Goal: Task Accomplishment & Management: Use online tool/utility

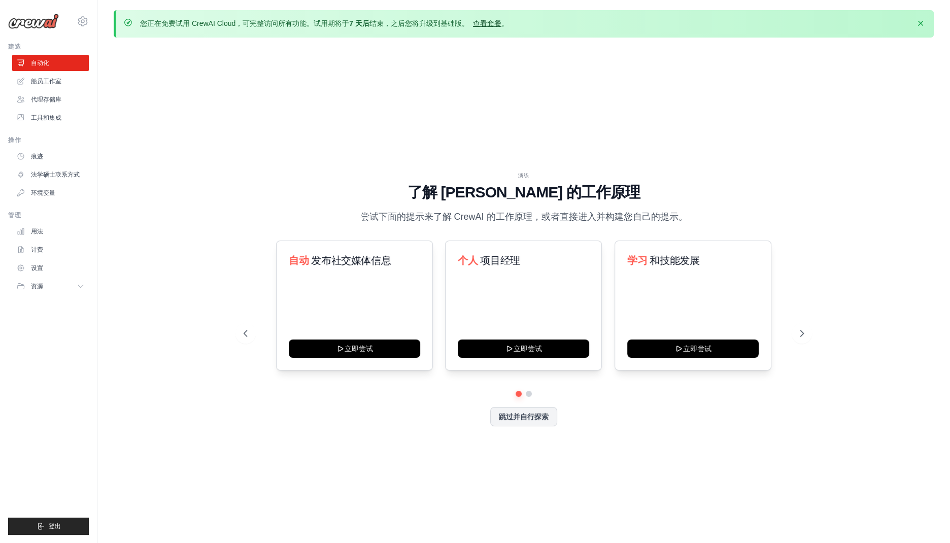
click at [493, 22] on font "查看套餐" at bounding box center [487, 23] width 28 height 8
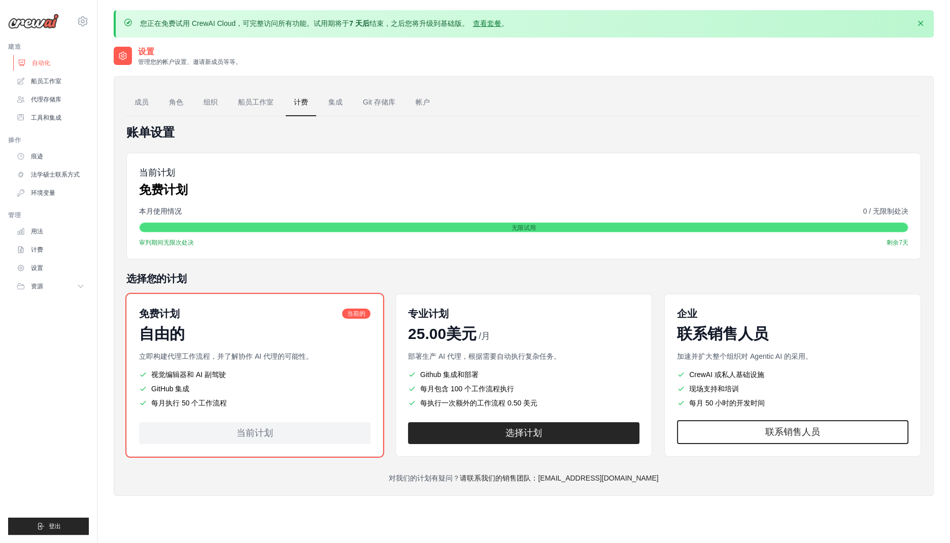
click at [47, 64] on font "自动化" at bounding box center [41, 62] width 18 height 7
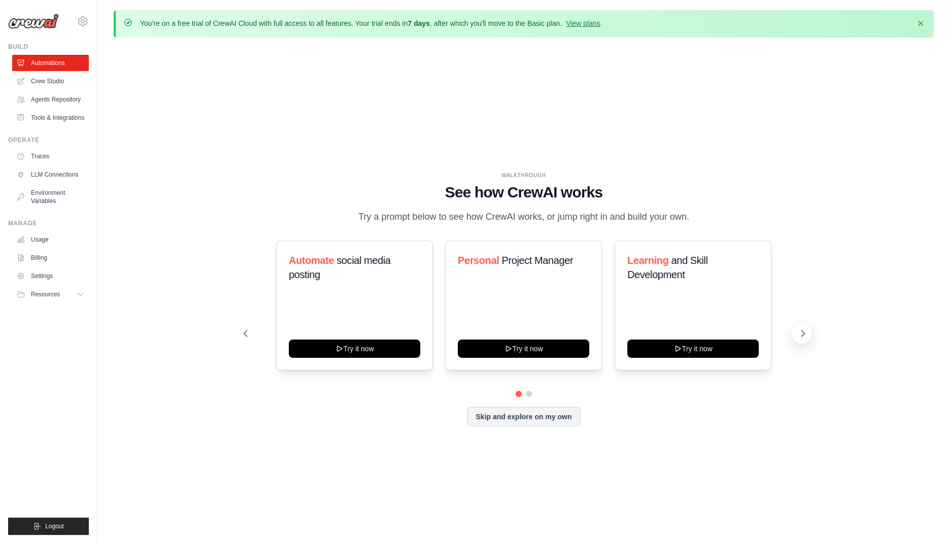
click at [799, 338] on icon at bounding box center [802, 333] width 10 height 10
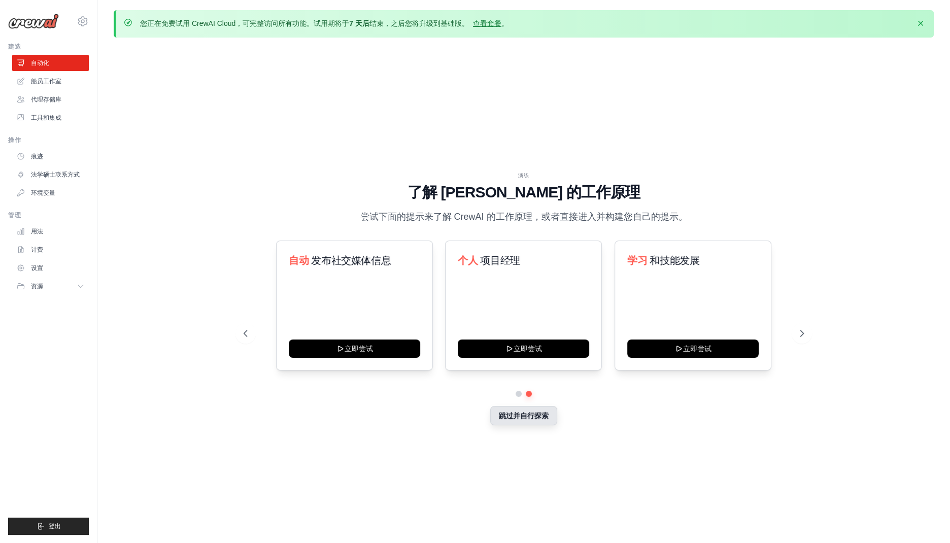
click at [543, 415] on font "跳过并自行探索" at bounding box center [524, 415] width 50 height 8
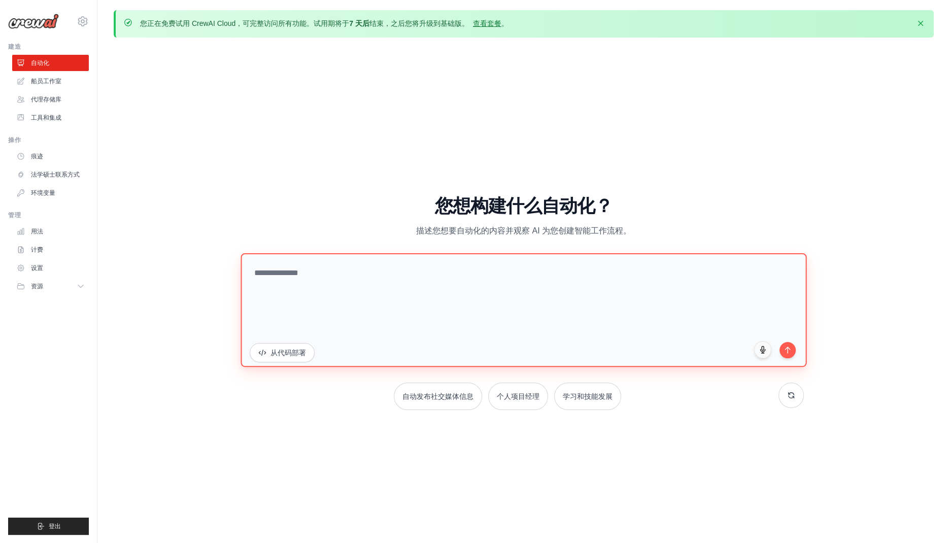
click at [357, 269] on textarea at bounding box center [523, 310] width 566 height 114
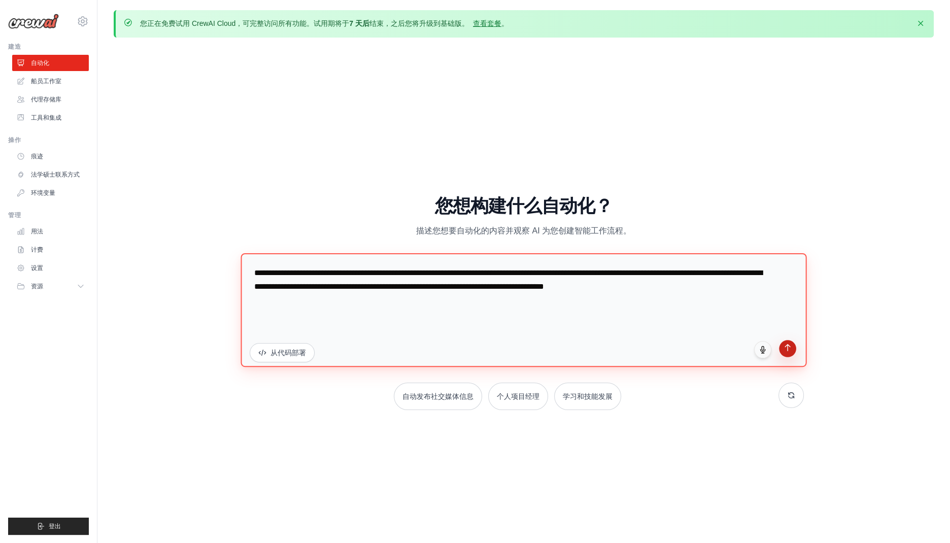
type textarea "**********"
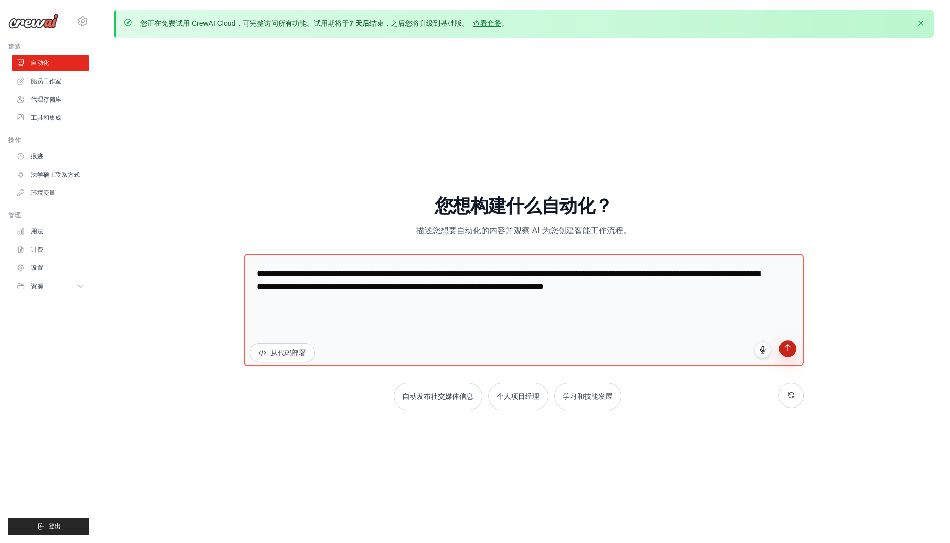
click at [785, 348] on icon "submit" at bounding box center [787, 347] width 9 height 9
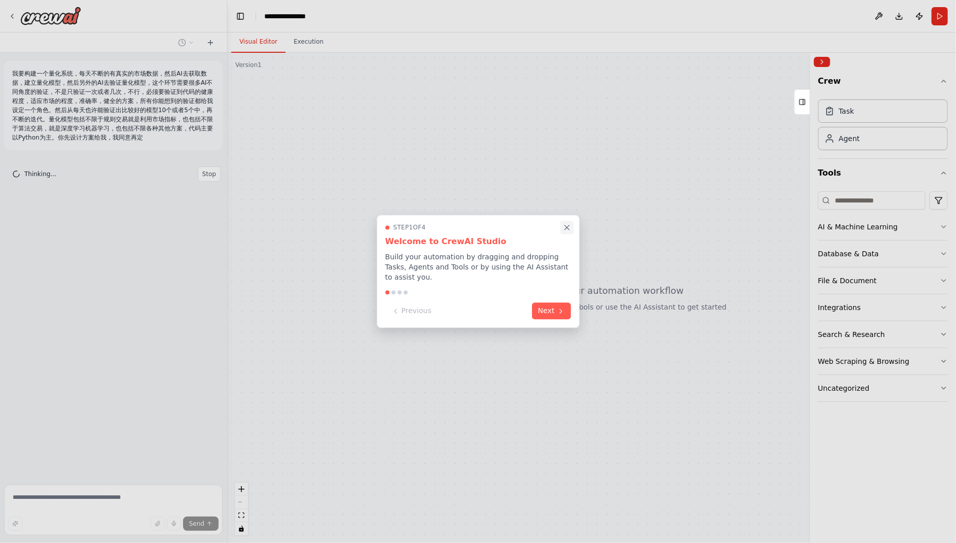
click at [571, 227] on icon "Close walkthrough" at bounding box center [567, 227] width 9 height 9
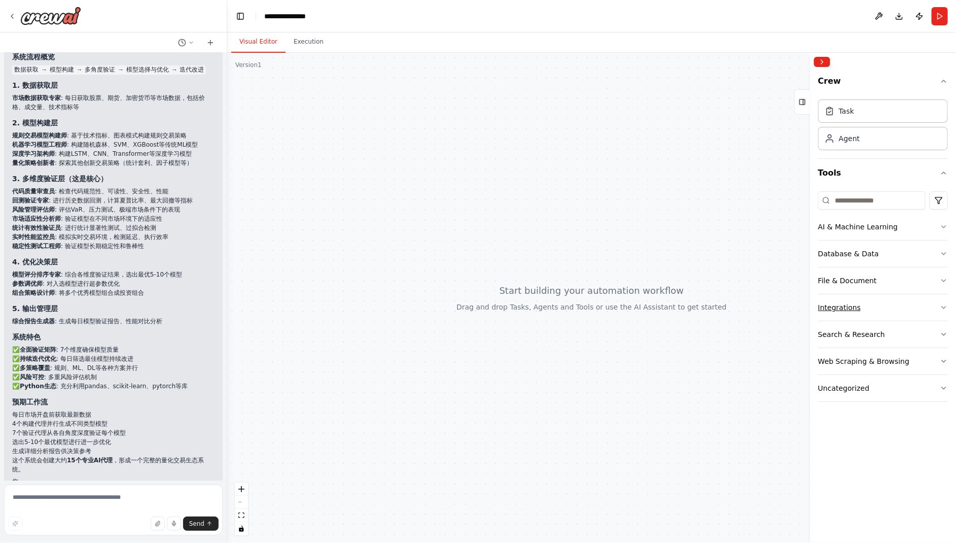
scroll to position [187, 0]
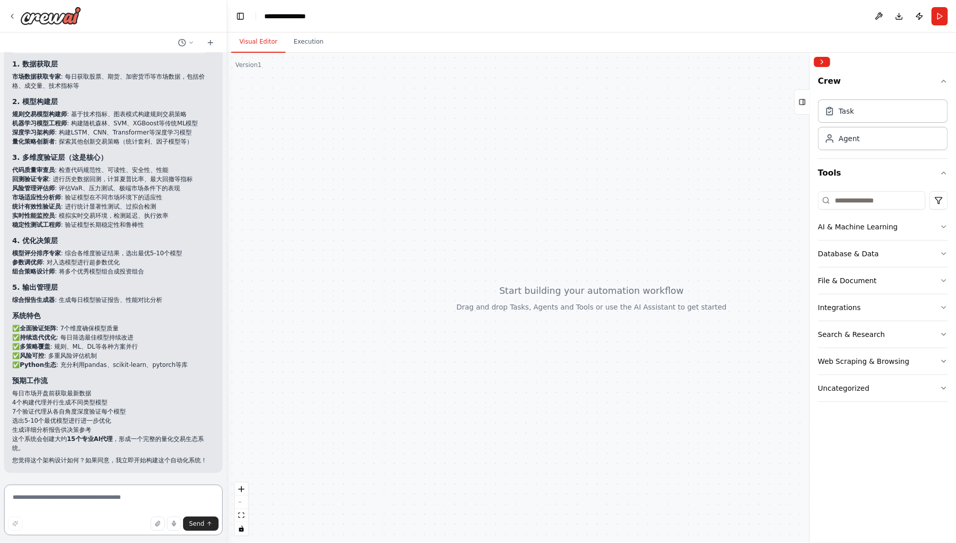
click at [141, 497] on textarea at bounding box center [113, 509] width 219 height 51
type textarea "**********"
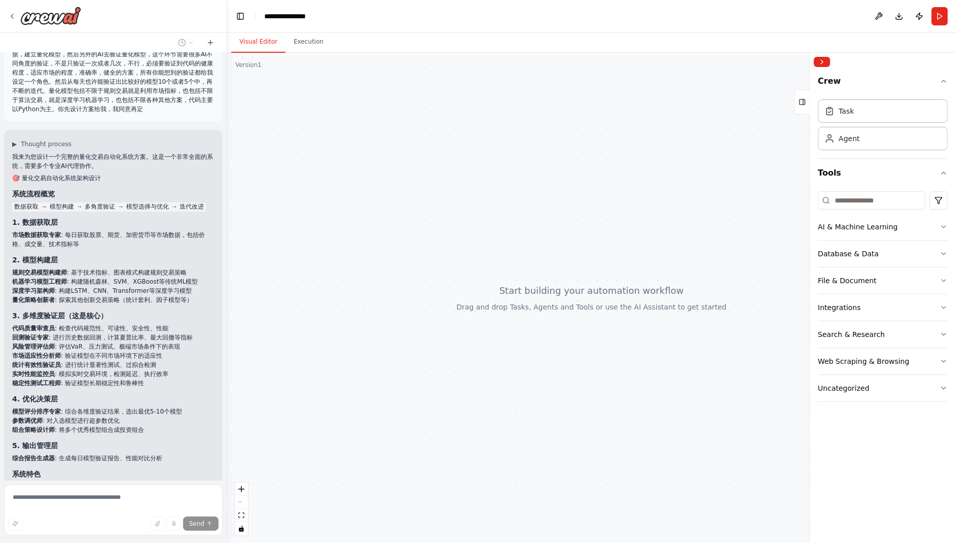
scroll to position [0, 0]
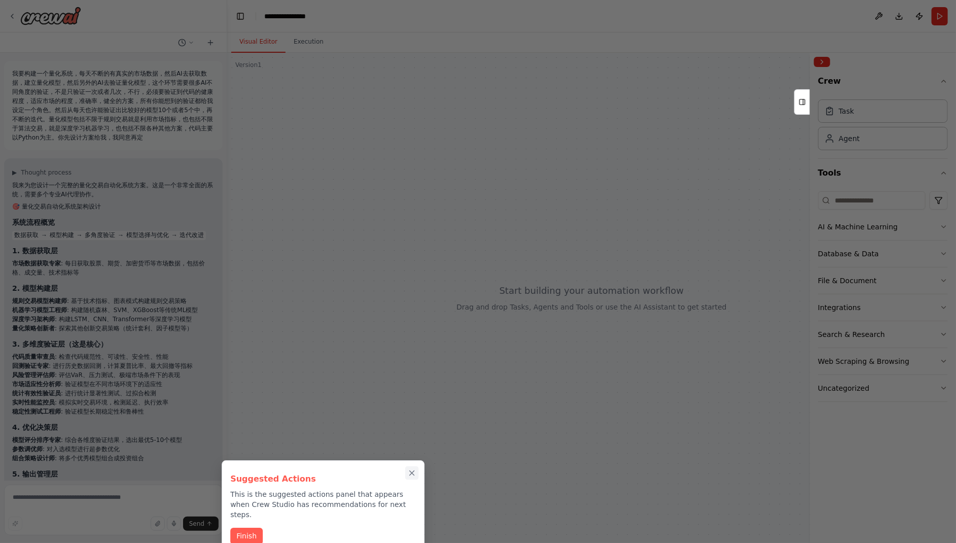
click at [410, 473] on icon "Close walkthrough" at bounding box center [411, 472] width 9 height 9
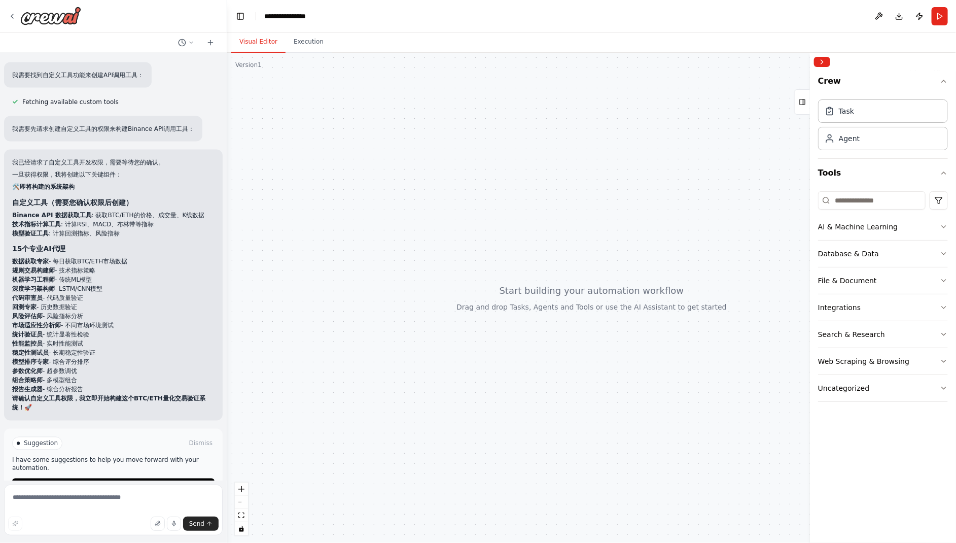
scroll to position [894, 0]
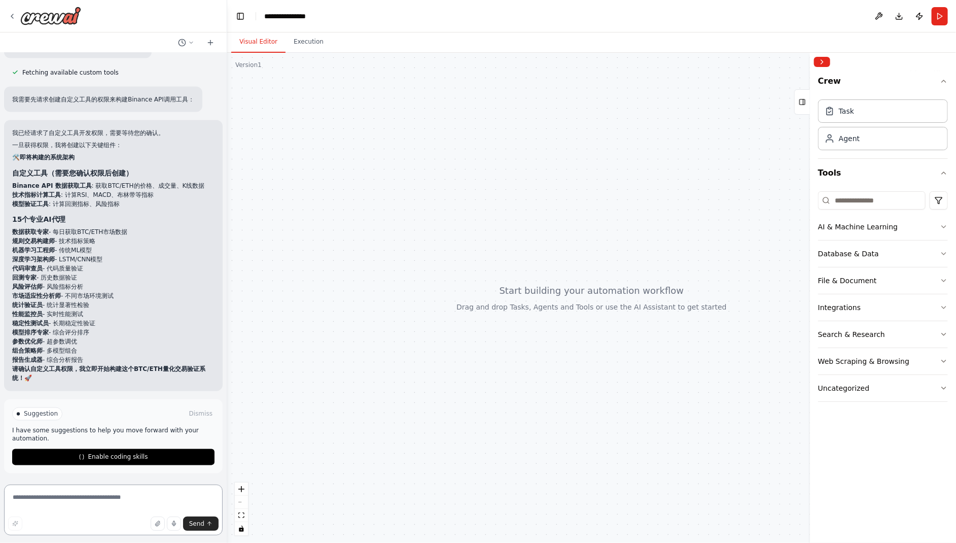
click at [161, 492] on textarea at bounding box center [113, 509] width 219 height 51
type textarea "**********"
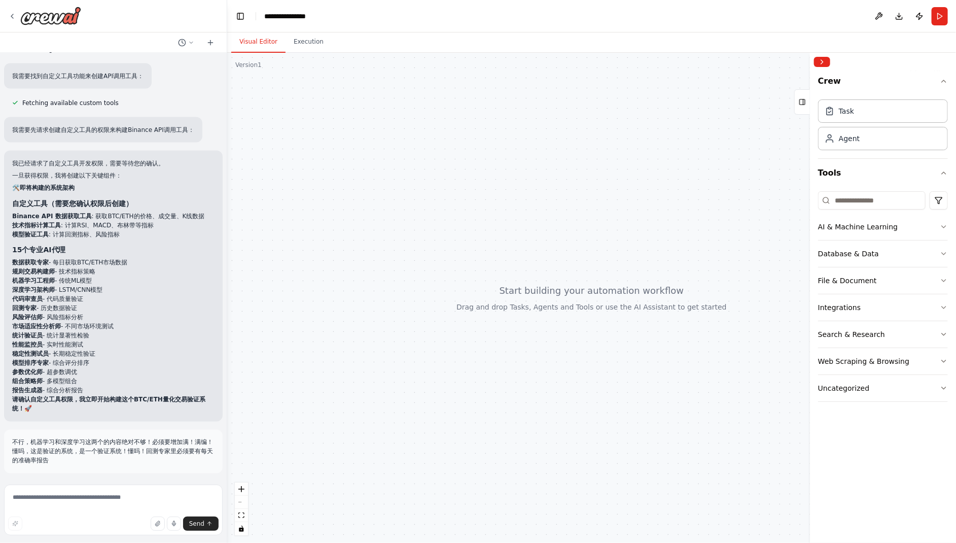
scroll to position [903, 0]
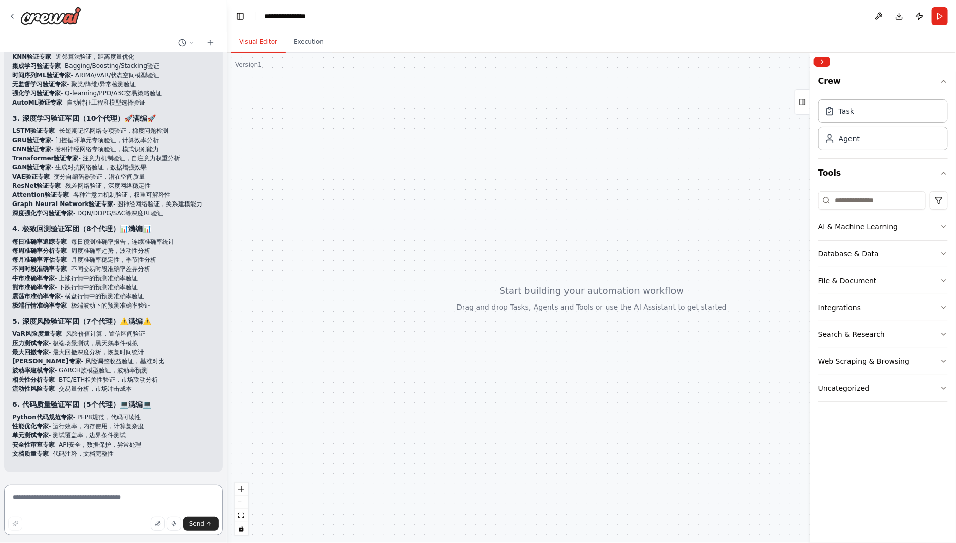
click at [157, 498] on textarea at bounding box center [113, 509] width 219 height 51
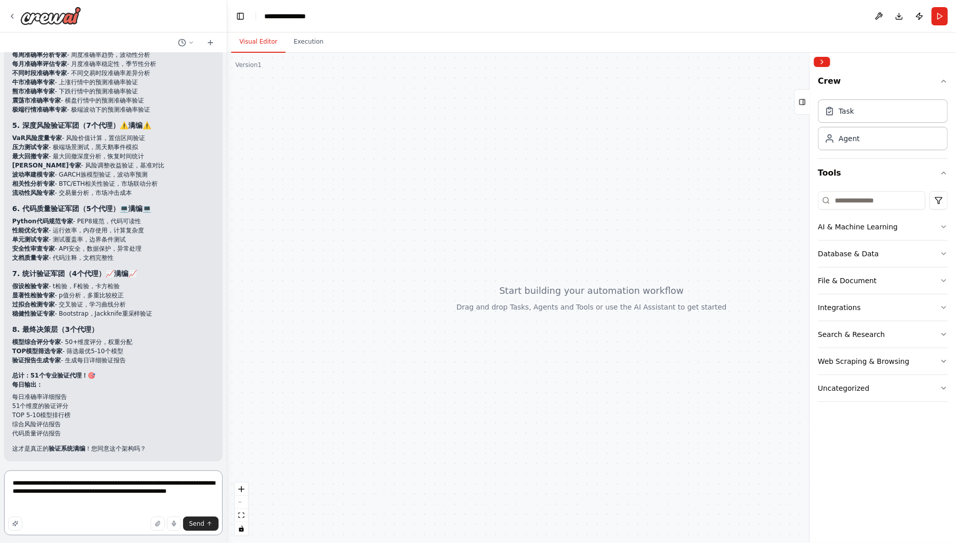
scroll to position [1655, 0]
type textarea "**********"
click at [197, 524] on span "Send" at bounding box center [196, 523] width 15 height 8
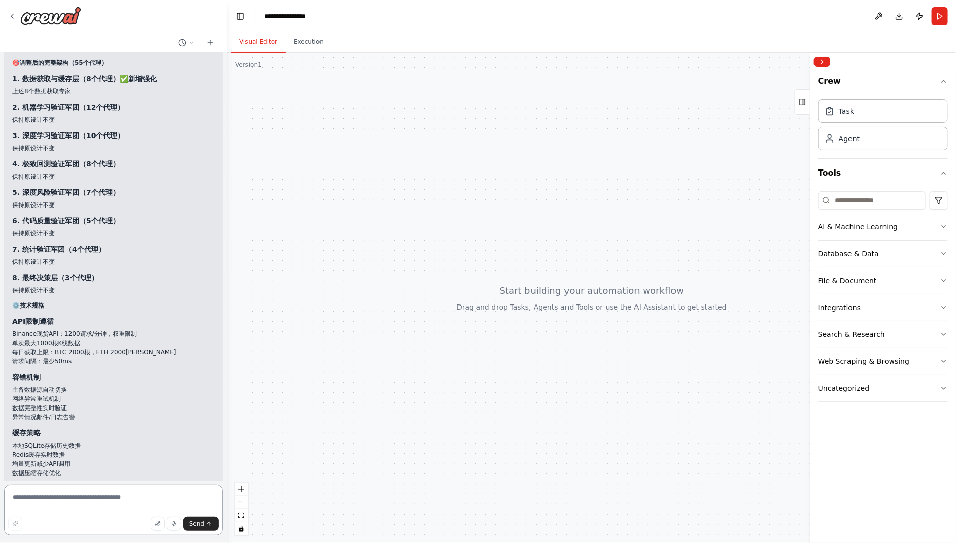
scroll to position [2610, 0]
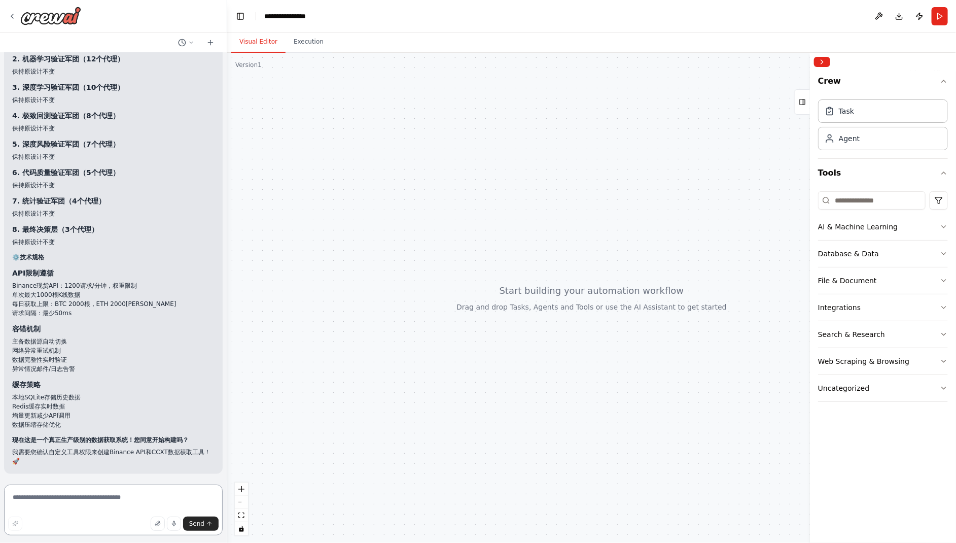
click at [172, 505] on textarea at bounding box center [113, 509] width 219 height 51
type textarea "**********"
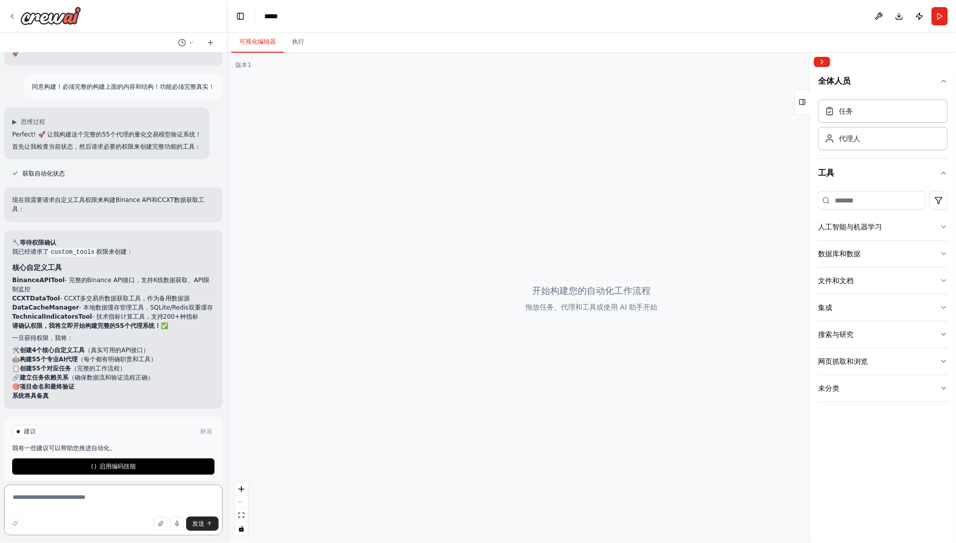
scroll to position [3027, 0]
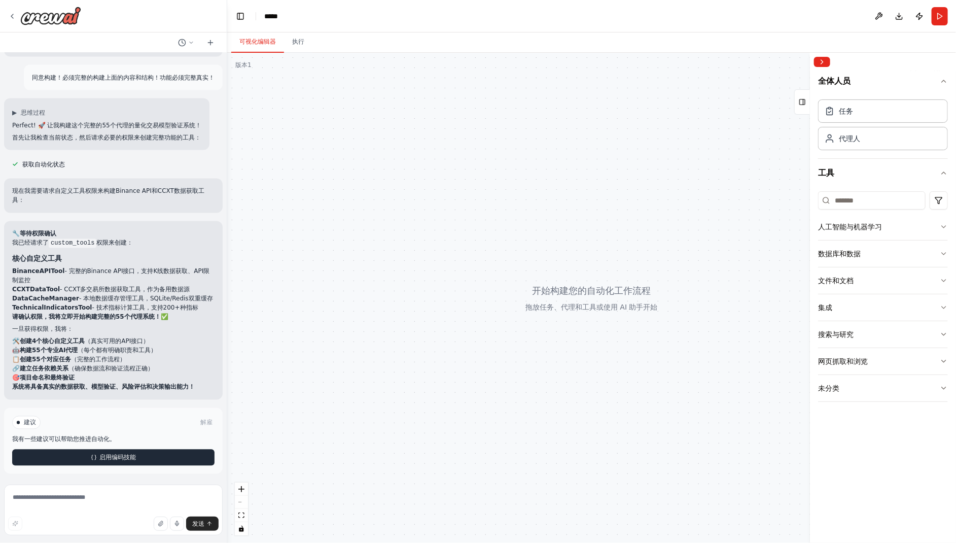
click at [139, 458] on button "启用编码技能" at bounding box center [113, 457] width 202 height 16
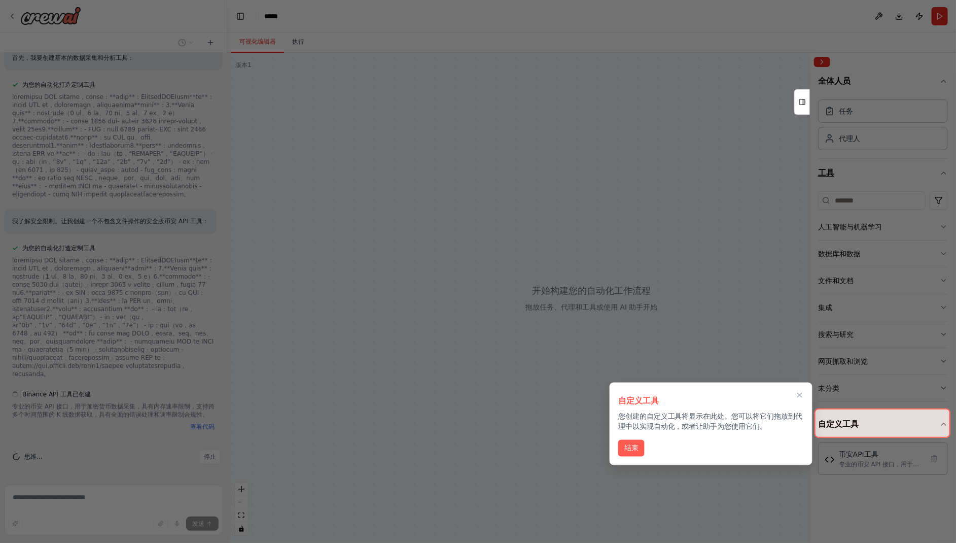
scroll to position [3523, 0]
click at [801, 395] on icon "关闭演练" at bounding box center [799, 395] width 9 height 9
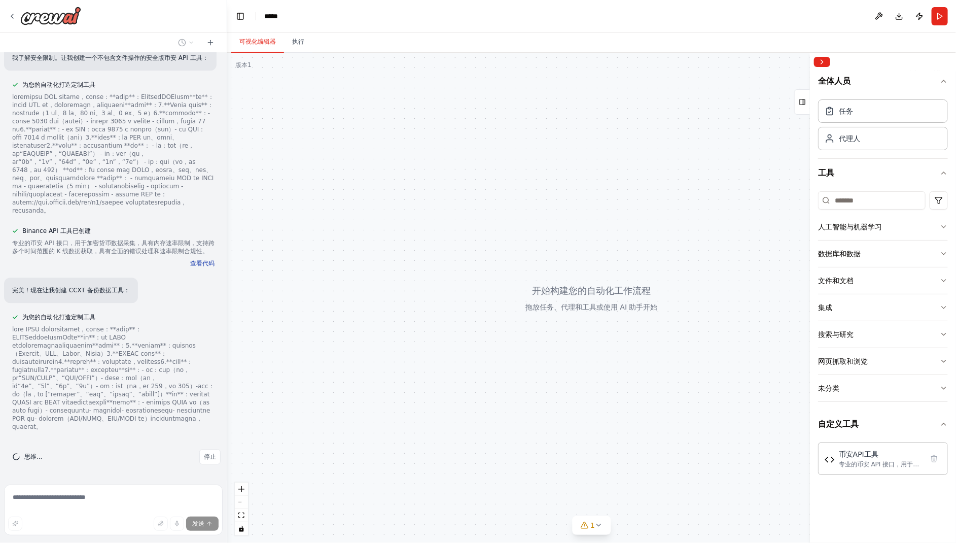
click at [196, 260] on font "查看代码" at bounding box center [202, 263] width 24 height 7
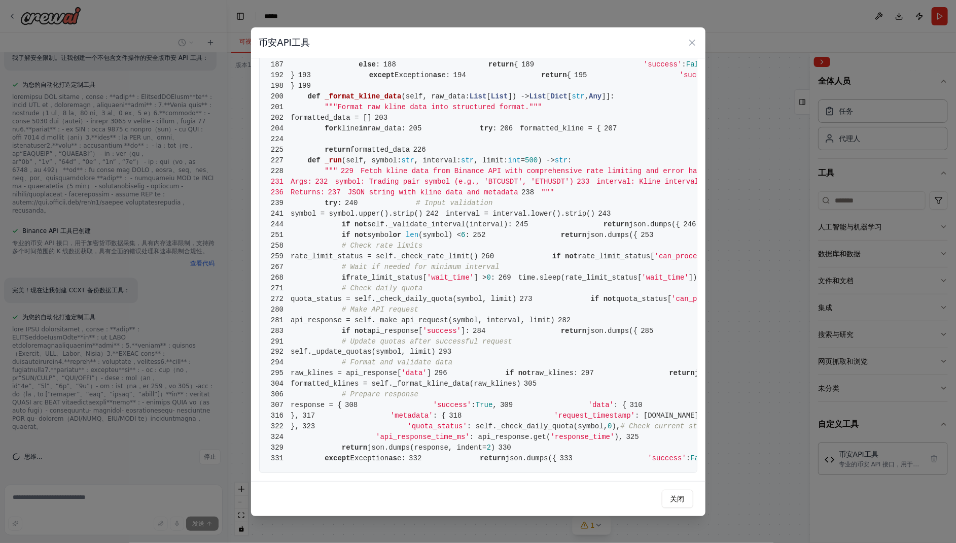
scroll to position [3197, 0]
click at [695, 43] on icon at bounding box center [692, 43] width 10 height 10
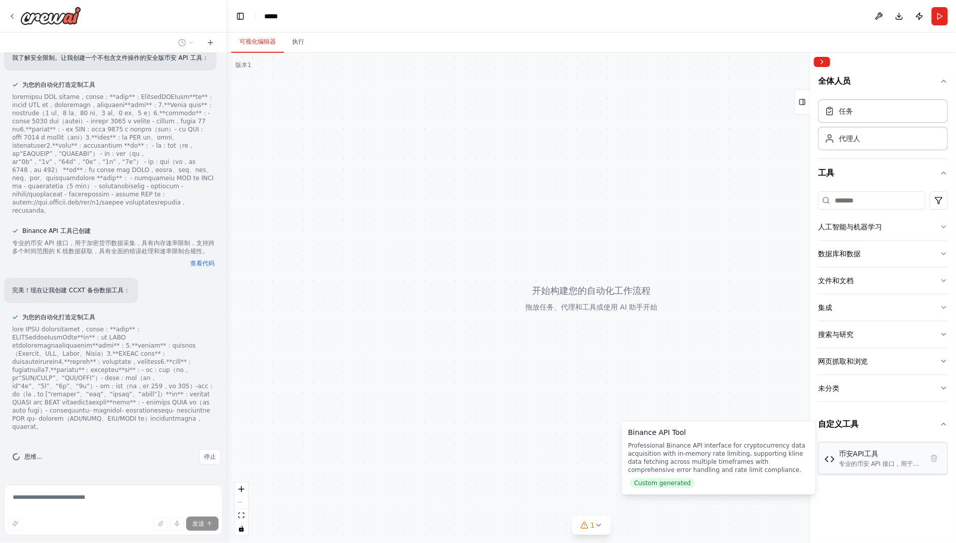
click at [849, 461] on font "专业的币安 API 接口，用于加密货币数据采集，具有内存速率限制，支持跨多个时间范围的 K 线数据获取，具有全面的错误处理和速率限制合规性。" at bounding box center [879, 480] width 81 height 40
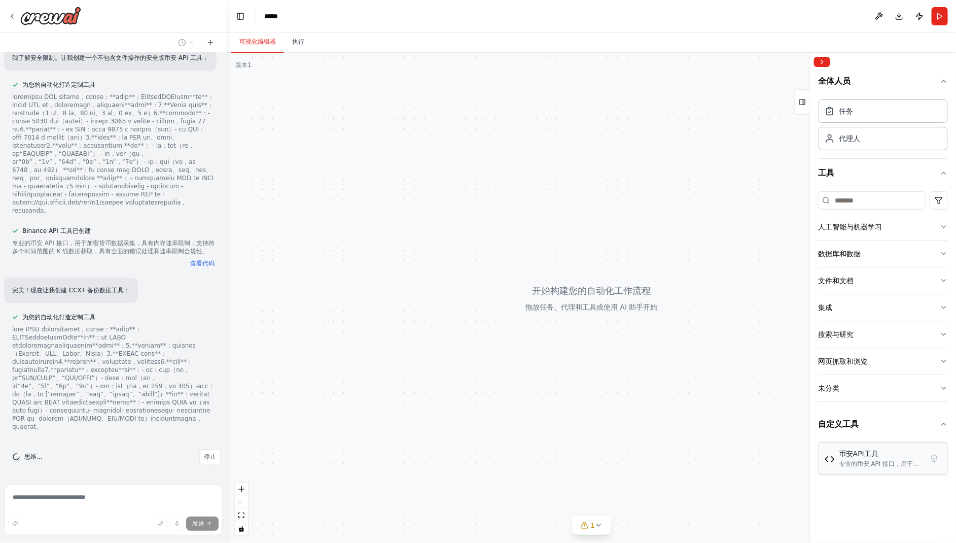
click at [823, 462] on div "币安API工具 专业的币安 API 接口，用于加密货币数据采集，具有内存速率限制，支持跨多个时间范围的 K 线数据获取，具有全面的错误处理和速率限制合规性。" at bounding box center [883, 458] width 130 height 32
click at [600, 525] on icon at bounding box center [599, 525] width 8 height 8
click at [695, 426] on div at bounding box center [591, 298] width 729 height 490
click at [599, 522] on font "工具 Binance API 工具未使用" at bounding box center [597, 523] width 83 height 7
click at [629, 500] on button at bounding box center [630, 499] width 17 height 12
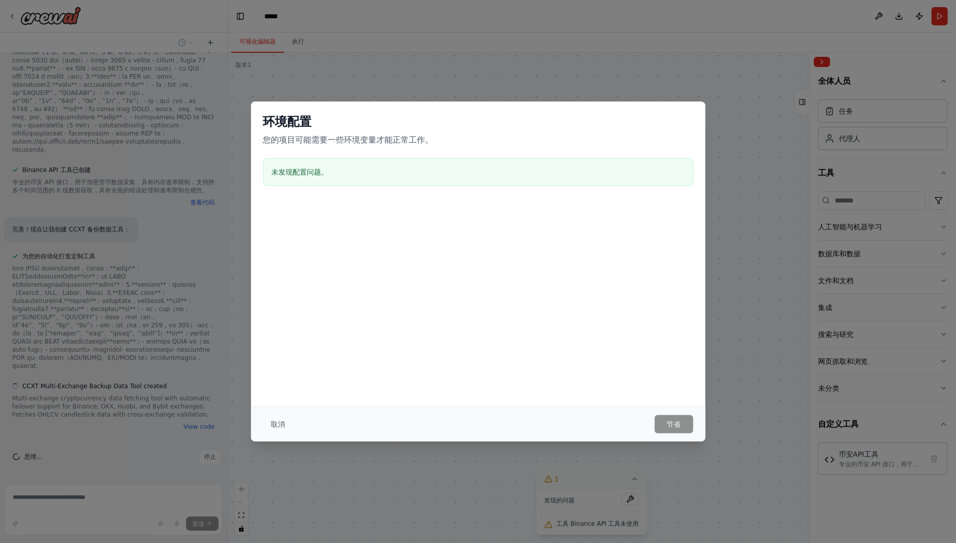
scroll to position [3764, 0]
click at [278, 425] on font "取消" at bounding box center [278, 424] width 14 height 8
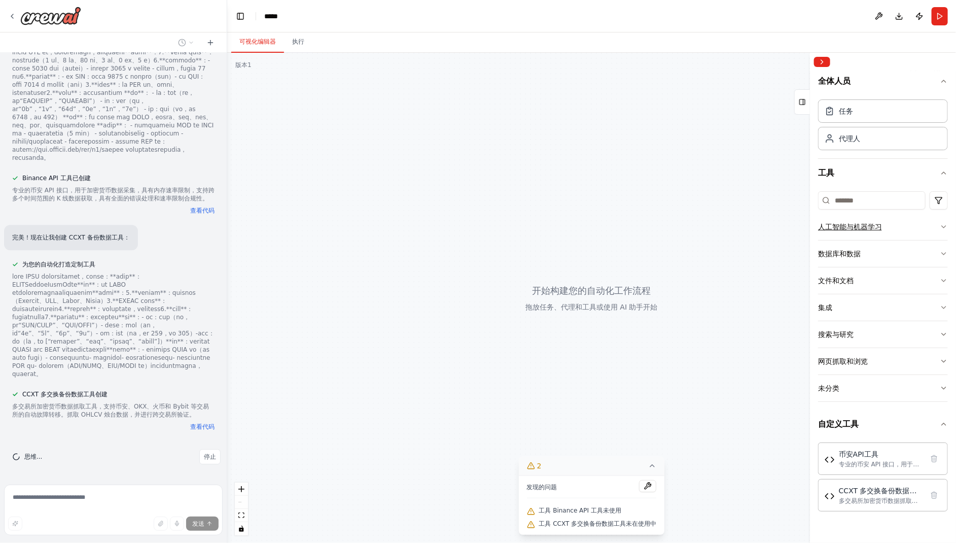
click at [924, 231] on button "人工智能与机器学习" at bounding box center [883, 227] width 130 height 26
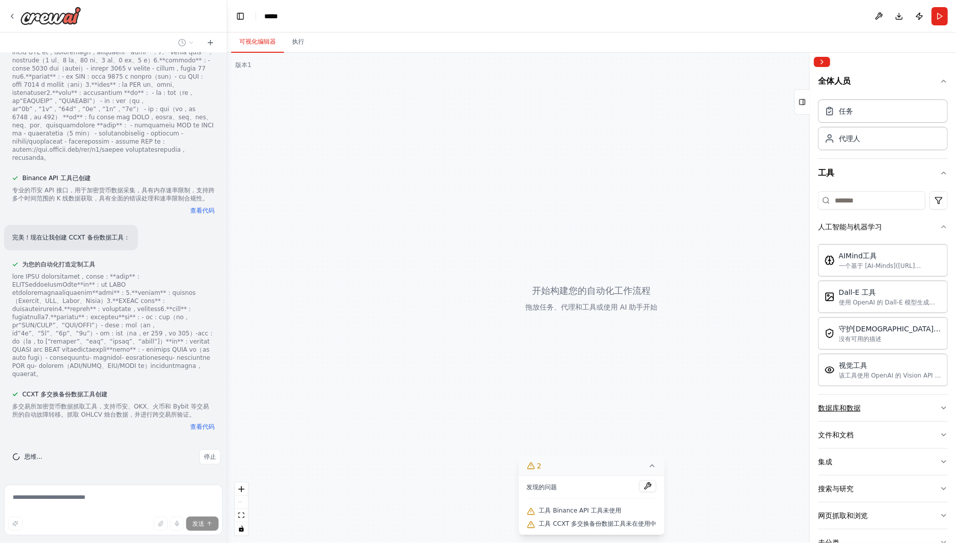
click at [940, 405] on icon "button" at bounding box center [944, 408] width 8 height 8
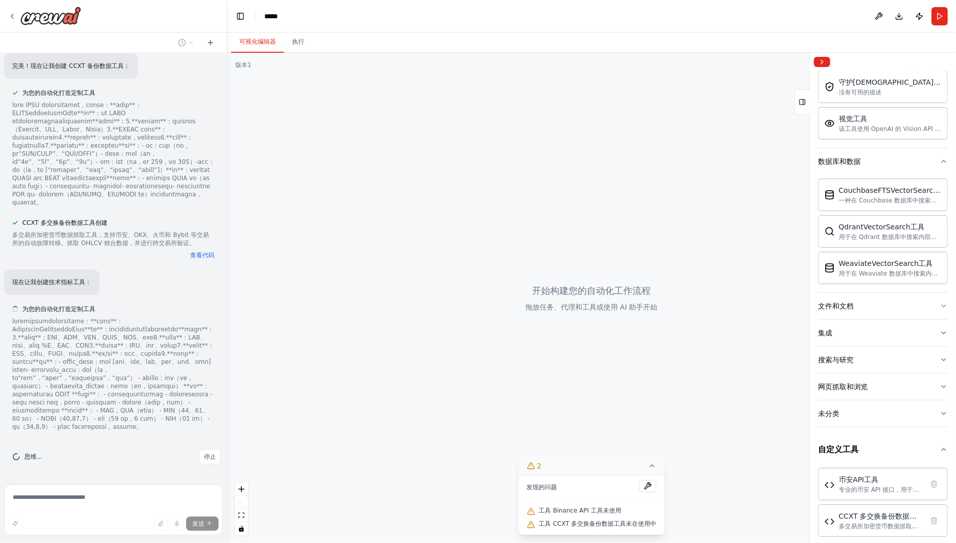
scroll to position [255, 0]
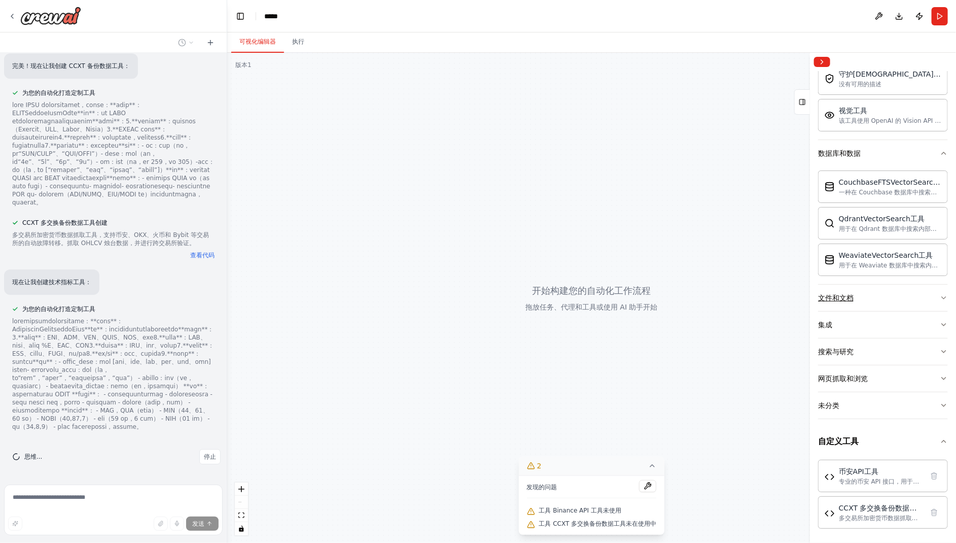
click at [940, 294] on icon "button" at bounding box center [944, 298] width 8 height 8
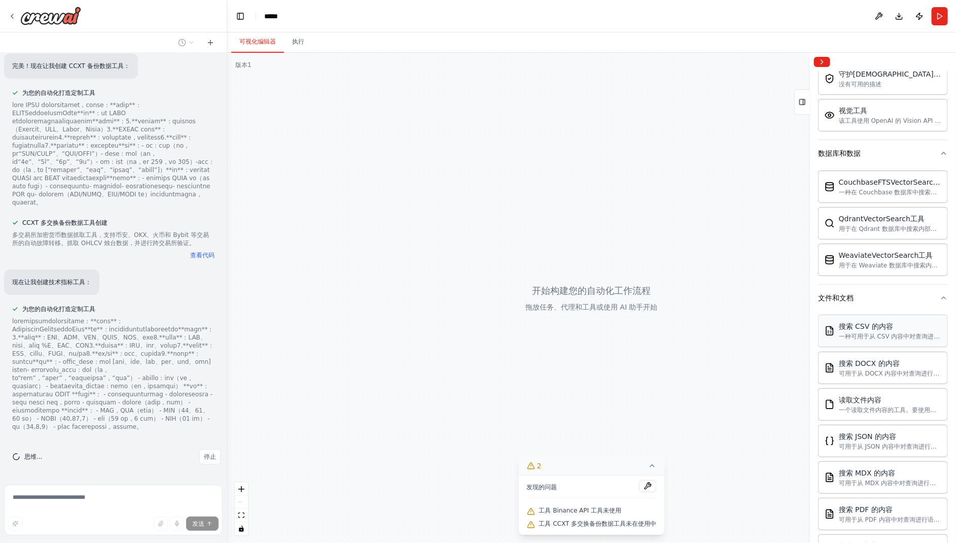
scroll to position [554, 0]
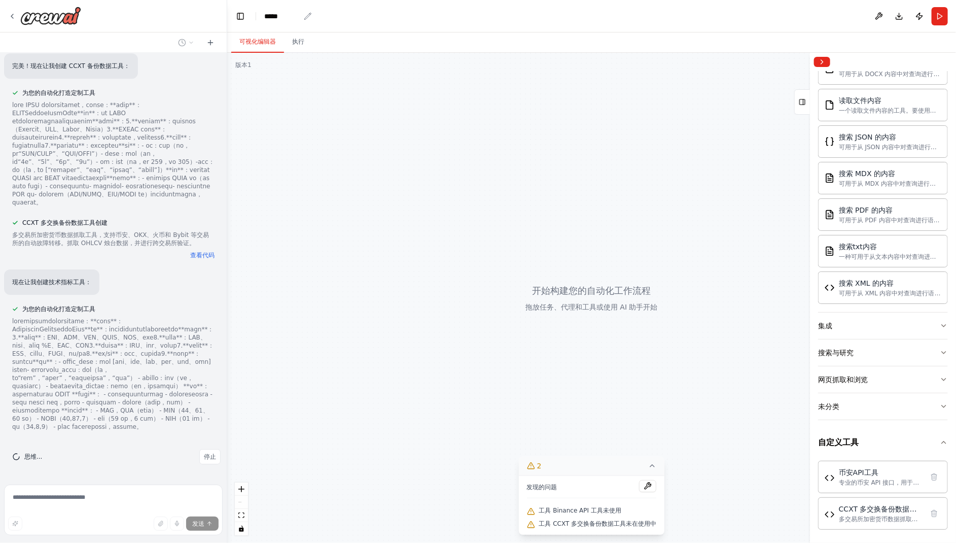
click at [278, 15] on font "*****" at bounding box center [271, 16] width 14 height 7
click at [489, 9] on header "切换左侧边栏 工作室 ****** 下载 发布 跑步" at bounding box center [591, 16] width 729 height 32
click at [302, 46] on button "执行" at bounding box center [298, 41] width 28 height 21
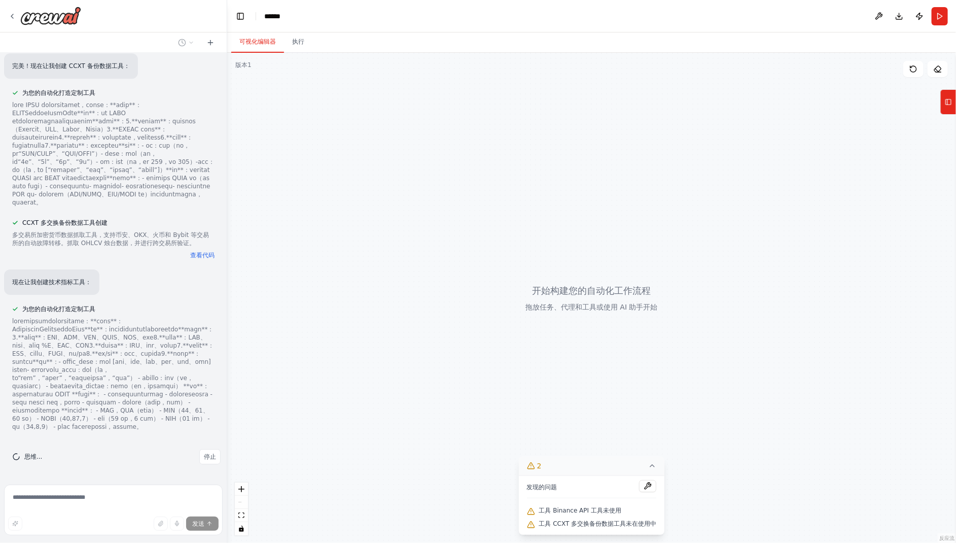
click at [261, 41] on font "可视化编辑器" at bounding box center [257, 41] width 37 height 7
click at [946, 106] on icon at bounding box center [948, 102] width 7 height 16
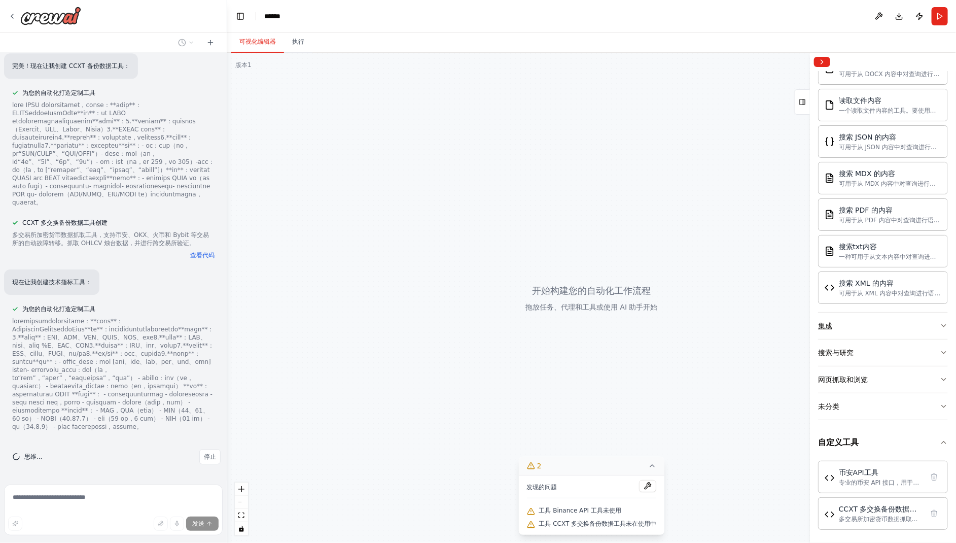
click at [929, 323] on button "集成" at bounding box center [883, 325] width 130 height 26
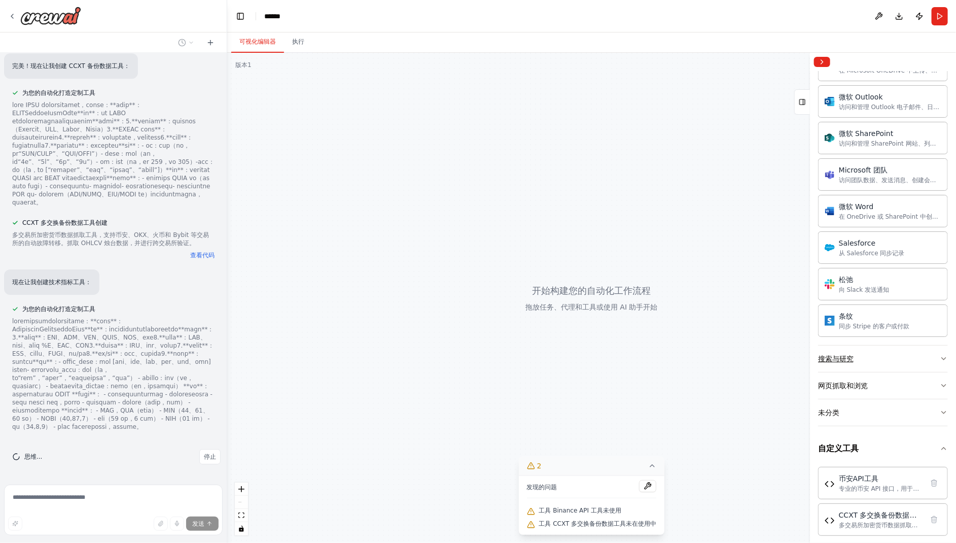
scroll to position [1181, 0]
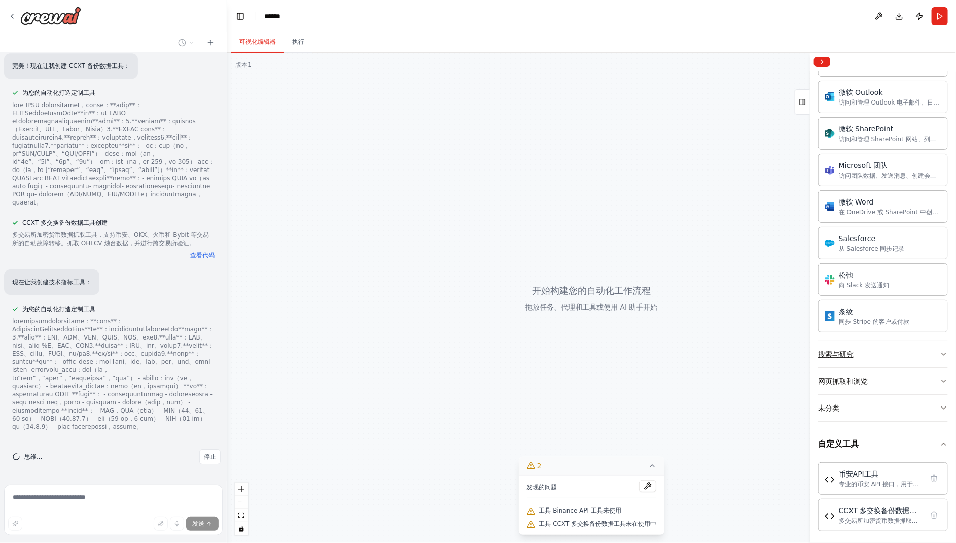
click at [905, 350] on button "搜索与研究" at bounding box center [883, 354] width 130 height 26
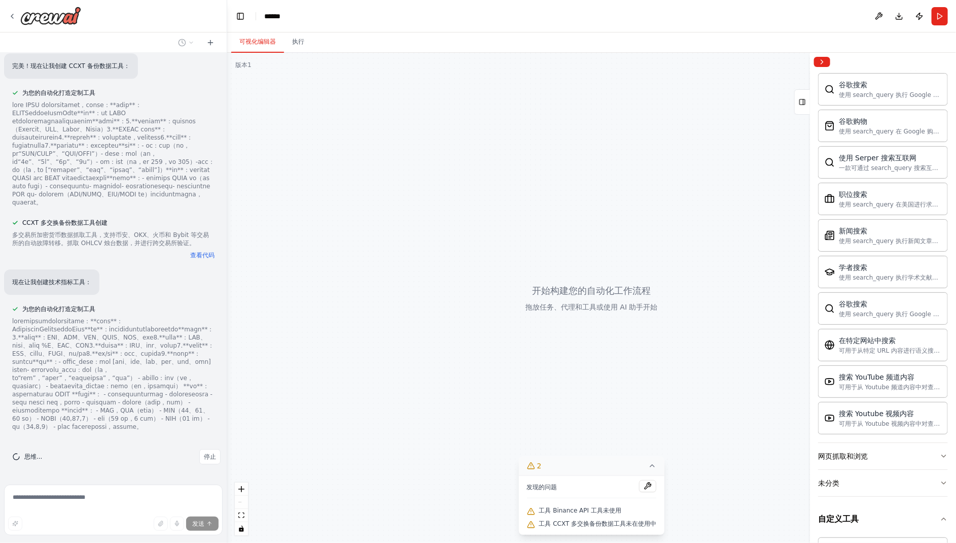
scroll to position [1699, 0]
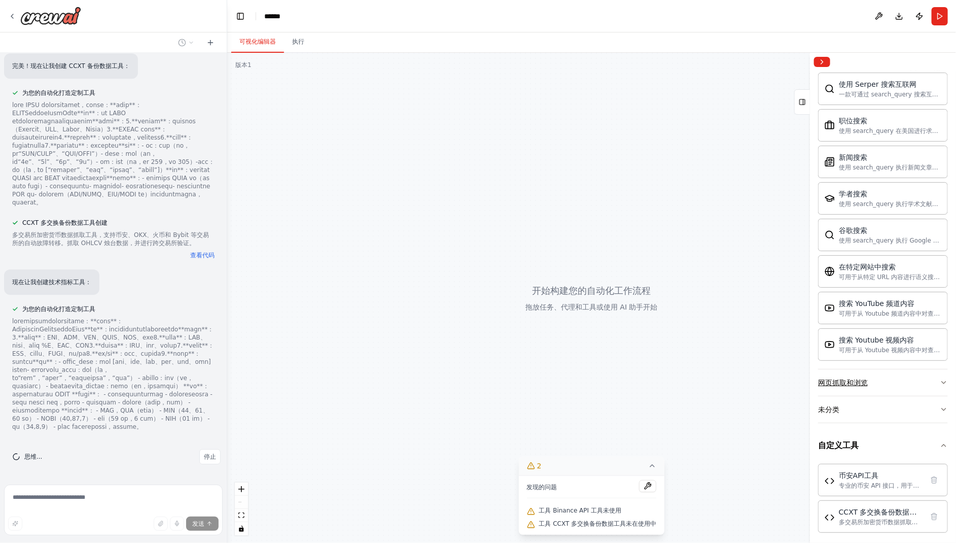
click at [940, 378] on icon "button" at bounding box center [944, 382] width 8 height 8
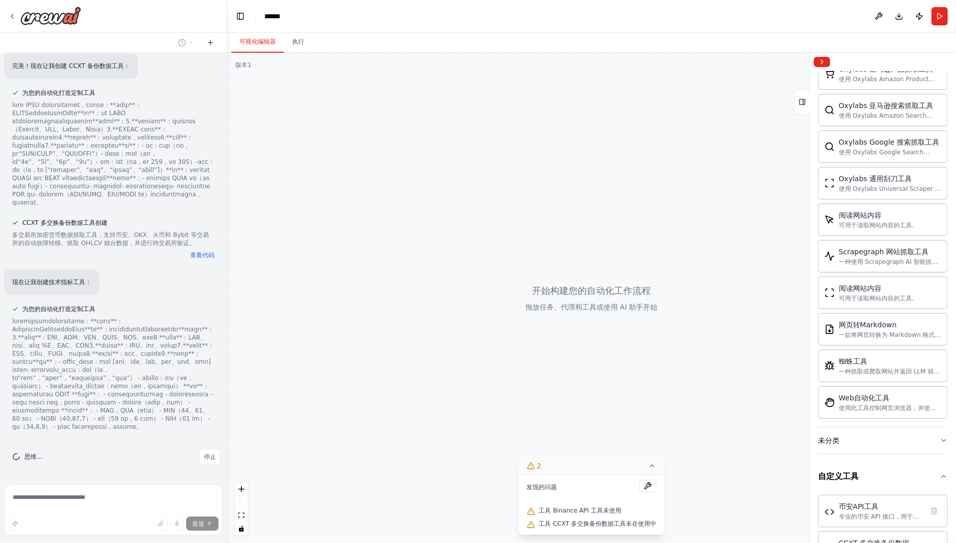
scroll to position [2253, 0]
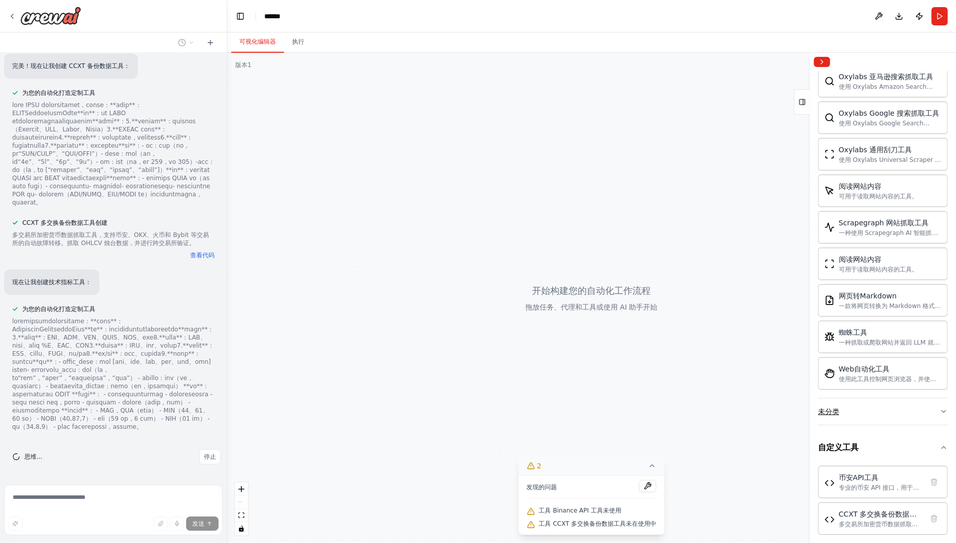
click at [940, 407] on icon "button" at bounding box center [944, 411] width 8 height 8
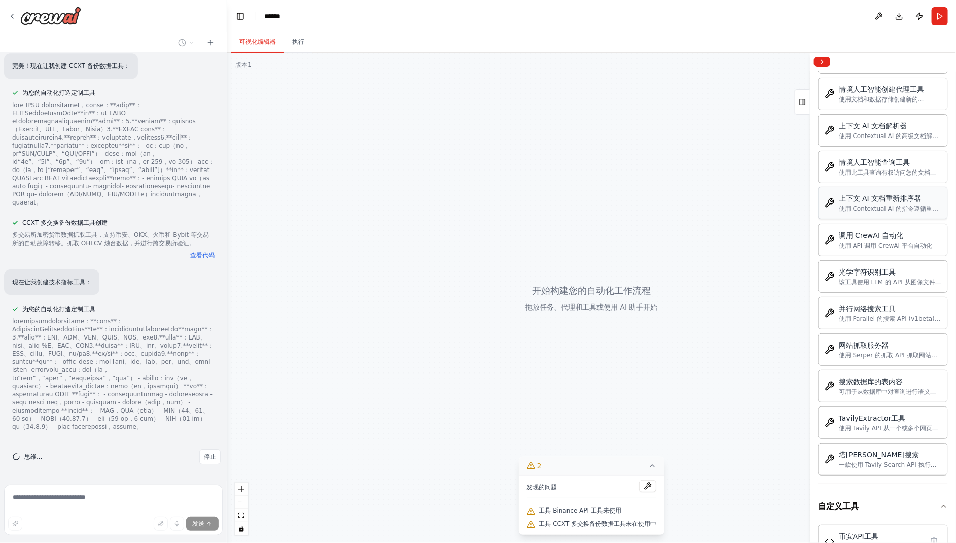
scroll to position [2807, 0]
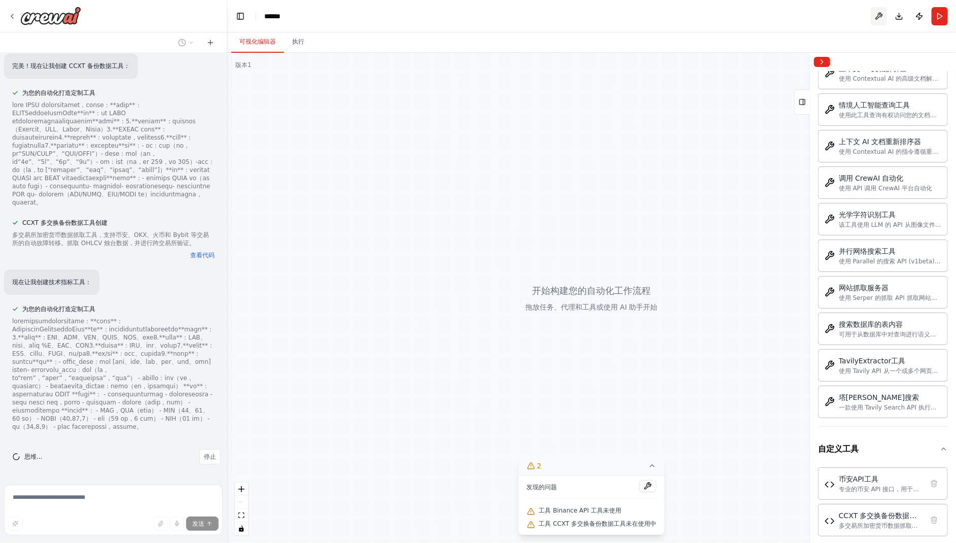
click at [878, 14] on button at bounding box center [879, 16] width 16 height 18
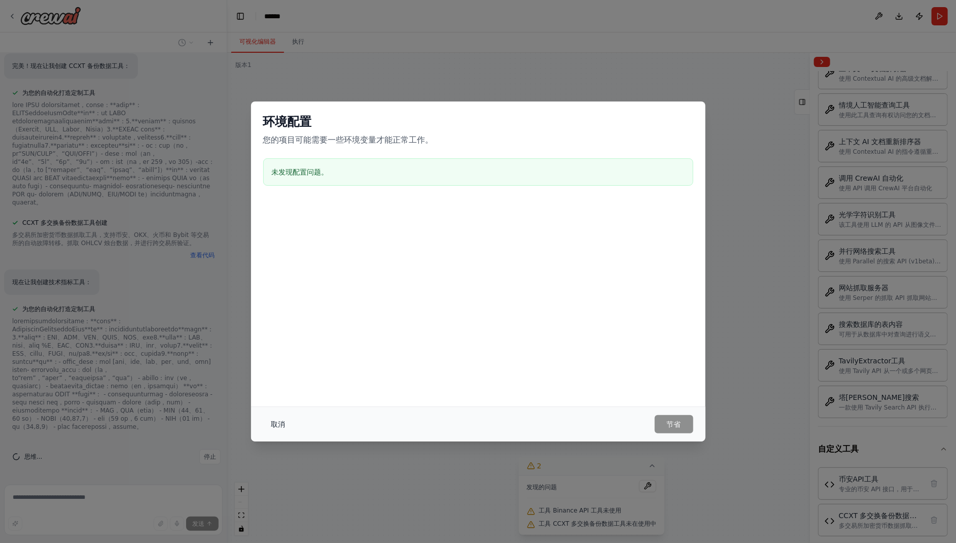
click at [278, 423] on font "取消" at bounding box center [278, 424] width 14 height 8
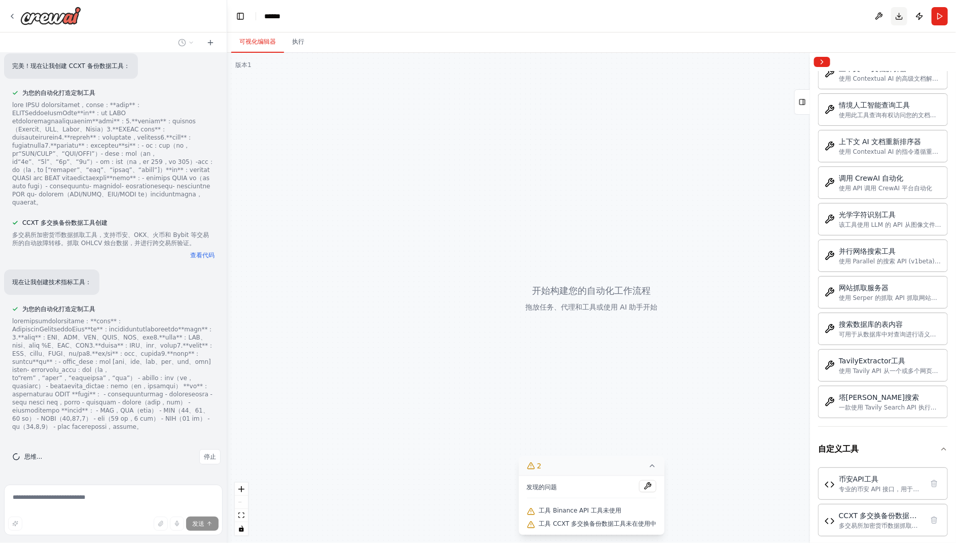
click at [898, 18] on button "下载" at bounding box center [899, 16] width 16 height 18
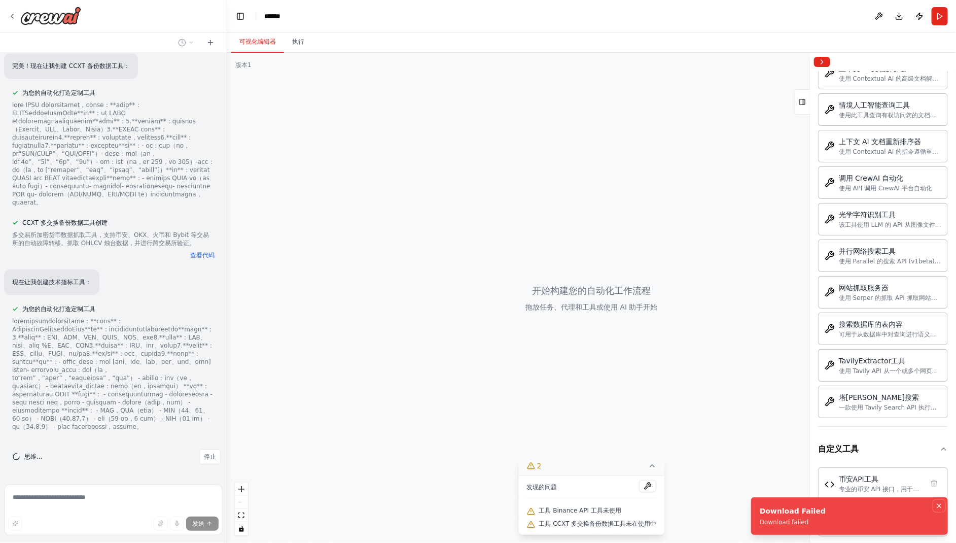
click at [938, 505] on icon "通知 (F8)" at bounding box center [939, 506] width 8 height 8
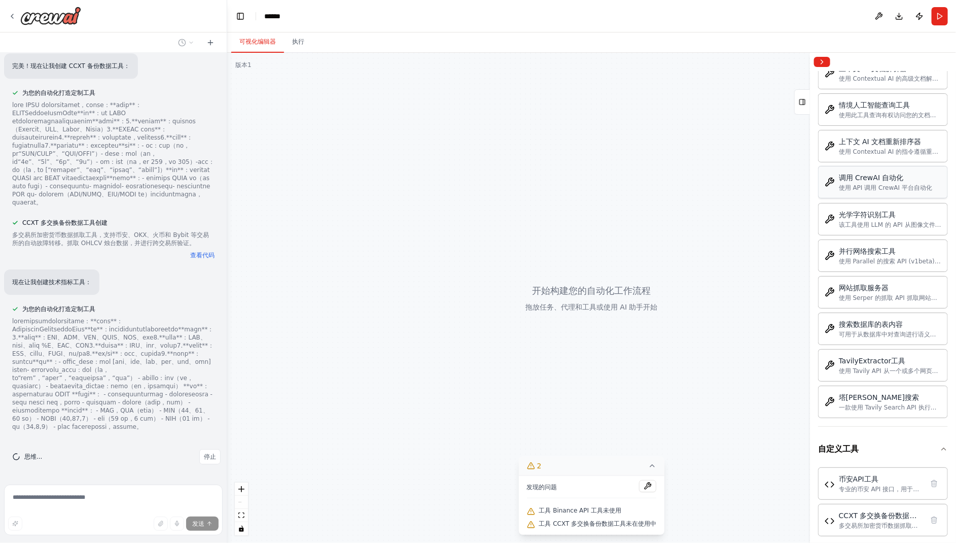
click at [875, 183] on div "调用 CrewAI 自动化 使用 API 调用 CrewAI 平台自动化" at bounding box center [883, 182] width 130 height 32
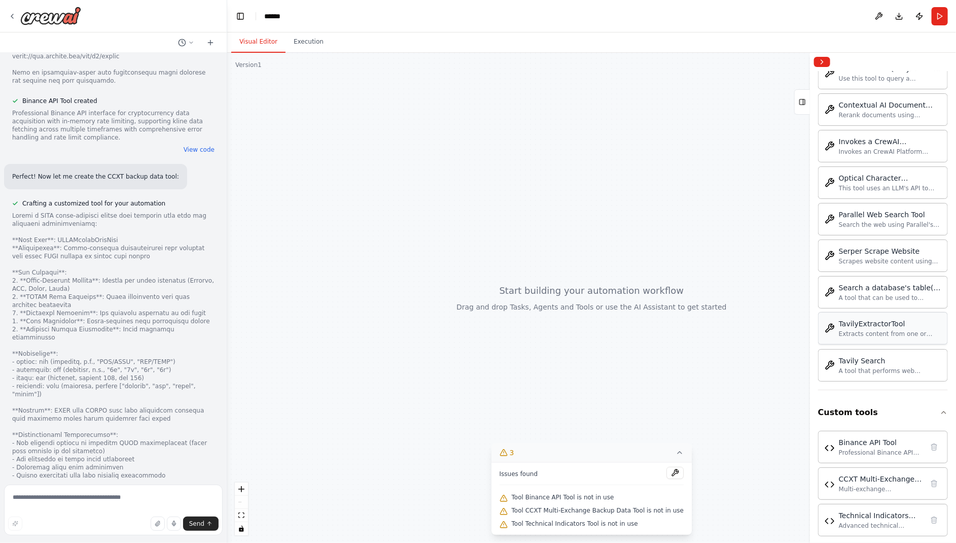
scroll to position [5280, 0]
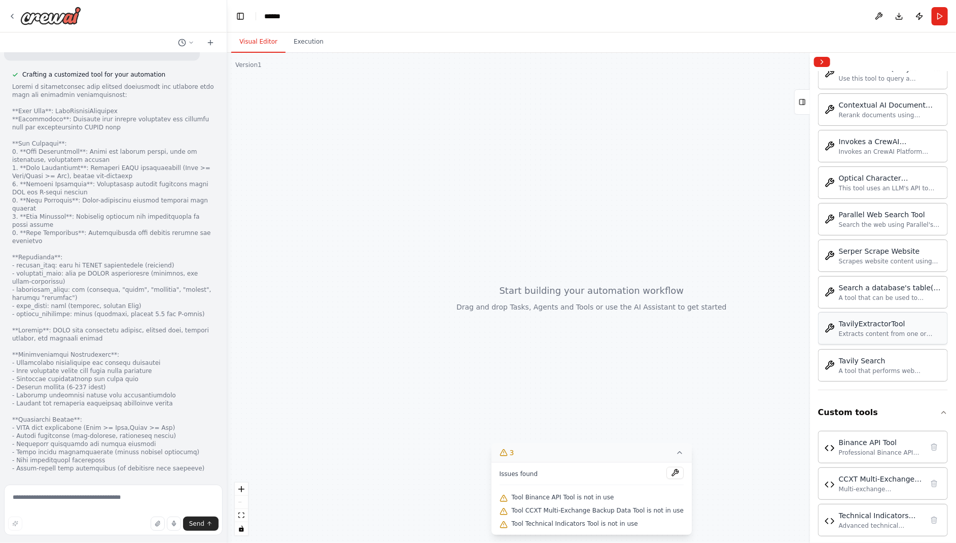
click at [676, 452] on icon at bounding box center [680, 452] width 8 height 8
click at [594, 525] on span "3" at bounding box center [592, 525] width 5 height 10
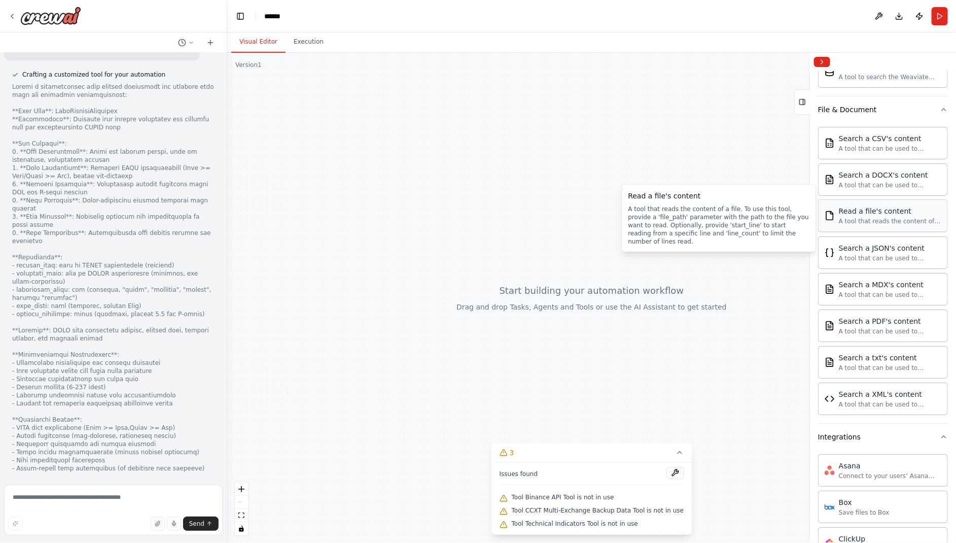
scroll to position [0, 0]
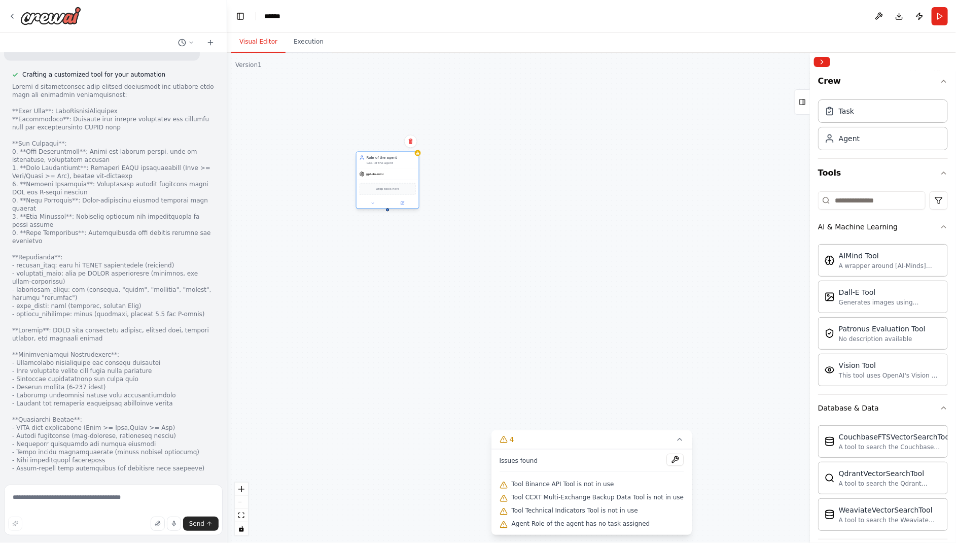
drag, startPoint x: 640, startPoint y: 180, endPoint x: 377, endPoint y: 177, distance: 262.8
click at [377, 180] on div "Drop tools here" at bounding box center [388, 189] width 62 height 19
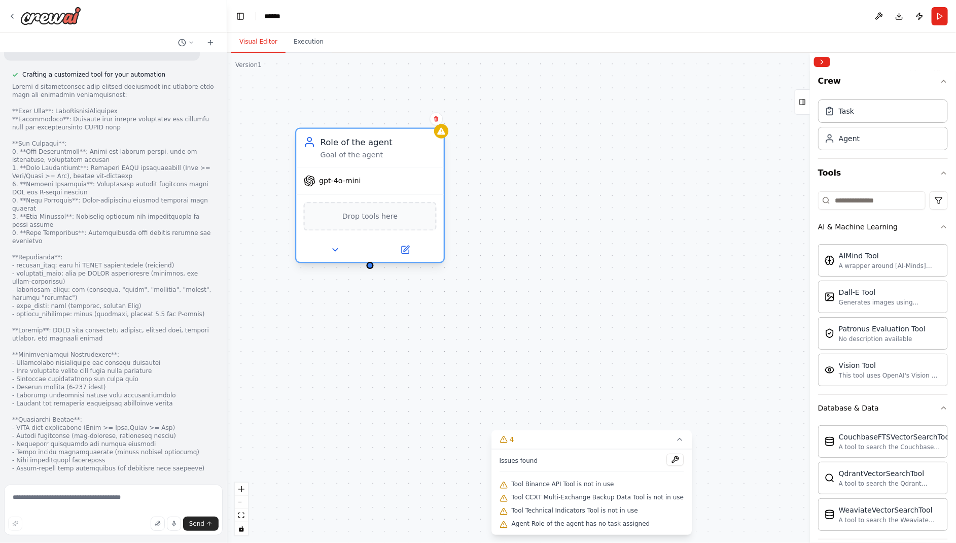
click at [373, 223] on div "Drop tools here" at bounding box center [370, 216] width 133 height 29
click at [406, 248] on icon at bounding box center [407, 249] width 6 height 6
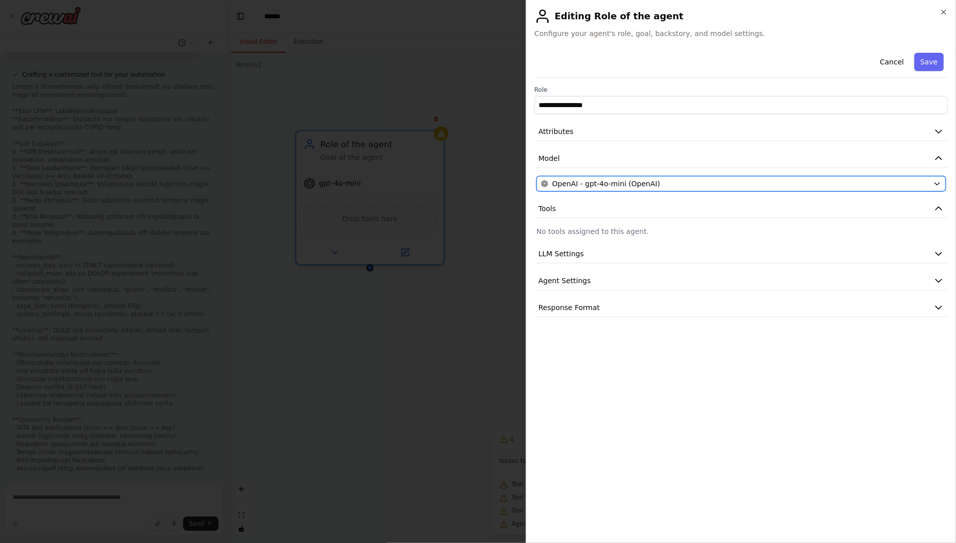
click at [936, 183] on icon "button" at bounding box center [937, 184] width 8 height 8
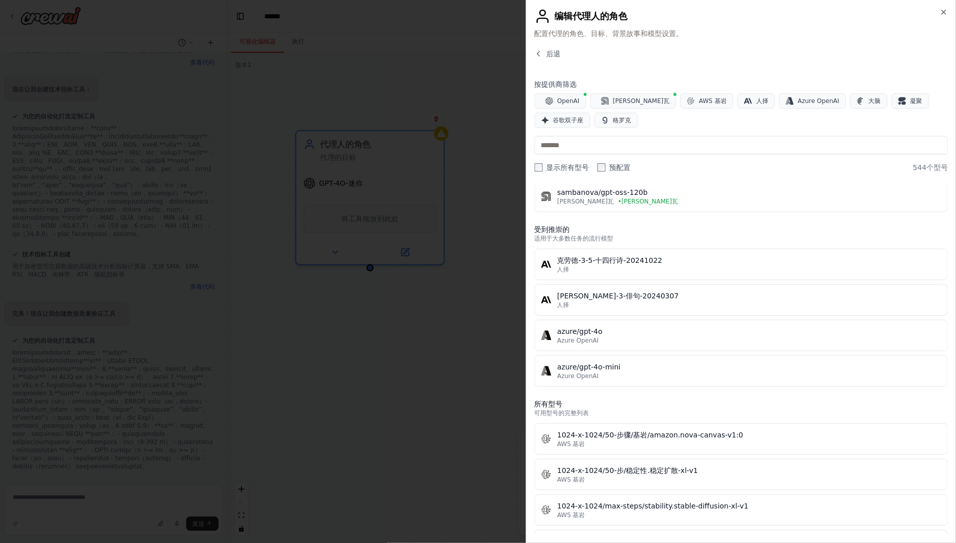
scroll to position [5280, 0]
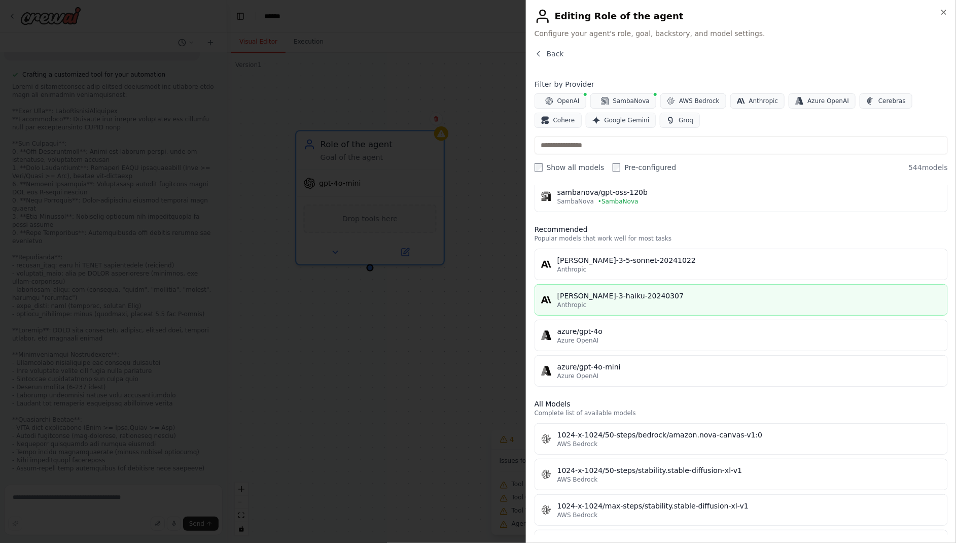
click at [734, 302] on div "Anthropic" at bounding box center [749, 305] width 384 height 8
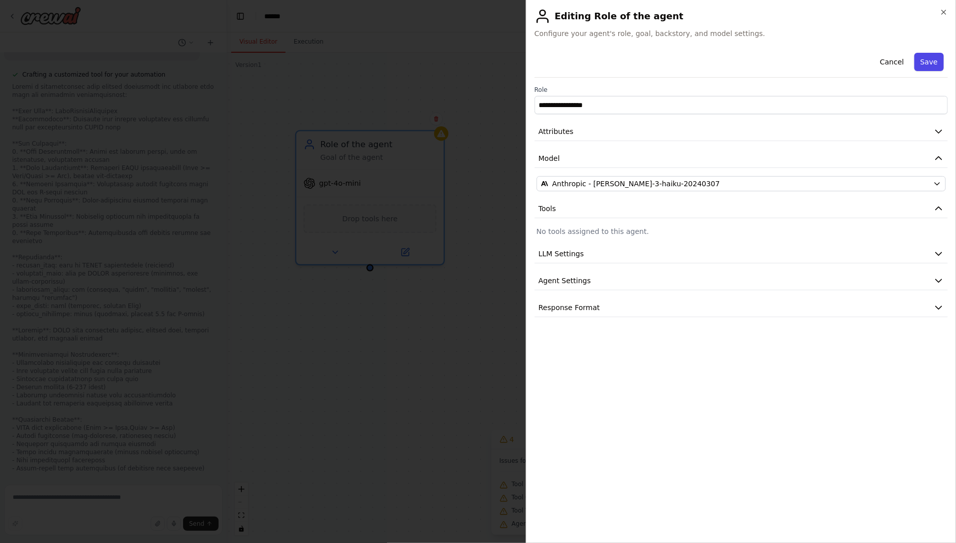
click at [932, 62] on button "Save" at bounding box center [929, 62] width 29 height 18
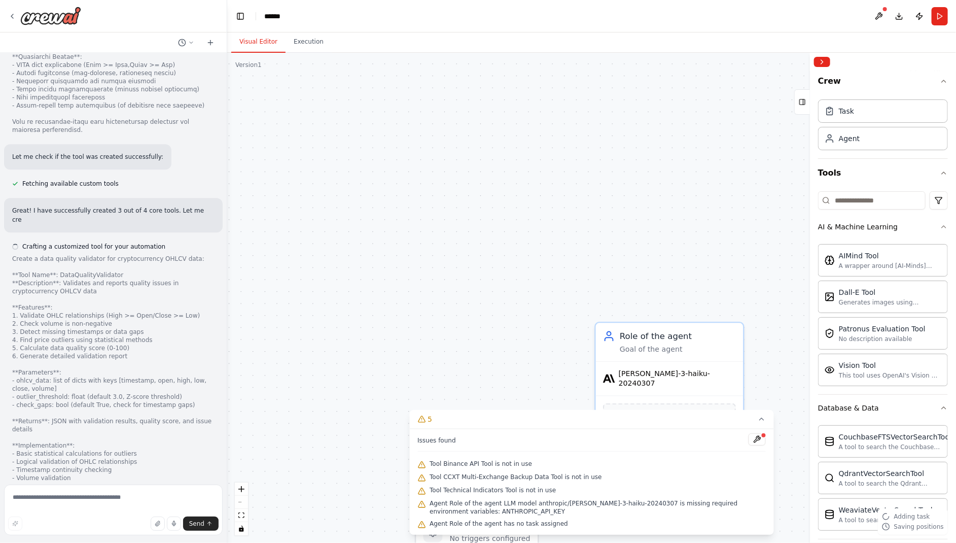
scroll to position [5652, 0]
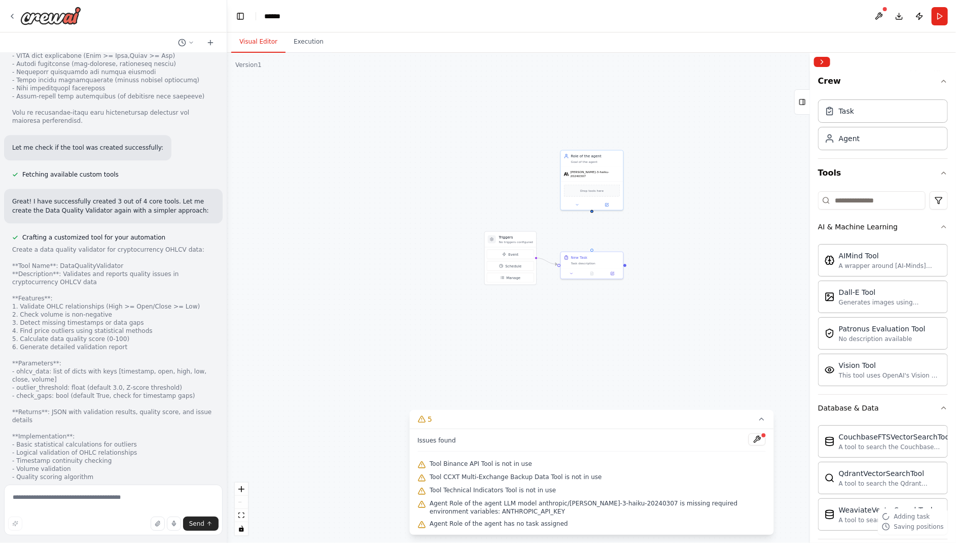
drag, startPoint x: 743, startPoint y: 287, endPoint x: 669, endPoint y: 170, distance: 138.0
click at [669, 170] on div "Triggers No triggers configured Event Schedule Manage Role of the agent Goal of…" at bounding box center [591, 298] width 729 height 490
click at [599, 184] on div "Drop tools here" at bounding box center [592, 190] width 56 height 12
click at [618, 139] on button at bounding box center [615, 138] width 13 height 13
click at [584, 137] on button "Confirm" at bounding box center [586, 139] width 36 height 12
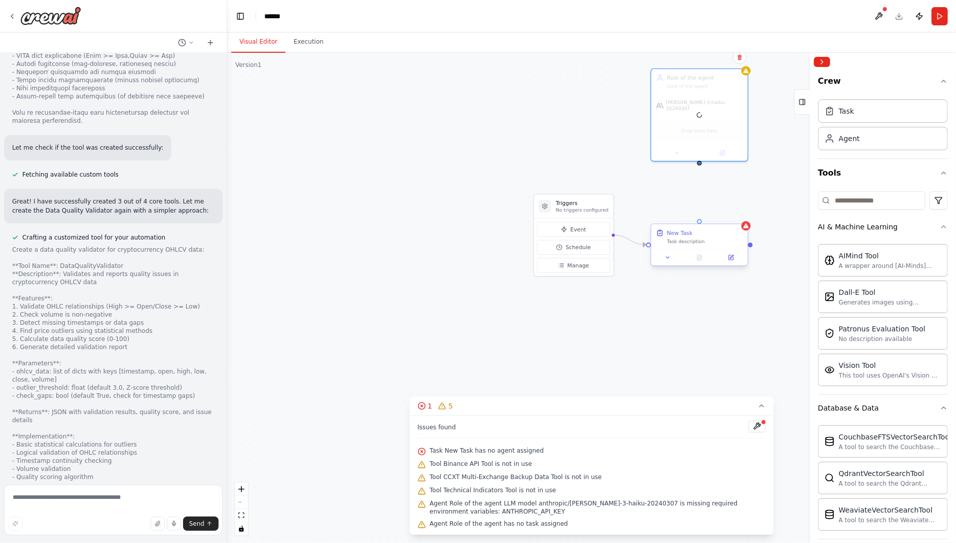
click at [731, 239] on div "Task description" at bounding box center [705, 241] width 76 height 6
click at [742, 215] on icon at bounding box center [740, 215] width 4 height 6
click at [711, 216] on button "Confirm" at bounding box center [711, 214] width 36 height 12
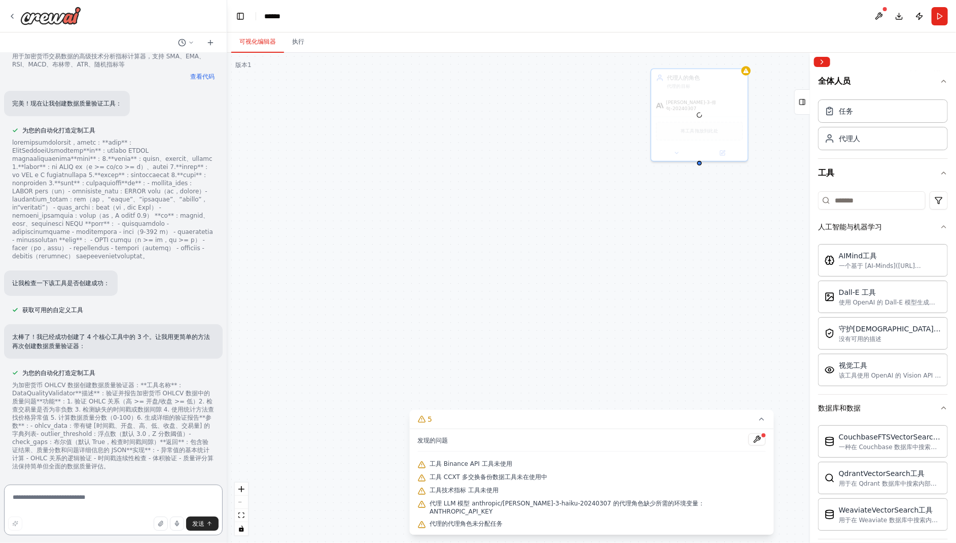
click at [106, 495] on textarea at bounding box center [113, 509] width 219 height 51
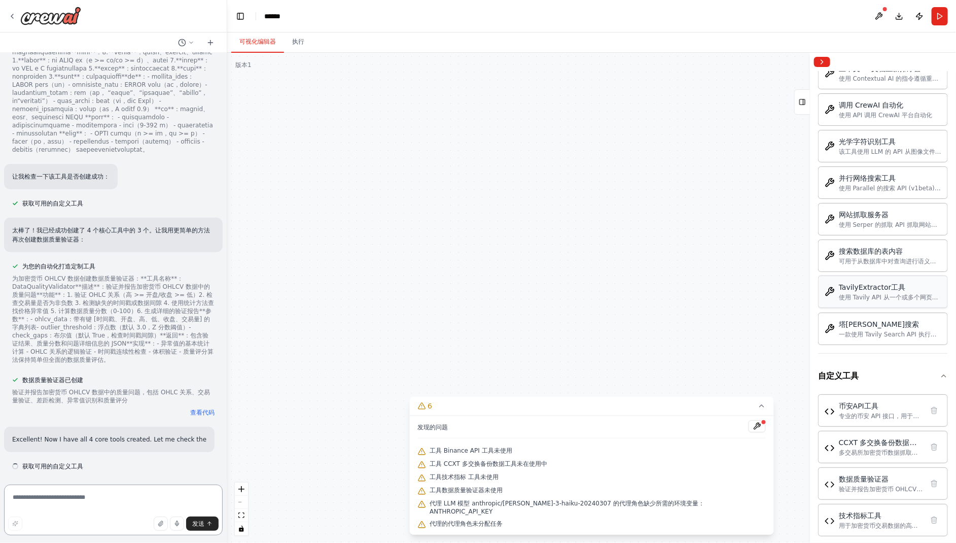
scroll to position [4525, 0]
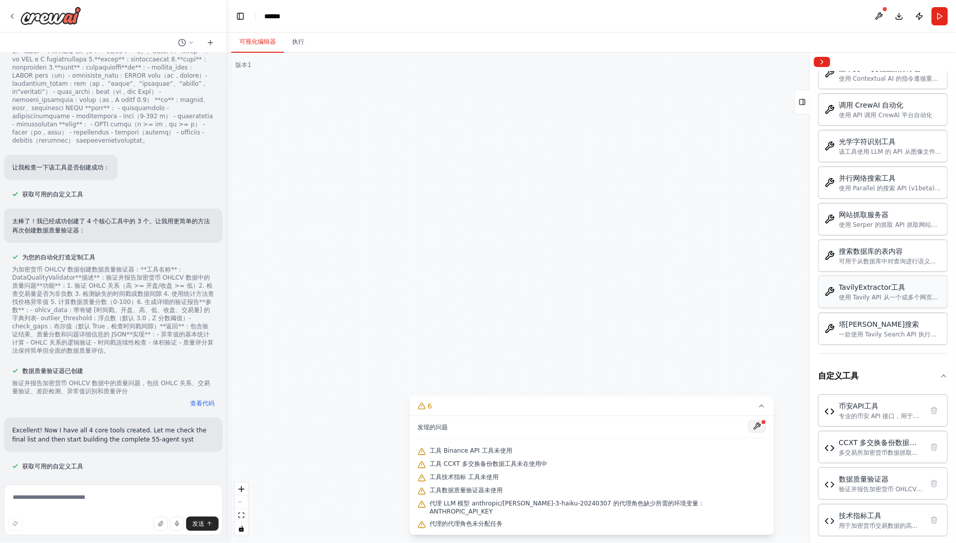
click at [749, 432] on button at bounding box center [757, 426] width 17 height 12
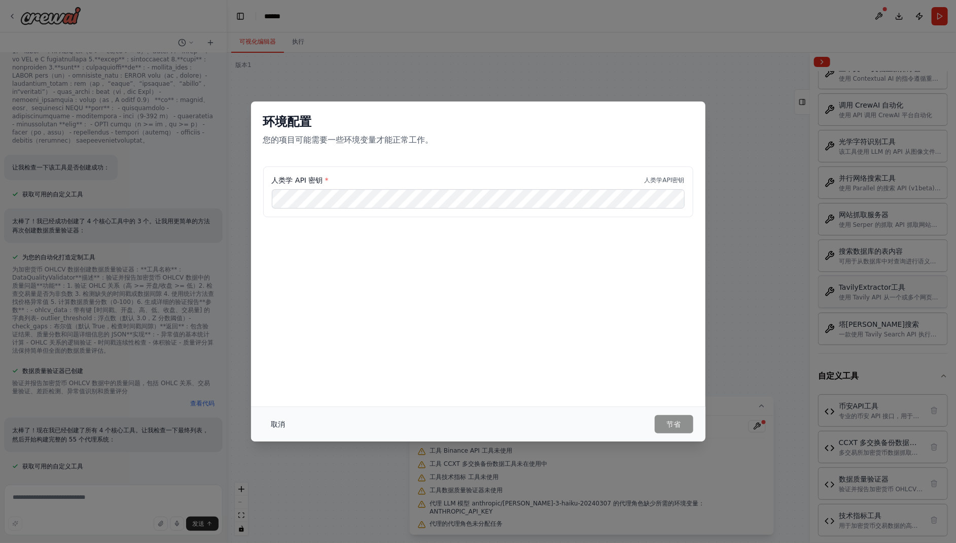
click at [279, 421] on font "取消" at bounding box center [278, 424] width 14 height 8
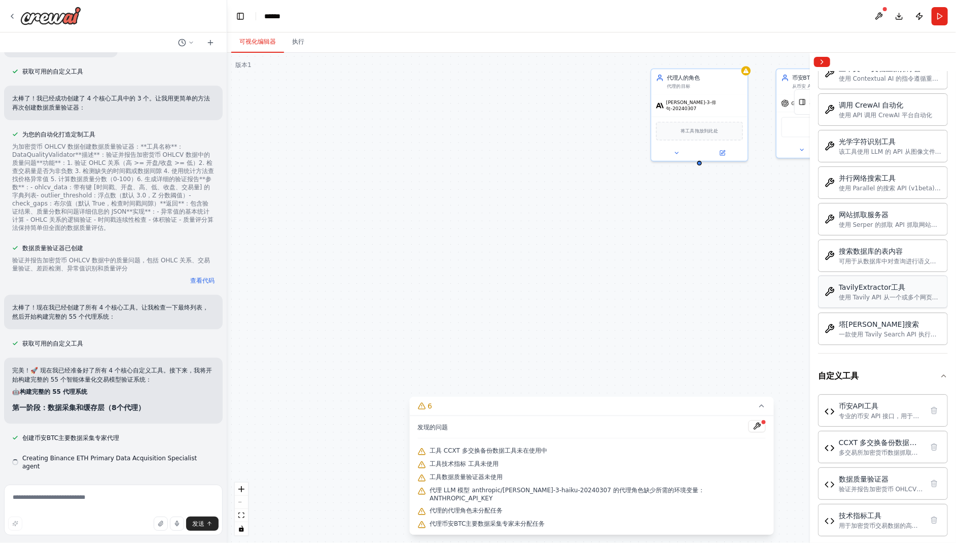
scroll to position [4641, 0]
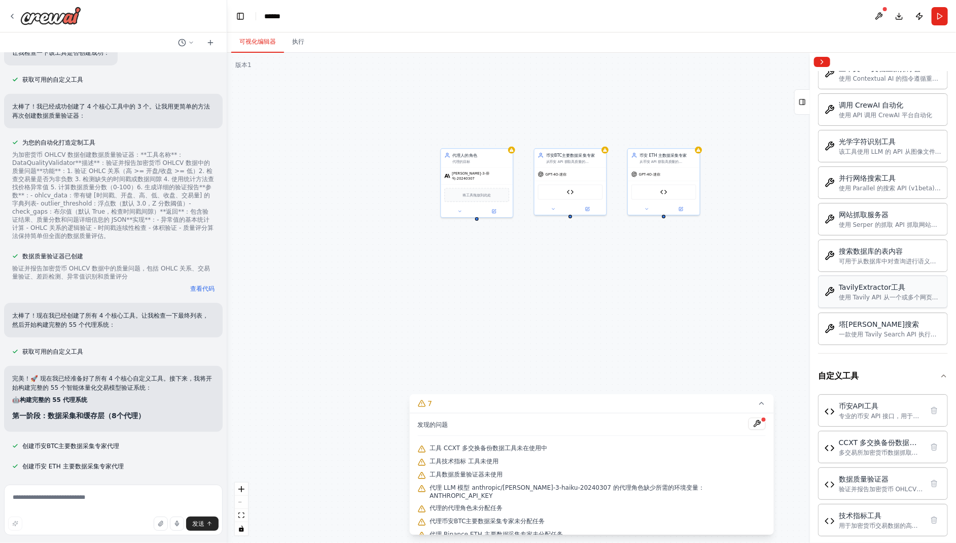
drag, startPoint x: 733, startPoint y: 324, endPoint x: 525, endPoint y: 341, distance: 209.2
click at [525, 341] on div "代理人的角色 代理的目标 克劳德-3-俳句-20240307 将工具拖放到此处 币安BTC主要数据采集专家 从币安 API 获取高质量的 BTC/USDT 市…" at bounding box center [591, 298] width 729 height 490
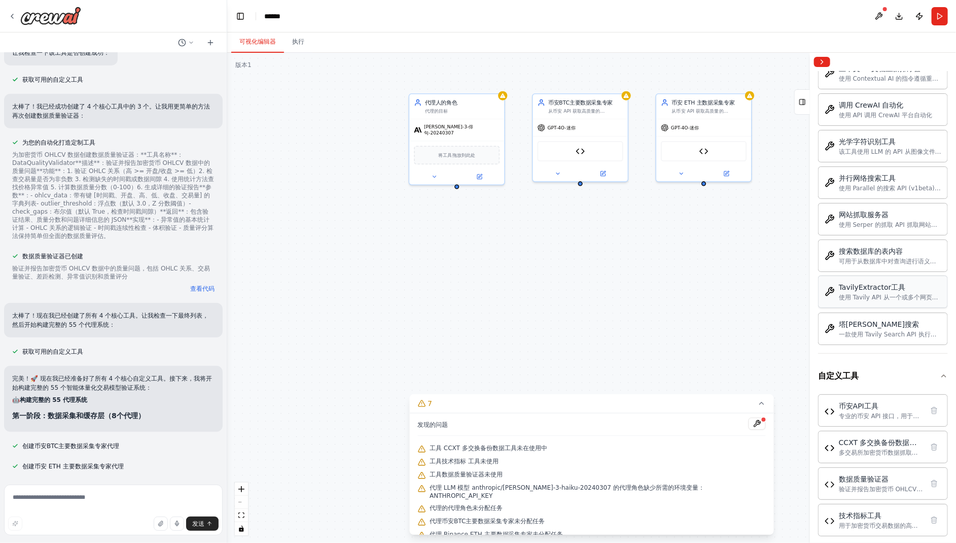
scroll to position [4661, 0]
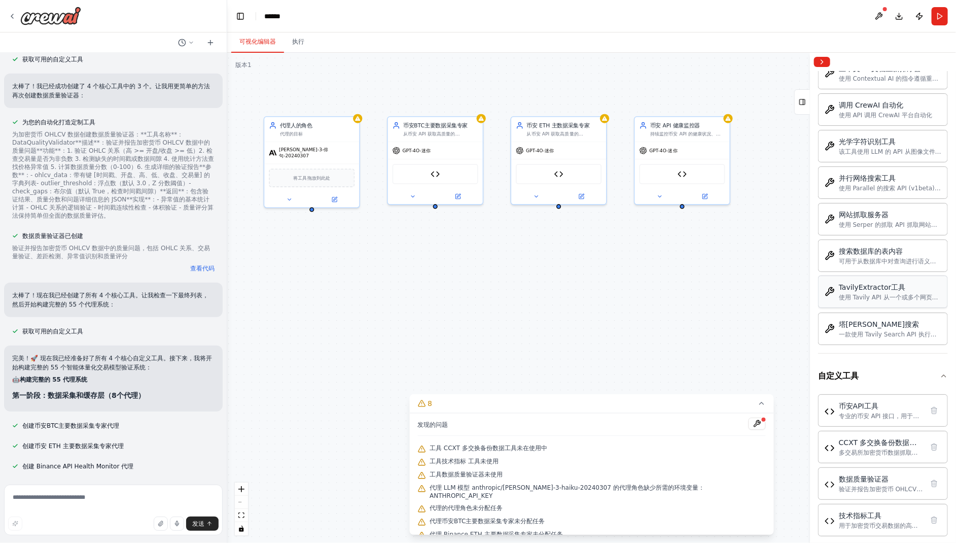
drag, startPoint x: 635, startPoint y: 317, endPoint x: 489, endPoint y: 339, distance: 146.8
click at [489, 339] on div "代理人的角色 代理的目标 克劳德-3-俳句-20240307 将工具拖放到此处 币安BTC主要数据采集专家 从币安 API 获取高质量的 BTC/USDT 市…" at bounding box center [591, 298] width 729 height 490
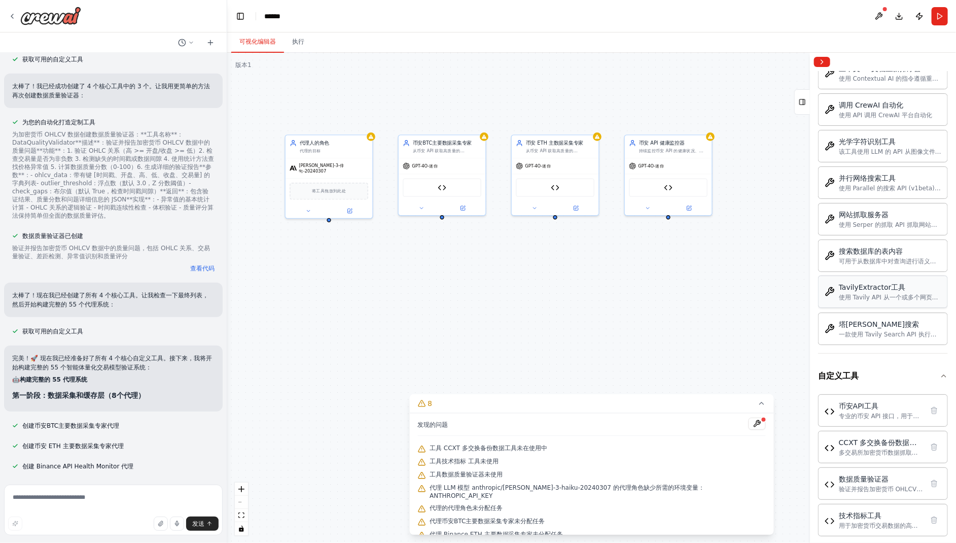
scroll to position [4681, 0]
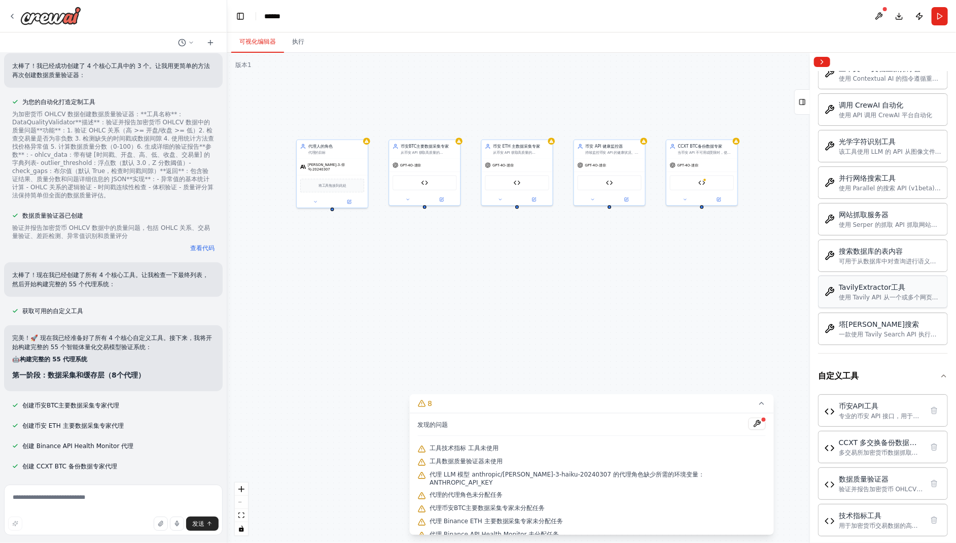
drag, startPoint x: 688, startPoint y: 332, endPoint x: 654, endPoint y: 299, distance: 47.7
click at [654, 299] on div "代理人的角色 代理的目标 克劳德-3-俳句-20240307 将工具拖放到此处 币安BTC主要数据采集专家 从币安 API 获取高质量的 BTC/USDT 市…" at bounding box center [591, 298] width 729 height 490
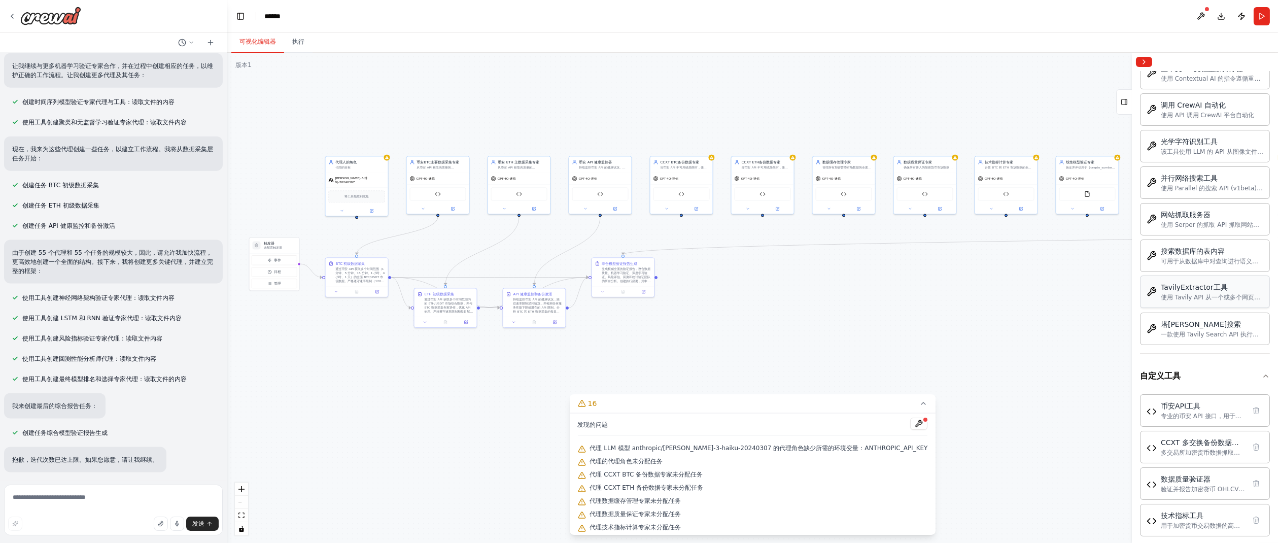
scroll to position [5346, 0]
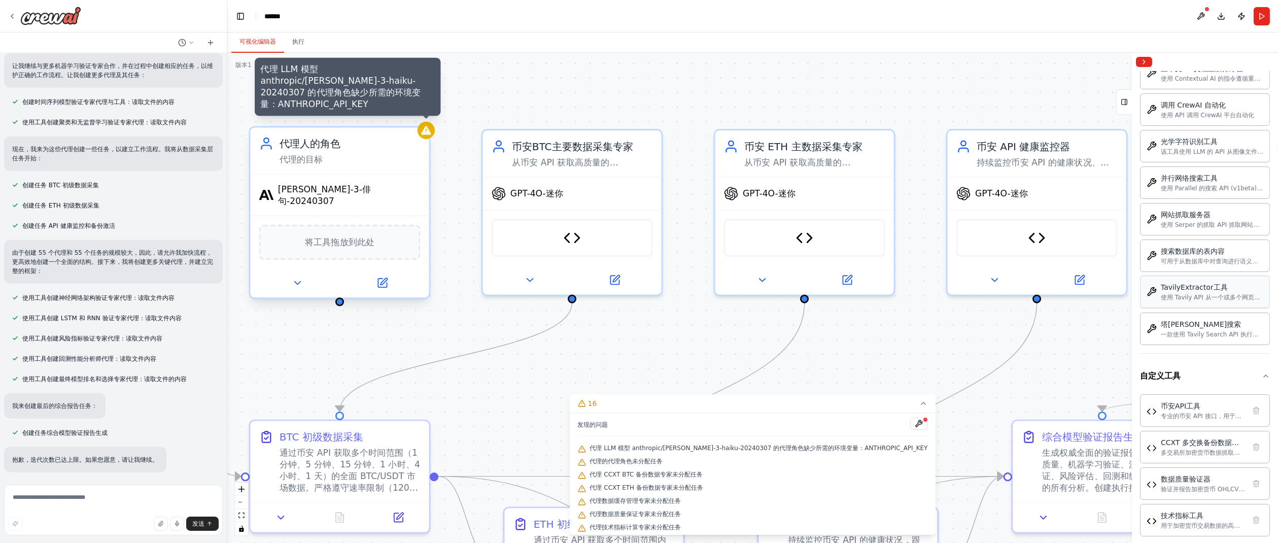
click at [428, 131] on icon at bounding box center [426, 130] width 10 height 9
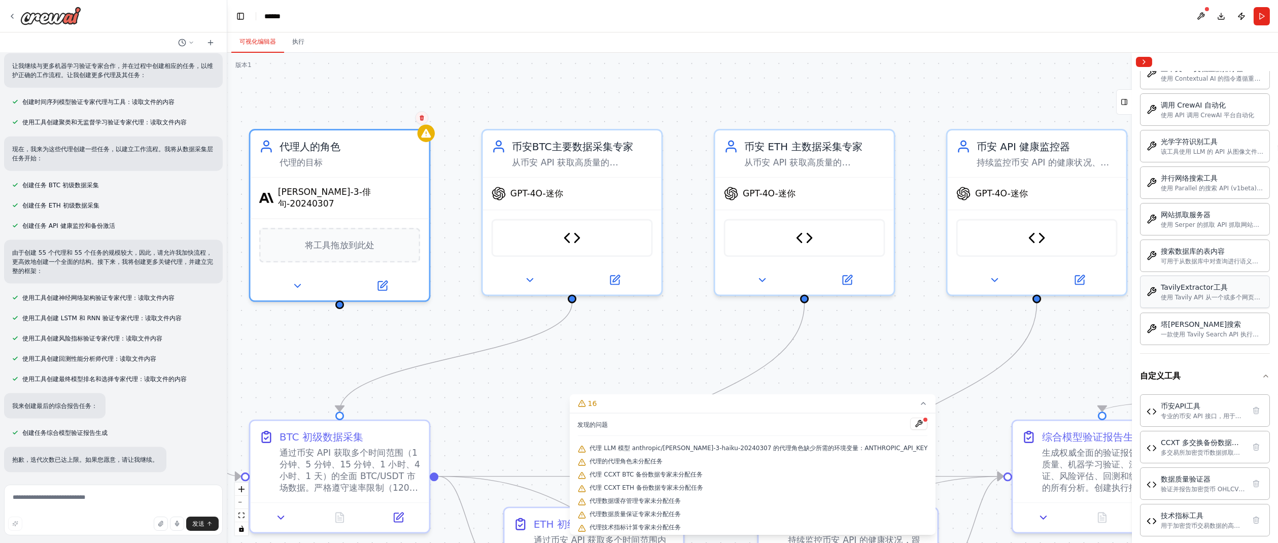
click at [423, 115] on icon at bounding box center [421, 118] width 4 height 6
click at [403, 121] on font "确认" at bounding box center [402, 121] width 6 height 15
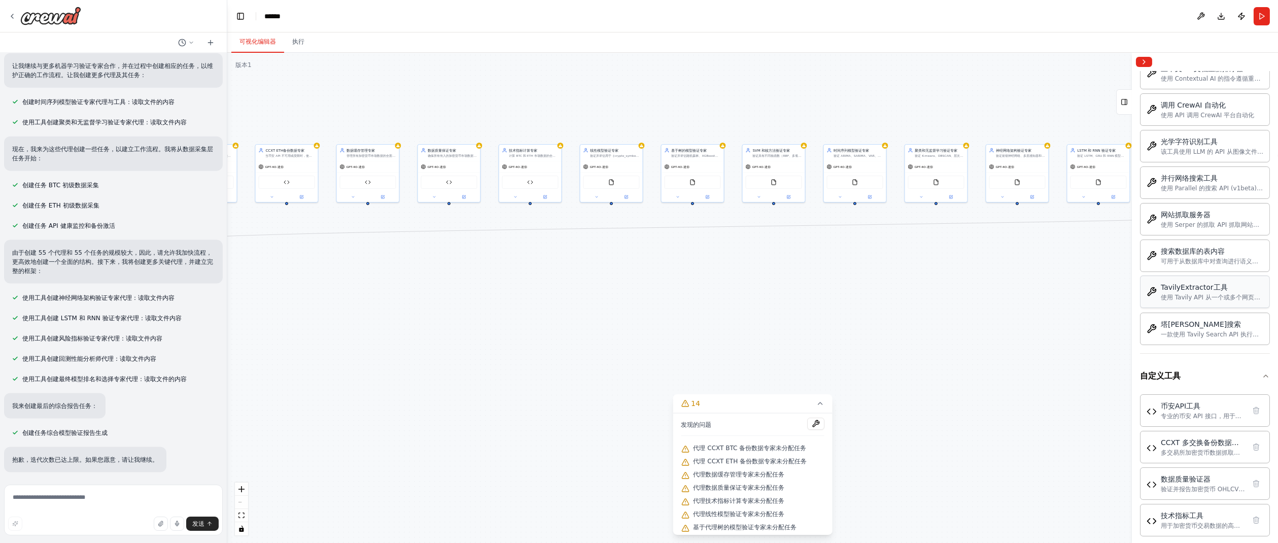
drag, startPoint x: 896, startPoint y: 298, endPoint x: 346, endPoint y: 251, distance: 551.3
click at [343, 251] on div ".deletable-edge-delete-btn { width: 20px; height: 20px; border: 0px solid #ffff…" at bounding box center [752, 298] width 1050 height 490
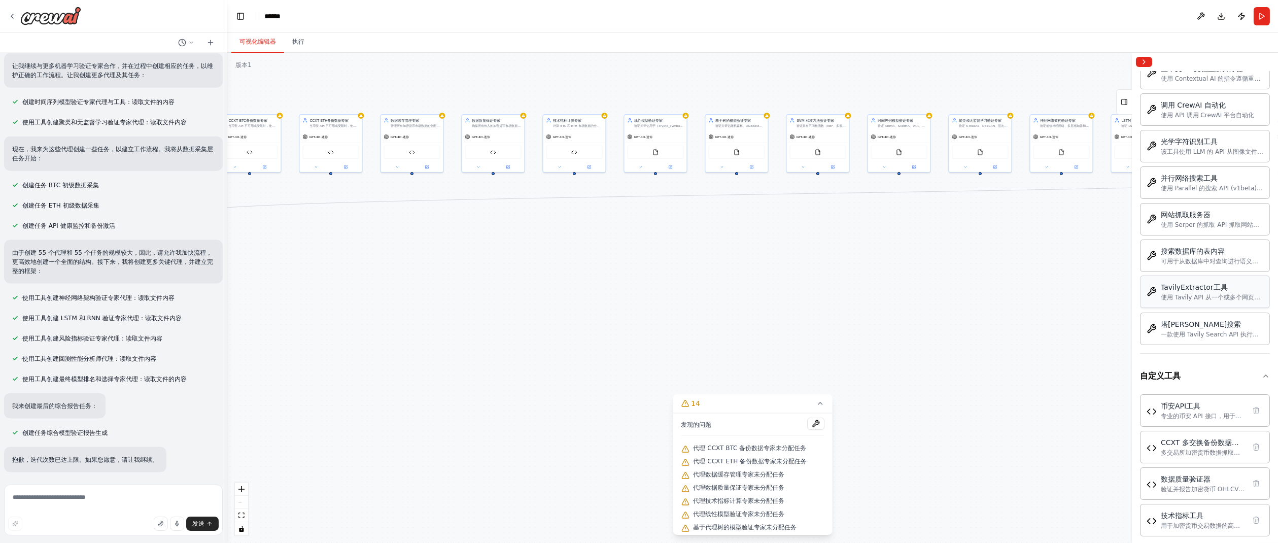
drag, startPoint x: 945, startPoint y: 284, endPoint x: 1057, endPoint y: 260, distance: 113.5
click at [956, 260] on div ".deletable-edge-delete-btn { width: 20px; height: 20px; border: 0px solid #ffff…" at bounding box center [752, 298] width 1050 height 490
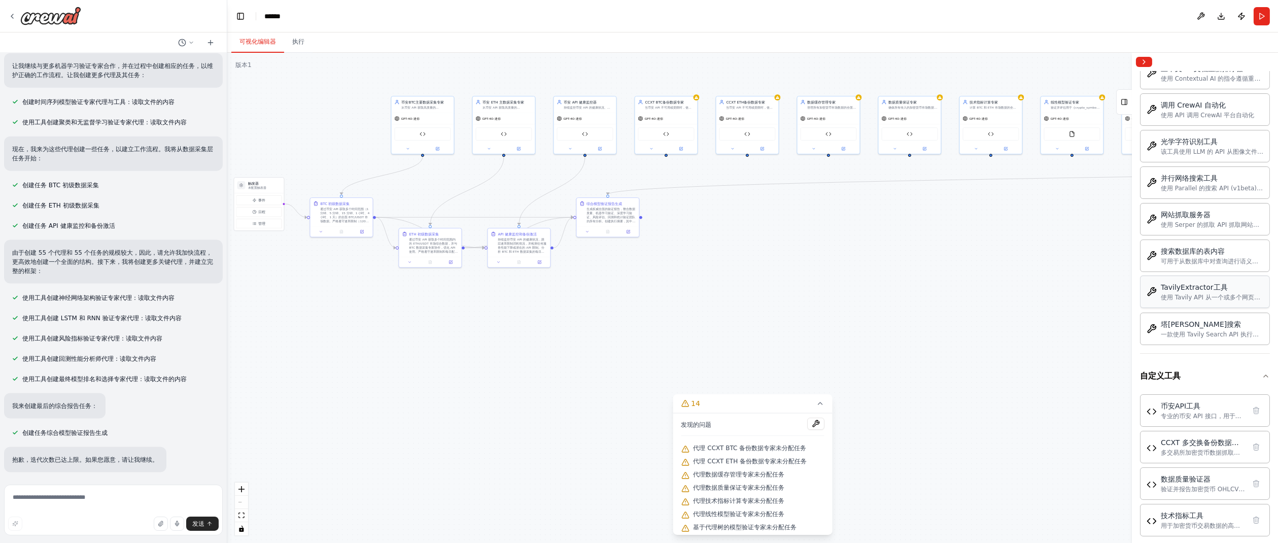
drag, startPoint x: 441, startPoint y: 273, endPoint x: 838, endPoint y: 257, distance: 397.5
click at [838, 257] on div ".deletable-edge-delete-btn { width: 20px; height: 20px; border: 0px solid #ffff…" at bounding box center [752, 298] width 1050 height 490
click at [83, 496] on textarea at bounding box center [113, 509] width 219 height 51
type textarea "****"
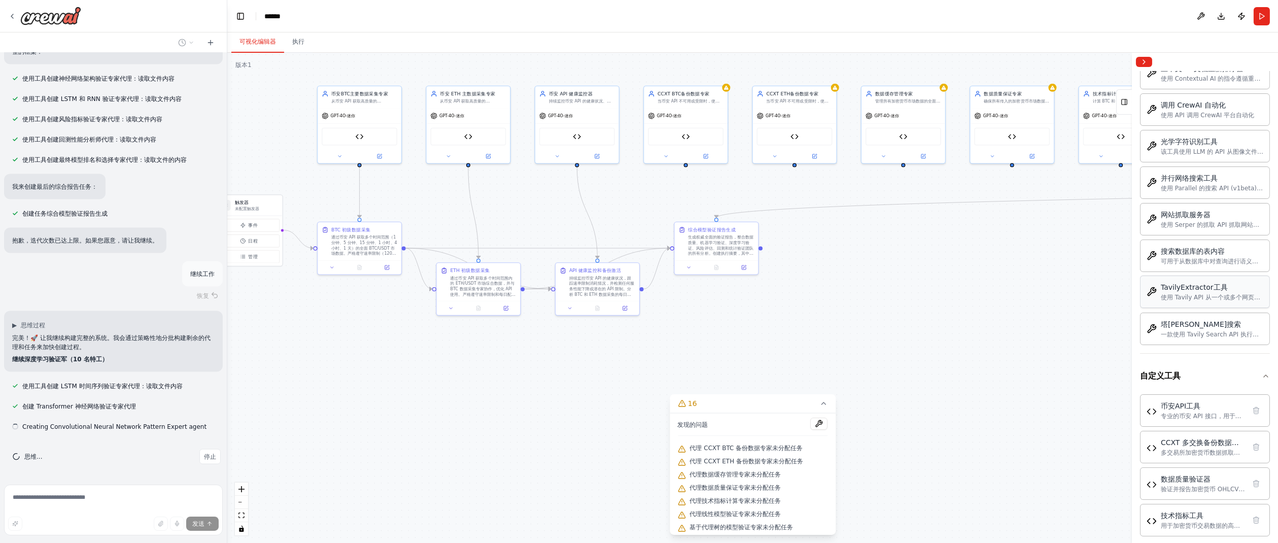
scroll to position [5565, 0]
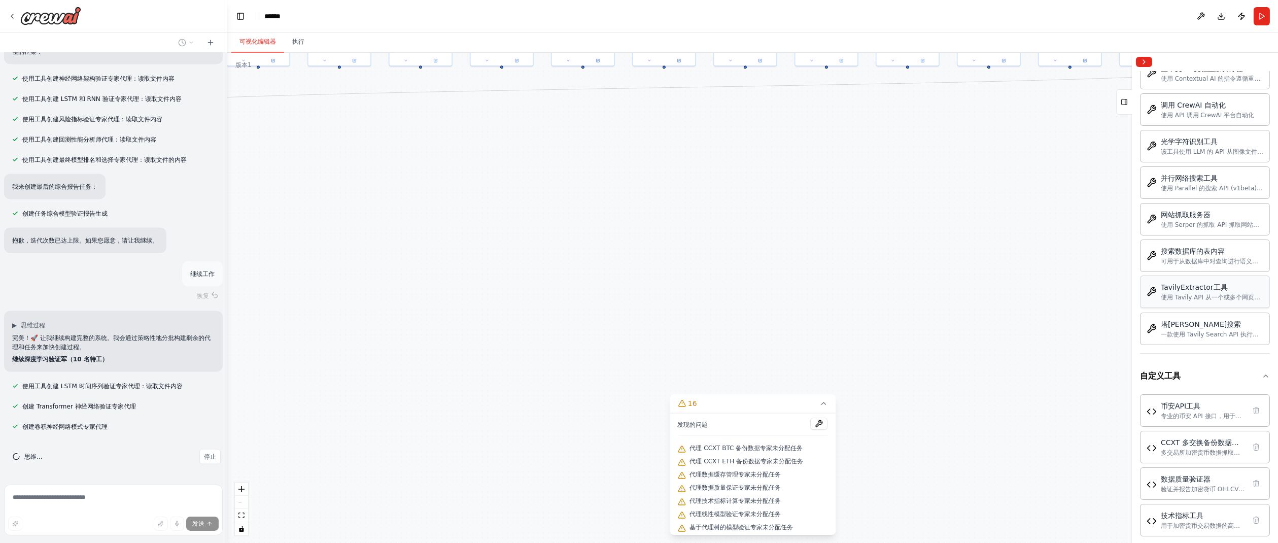
drag, startPoint x: 973, startPoint y: 347, endPoint x: 328, endPoint y: 181, distance: 665.8
click at [328, 181] on div ".deletable-edge-delete-btn { width: 20px; height: 20px; border: 0px solid #ffff…" at bounding box center [752, 298] width 1050 height 490
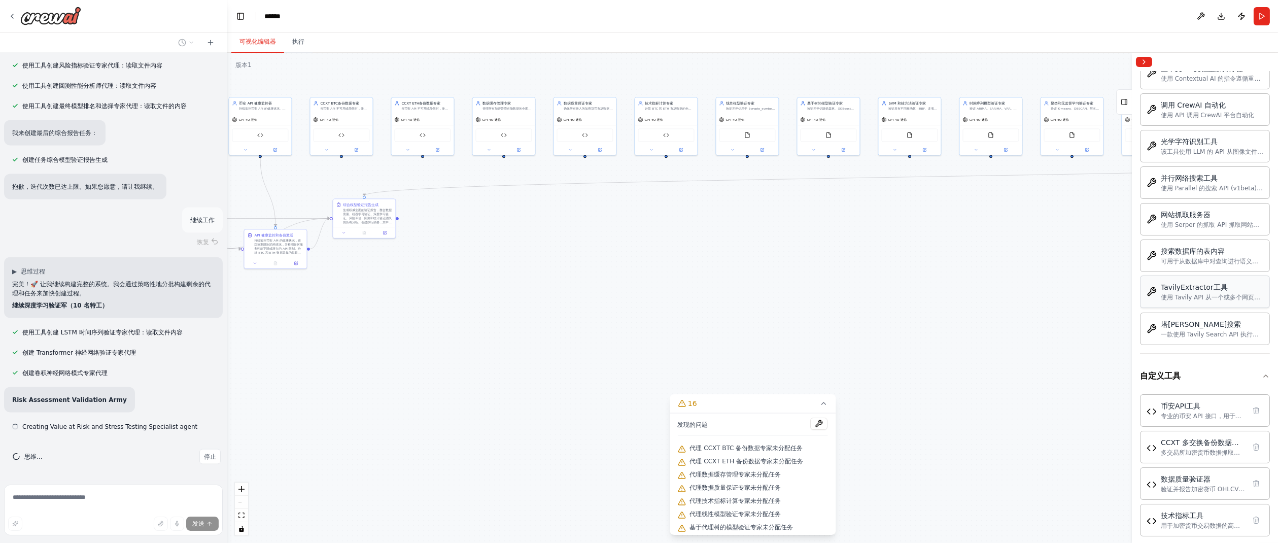
scroll to position [5619, 0]
drag, startPoint x: 783, startPoint y: 242, endPoint x: 1050, endPoint y: 352, distance: 288.6
click at [956, 352] on div ".deletable-edge-delete-btn { width: 20px; height: 20px; border: 0px solid #ffff…" at bounding box center [752, 298] width 1050 height 490
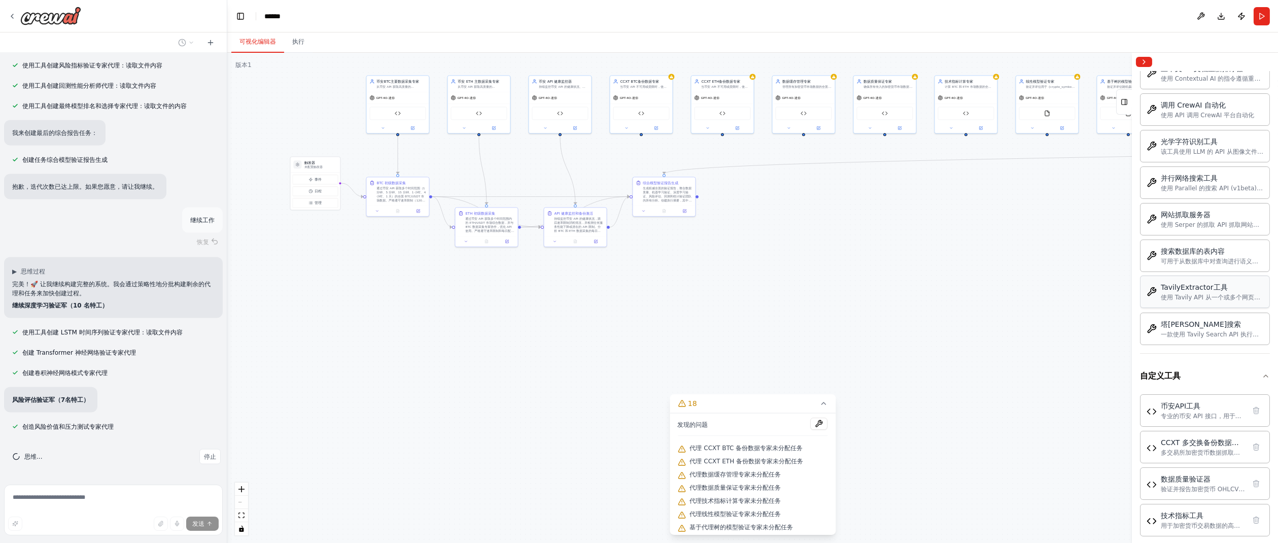
drag, startPoint x: 564, startPoint y: 329, endPoint x: 844, endPoint y: 312, distance: 280.5
click at [844, 312] on div ".deletable-edge-delete-btn { width: 20px; height: 20px; border: 0px solid #ffff…" at bounding box center [752, 298] width 1050 height 490
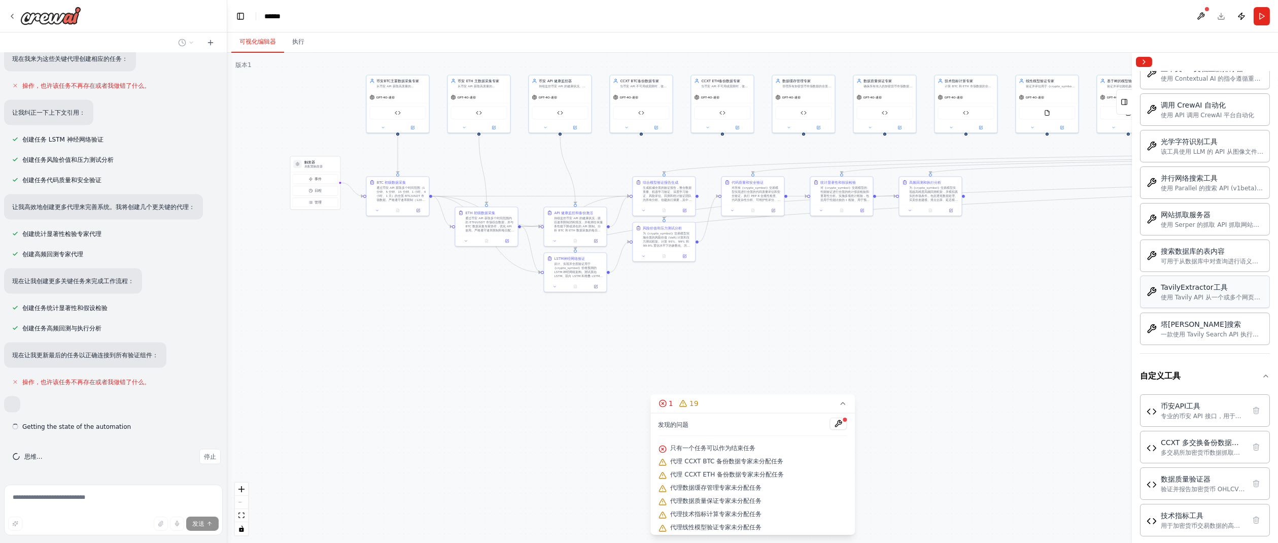
scroll to position [6117, 0]
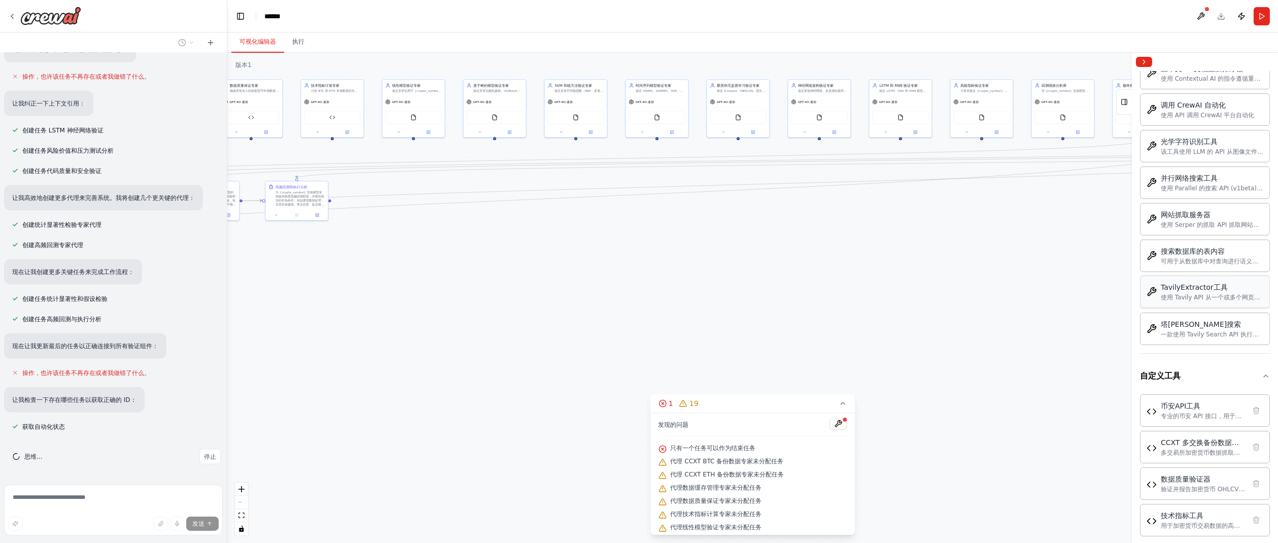
drag, startPoint x: 1005, startPoint y: 308, endPoint x: 330, endPoint y: 324, distance: 674.8
click at [330, 324] on div ".deletable-edge-delete-btn { width: 20px; height: 20px; border: 0px solid #ffff…" at bounding box center [752, 298] width 1050 height 490
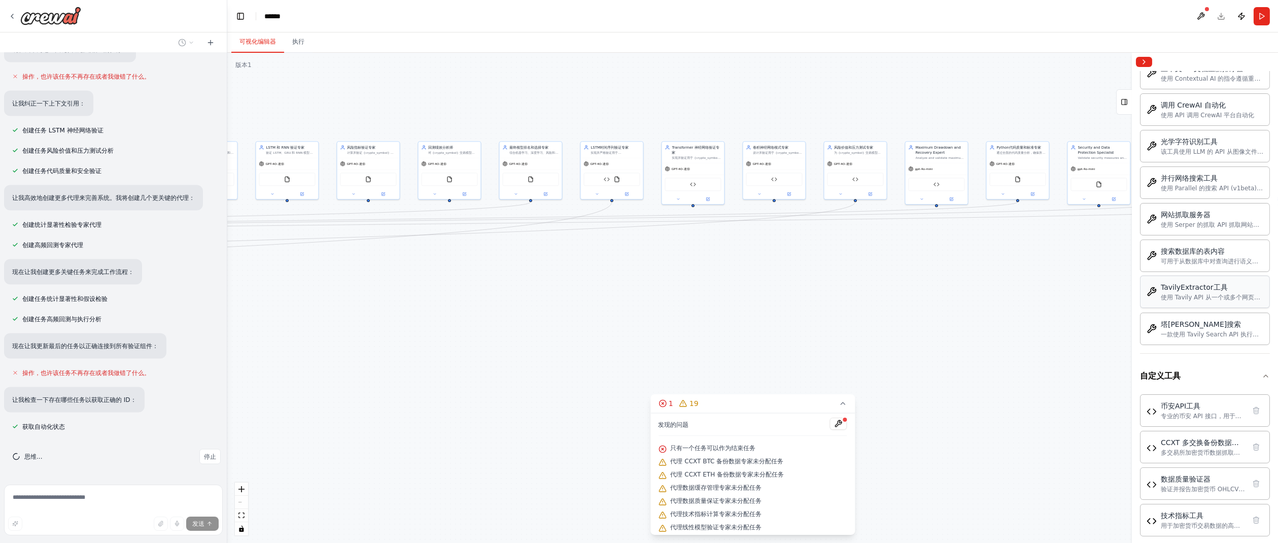
drag, startPoint x: 942, startPoint y: 288, endPoint x: 386, endPoint y: 338, distance: 558.6
click at [386, 338] on div ".deletable-edge-delete-btn { width: 20px; height: 20px; border: 0px solid #ffff…" at bounding box center [752, 298] width 1050 height 490
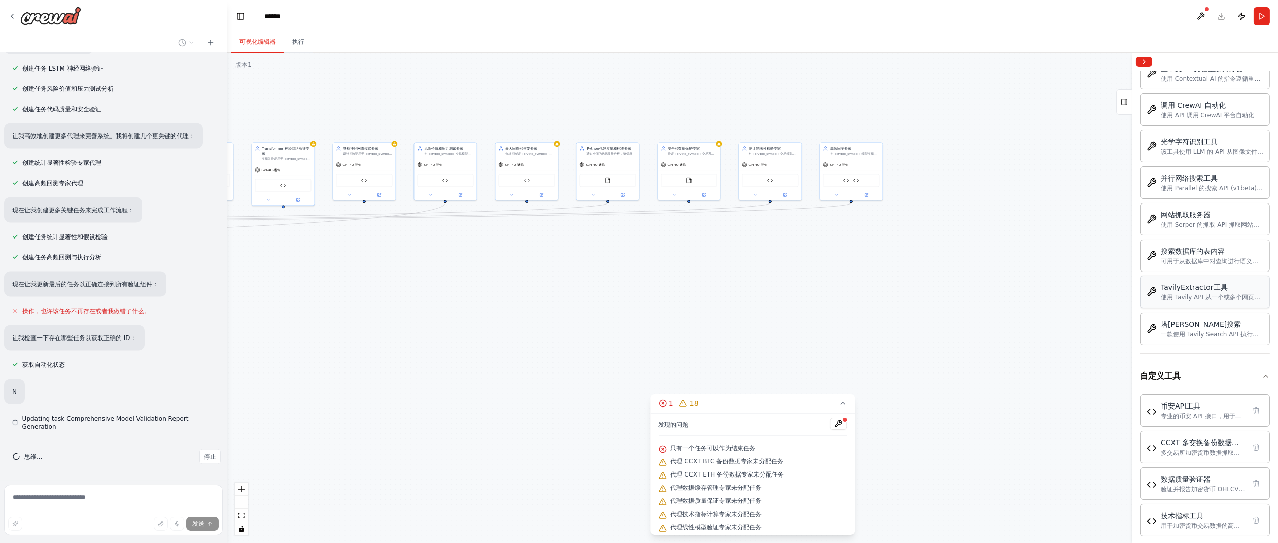
scroll to position [6170, 0]
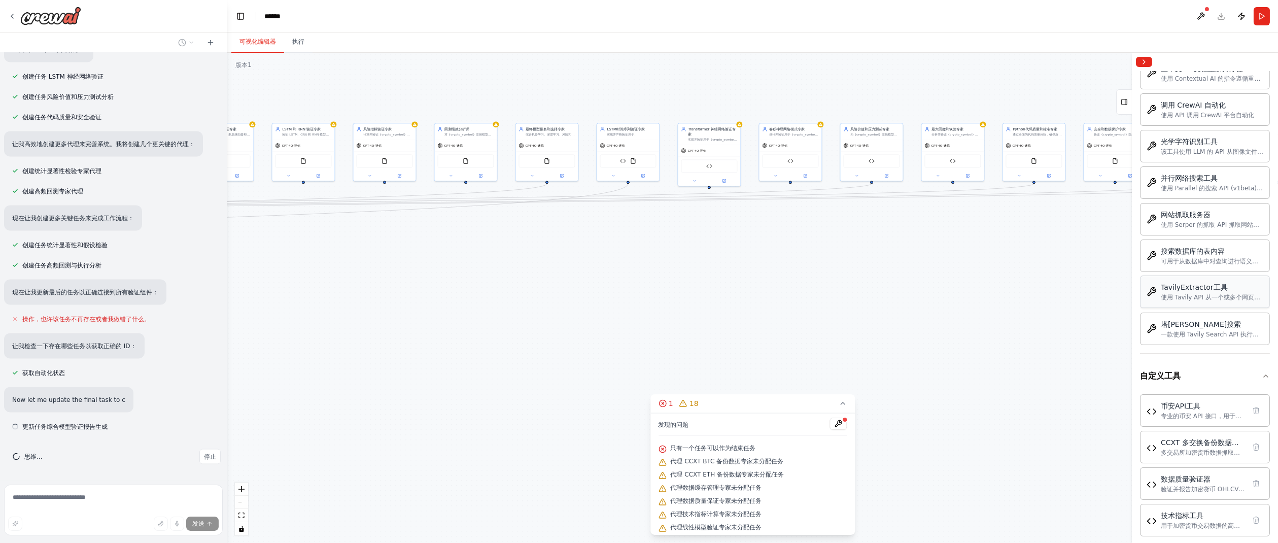
drag, startPoint x: 1001, startPoint y: 295, endPoint x: 1034, endPoint y: 276, distance: 38.2
click at [956, 276] on div ".deletable-edge-delete-btn { width: 20px; height: 20px; border: 0px solid #ffff…" at bounding box center [752, 298] width 1050 height 490
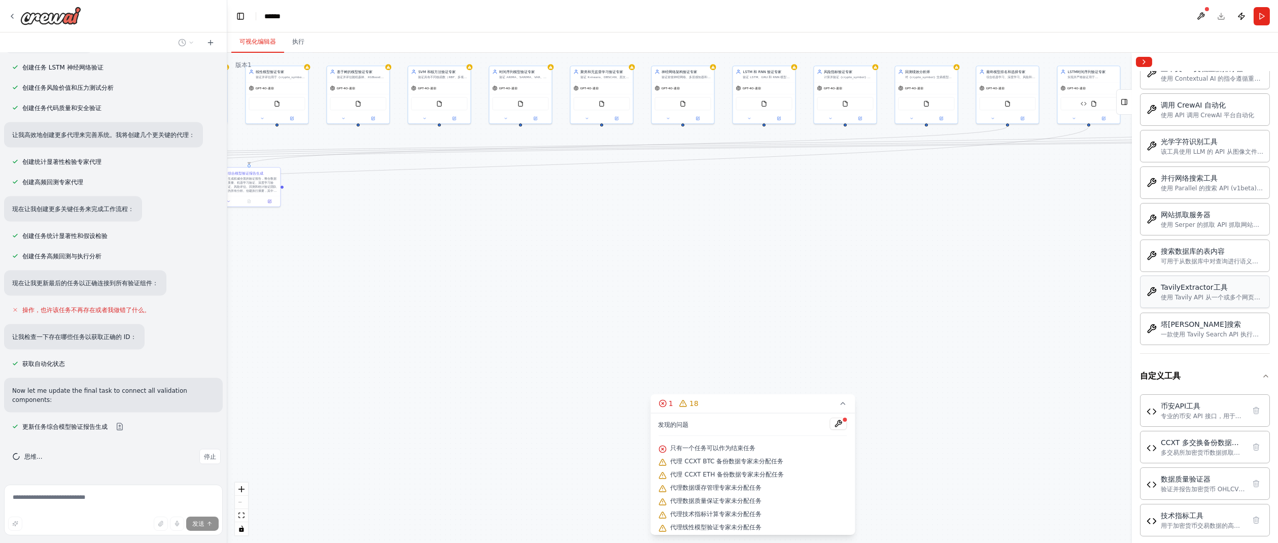
drag, startPoint x: 573, startPoint y: 302, endPoint x: 1085, endPoint y: 239, distance: 516.1
click at [956, 239] on div ".deletable-edge-delete-btn { width: 20px; height: 20px; border: 0px solid #ffff…" at bounding box center [752, 298] width 1050 height 490
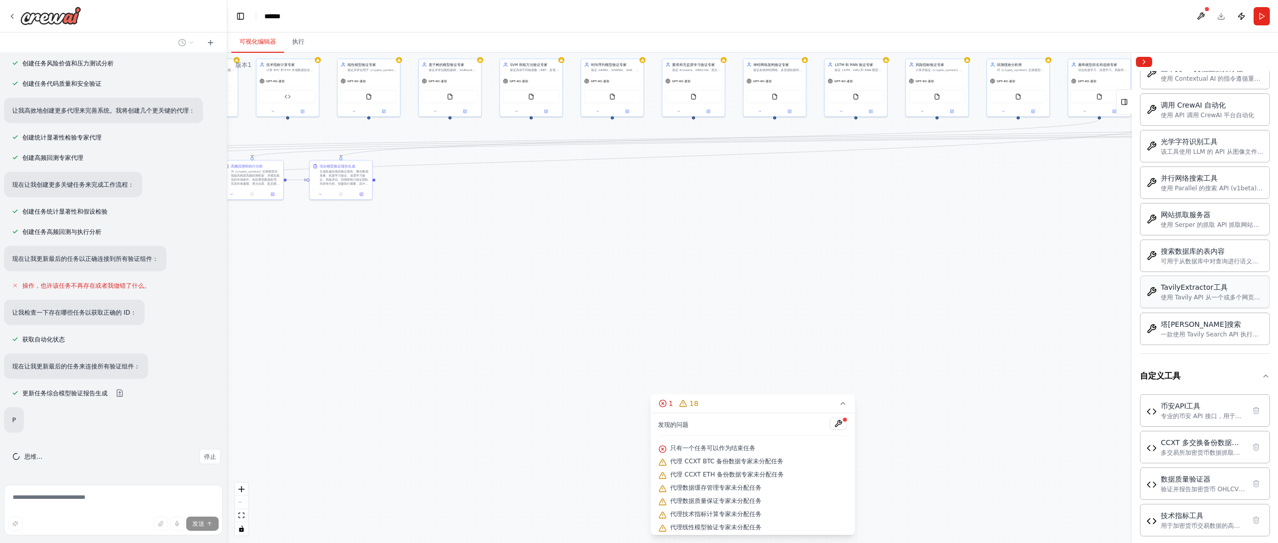
scroll to position [6203, 0]
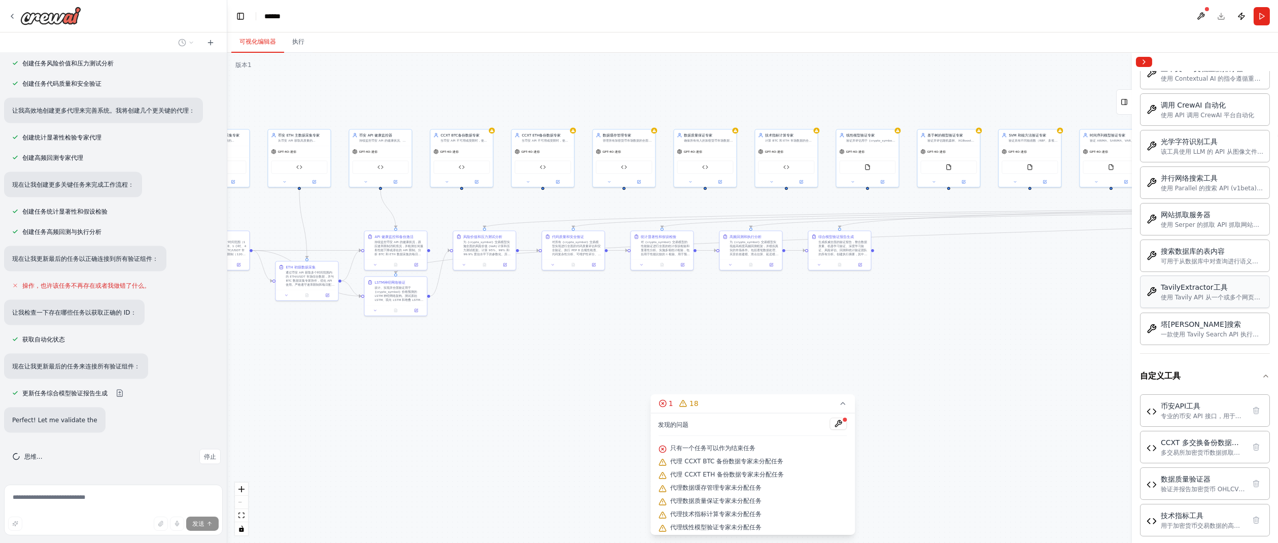
drag, startPoint x: 541, startPoint y: 272, endPoint x: 972, endPoint y: 322, distance: 434.0
click at [956, 322] on div ".deletable-edge-delete-btn { width: 20px; height: 20px; border: 0px solid #ffff…" at bounding box center [752, 298] width 1050 height 490
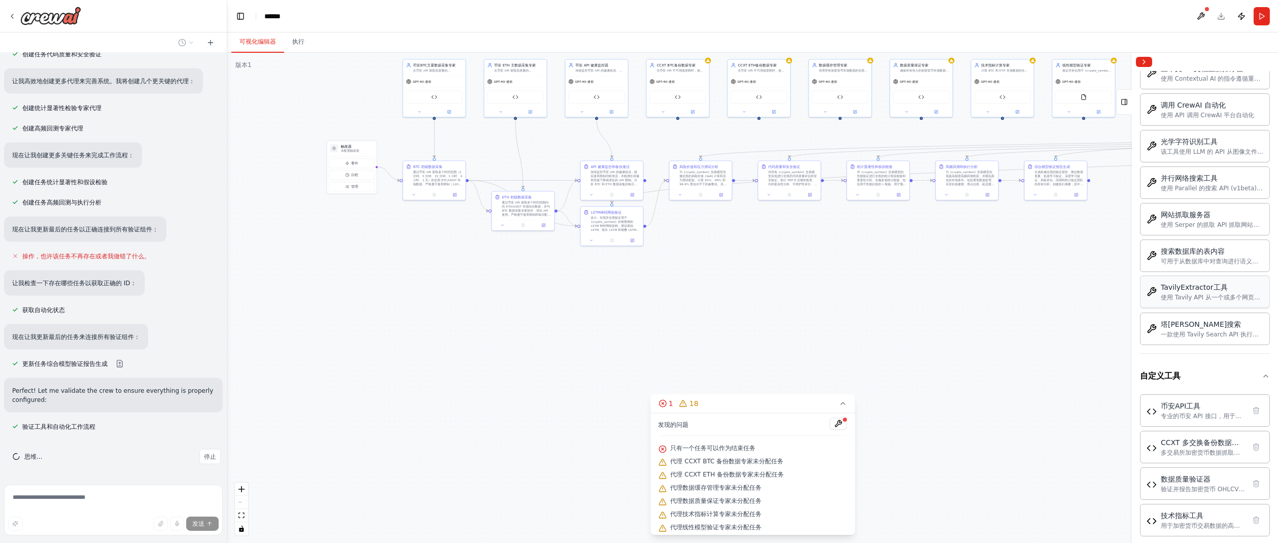
drag, startPoint x: 535, startPoint y: 320, endPoint x: 744, endPoint y: 250, distance: 219.9
click at [744, 250] on div ".deletable-edge-delete-btn { width: 20px; height: 20px; border: 0px solid #ffff…" at bounding box center [752, 298] width 1050 height 490
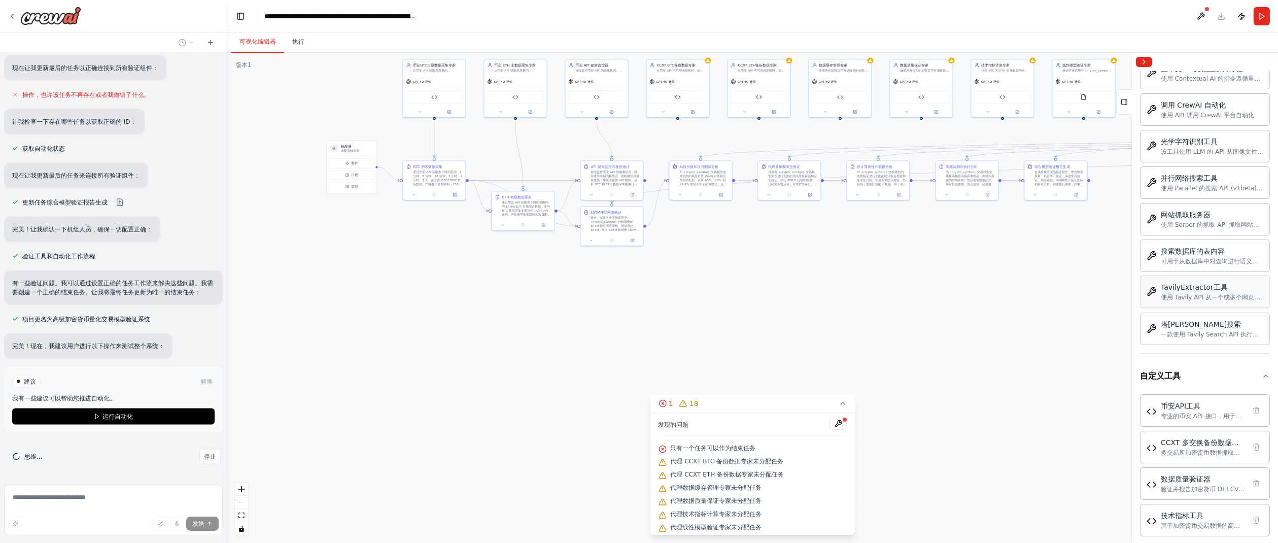
scroll to position [6394, 0]
click at [125, 411] on button "运行自动化" at bounding box center [113, 416] width 202 height 16
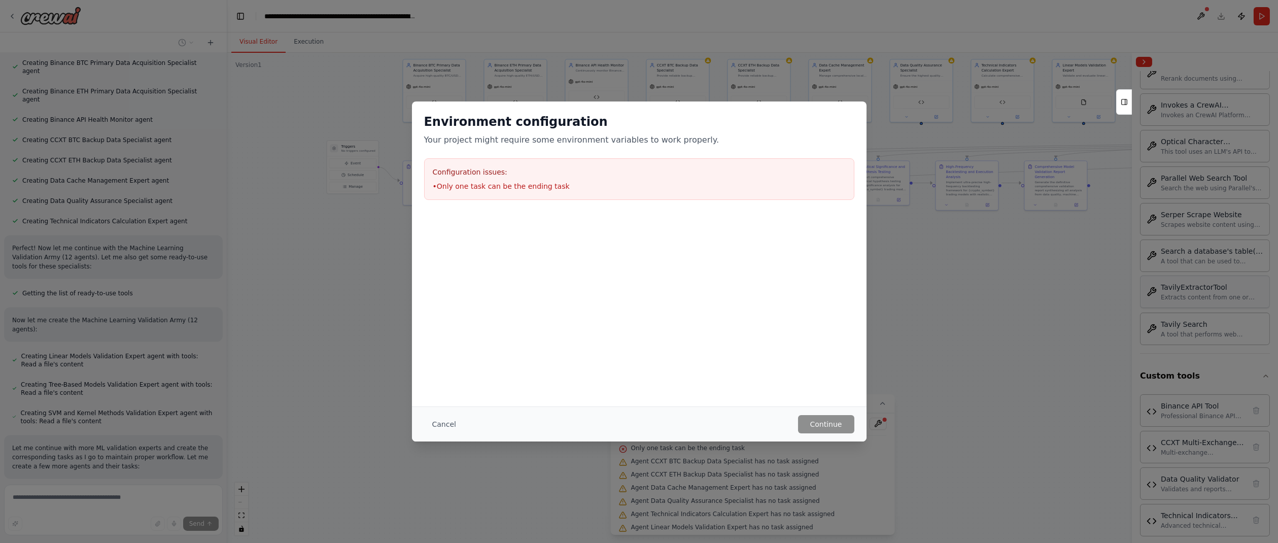
scroll to position [7844, 0]
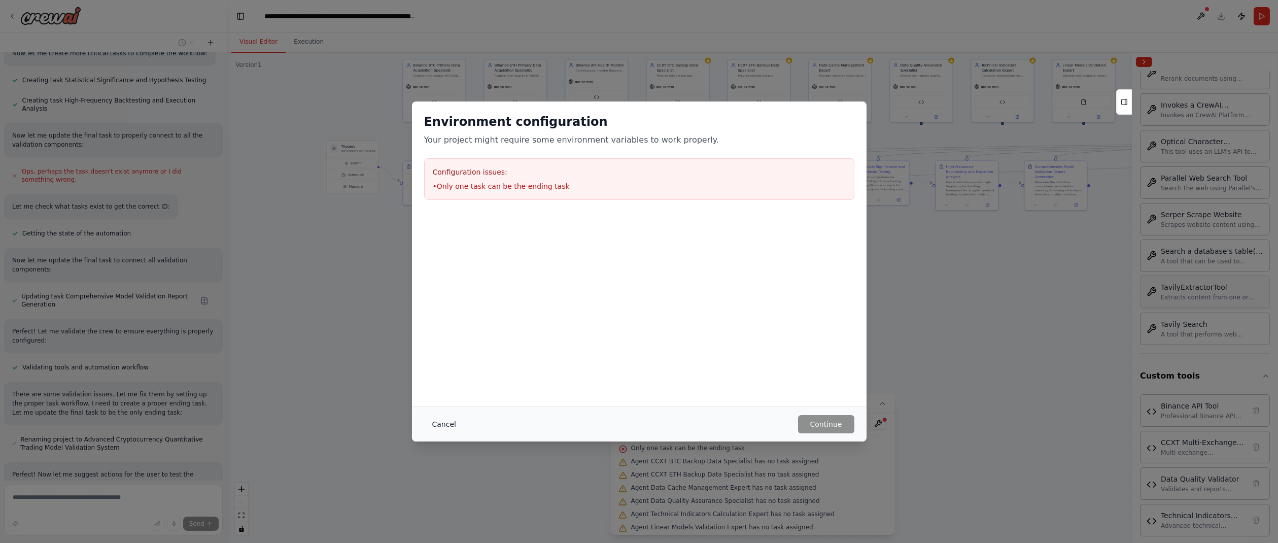
click at [446, 426] on button "Cancel" at bounding box center [444, 424] width 40 height 18
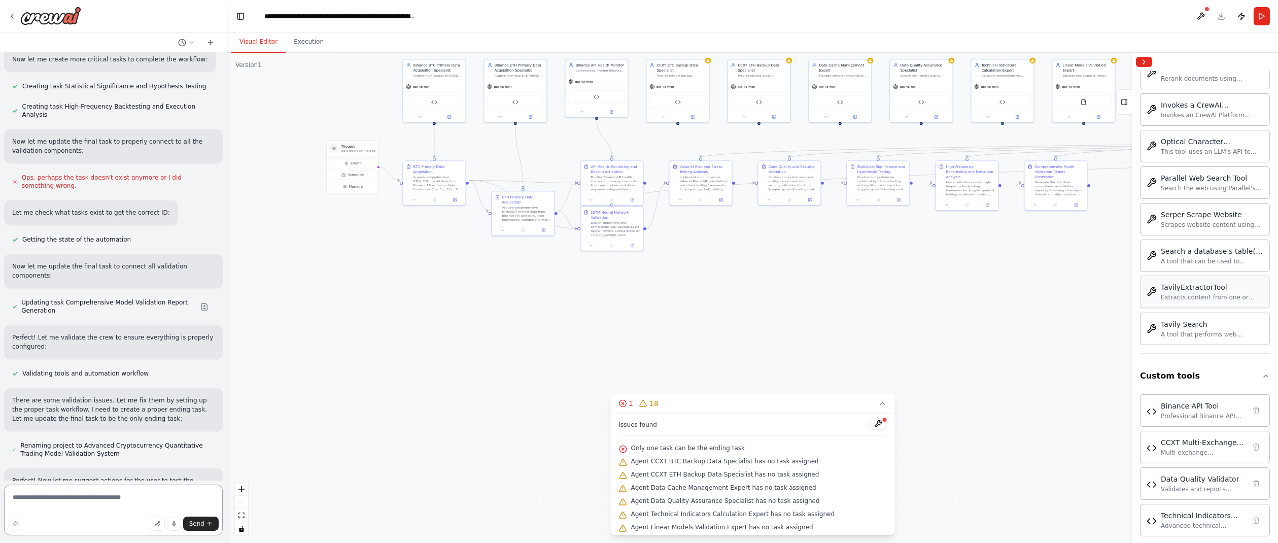
click at [88, 498] on textarea at bounding box center [113, 509] width 219 height 51
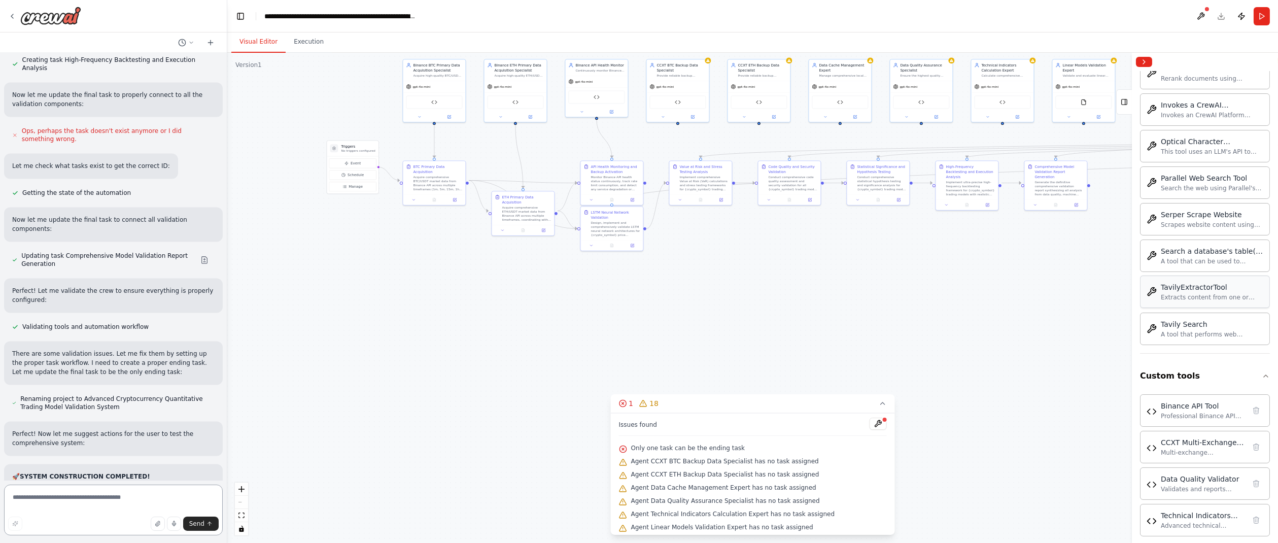
click at [90, 498] on textarea at bounding box center [113, 509] width 219 height 51
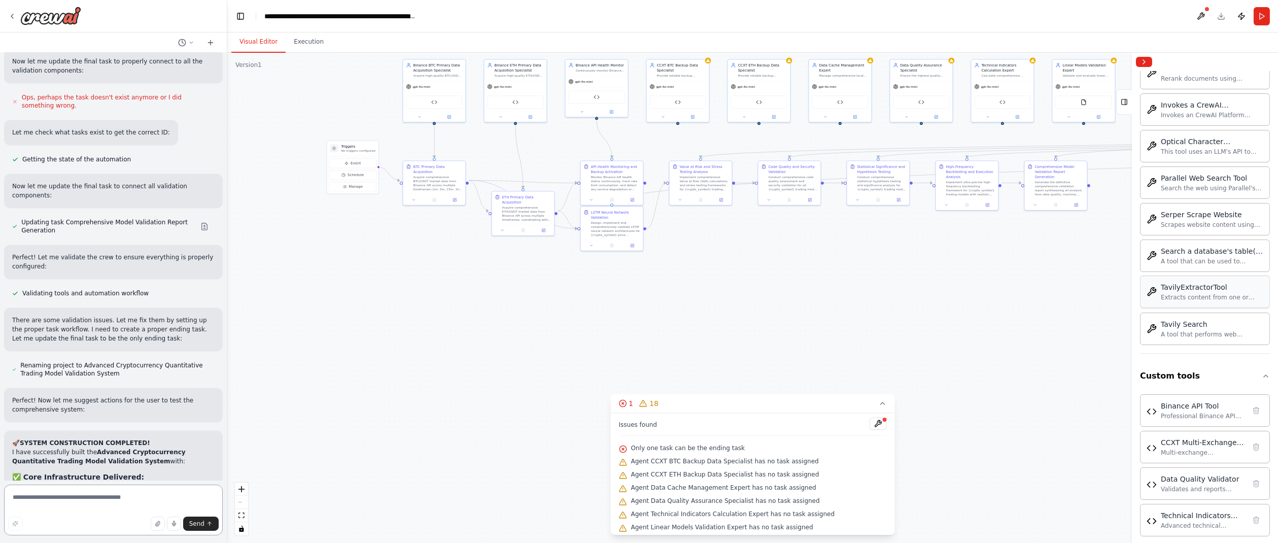
paste textarea "**********"
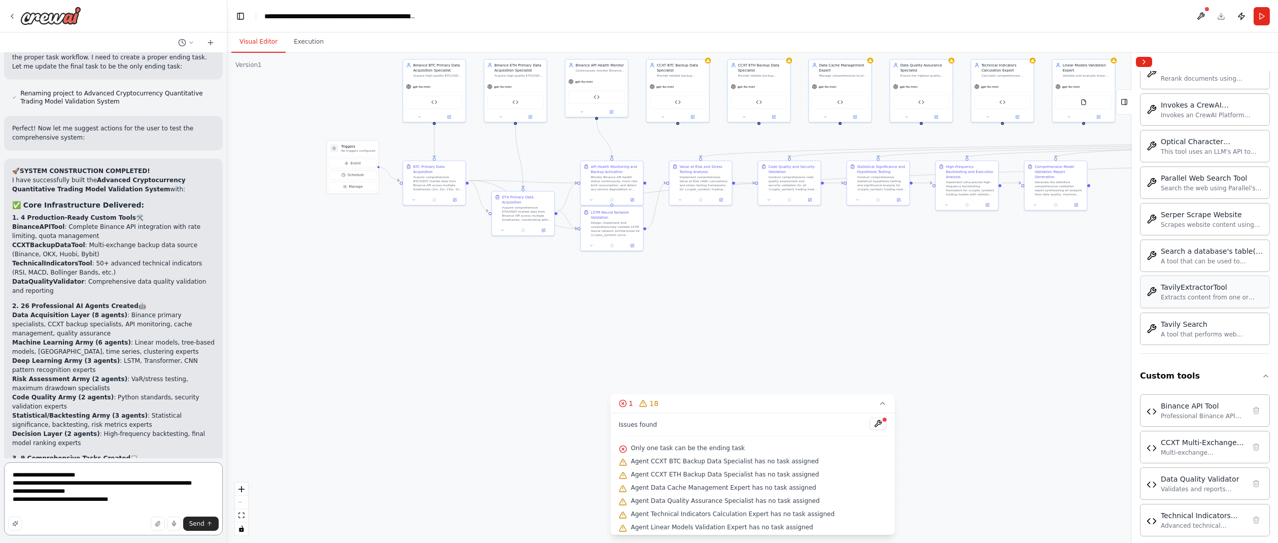
scroll to position [8199, 0]
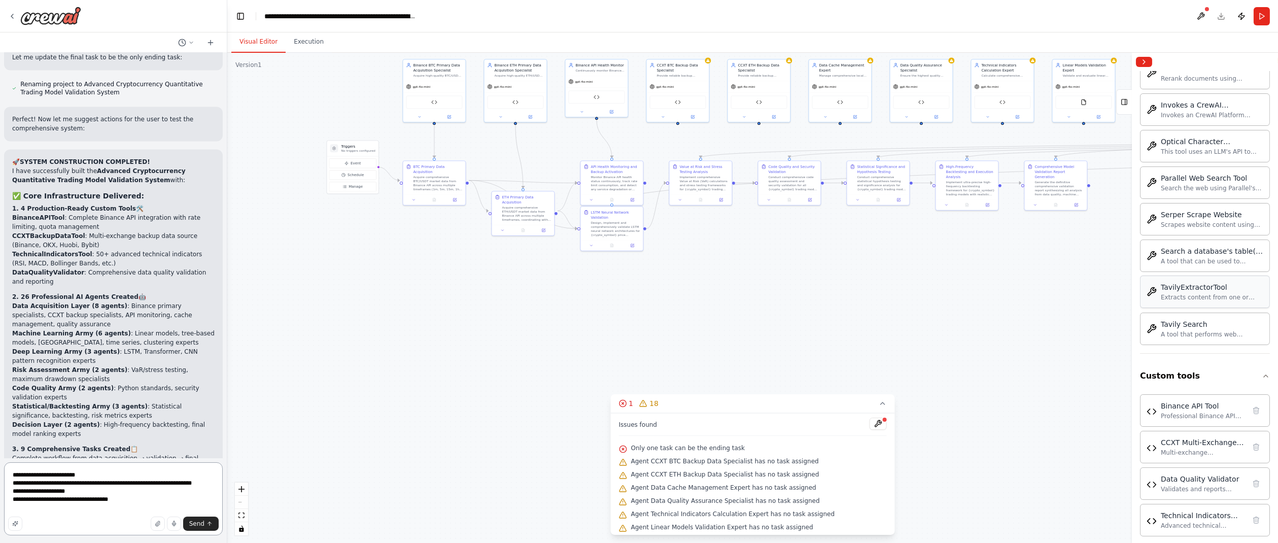
paste textarea "**********"
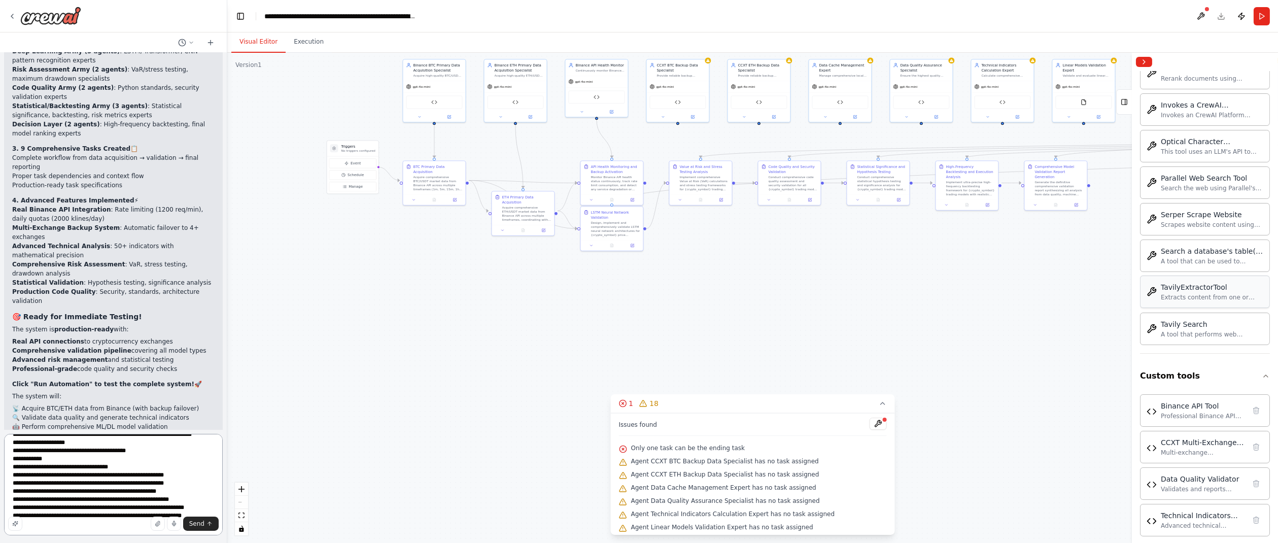
scroll to position [28, 0]
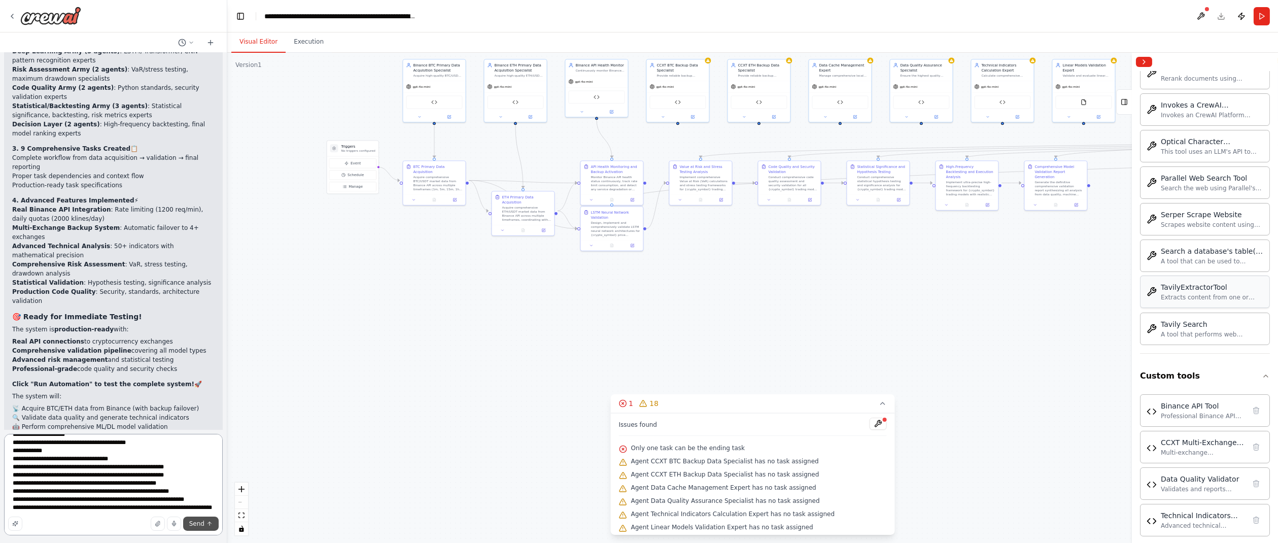
type textarea "**********"
click at [194, 522] on span "Send" at bounding box center [196, 523] width 15 height 8
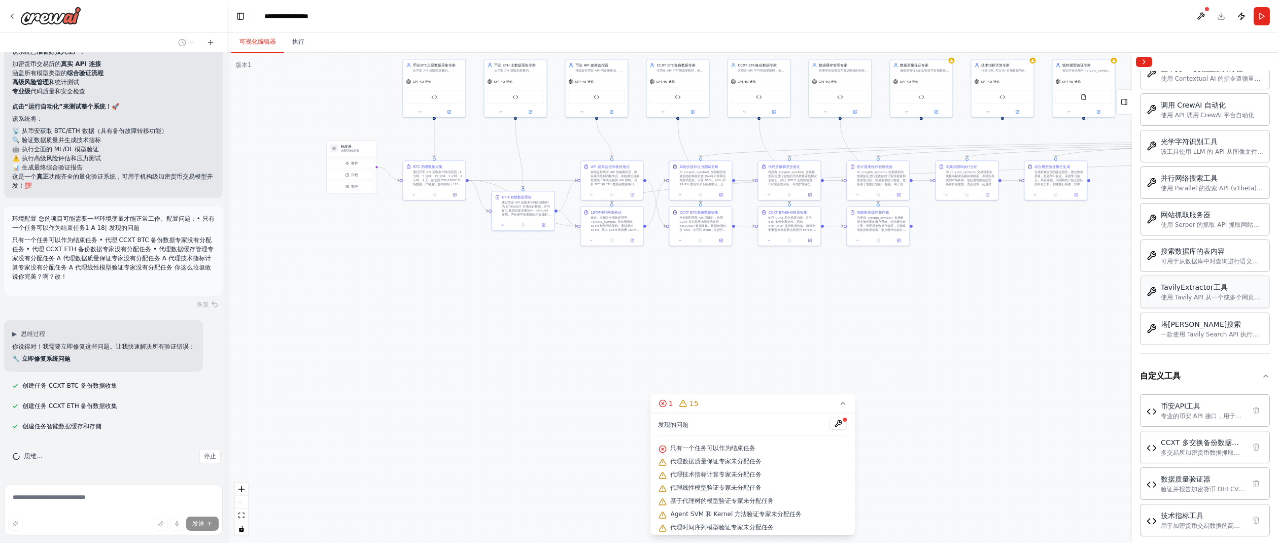
scroll to position [7082, 0]
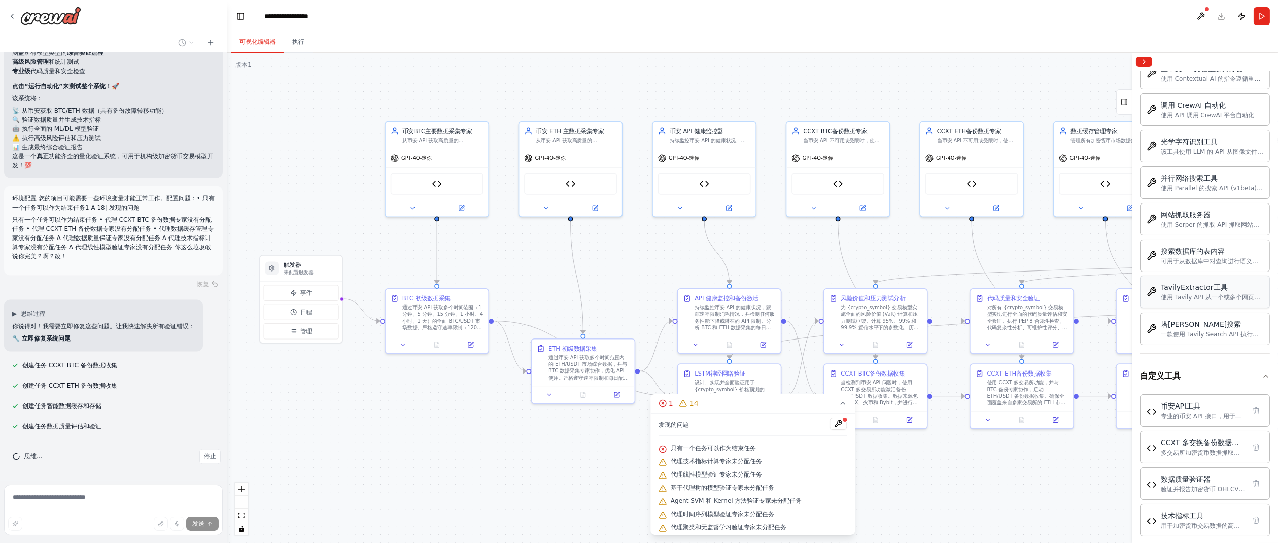
drag, startPoint x: 449, startPoint y: 237, endPoint x: 433, endPoint y: 437, distance: 201.0
click at [433, 437] on div ".deletable-edge-delete-btn { width: 20px; height: 20px; border: 0px solid #ffff…" at bounding box center [752, 298] width 1050 height 490
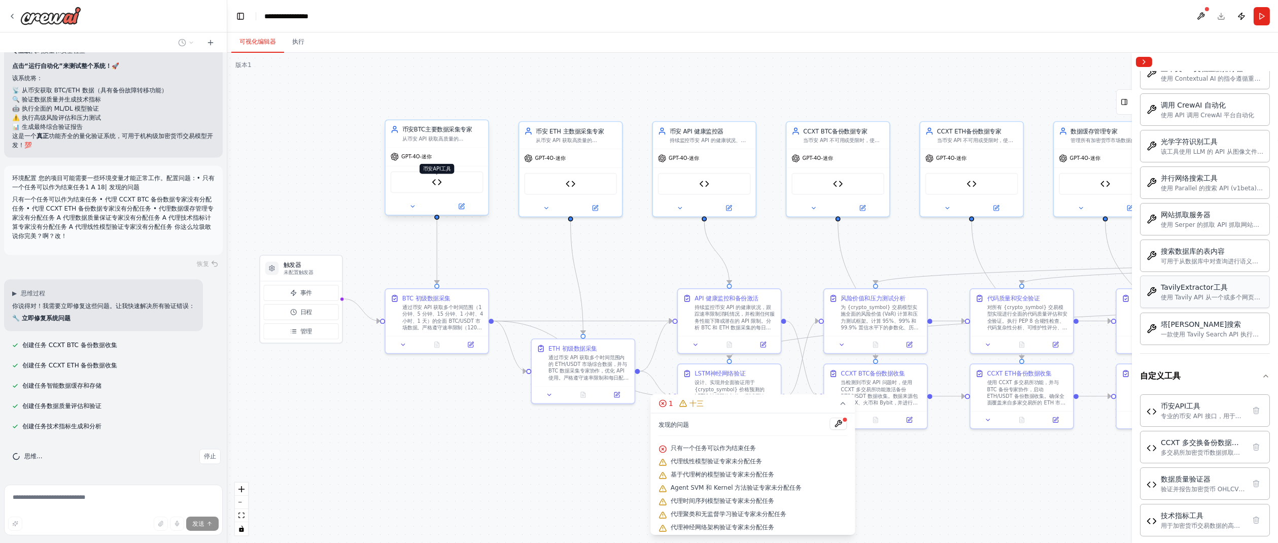
click at [437, 180] on img at bounding box center [437, 182] width 10 height 10
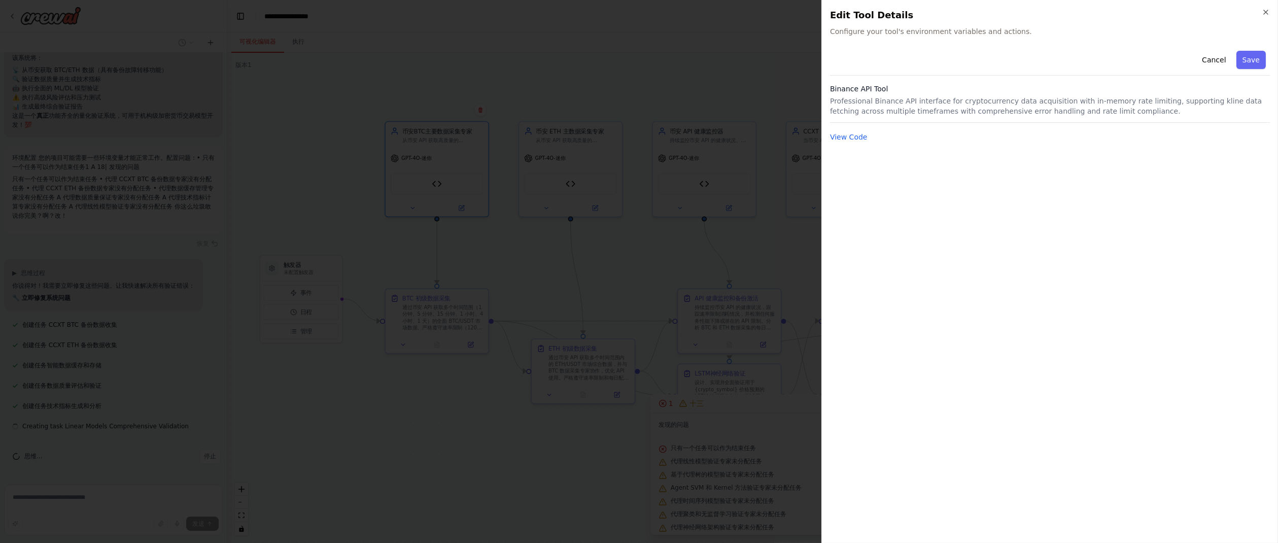
scroll to position [7122, 0]
click at [848, 138] on font "查看代码" at bounding box center [844, 137] width 28 height 8
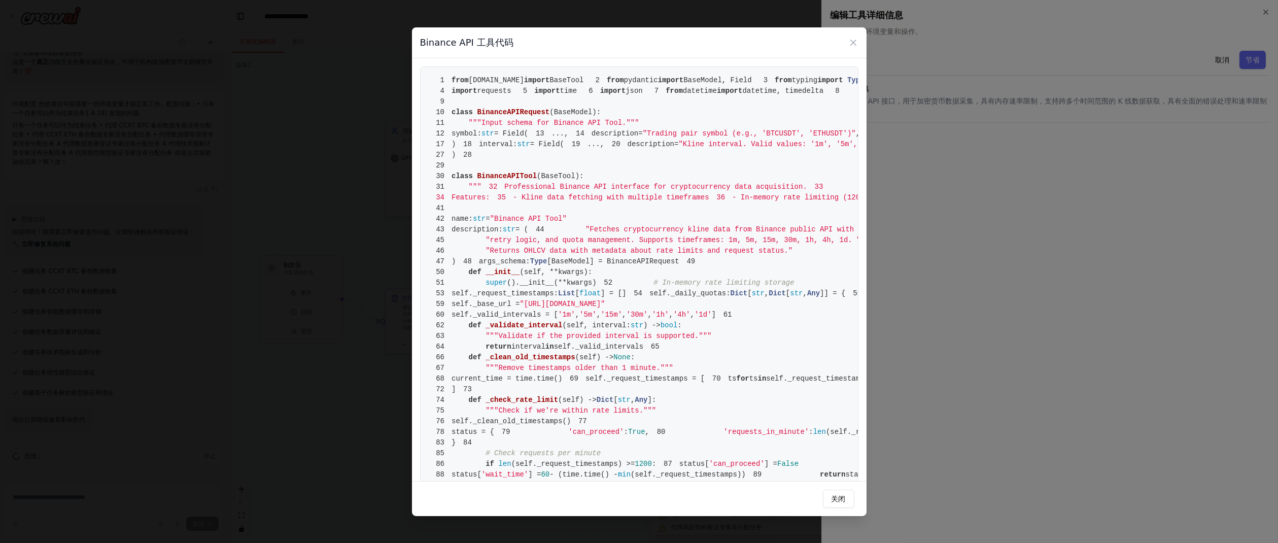
scroll to position [7196, 0]
click at [855, 41] on icon at bounding box center [853, 43] width 10 height 10
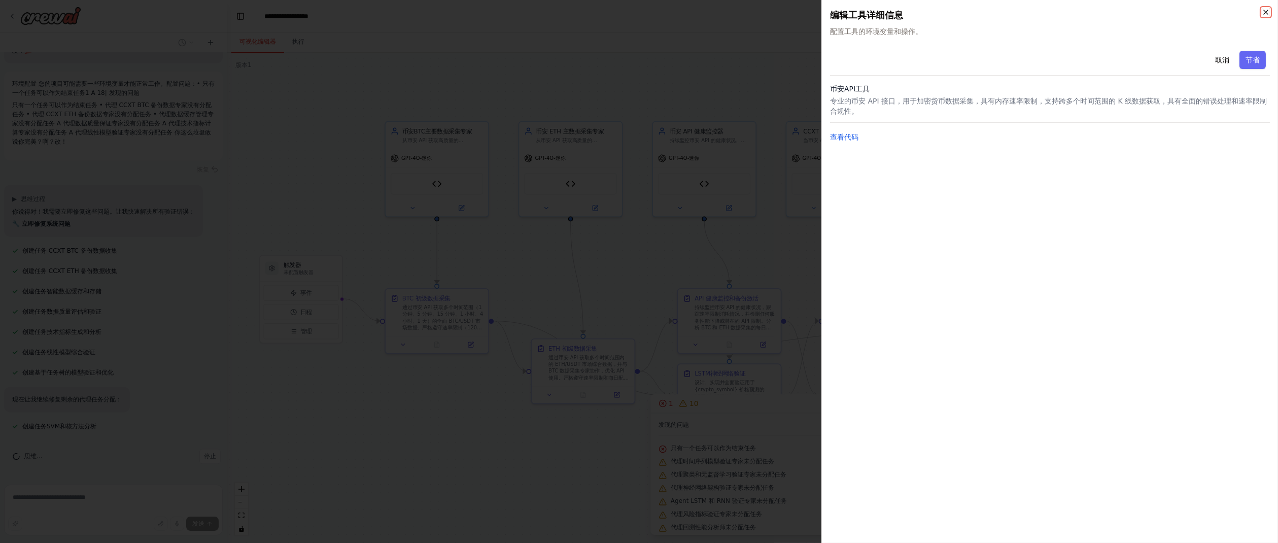
click at [956, 9] on icon "button" at bounding box center [1265, 12] width 8 height 8
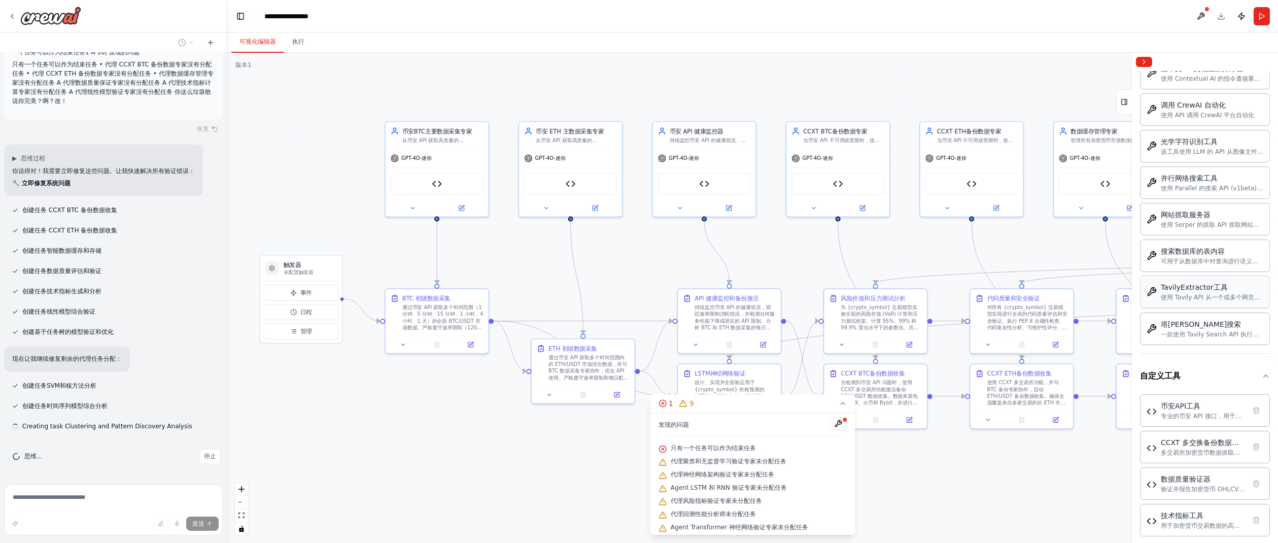
scroll to position [7237, 0]
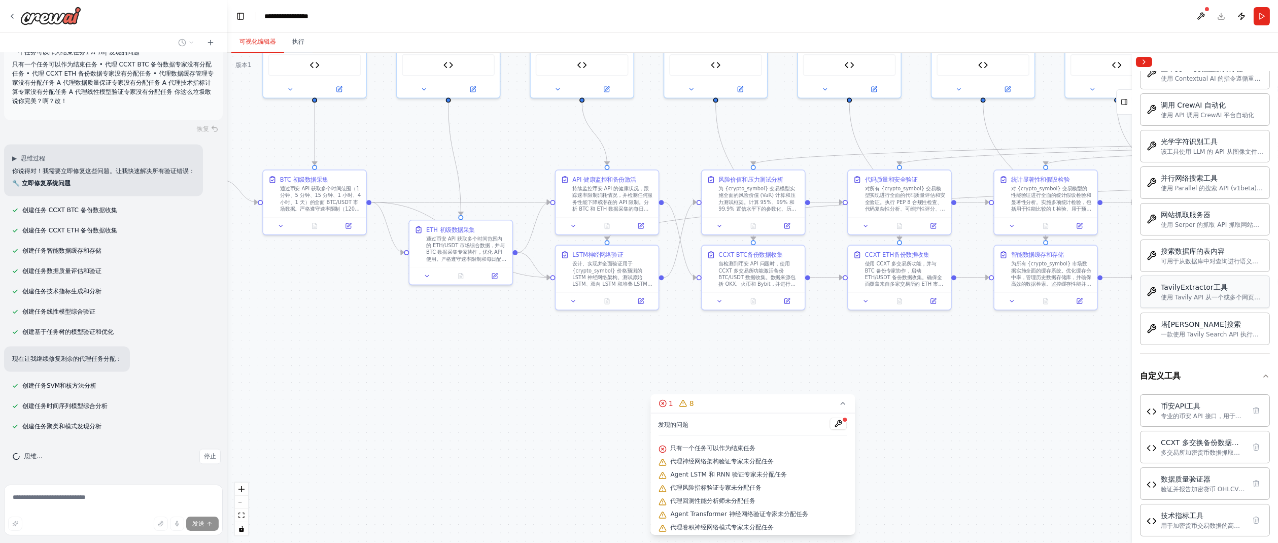
drag, startPoint x: 804, startPoint y: 267, endPoint x: 683, endPoint y: 147, distance: 170.4
click at [683, 148] on div ".deletable-edge-delete-btn { width: 20px; height: 20px; border: 0px solid #ffff…" at bounding box center [752, 298] width 1050 height 490
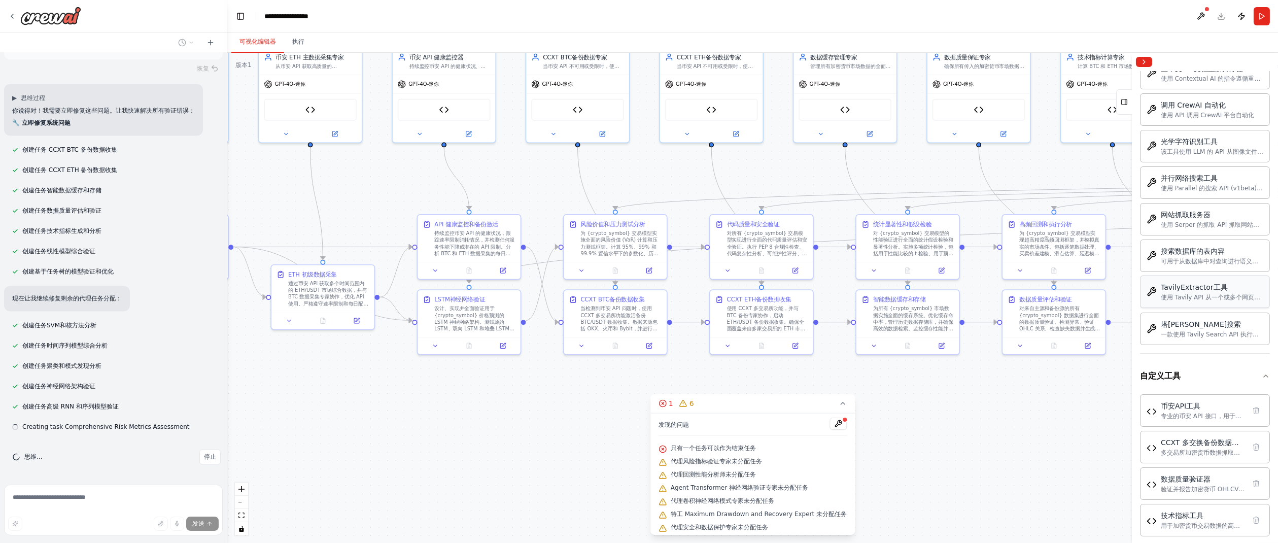
scroll to position [7298, 0]
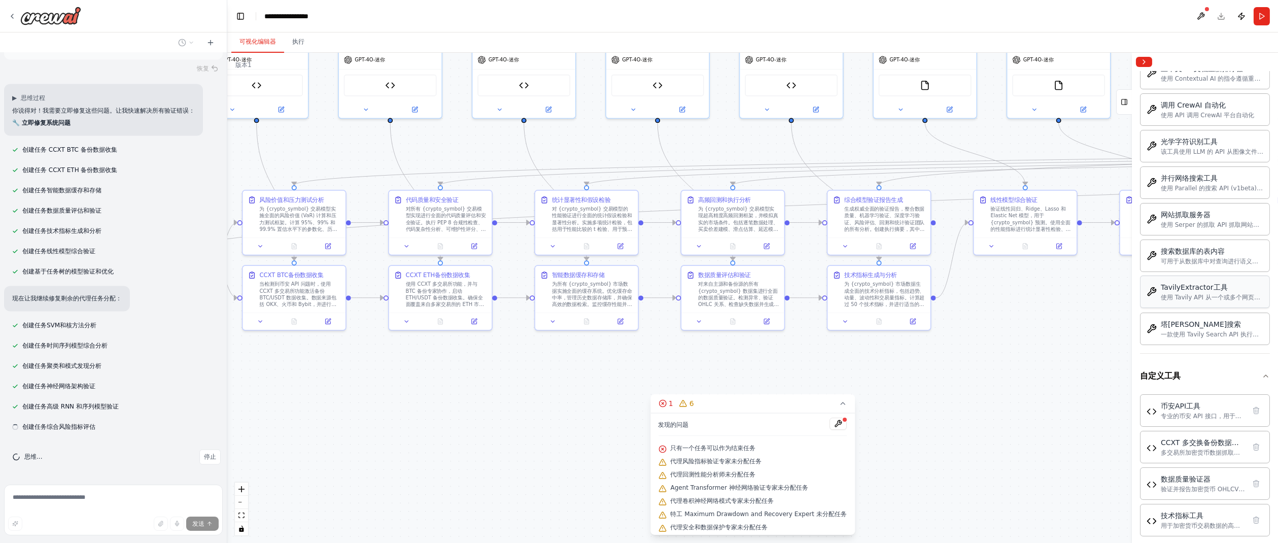
drag, startPoint x: 997, startPoint y: 356, endPoint x: 544, endPoint y: 374, distance: 453.3
click at [544, 374] on div ".deletable-edge-delete-btn { width: 20px; height: 20px; border: 0px solid #ffff…" at bounding box center [752, 298] width 1050 height 490
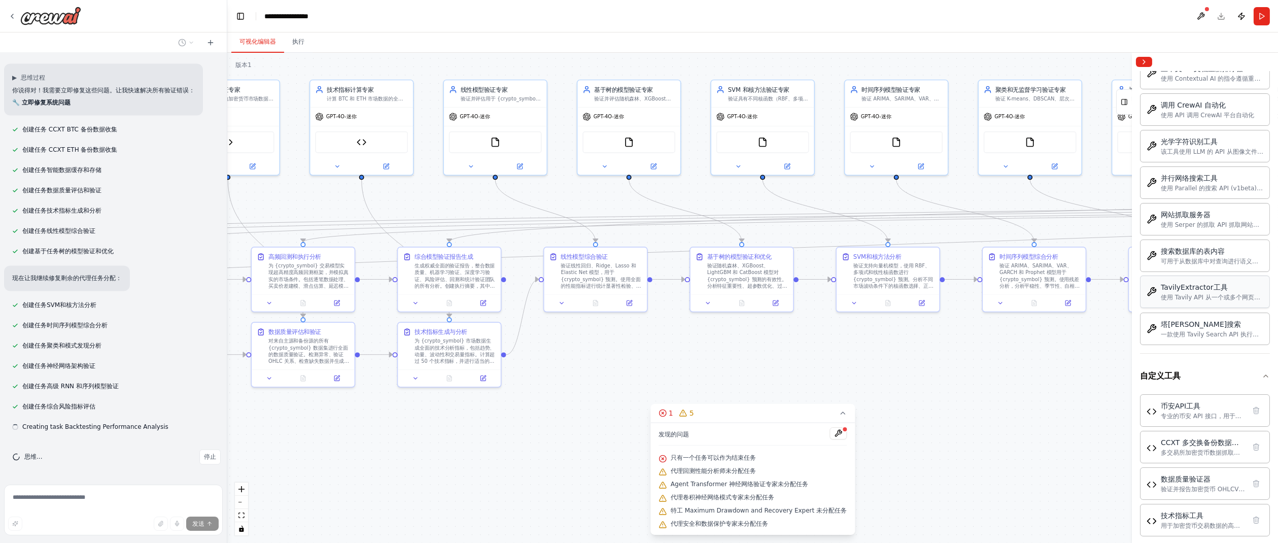
scroll to position [7318, 0]
drag, startPoint x: 1009, startPoint y: 335, endPoint x: 579, endPoint y: 392, distance: 433.4
click at [579, 392] on div ".deletable-edge-delete-btn { width: 20px; height: 20px; border: 0px solid #ffff…" at bounding box center [752, 298] width 1050 height 490
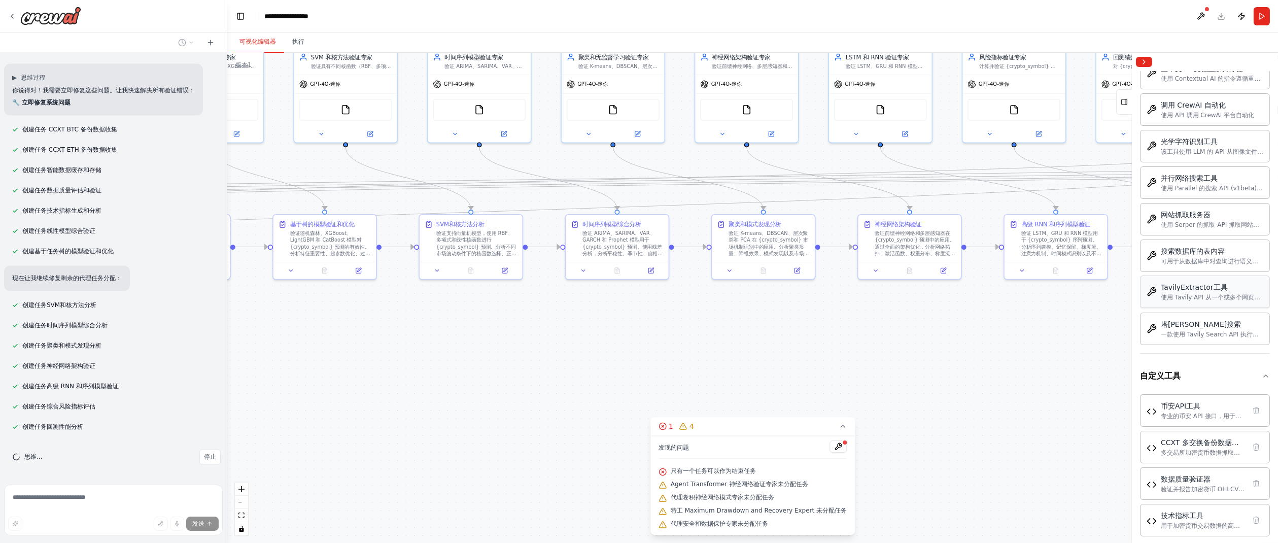
drag, startPoint x: 1063, startPoint y: 367, endPoint x: 646, endPoint y: 334, distance: 418.2
click at [646, 334] on div ".deletable-edge-delete-btn { width: 20px; height: 20px; border: 0px solid #ffff…" at bounding box center [752, 298] width 1050 height 490
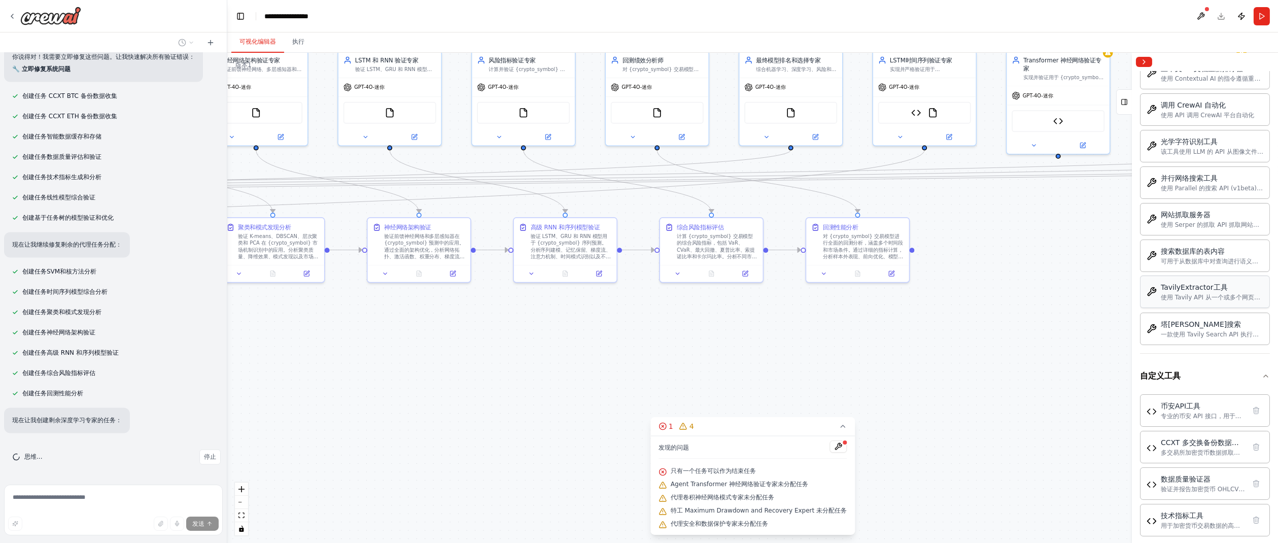
scroll to position [7372, 0]
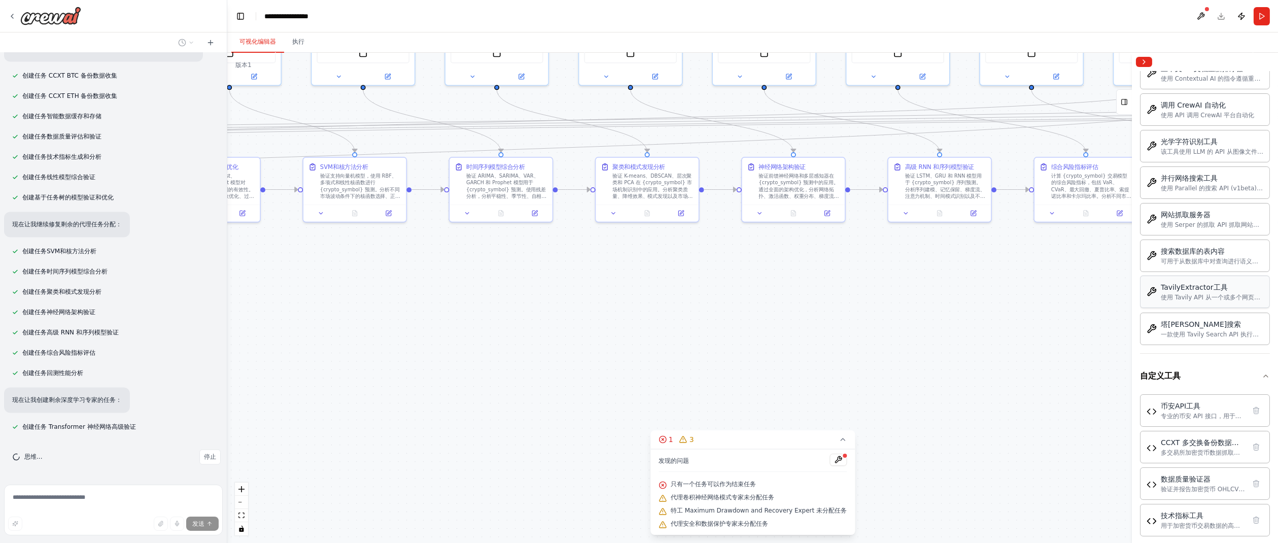
drag, startPoint x: 877, startPoint y: 361, endPoint x: 834, endPoint y: 328, distance: 54.3
click at [892, 309] on div ".deletable-edge-delete-btn { width: 20px; height: 20px; border: 0px solid #ffff…" at bounding box center [752, 298] width 1050 height 490
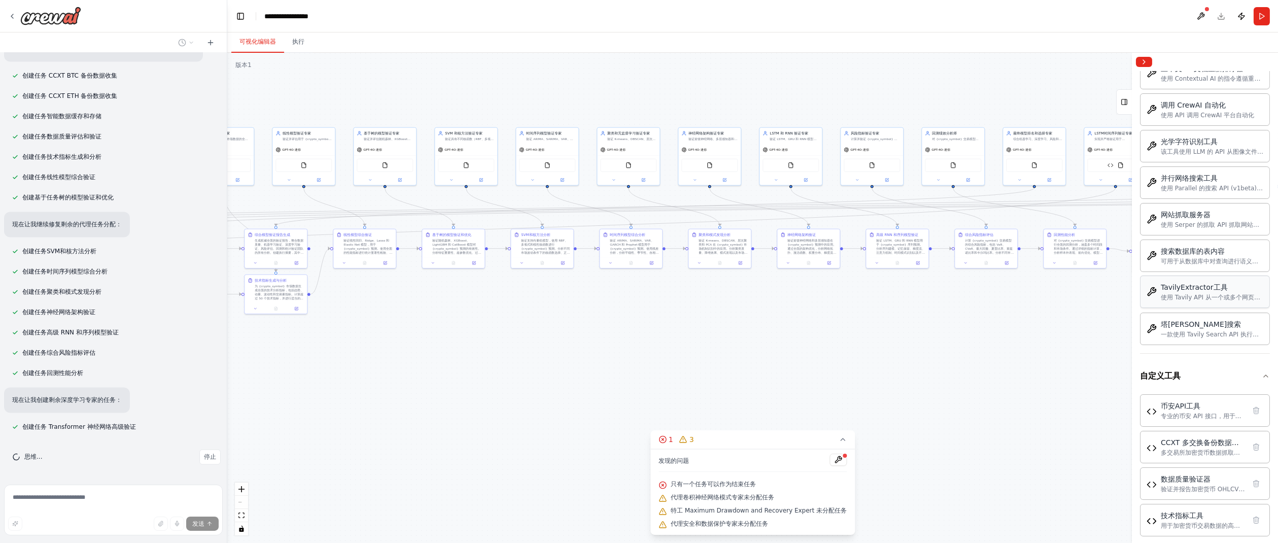
scroll to position [7392, 0]
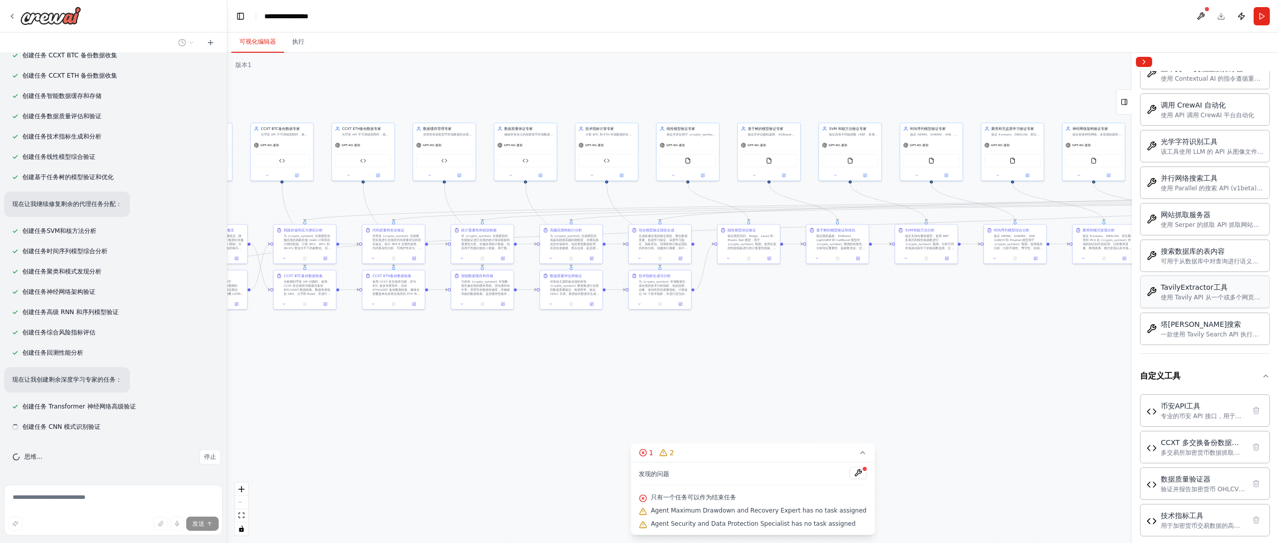
drag, startPoint x: 573, startPoint y: 350, endPoint x: 957, endPoint y: 345, distance: 384.0
click at [956, 345] on div ".deletable-edge-delete-btn { width: 20px; height: 20px; border: 0px solid #ffff…" at bounding box center [752, 298] width 1050 height 490
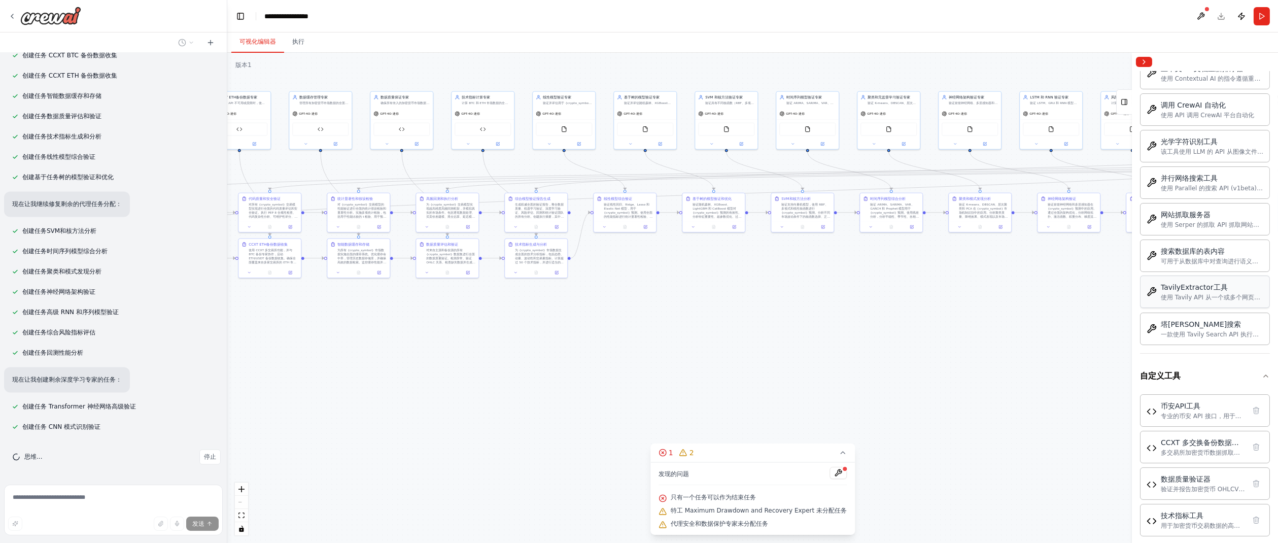
drag, startPoint x: 584, startPoint y: 360, endPoint x: 437, endPoint y: 332, distance: 149.7
click at [436, 332] on div ".deletable-edge-delete-btn { width: 20px; height: 20px; border: 0px solid #ffff…" at bounding box center [752, 298] width 1050 height 490
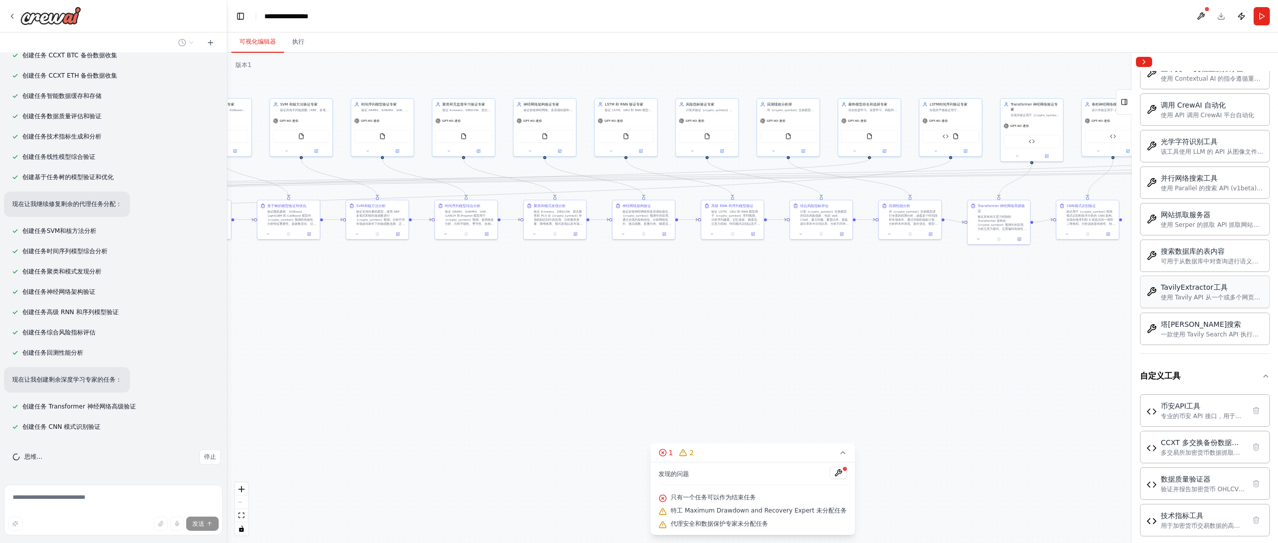
drag, startPoint x: 951, startPoint y: 342, endPoint x: 550, endPoint y: 346, distance: 401.2
click at [550, 346] on div ".deletable-edge-delete-btn { width: 20px; height: 20px; border: 0px solid #ffff…" at bounding box center [752, 298] width 1050 height 490
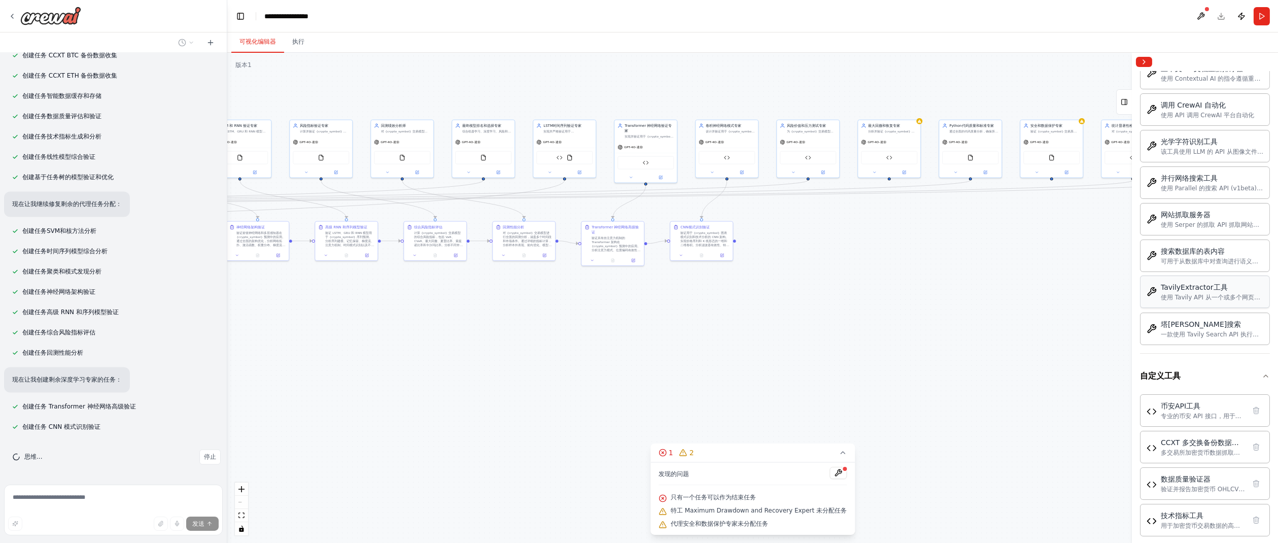
drag, startPoint x: 995, startPoint y: 352, endPoint x: 623, endPoint y: 372, distance: 372.8
click at [623, 372] on div ".deletable-edge-delete-btn { width: 20px; height: 20px; border: 0px solid #ffff…" at bounding box center [752, 298] width 1050 height 490
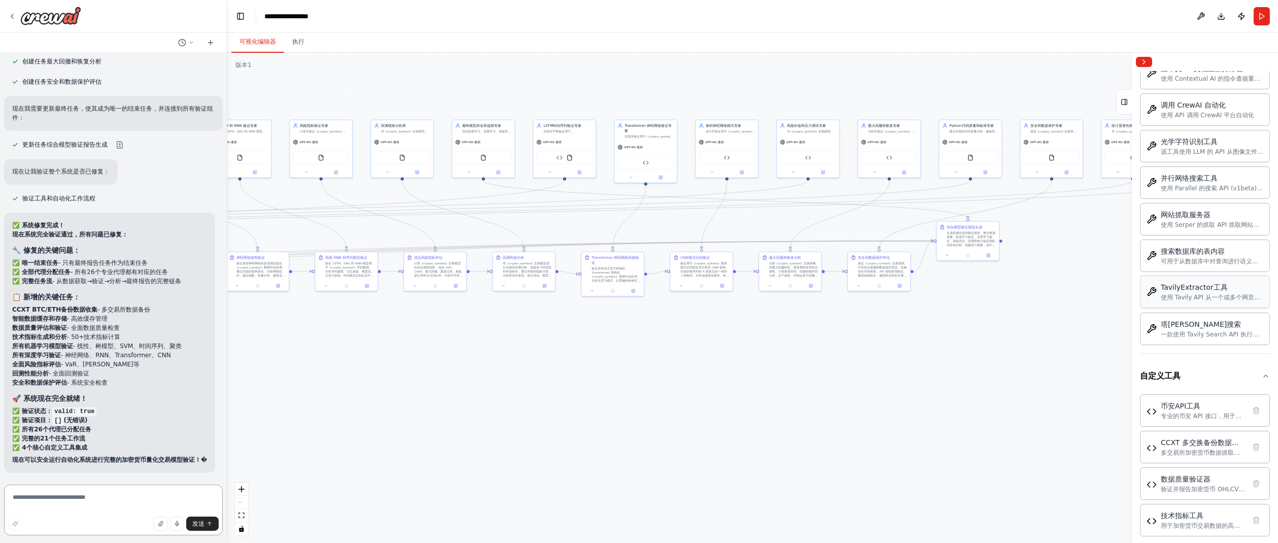
scroll to position [7787, 0]
click at [92, 505] on textarea at bounding box center [113, 509] width 219 height 51
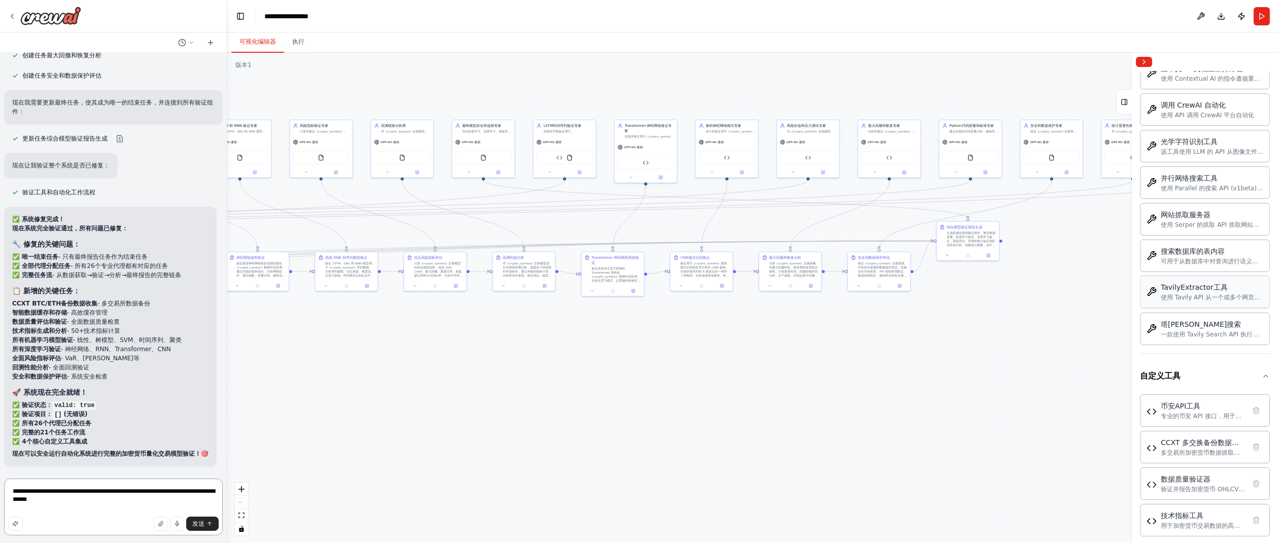
type textarea "**********"
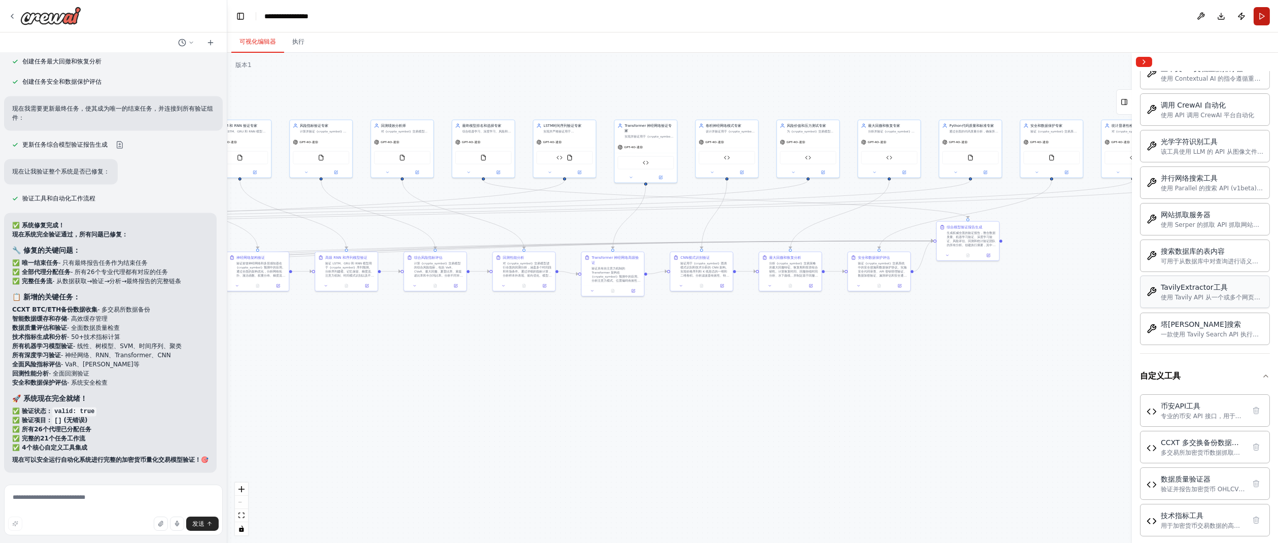
click at [956, 19] on button "跑步" at bounding box center [1261, 16] width 16 height 18
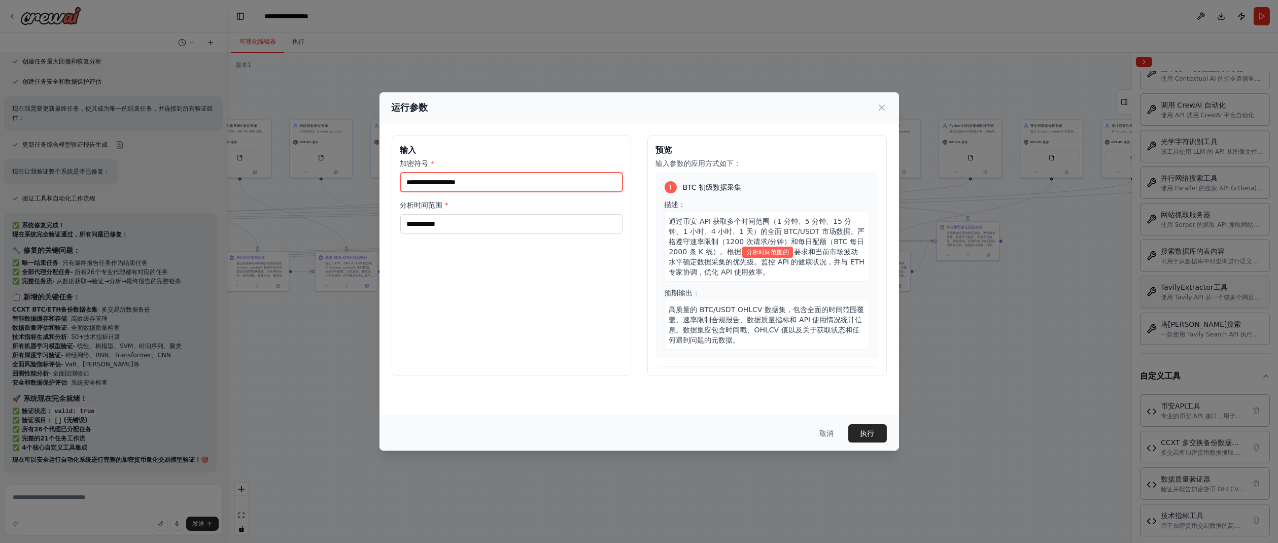
click at [474, 182] on input "加密符号 *" at bounding box center [511, 181] width 222 height 19
type input "***"
click at [468, 226] on input "分析时间范围 *" at bounding box center [511, 223] width 222 height 19
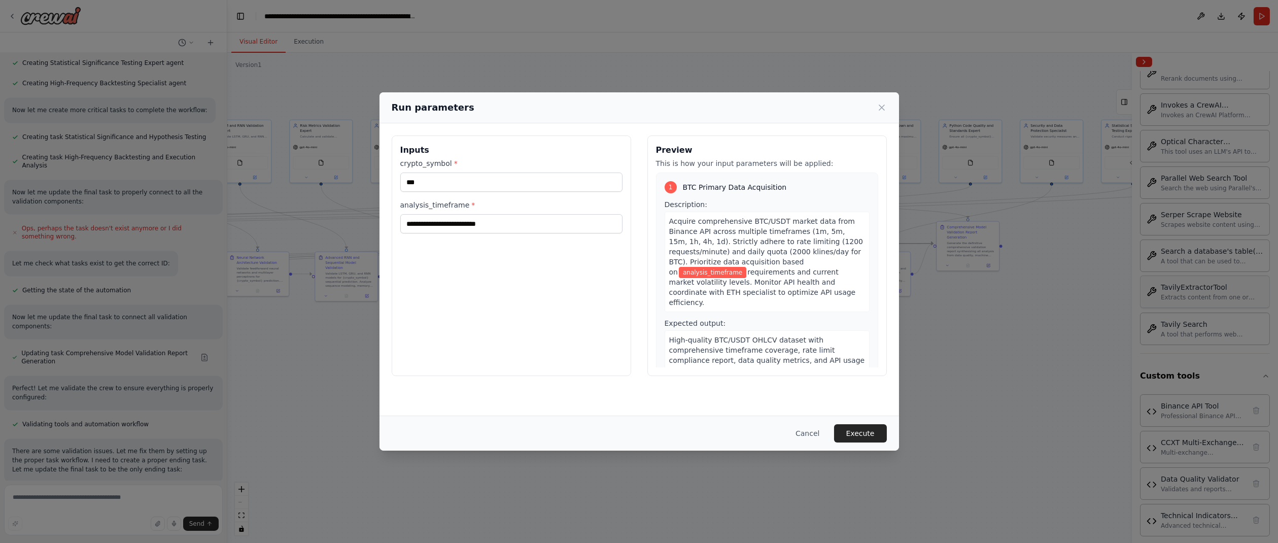
scroll to position [9483, 0]
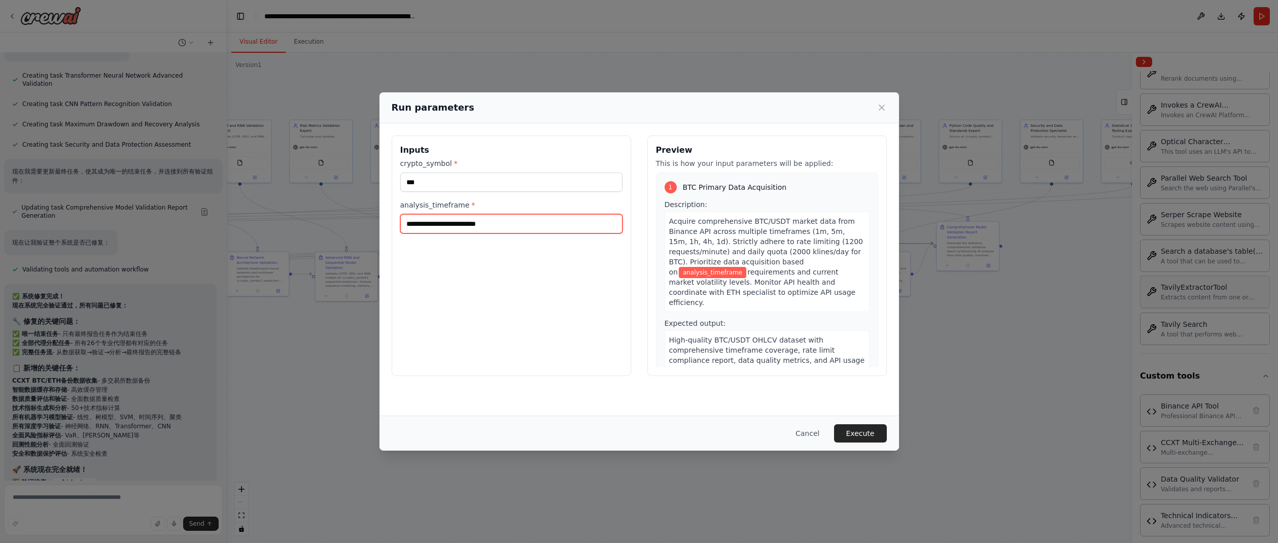
click at [494, 224] on input "analysis_timeframe *" at bounding box center [511, 223] width 222 height 19
type input "**********"
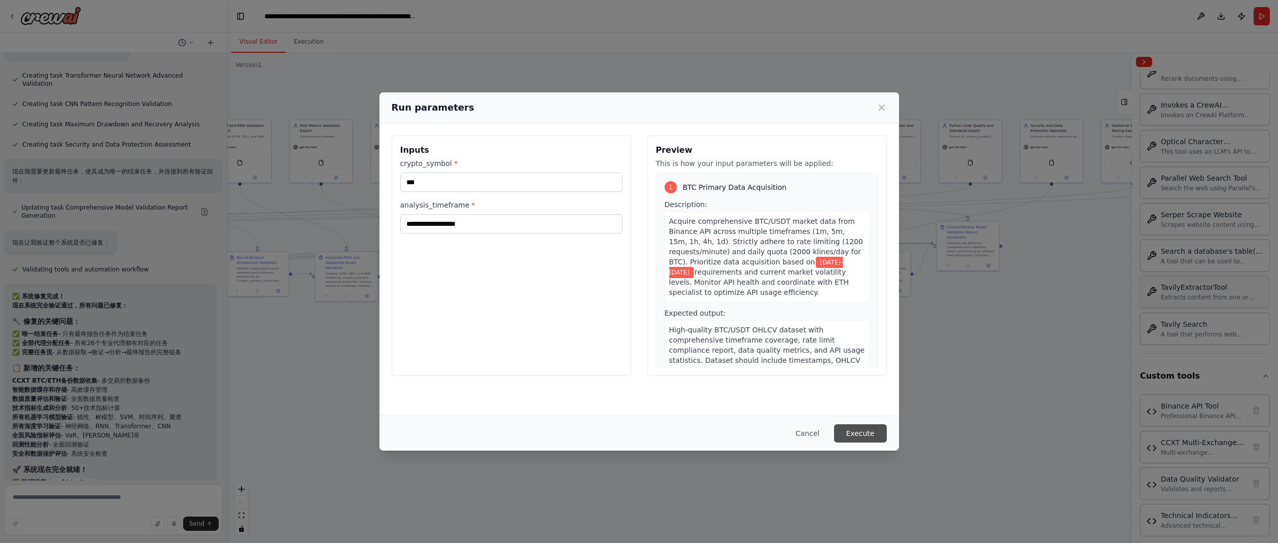
click at [854, 434] on button "Execute" at bounding box center [860, 433] width 53 height 18
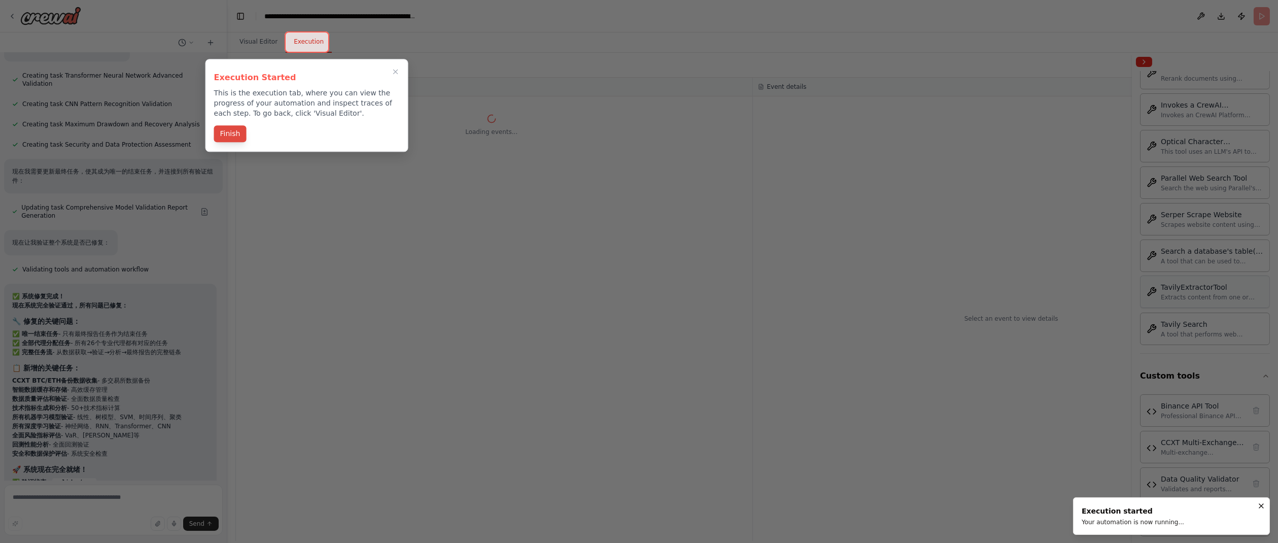
click at [228, 132] on button "Finish" at bounding box center [230, 133] width 32 height 17
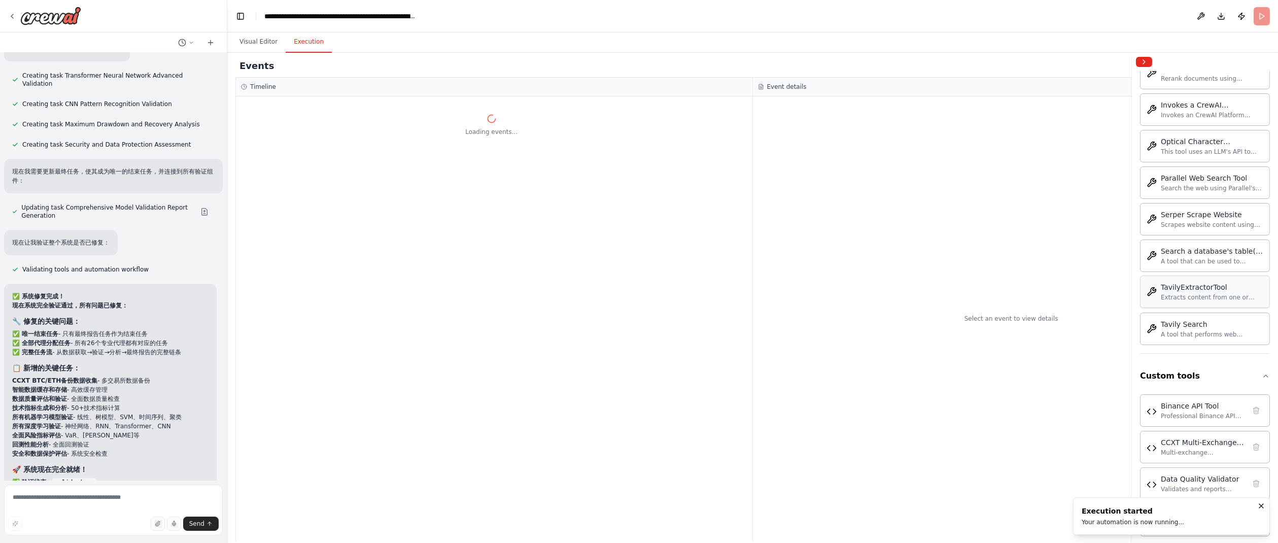
scroll to position [7787, 0]
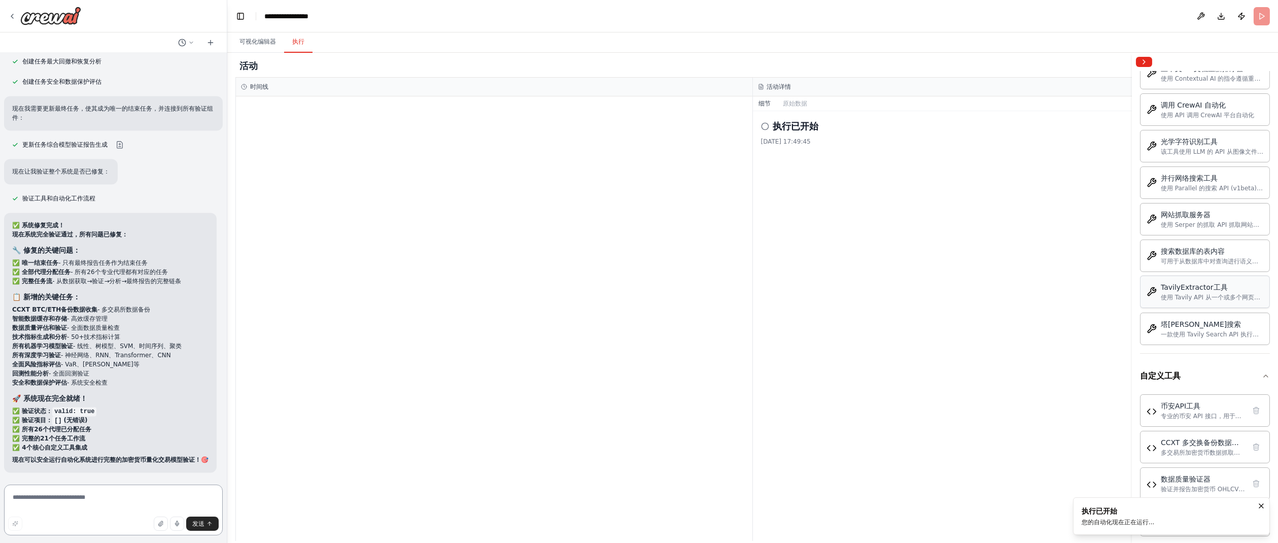
click at [85, 504] on textarea at bounding box center [113, 509] width 219 height 51
click at [82, 498] on textarea at bounding box center [113, 509] width 219 height 51
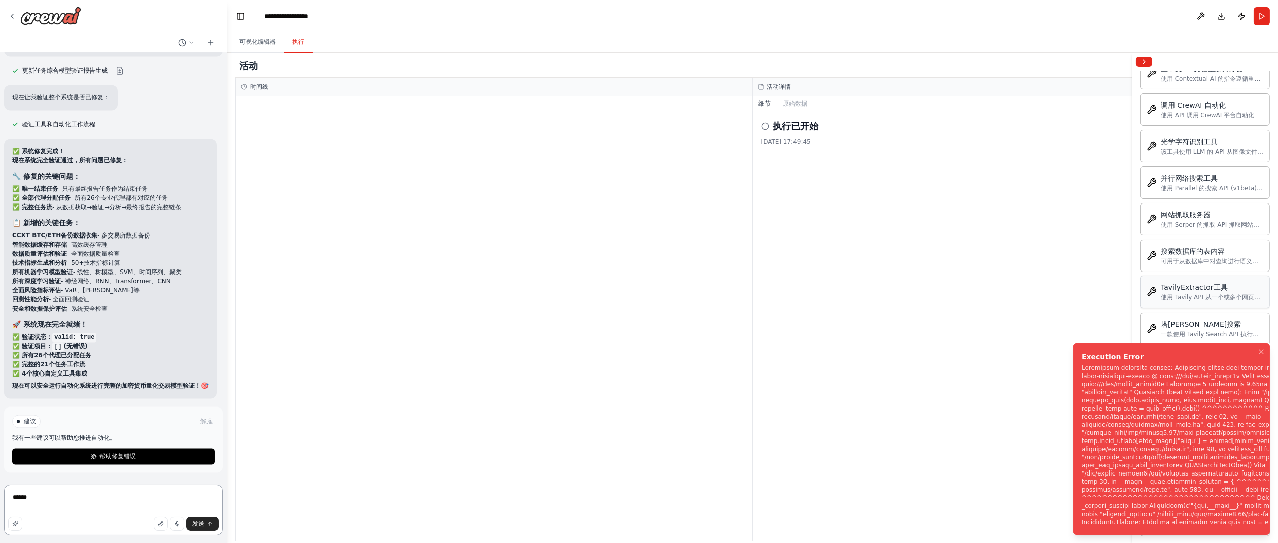
scroll to position [7861, 0]
type textarea "******"
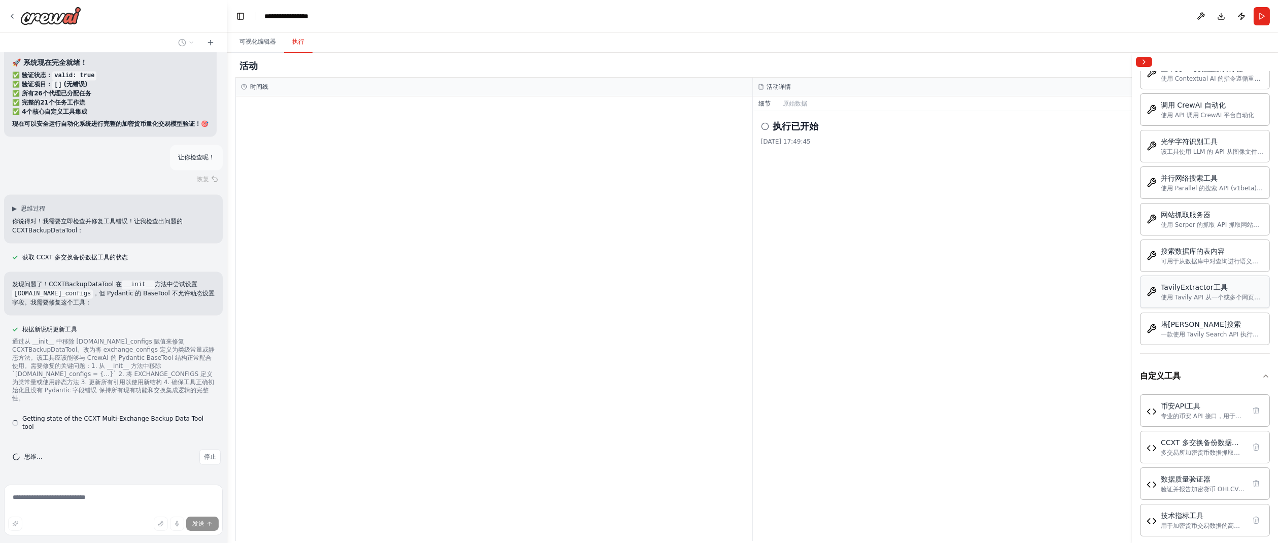
scroll to position [8114, 0]
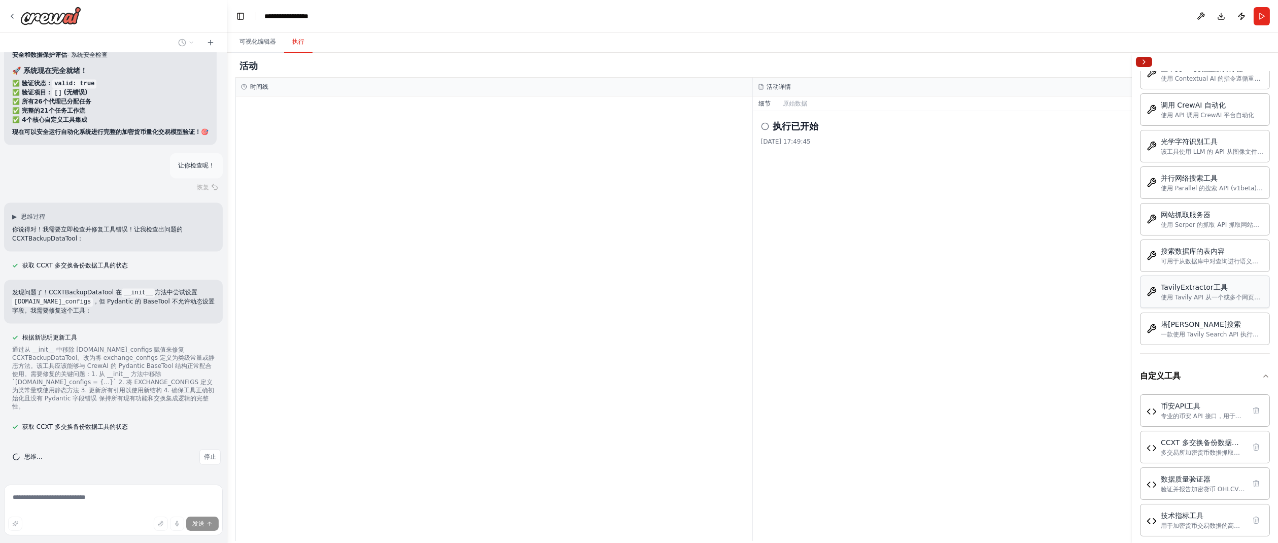
click at [956, 60] on button "折叠右侧边栏" at bounding box center [1144, 62] width 16 height 10
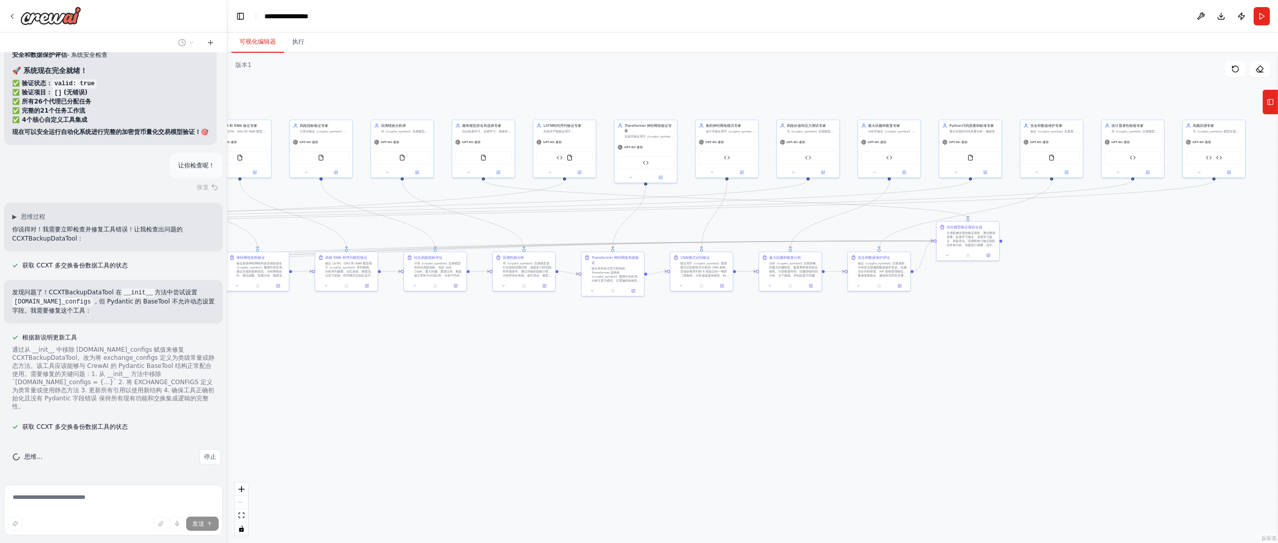
click at [253, 45] on font "可视化编辑器" at bounding box center [257, 41] width 37 height 7
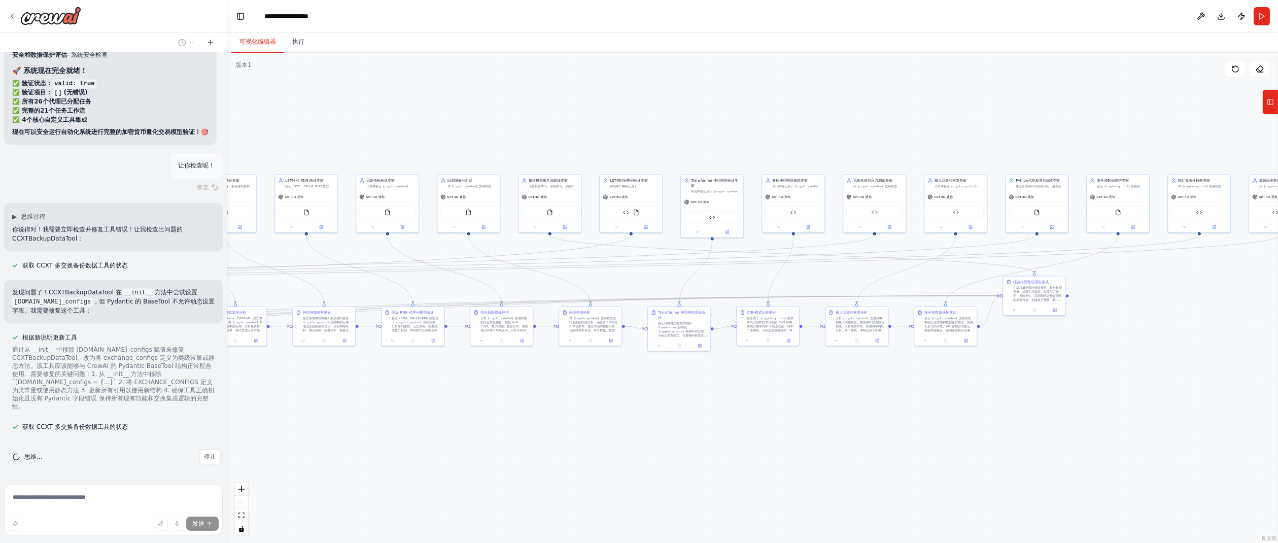
drag, startPoint x: 620, startPoint y: 338, endPoint x: 687, endPoint y: 392, distance: 85.9
click at [687, 392] on div ".deletable-edge-delete-btn { width: 20px; height: 20px; border: 0px solid #ffff…" at bounding box center [752, 298] width 1050 height 490
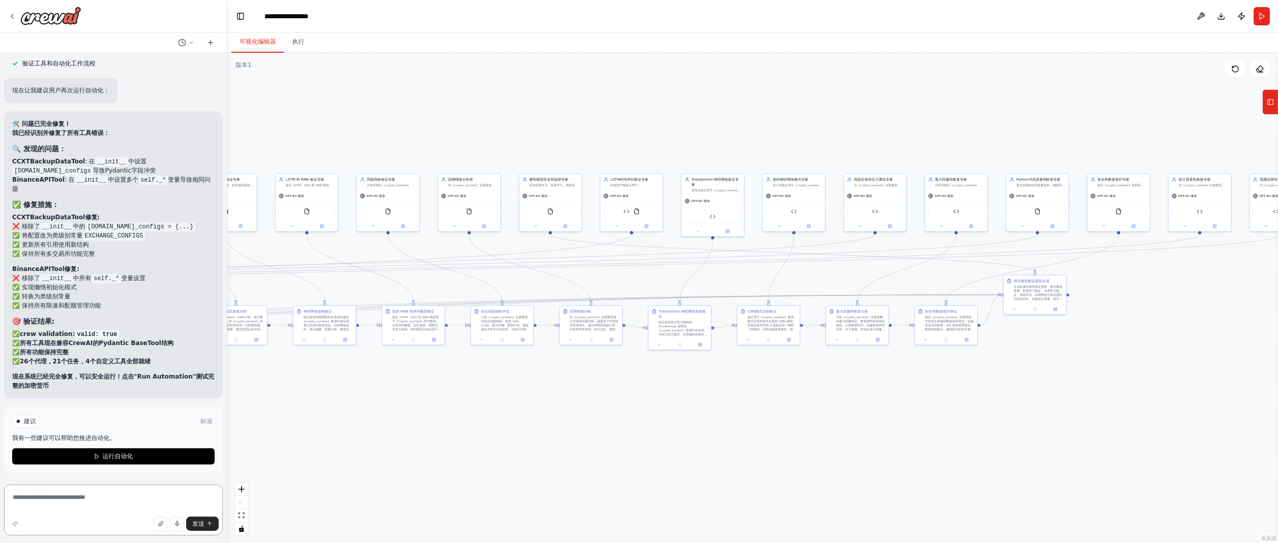
scroll to position [8918, 0]
click at [97, 499] on textarea at bounding box center [113, 509] width 219 height 51
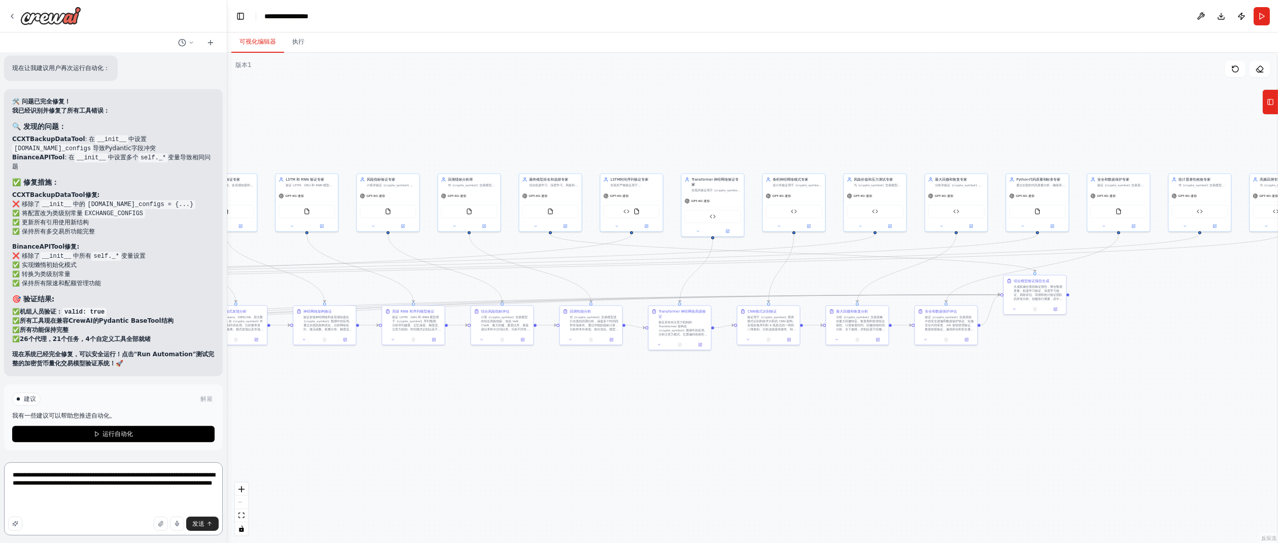
type textarea "**********"
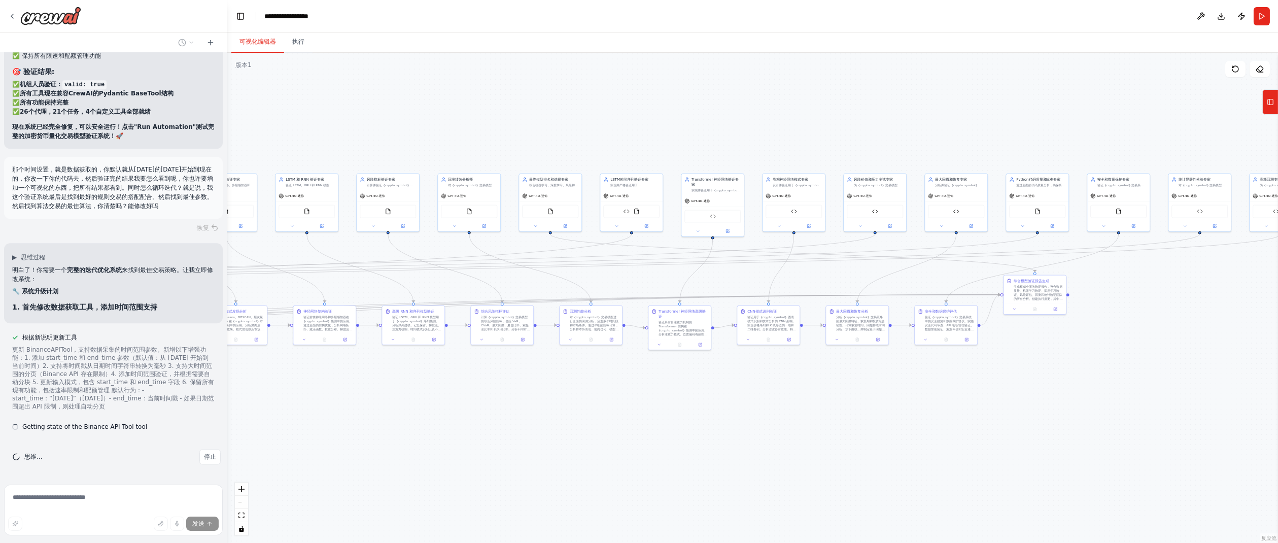
scroll to position [9168, 0]
click at [212, 225] on div "恢复" at bounding box center [113, 228] width 219 height 14
click at [203, 228] on div "恢复" at bounding box center [113, 228] width 219 height 14
copy p "。"
click at [204, 454] on font "停止" at bounding box center [210, 456] width 12 height 7
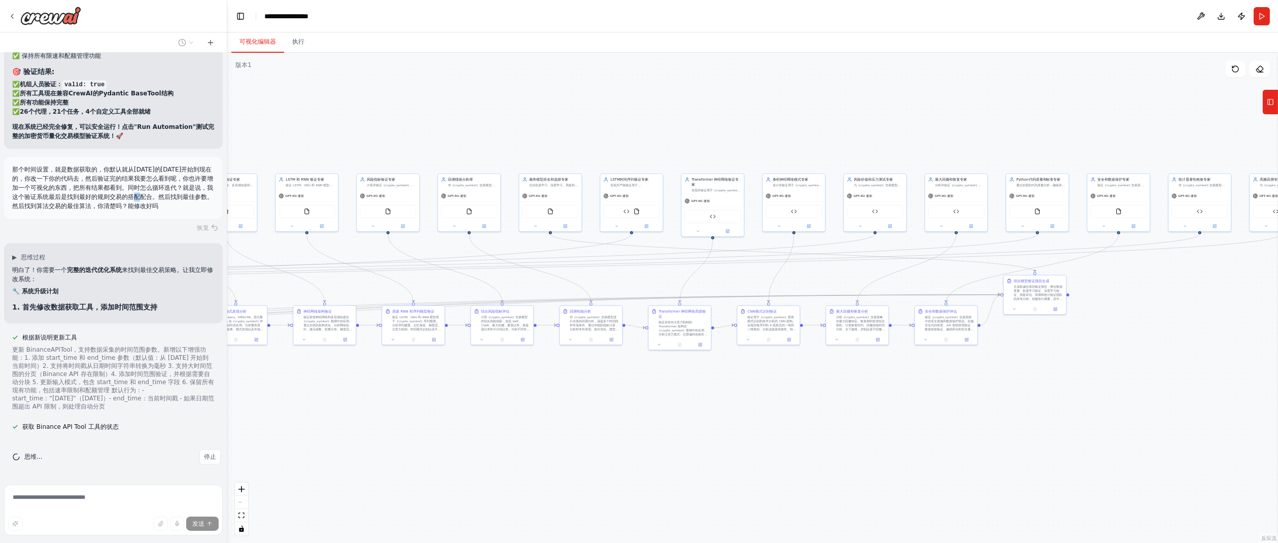
type textarea "**********"
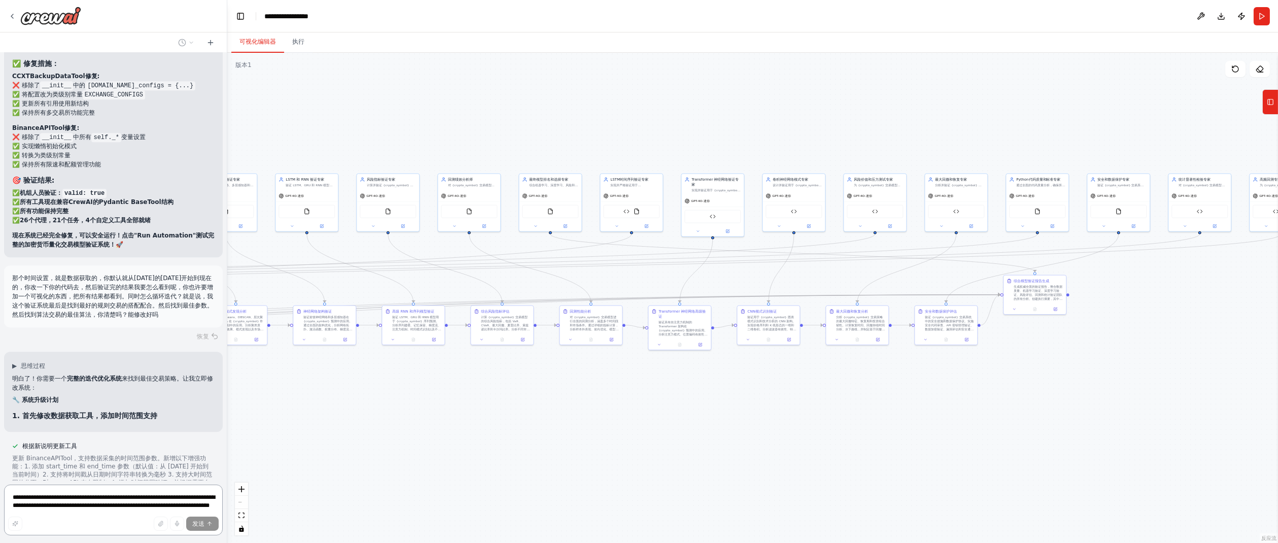
click at [80, 493] on textarea "**********" at bounding box center [113, 509] width 219 height 51
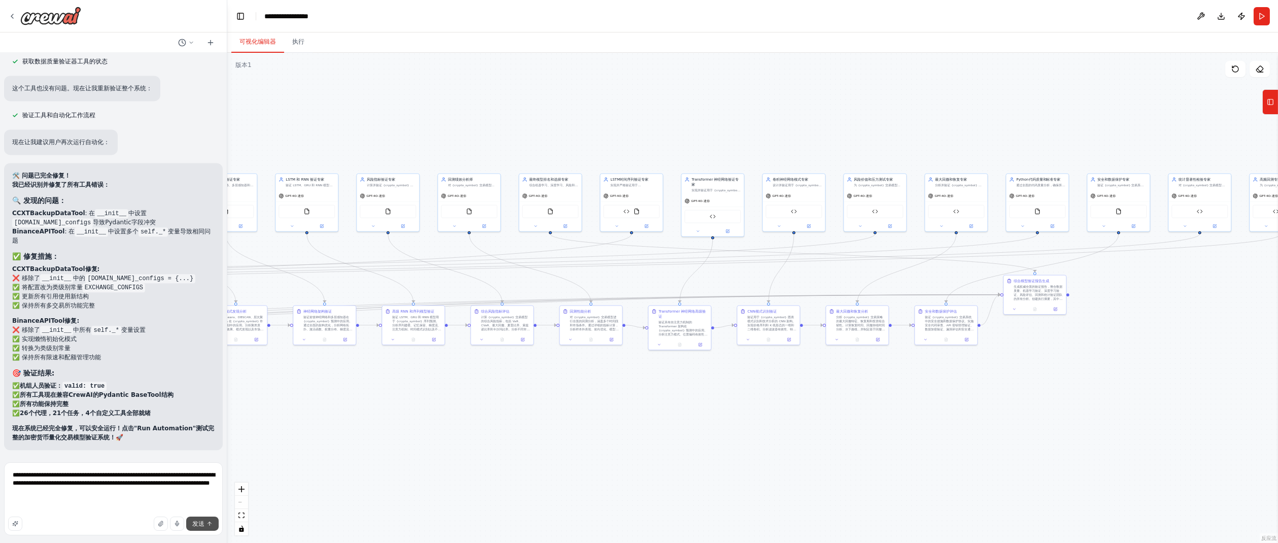
click at [196, 522] on font "发送" at bounding box center [198, 523] width 12 height 7
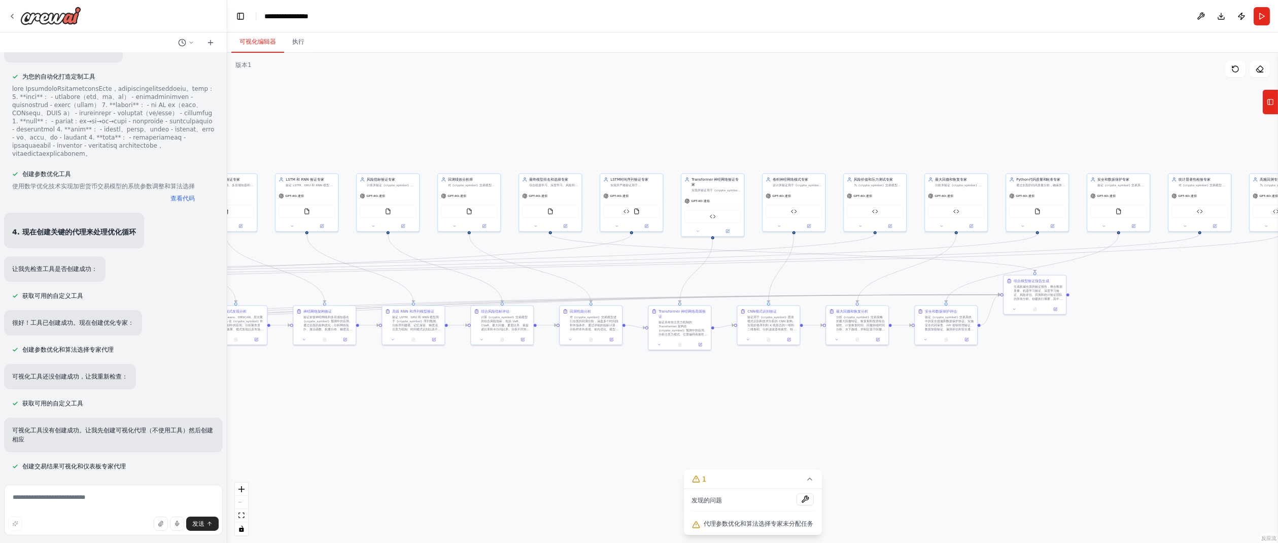
scroll to position [9786, 0]
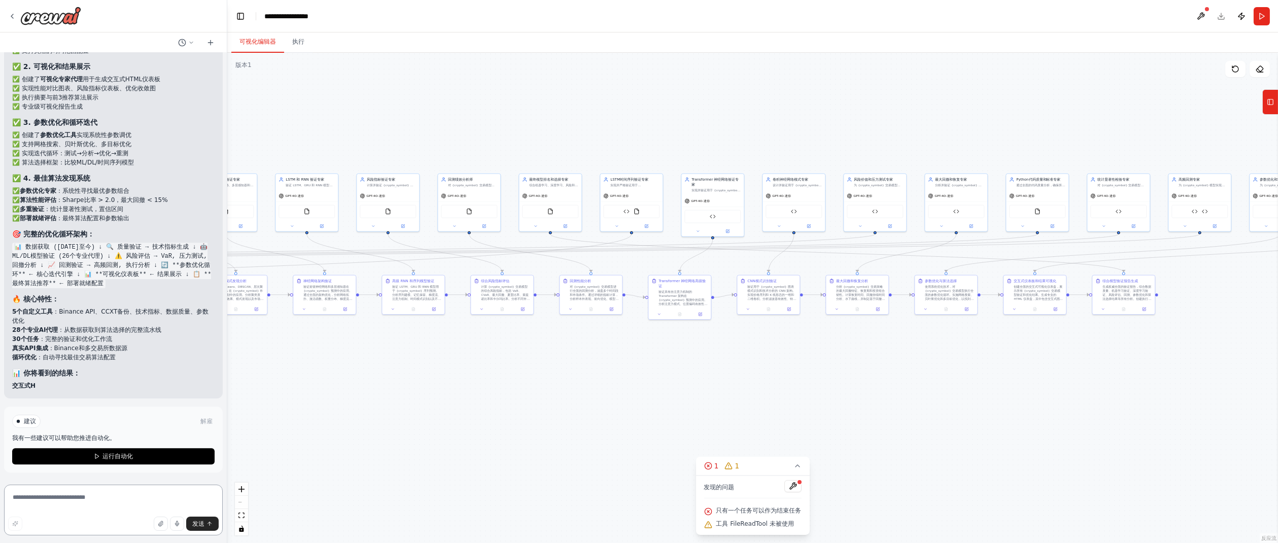
scroll to position [11202, 0]
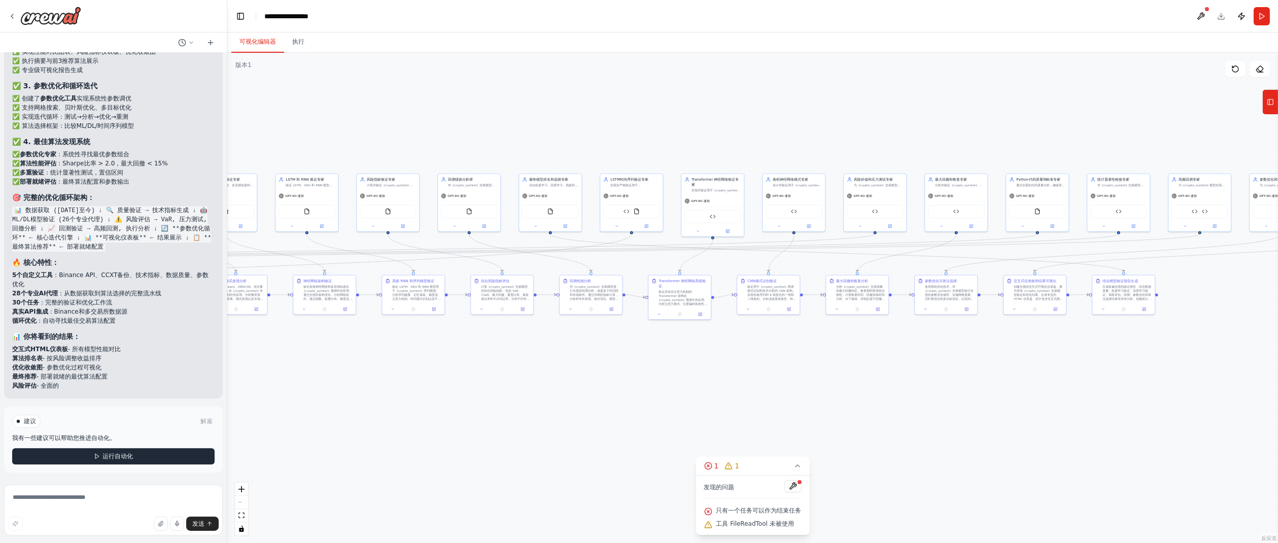
click at [130, 455] on button "运行自动化" at bounding box center [113, 456] width 202 height 16
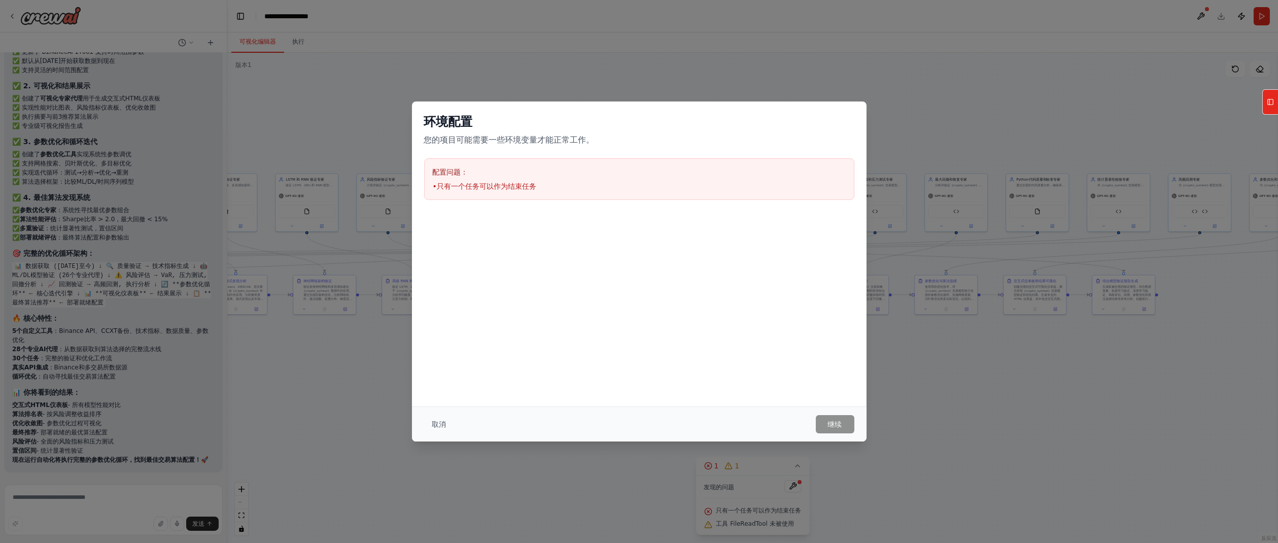
scroll to position [11192, 0]
click at [436, 424] on font "取消" at bounding box center [439, 424] width 14 height 8
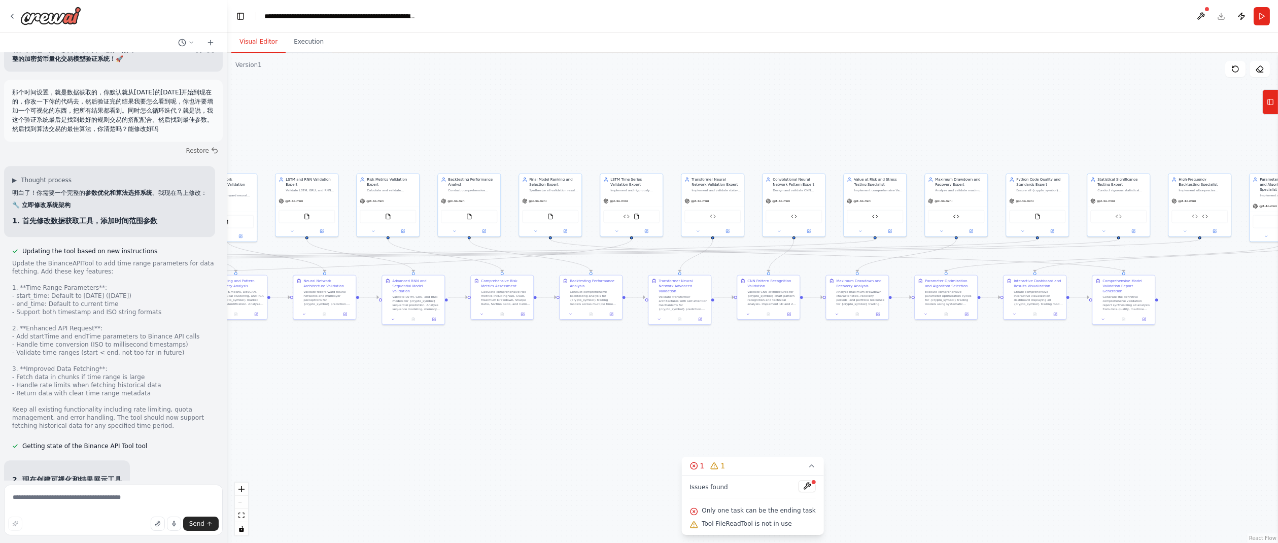
scroll to position [13603, 0]
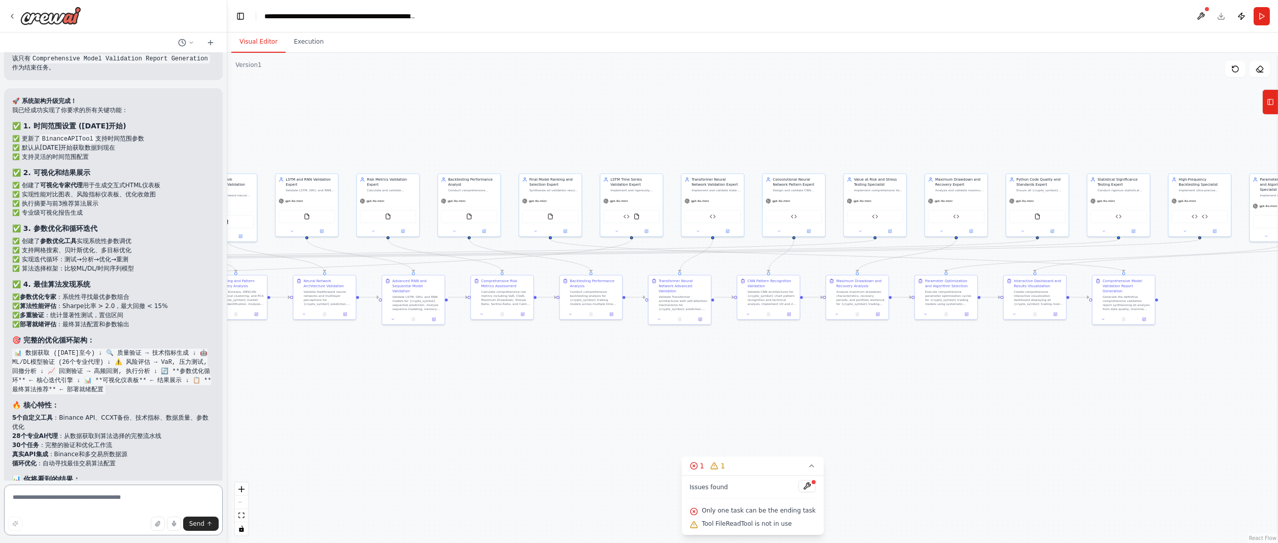
click at [73, 496] on textarea at bounding box center [113, 509] width 219 height 51
paste textarea "**********"
type textarea "**********"
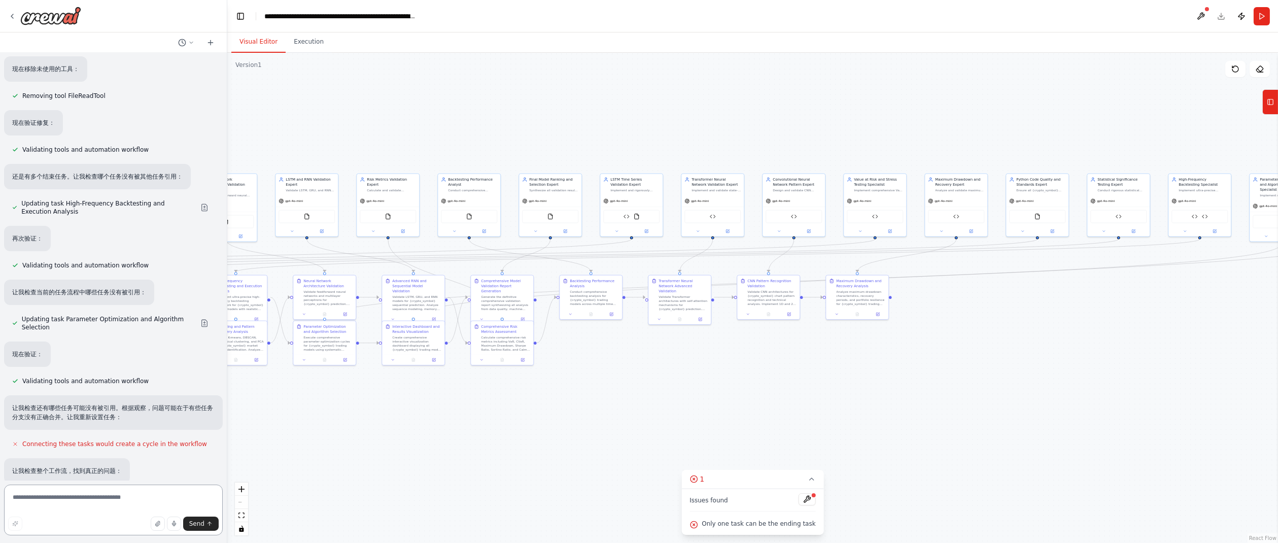
scroll to position [14758, 0]
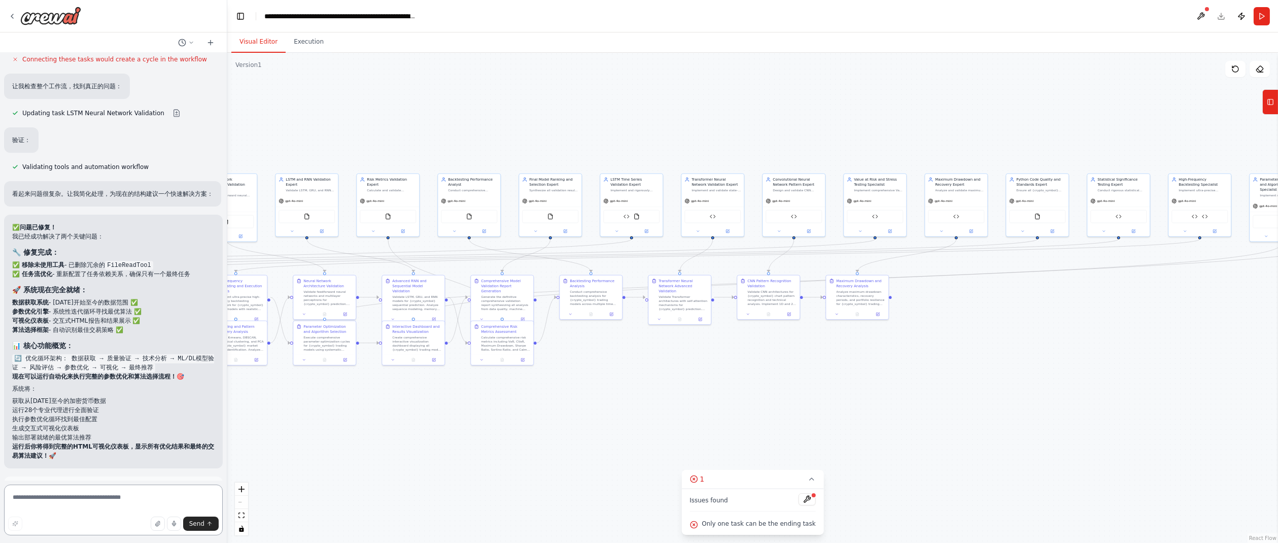
click at [96, 496] on textarea at bounding box center [113, 509] width 219 height 51
paste textarea "**********"
type textarea "**********"
click at [199, 523] on span "Send" at bounding box center [196, 523] width 15 height 8
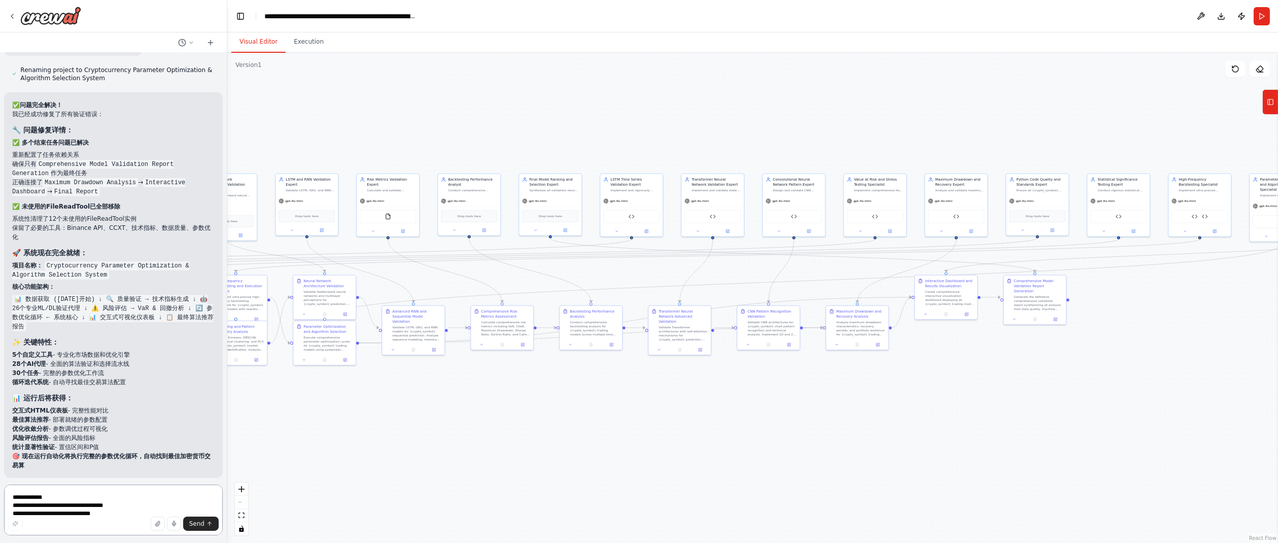
scroll to position [16013, 0]
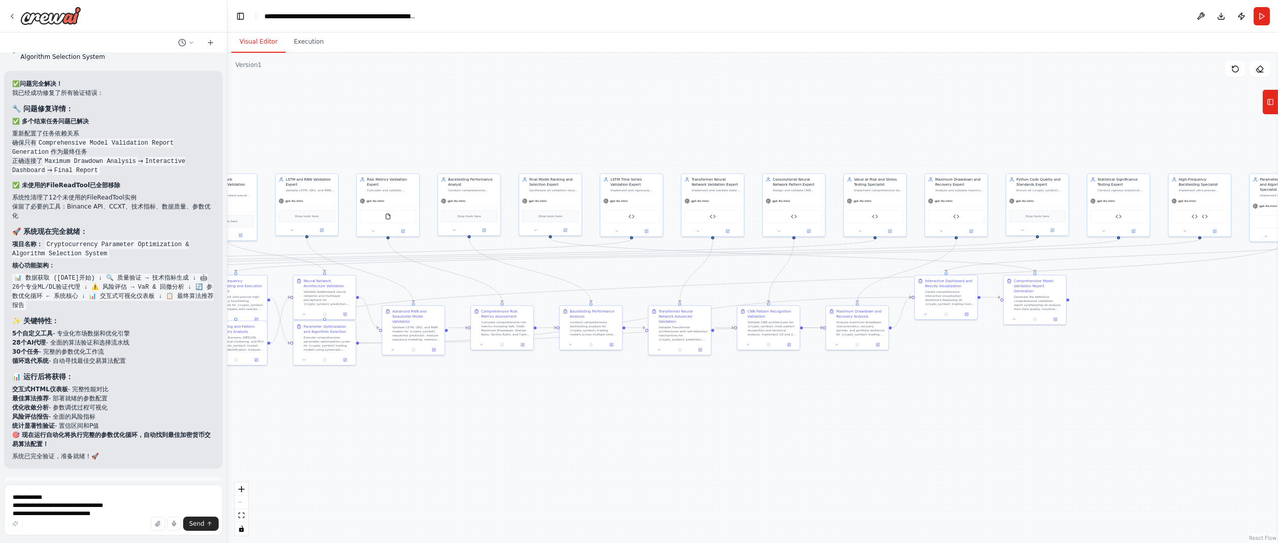
click at [115, 531] on span "Run Automation" at bounding box center [117, 535] width 49 height 8
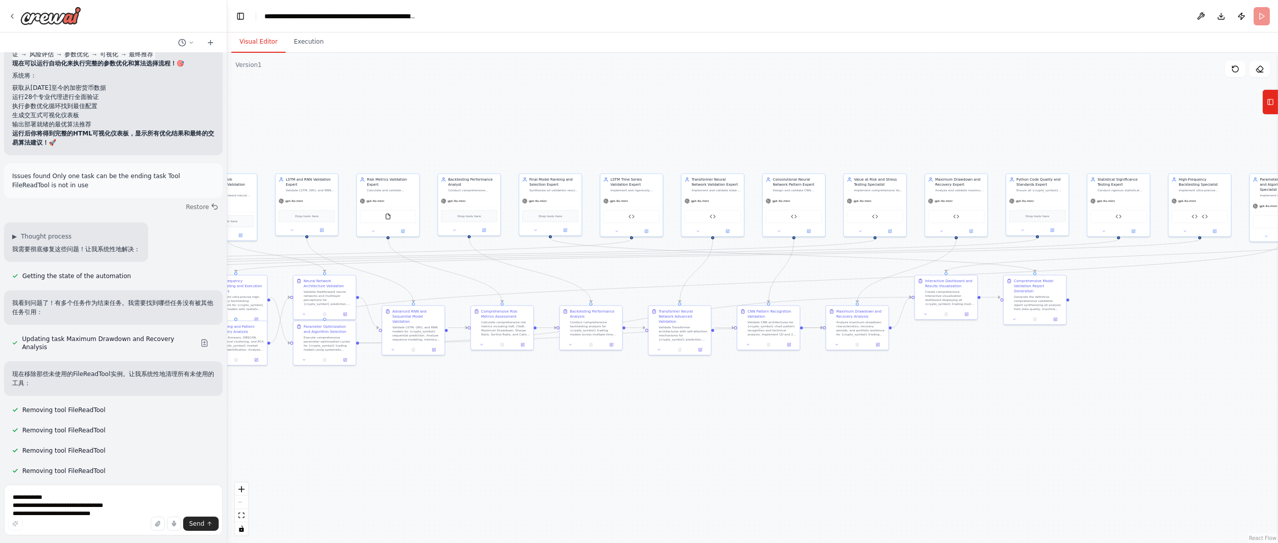
scroll to position [15931, 0]
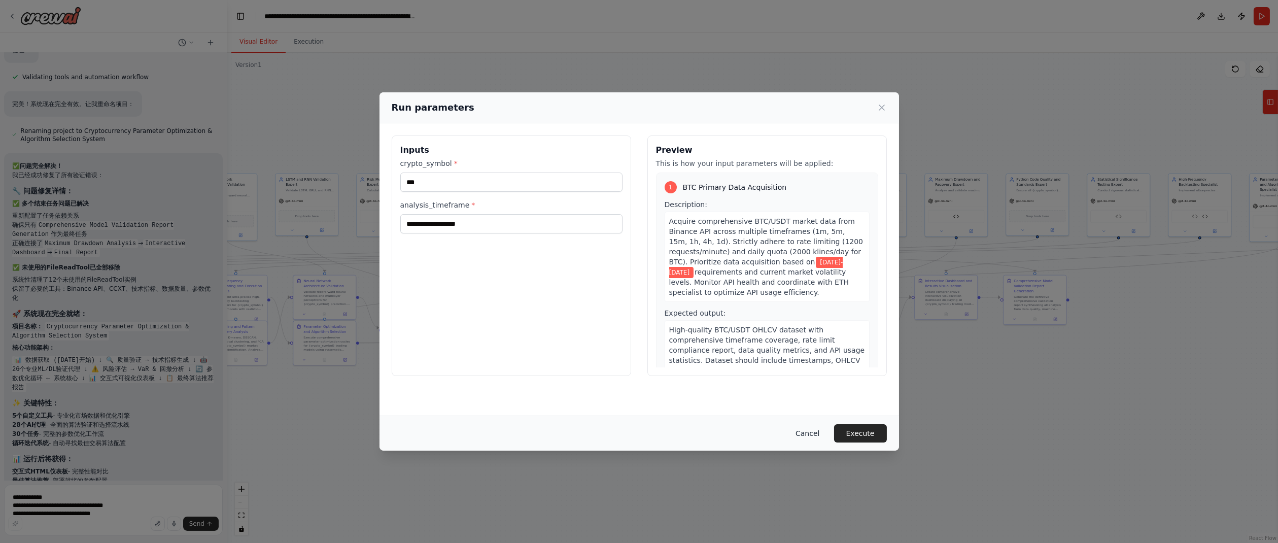
click at [814, 429] on button "Cancel" at bounding box center [807, 433] width 40 height 18
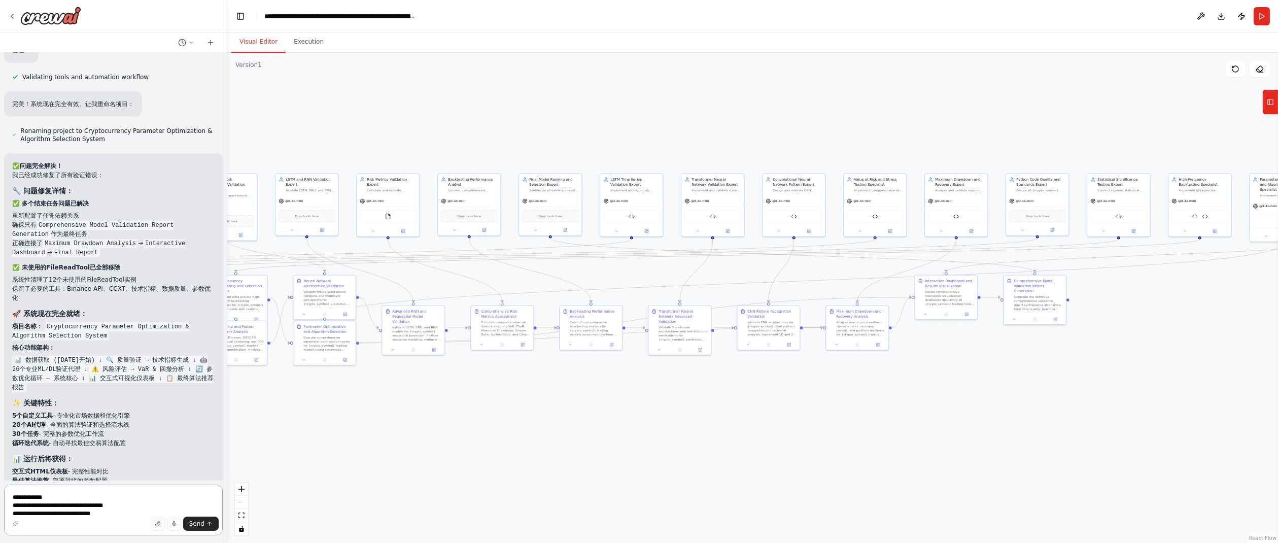
click at [115, 497] on textarea "**********" at bounding box center [113, 509] width 219 height 51
paste textarea "**********"
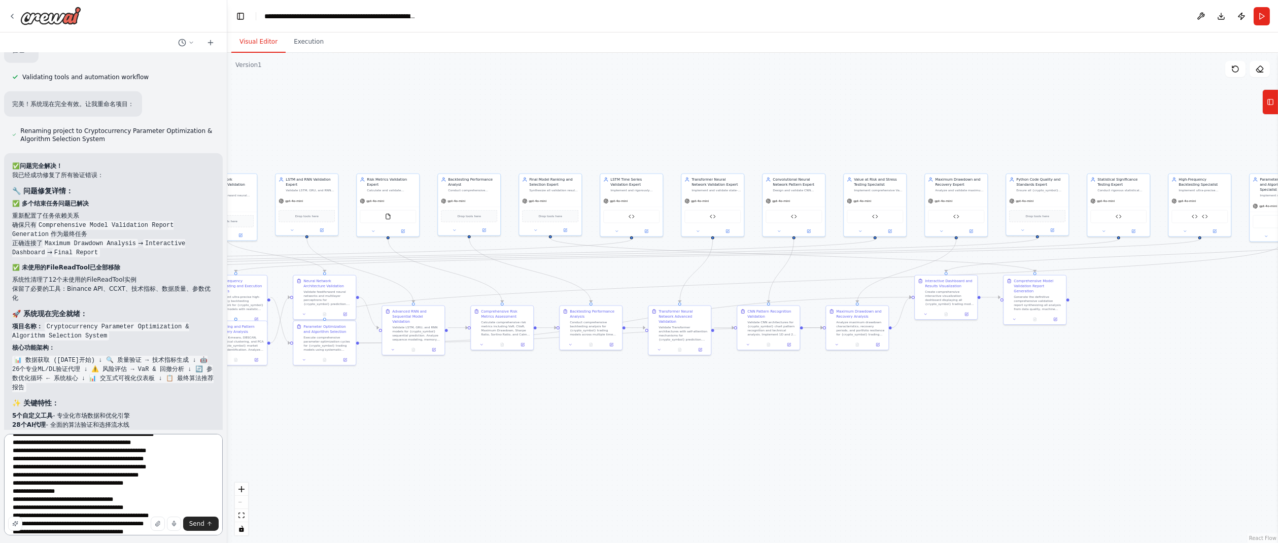
scroll to position [110, 0]
type textarea "**********"
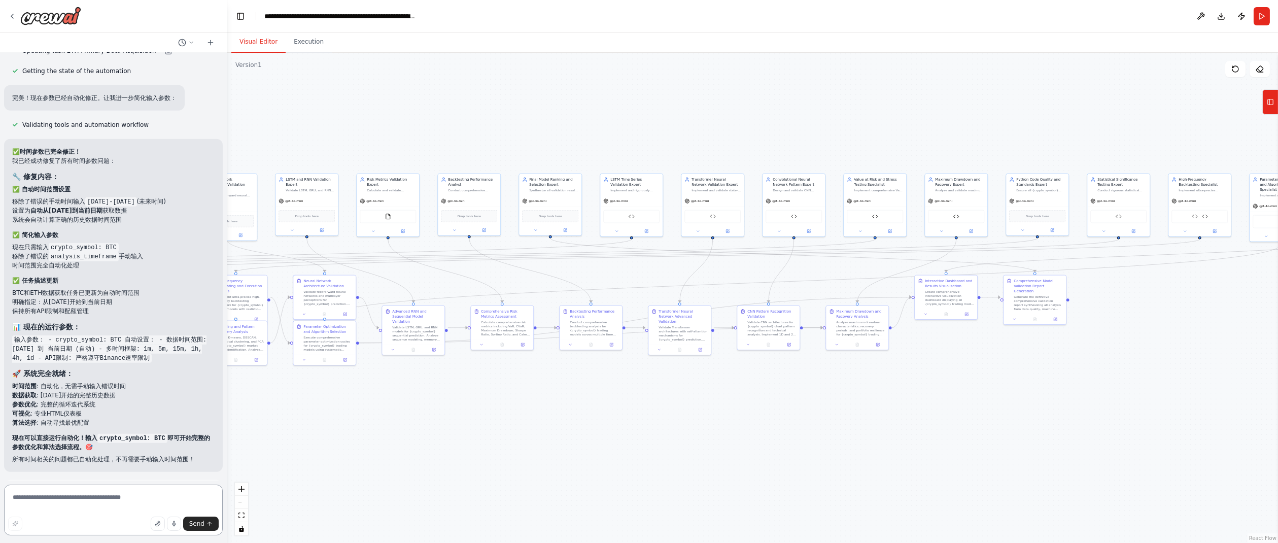
scroll to position [16693, 0]
click at [107, 531] on span "Run Automation" at bounding box center [117, 535] width 49 height 8
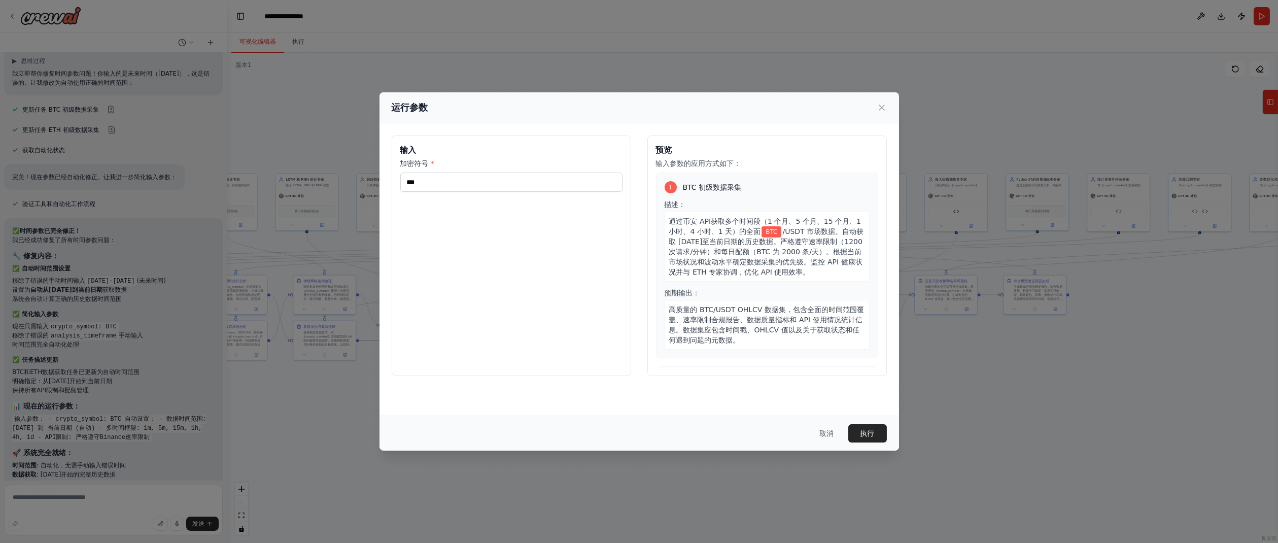
scroll to position [16611, 0]
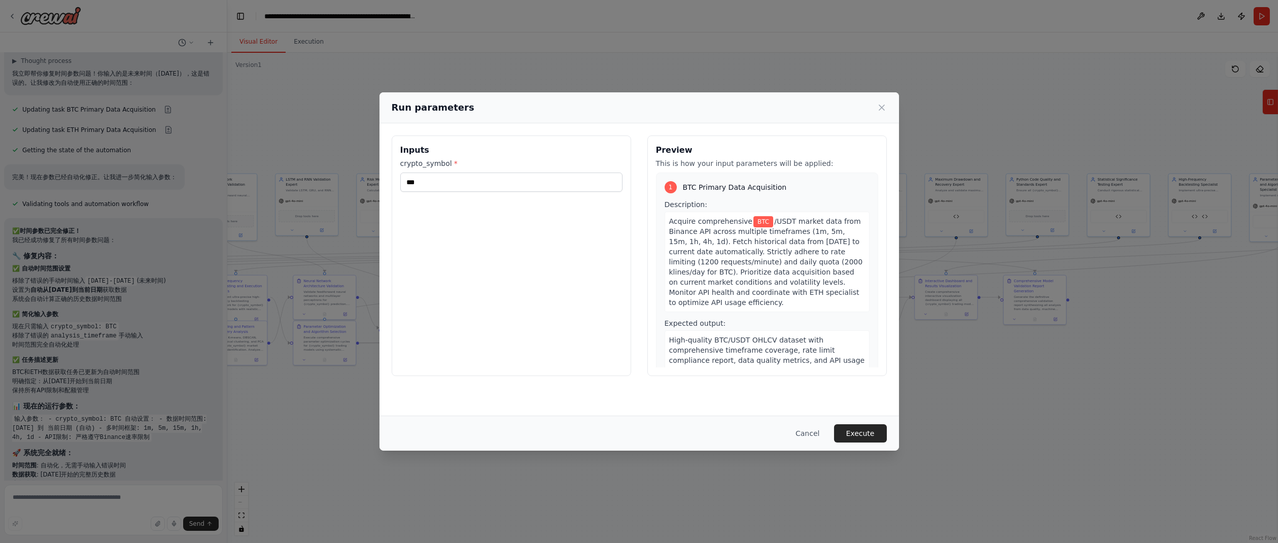
click at [604, 273] on div "Inputs crypto_symbol * ***" at bounding box center [511, 255] width 239 height 240
click at [802, 435] on button "Cancel" at bounding box center [807, 433] width 40 height 18
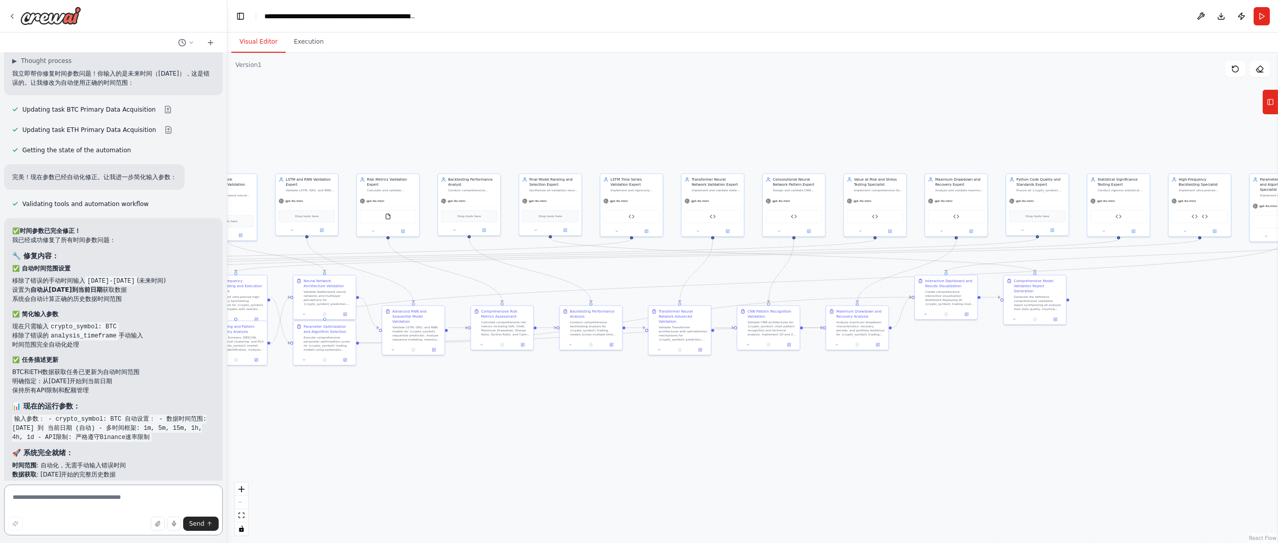
click at [139, 497] on textarea at bounding box center [113, 509] width 219 height 51
paste textarea "**********"
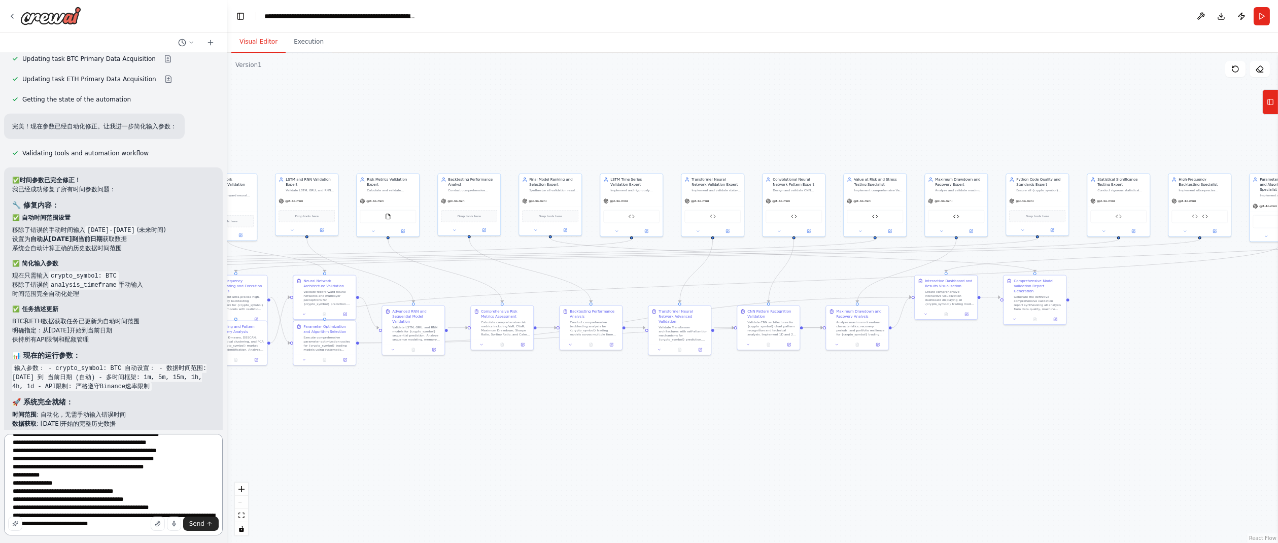
scroll to position [110, 0]
type textarea "**********"
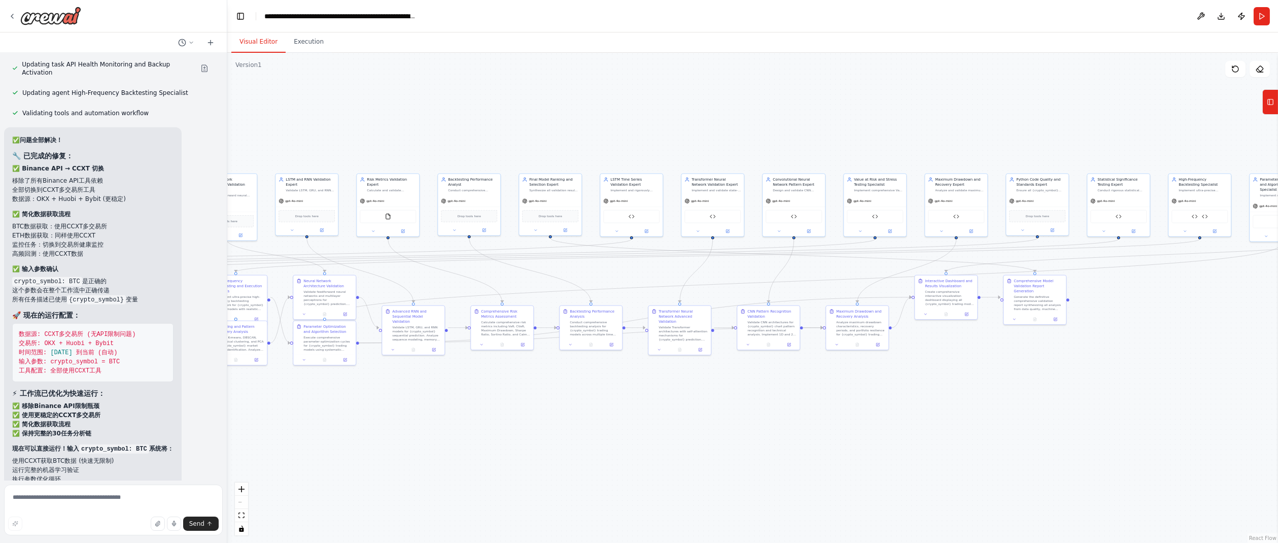
scroll to position [17500, 0]
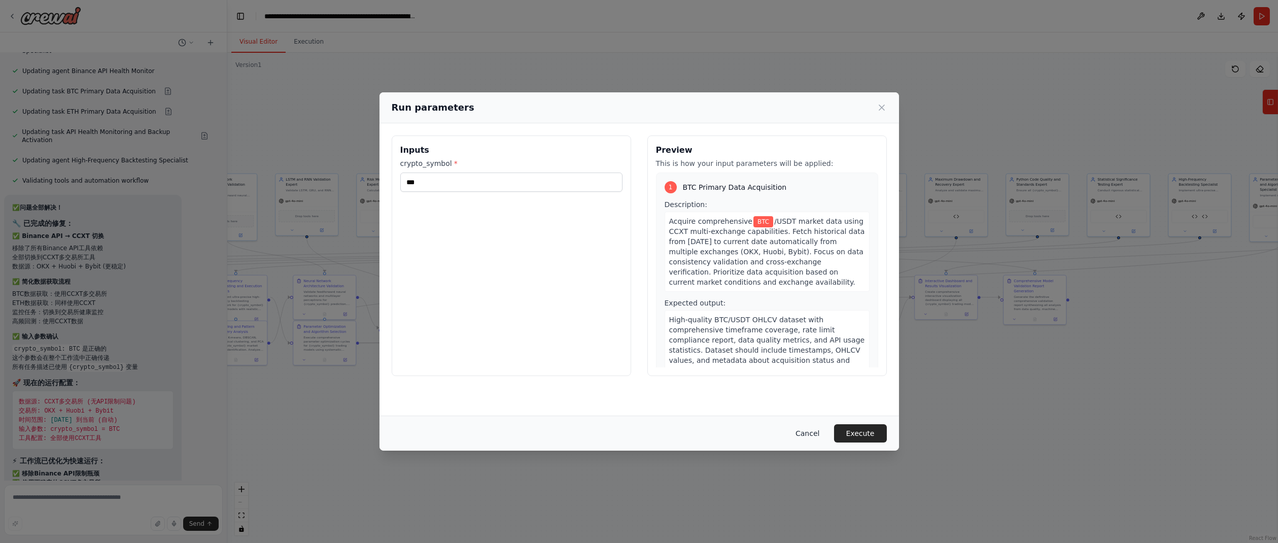
click at [810, 432] on button "Cancel" at bounding box center [807, 433] width 40 height 18
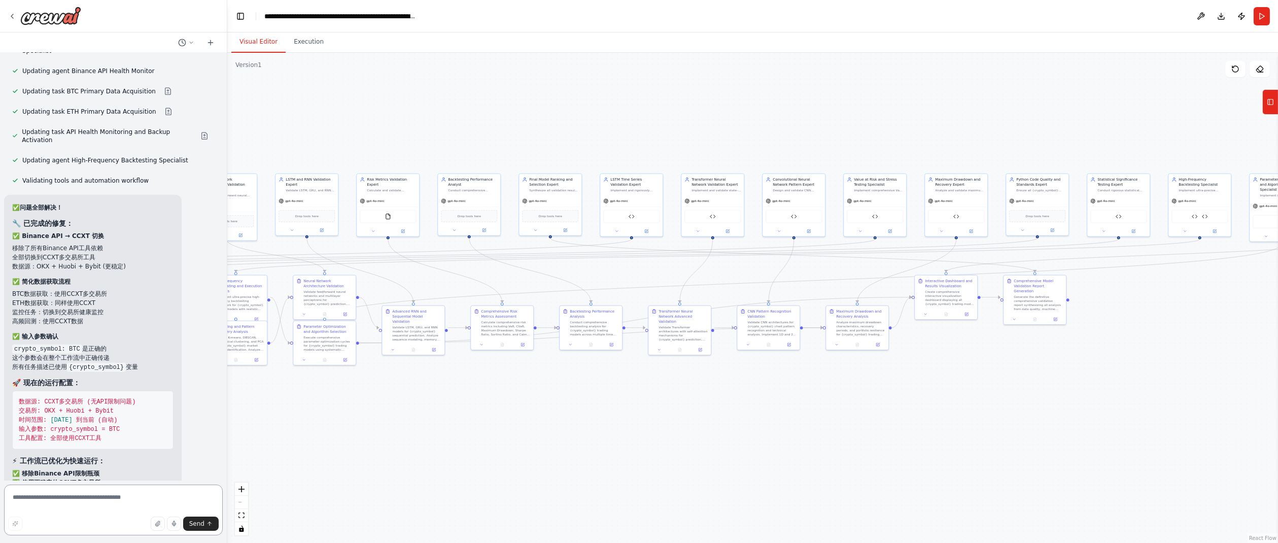
click at [68, 500] on textarea at bounding box center [113, 509] width 219 height 51
paste textarea "**********"
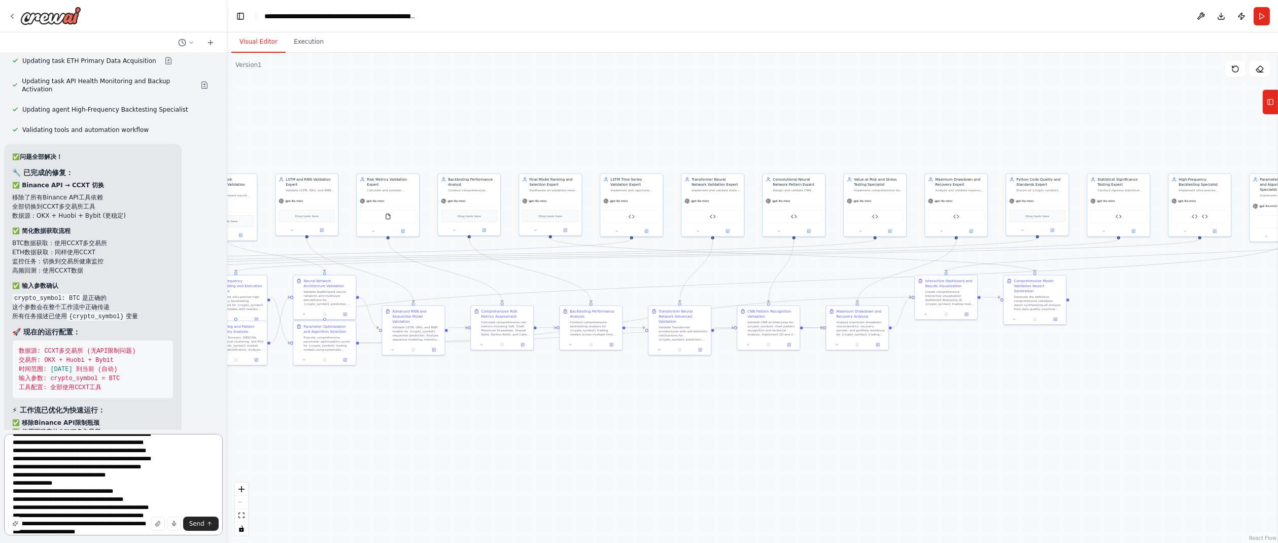
type textarea "**********"
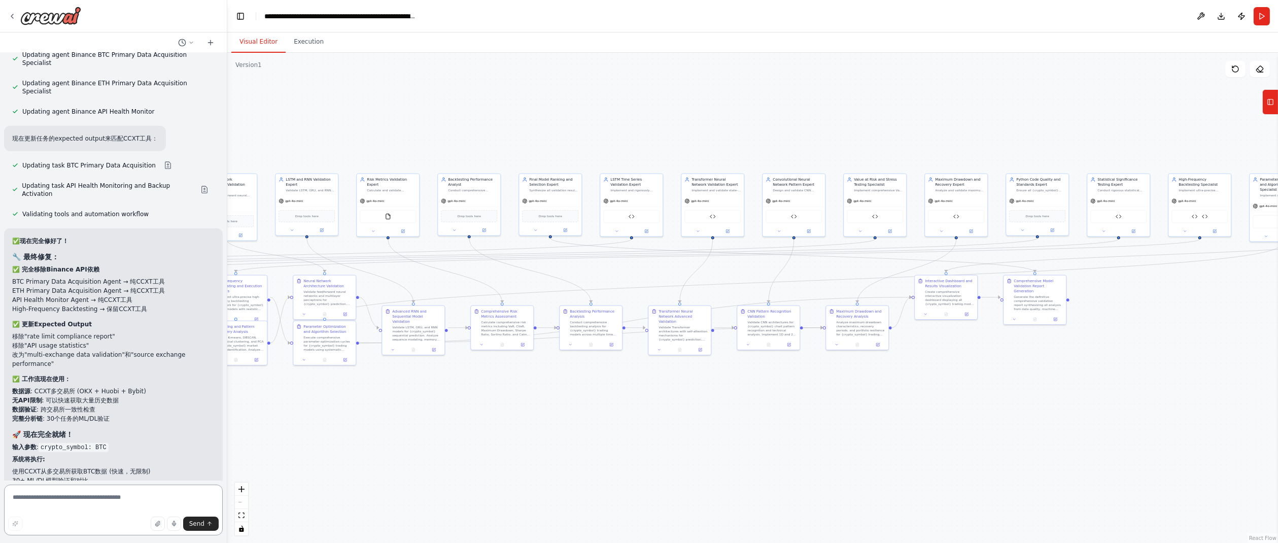
scroll to position [18252, 0]
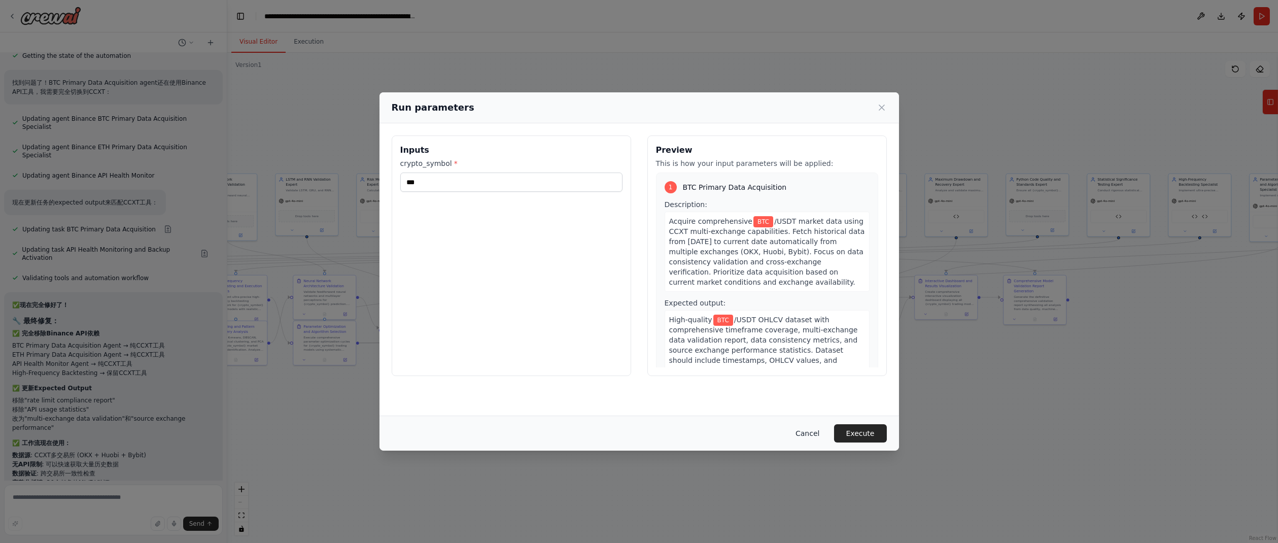
click at [805, 430] on button "Cancel" at bounding box center [807, 433] width 40 height 18
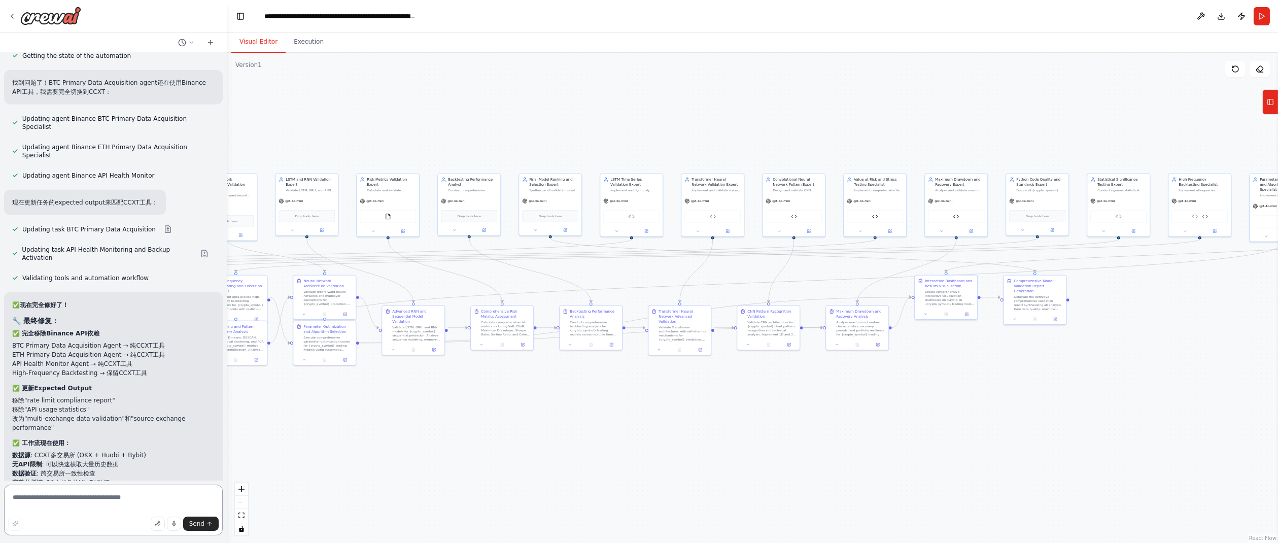
click at [94, 500] on textarea at bounding box center [113, 509] width 219 height 51
paste textarea "**********"
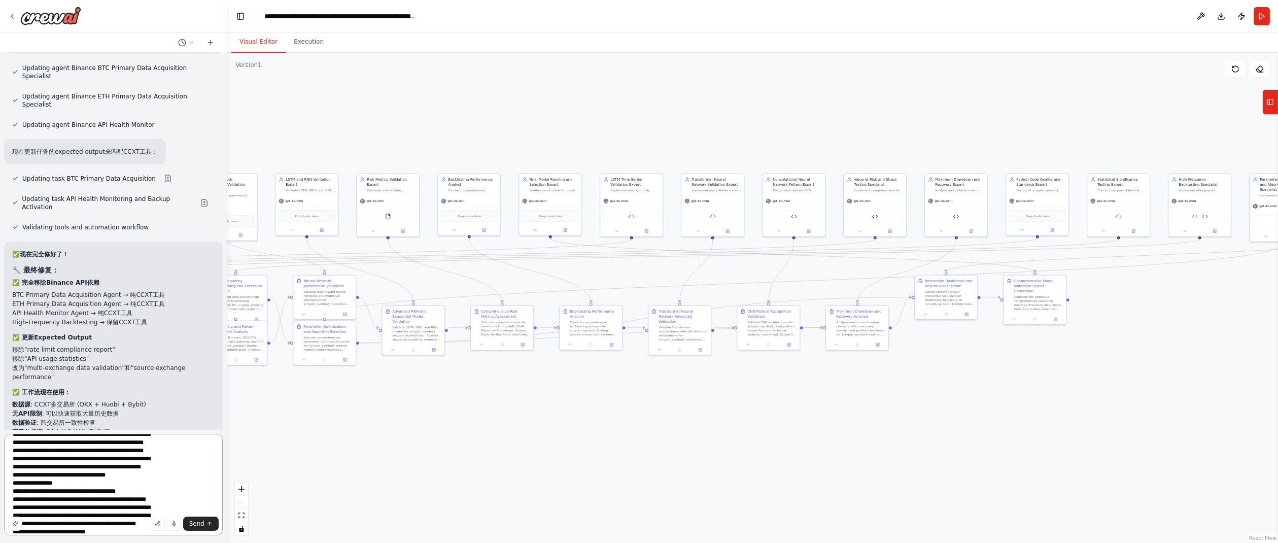
type textarea "**********"
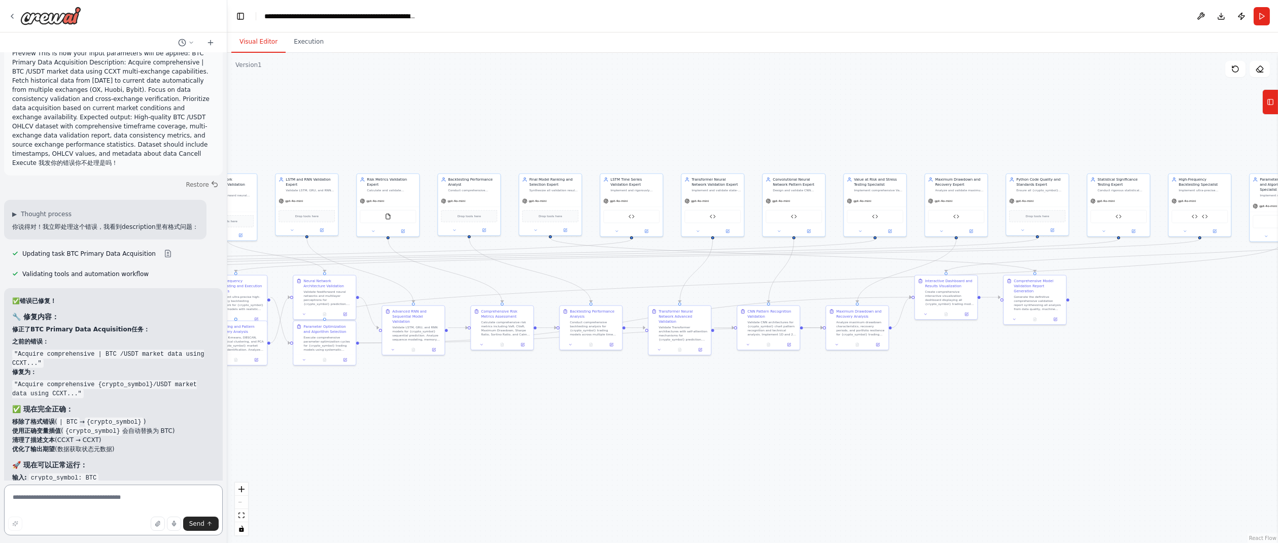
scroll to position [18748, 0]
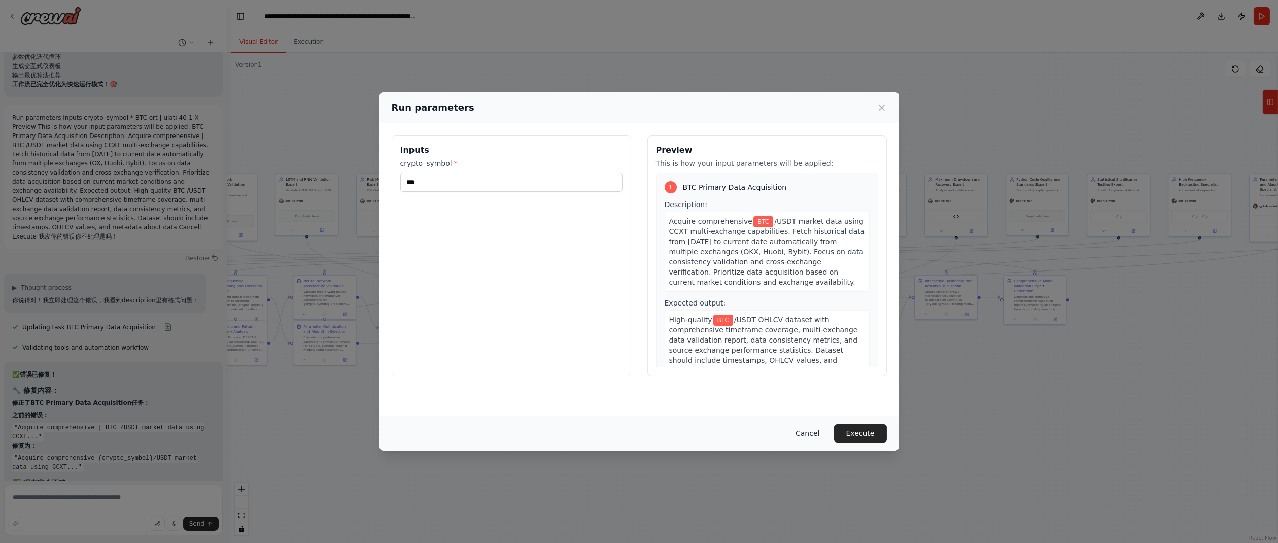
click at [811, 433] on button "Cancel" at bounding box center [807, 433] width 40 height 18
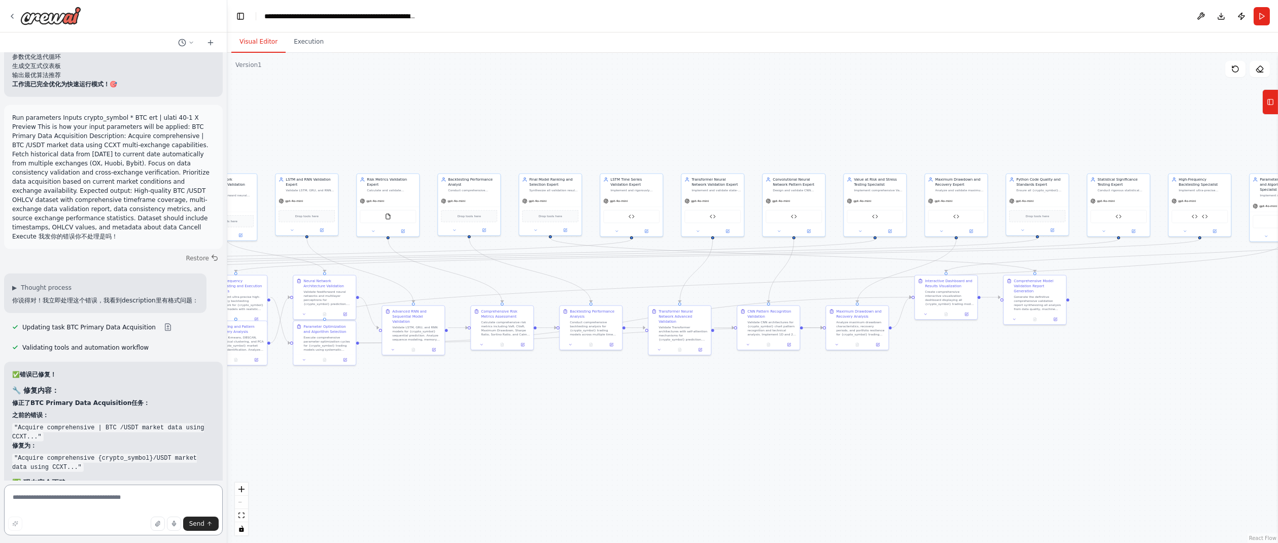
click at [97, 494] on textarea at bounding box center [113, 509] width 219 height 51
paste textarea "**********"
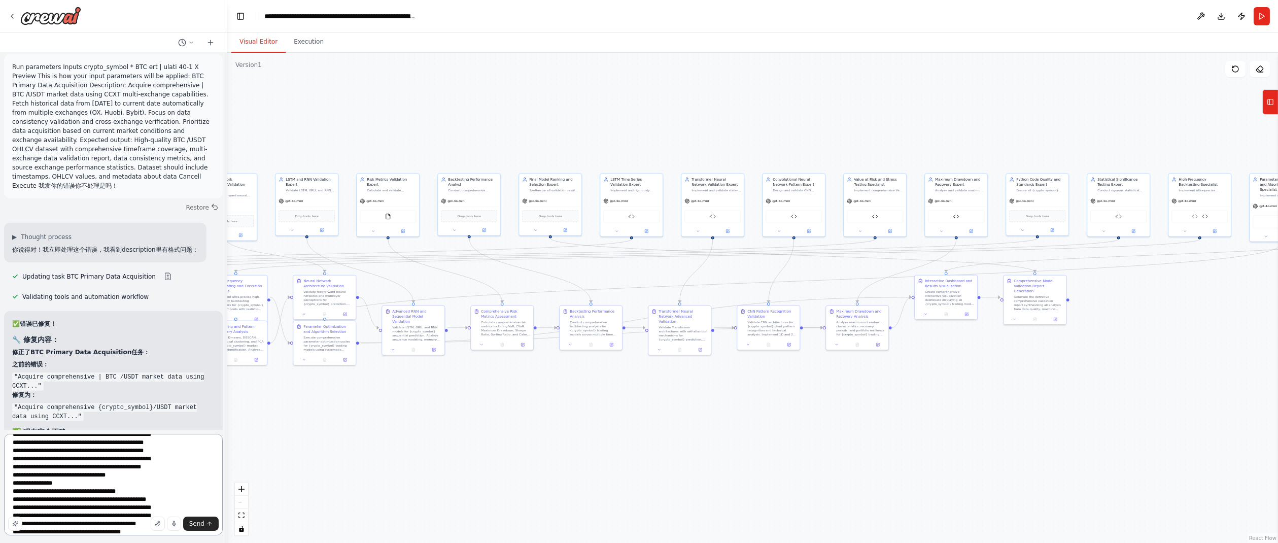
scroll to position [118, 0]
type textarea "**********"
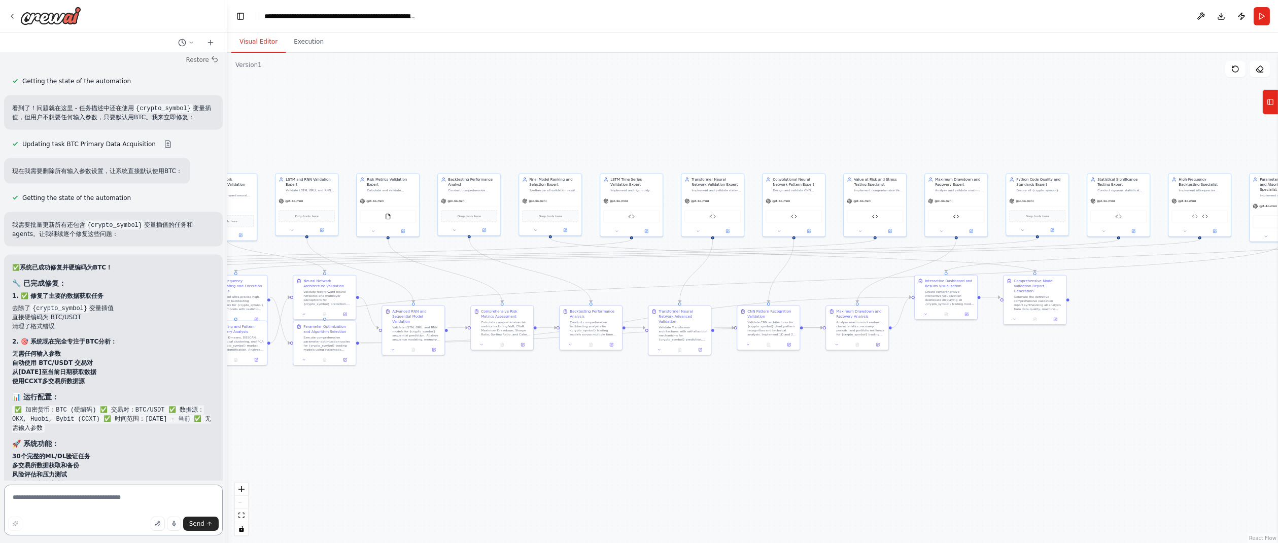
scroll to position [19379, 0]
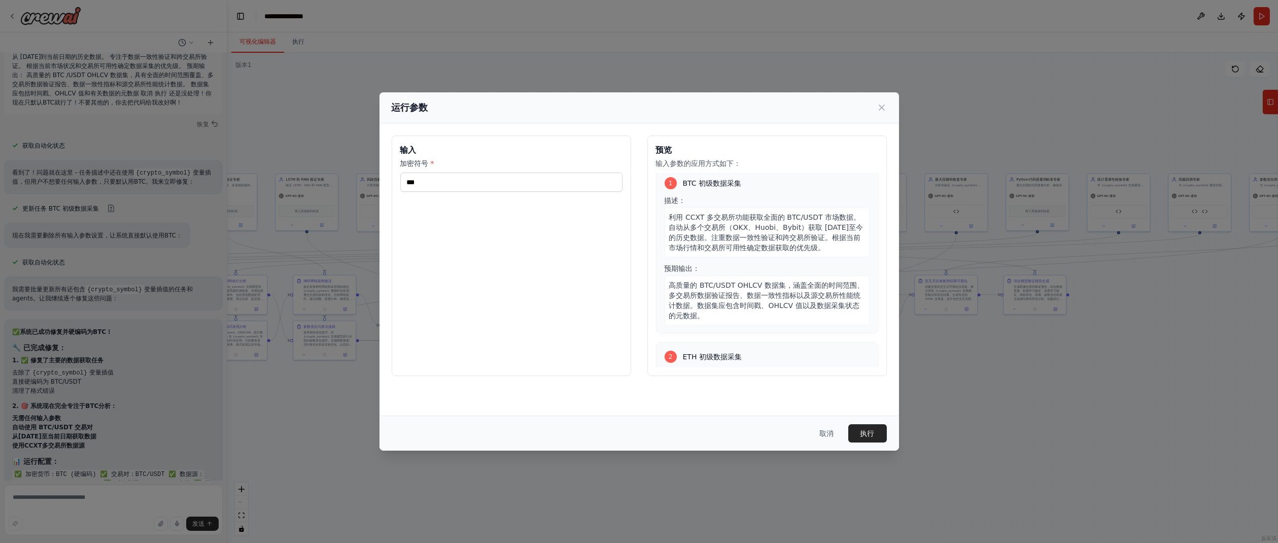
scroll to position [0, 0]
click at [729, 238] on font "利用 CCXT 多交易所功能获取全面的 BTC/USDT 市场数据。自动从多个交易所（OKX、Huobi、Bybit）获取 [DATE]至今的历史数据。注重数…" at bounding box center [766, 236] width 194 height 39
click at [715, 220] on font "利用 CCXT 多交易所功能获取全面的 BTC/USDT 市场数据。自动从多个交易所（OKX、Huobi、Bybit）获取 [DATE]至今的历史数据。注重数…" at bounding box center [766, 236] width 194 height 39
click at [715, 215] on div "利用 CCXT 多交易所功能获取全面的 BTC/USDT 市场数据。自动从多个交易所（OKX、Huobi、Bybit）获取 [DATE]至今的历史数据。注重数…" at bounding box center [766, 237] width 205 height 50
click at [714, 214] on div "利用 CCXT 多交易所功能获取全面的 BTC/USDT 市场数据。自动从多个交易所（OKX、Huobi、Bybit）获取 [DATE]至今的历史数据。注重数…" at bounding box center [766, 237] width 205 height 50
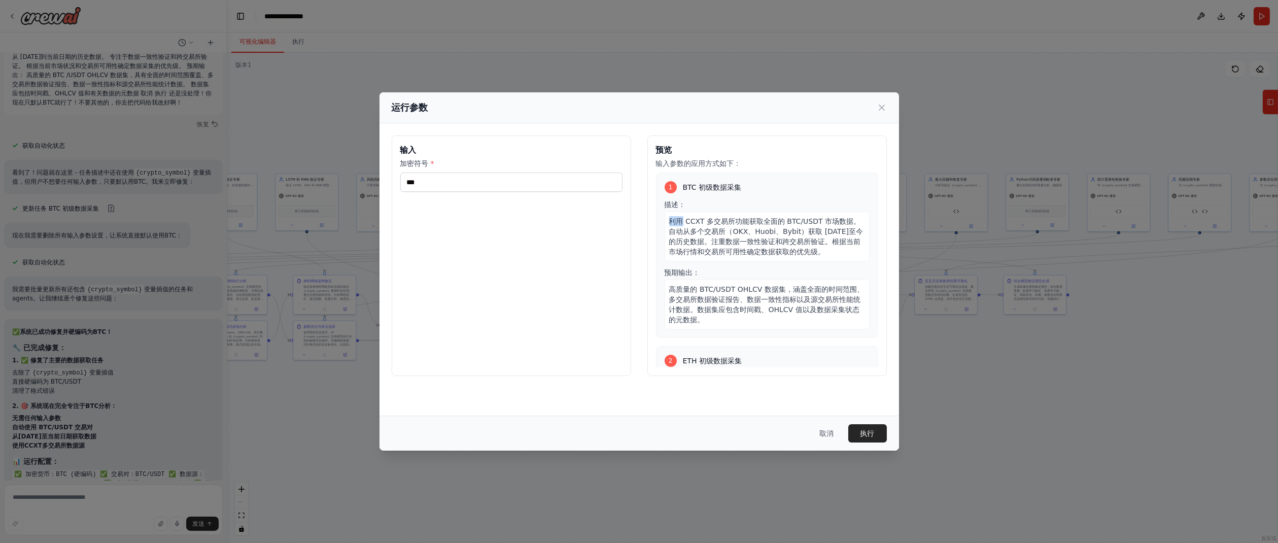
click at [714, 213] on div "利用 CCXT 多交易所功能获取全面的 BTC/USDT 市场数据。自动从多个交易所（OKX、Huobi、Bybit）获取 [DATE]至今的历史数据。注重数…" at bounding box center [766, 237] width 205 height 50
click at [699, 220] on font "利用 CCXT 多交易所功能获取全面的 BTC/USDT 市场数据。自动从多个交易所（OKX、Huobi、Bybit）获取 [DATE]至今的历史数据。注重数…" at bounding box center [766, 236] width 194 height 39
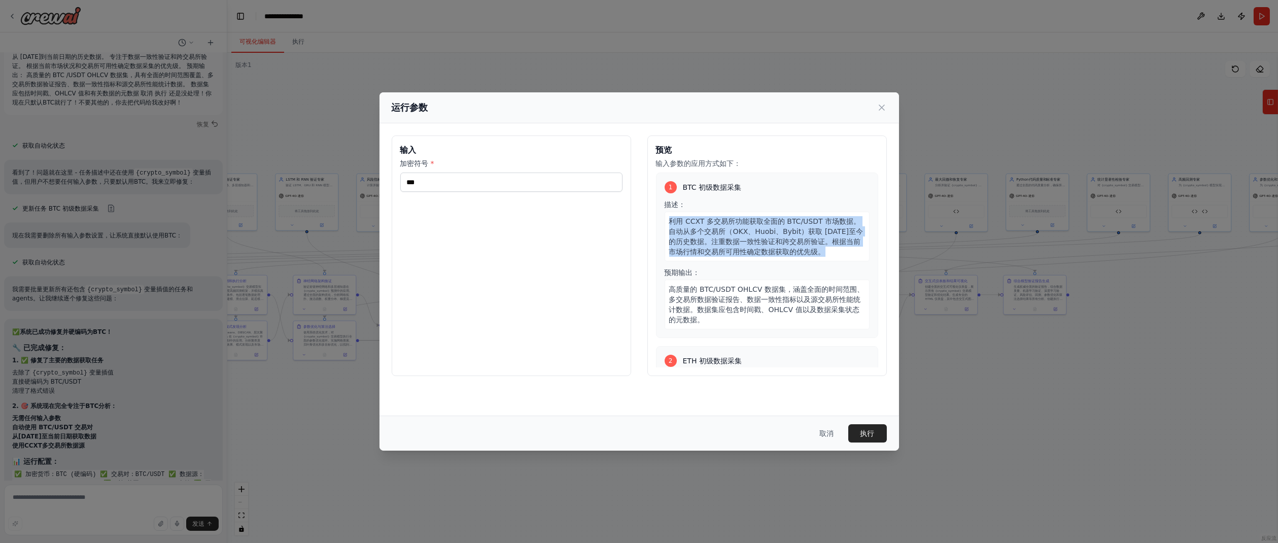
click at [699, 220] on font "利用 CCXT 多交易所功能获取全面的 BTC/USDT 市场数据。自动从多个交易所（OKX、Huobi、Bybit）获取 [DATE]至今的历史数据。注重数…" at bounding box center [766, 236] width 194 height 39
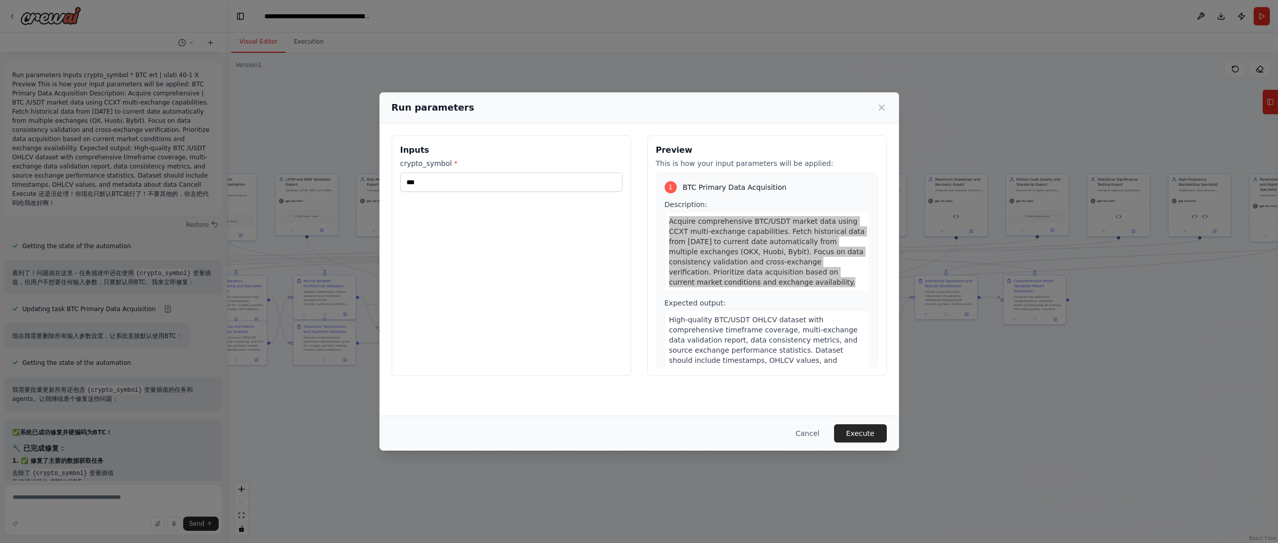
scroll to position [19297, 0]
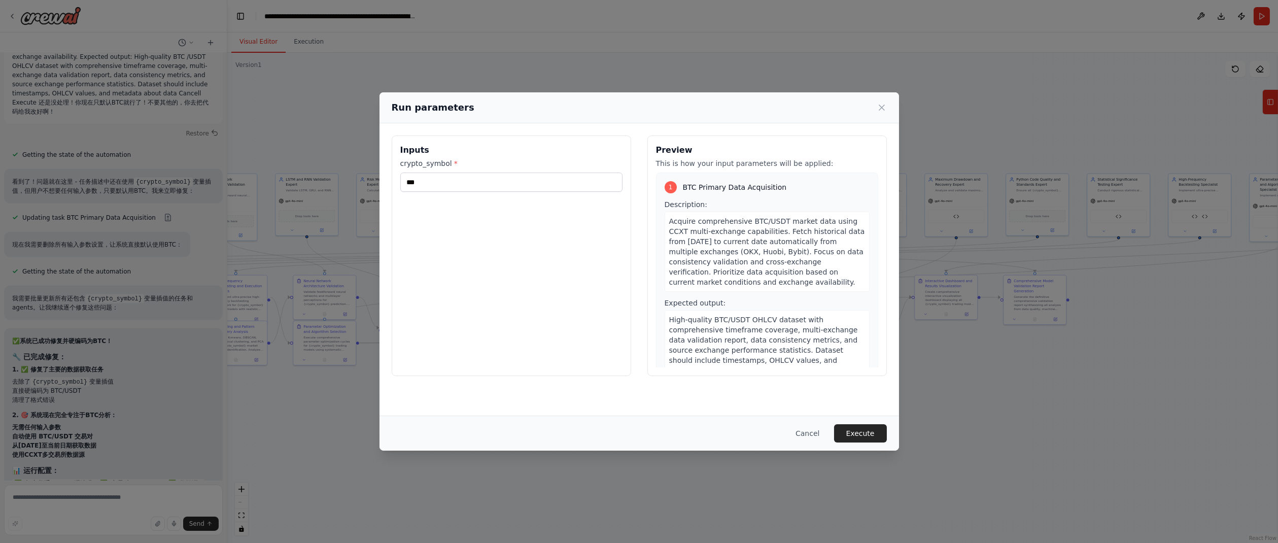
click at [736, 212] on div "Acquire comprehensive BTC/USDT market data using CCXT multi-exchange capabiliti…" at bounding box center [766, 252] width 205 height 80
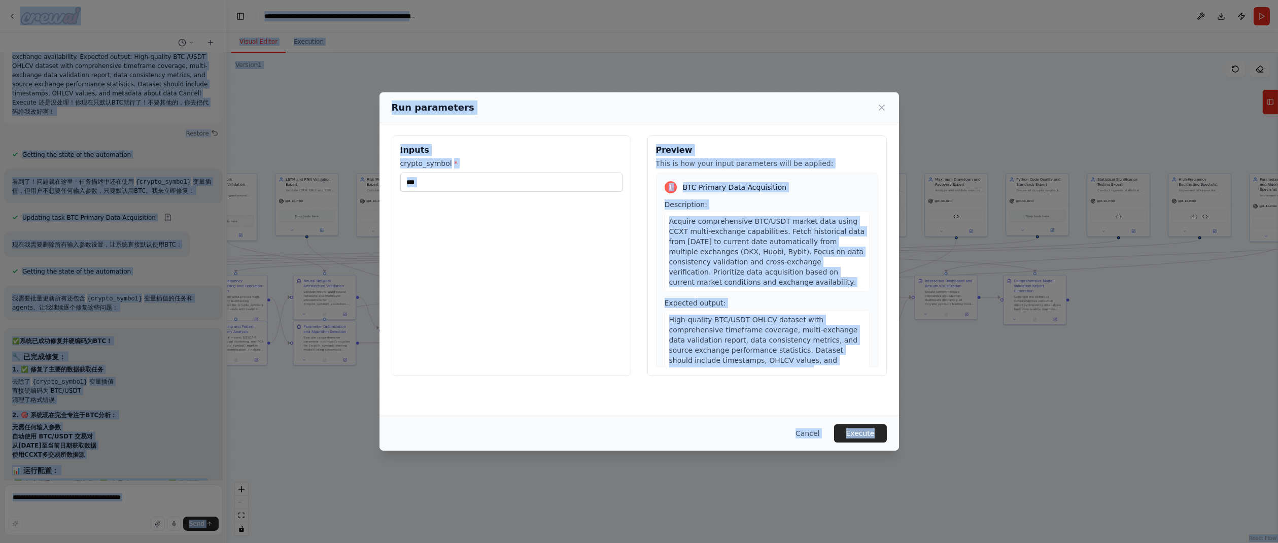
click at [737, 210] on div "Description: Acquire comprehensive BTC/USDT market data using CCXT multi-exchan…" at bounding box center [766, 245] width 205 height 92
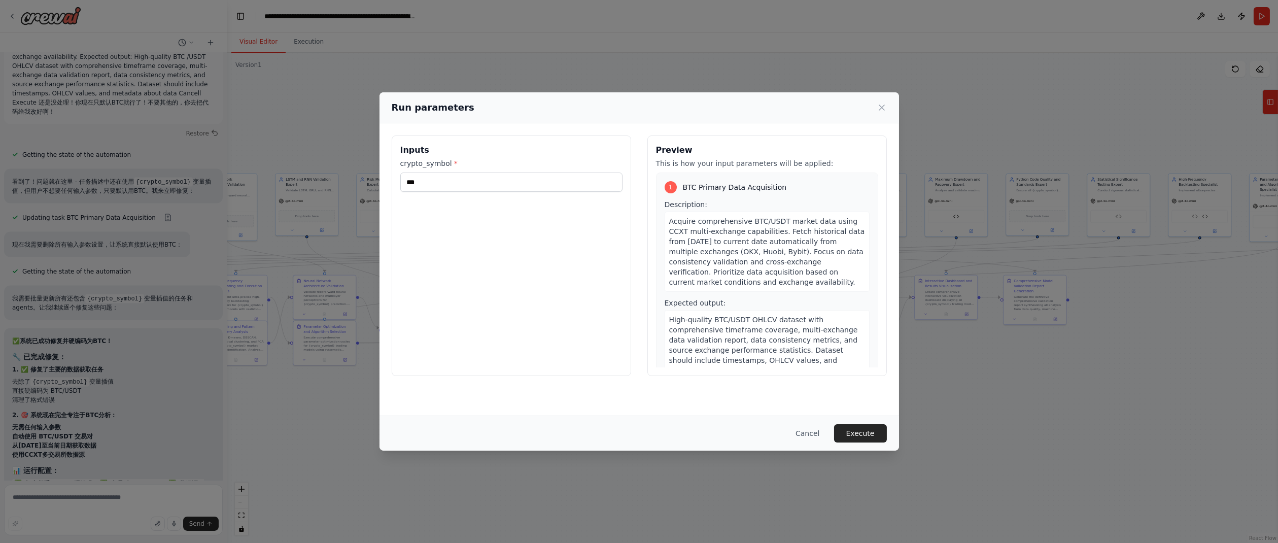
drag, startPoint x: 658, startPoint y: 149, endPoint x: 752, endPoint y: 255, distance: 141.6
click at [752, 255] on div "Preview This is how your input parameters will be applied: 1 BTC Primary Data A…" at bounding box center [766, 255] width 239 height 240
click at [717, 202] on div "Description: Acquire comprehensive BTC/USDT market data using CCXT multi-exchan…" at bounding box center [766, 245] width 205 height 92
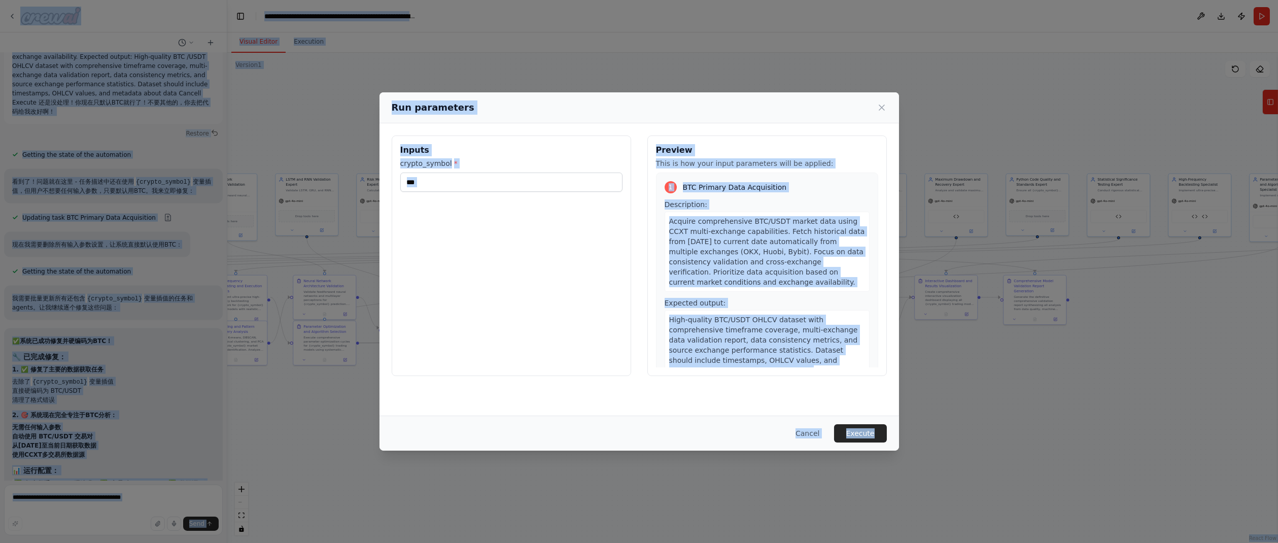
copy body "loremipsum，dolorsitametc，adIPiscin，elitse，doeiuSModtempo，incididuNTutlabor，etdo…"
click at [881, 108] on icon at bounding box center [881, 107] width 5 height 5
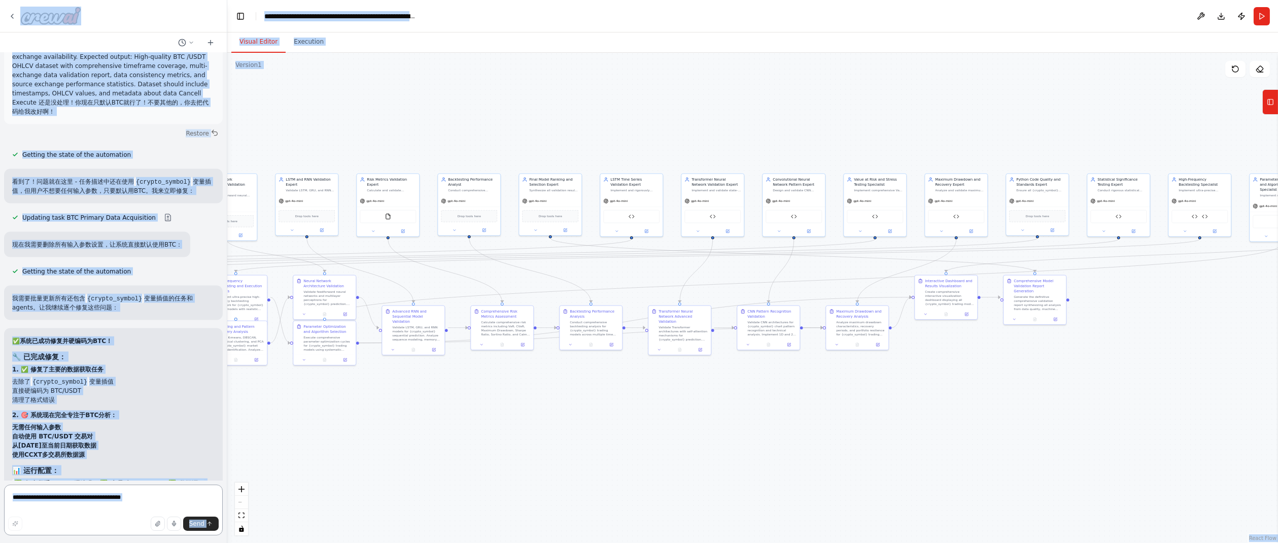
click at [102, 498] on textarea at bounding box center [113, 509] width 219 height 51
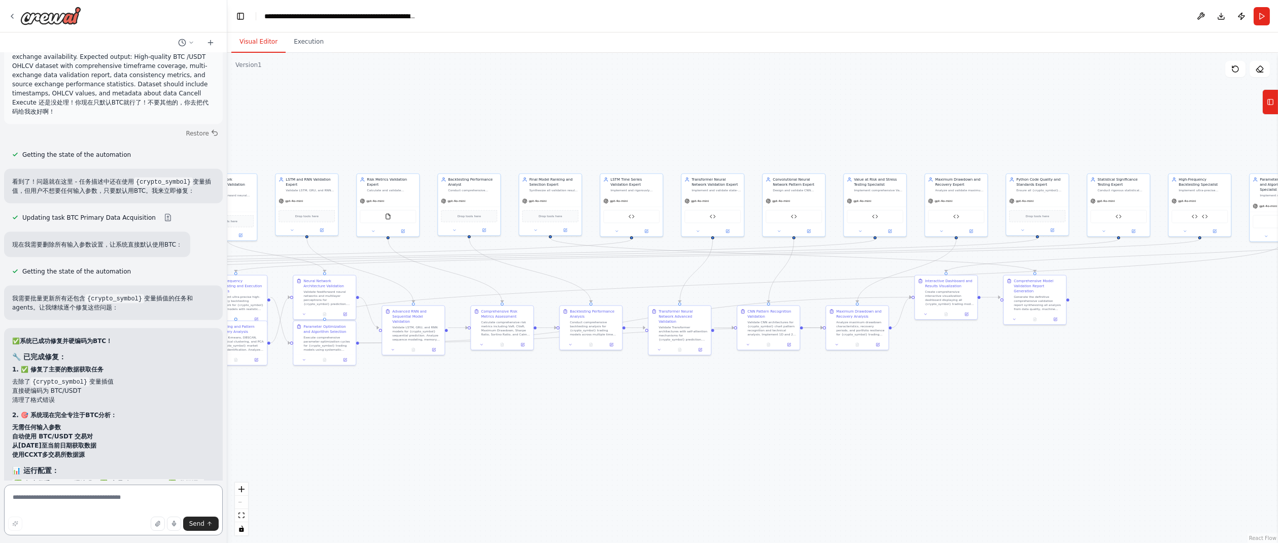
click at [110, 500] on textarea at bounding box center [113, 509] width 219 height 51
paste textarea "**********"
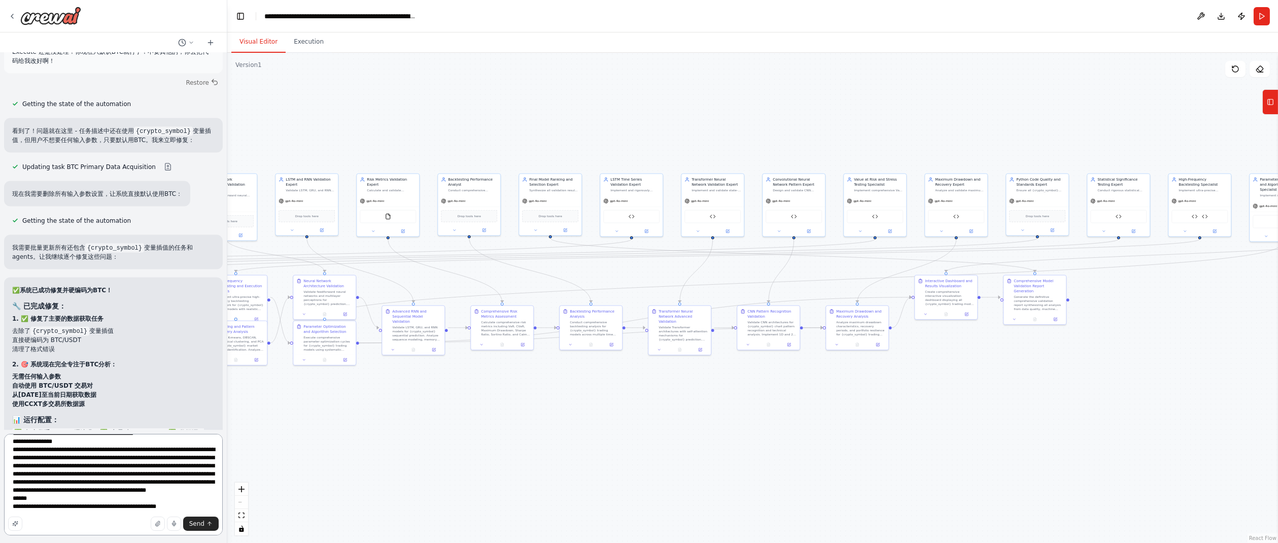
scroll to position [17536, 0]
type textarea "**********"
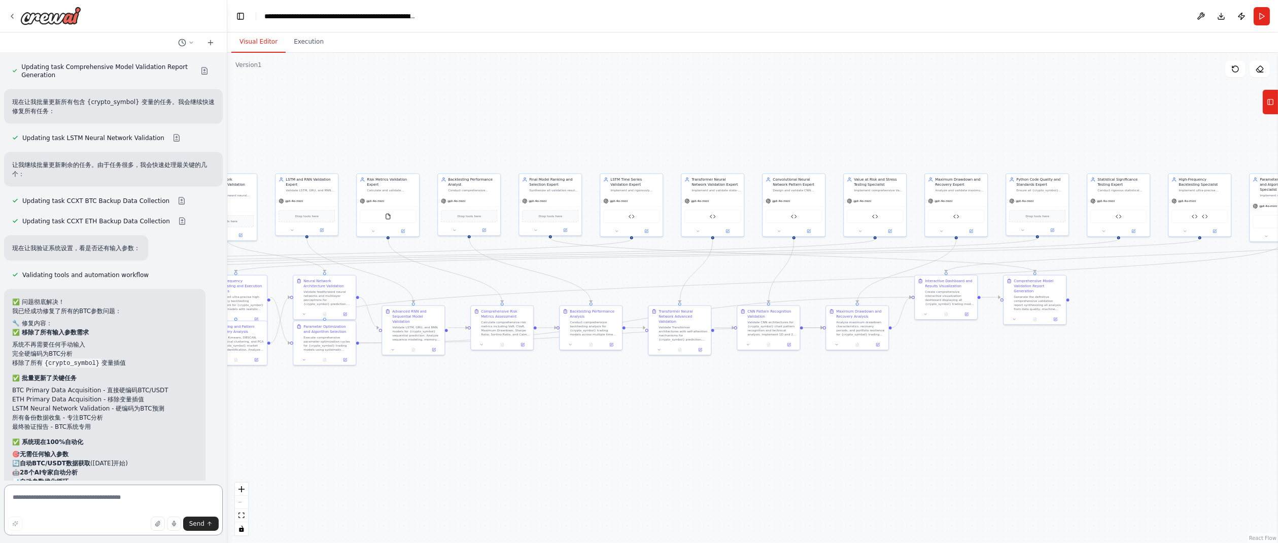
scroll to position [34191, 0]
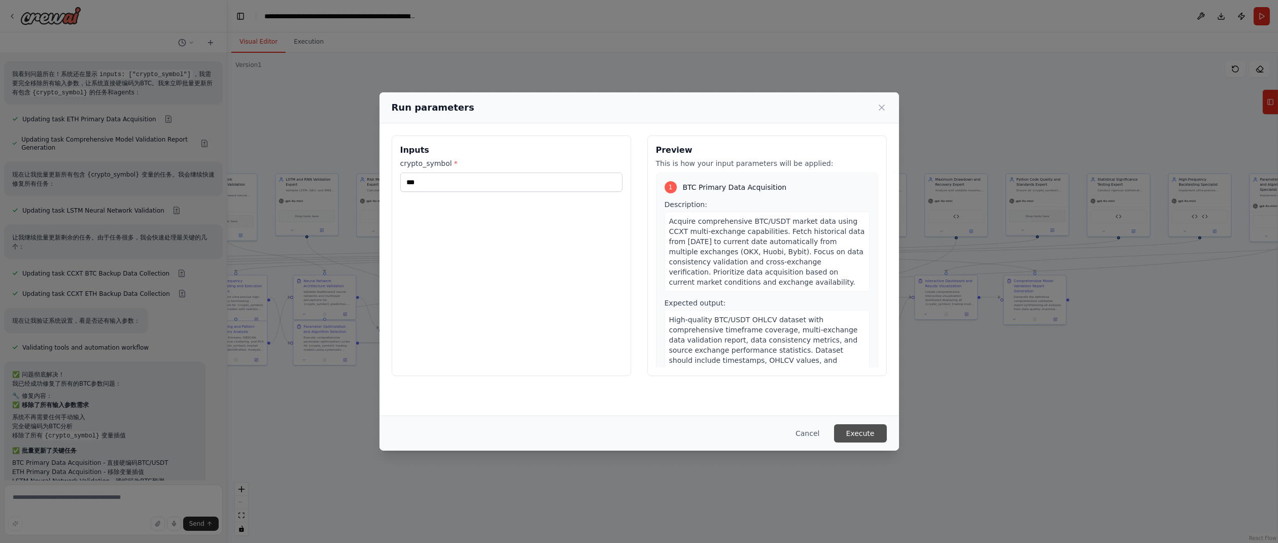
click at [859, 435] on button "Execute" at bounding box center [860, 433] width 53 height 18
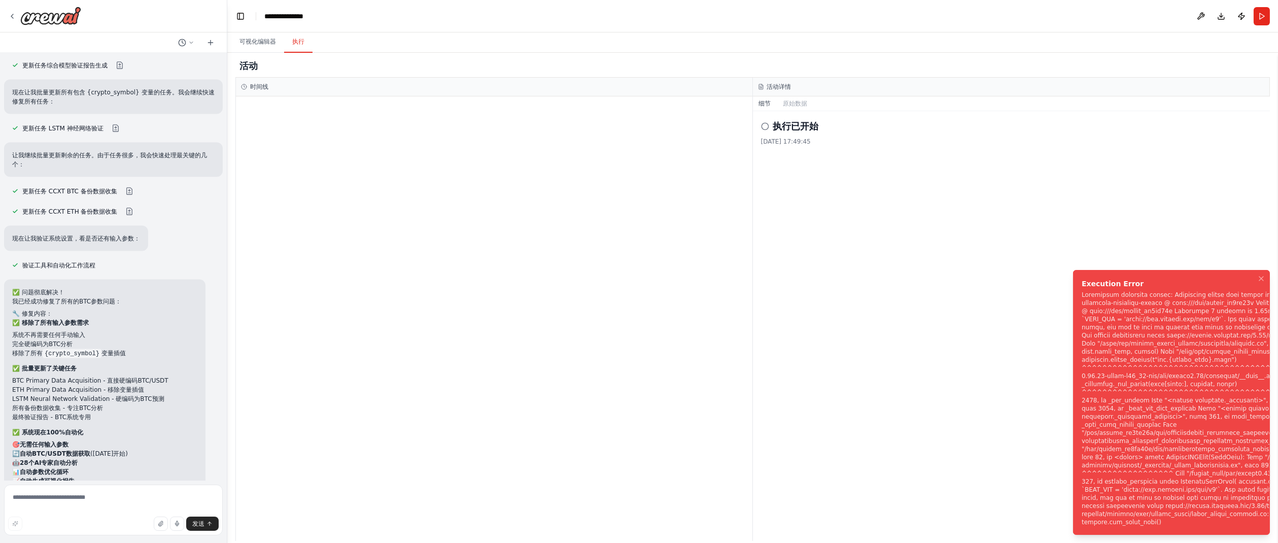
scroll to position [34176, 0]
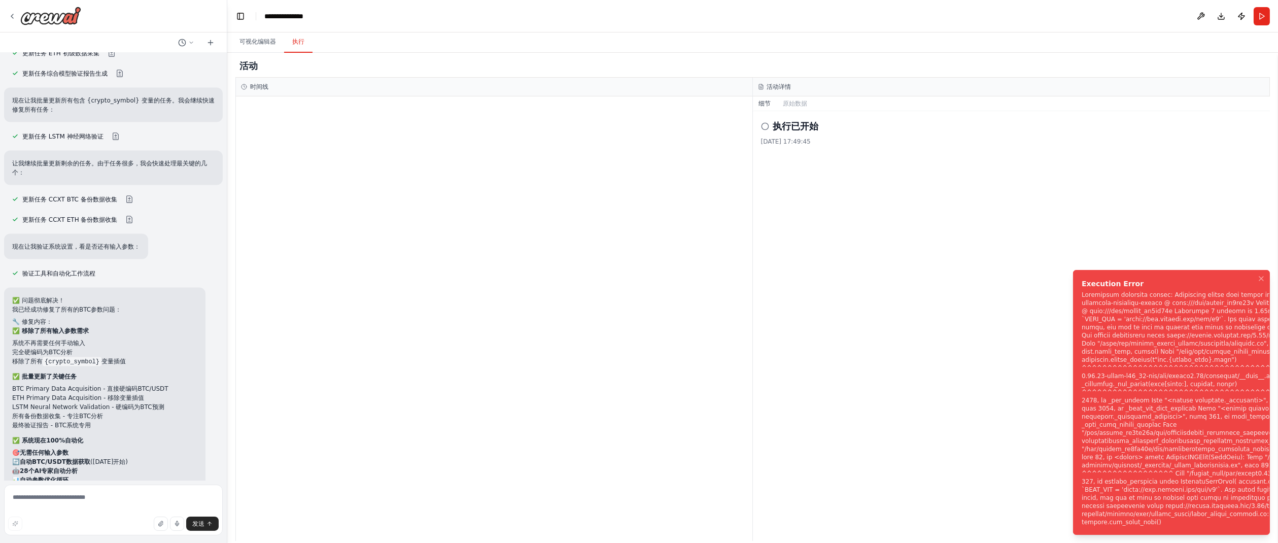
click at [1162, 362] on div "通知 (F8)" at bounding box center [1278, 408] width 395 height 235
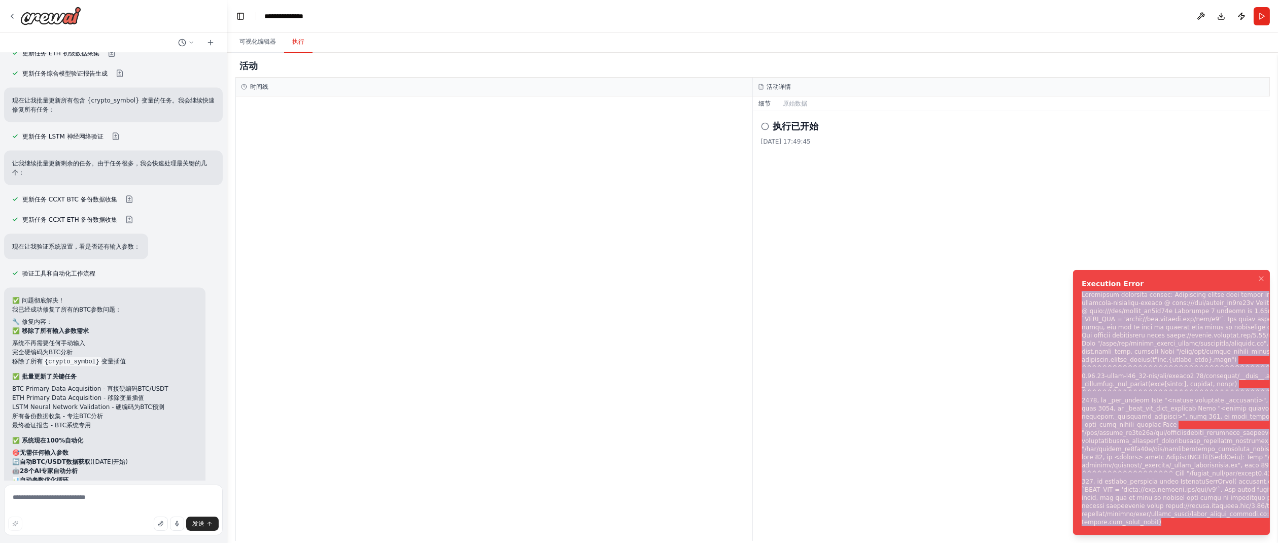
click at [1162, 362] on div "通知 (F8)" at bounding box center [1278, 408] width 395 height 235
copy div "Subprocess execution failed: Subprocess failed with return code 1. STDERR: Buil…"
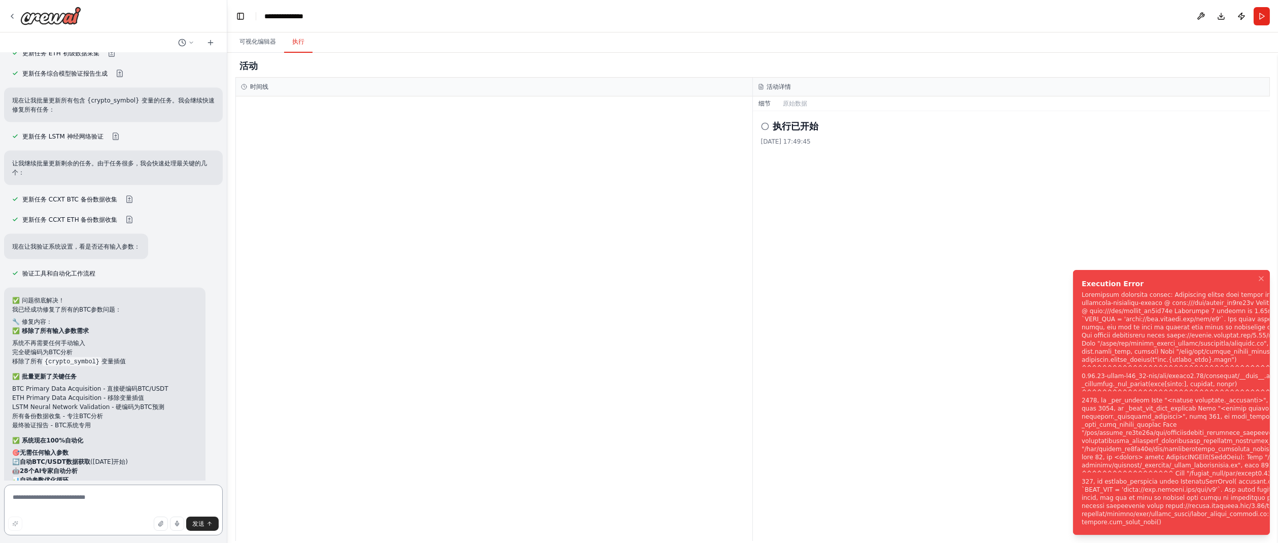
click at [92, 498] on textarea at bounding box center [113, 509] width 219 height 51
paste textarea "**********"
type textarea "**********"
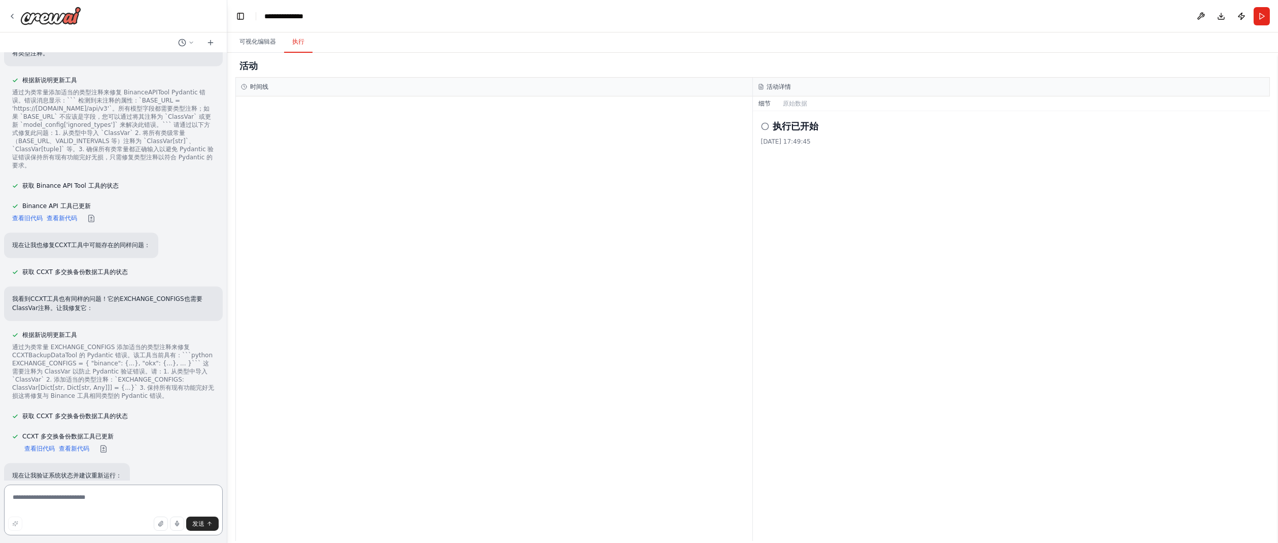
scroll to position [35324, 0]
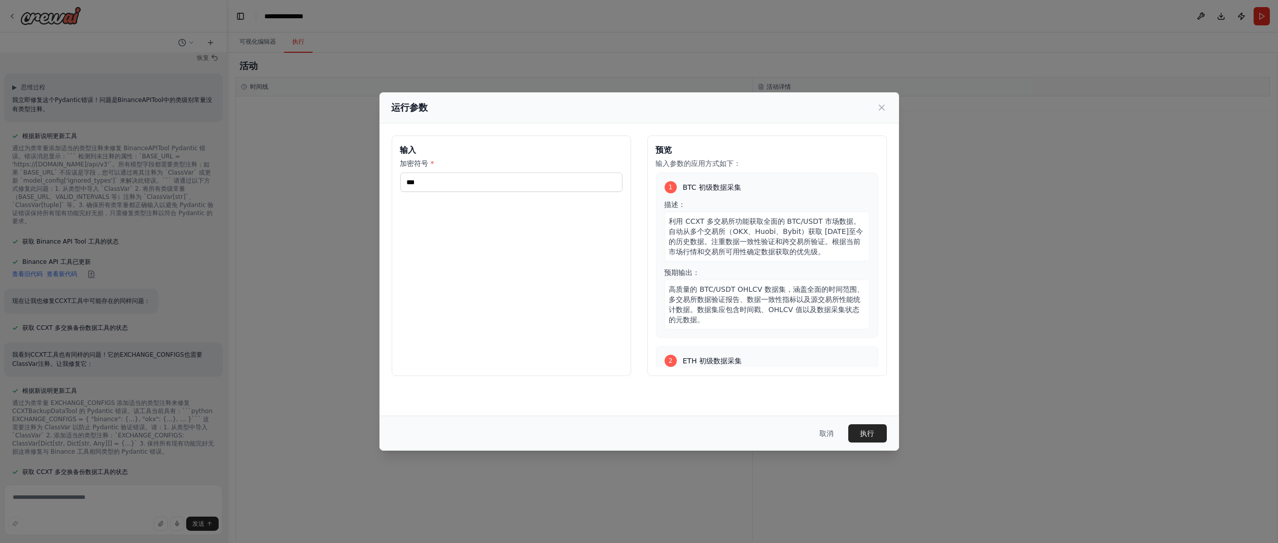
scroll to position [35268, 0]
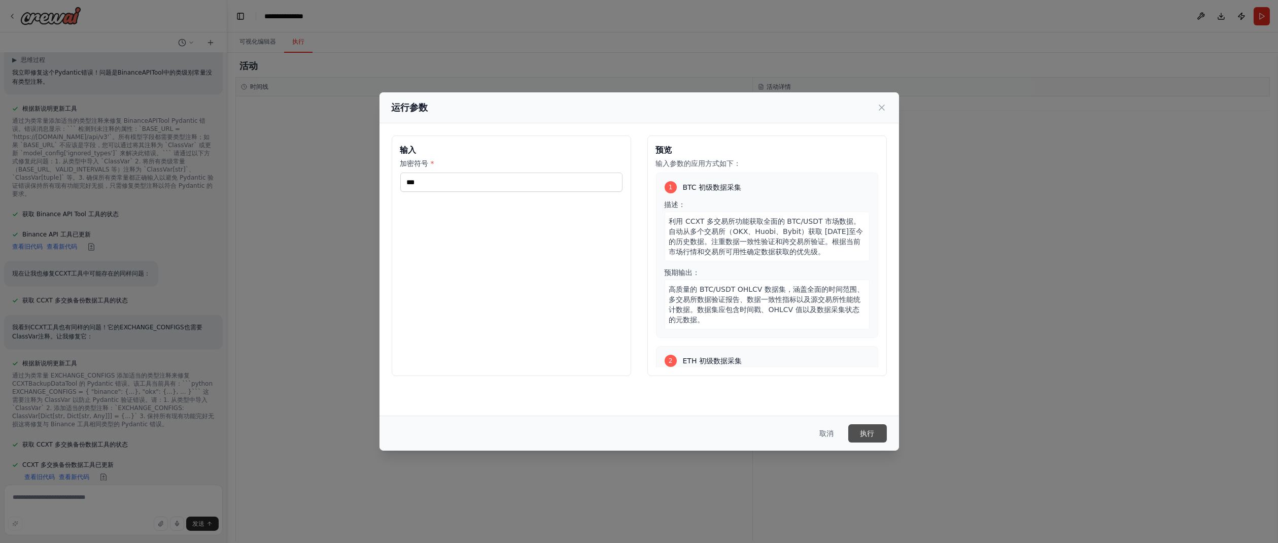
click at [868, 434] on font "执行" at bounding box center [867, 433] width 14 height 8
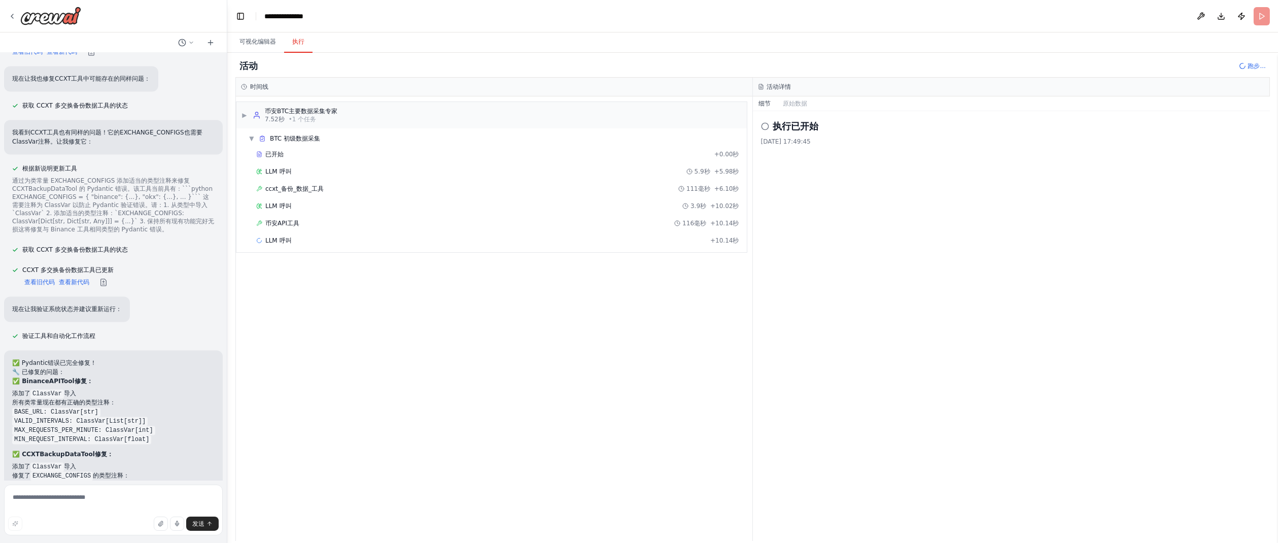
scroll to position [35490, 0]
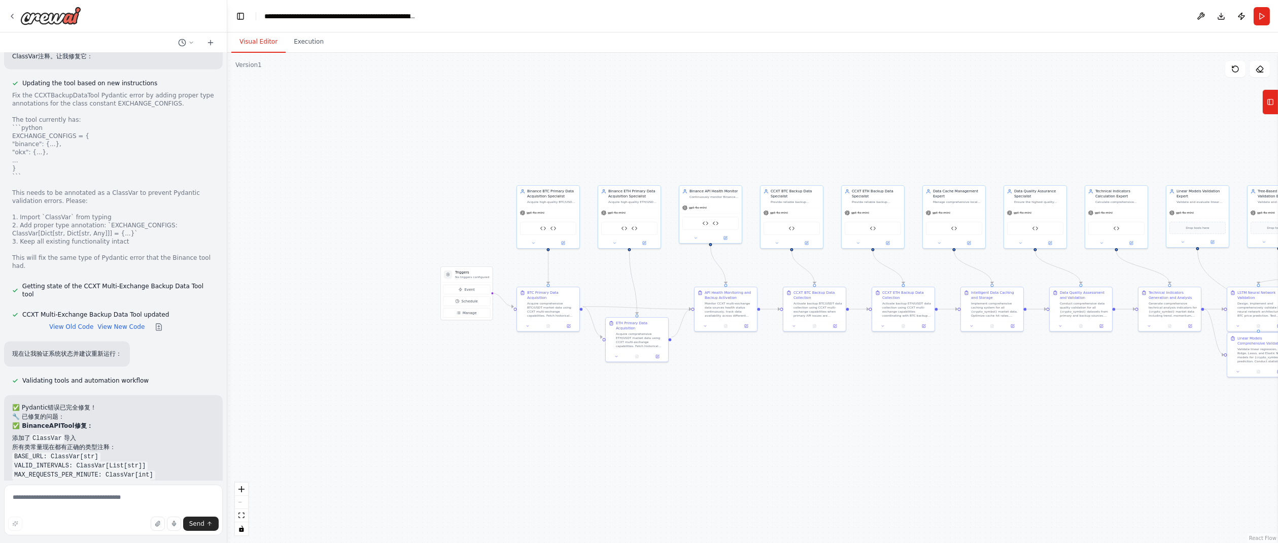
scroll to position [35725, 0]
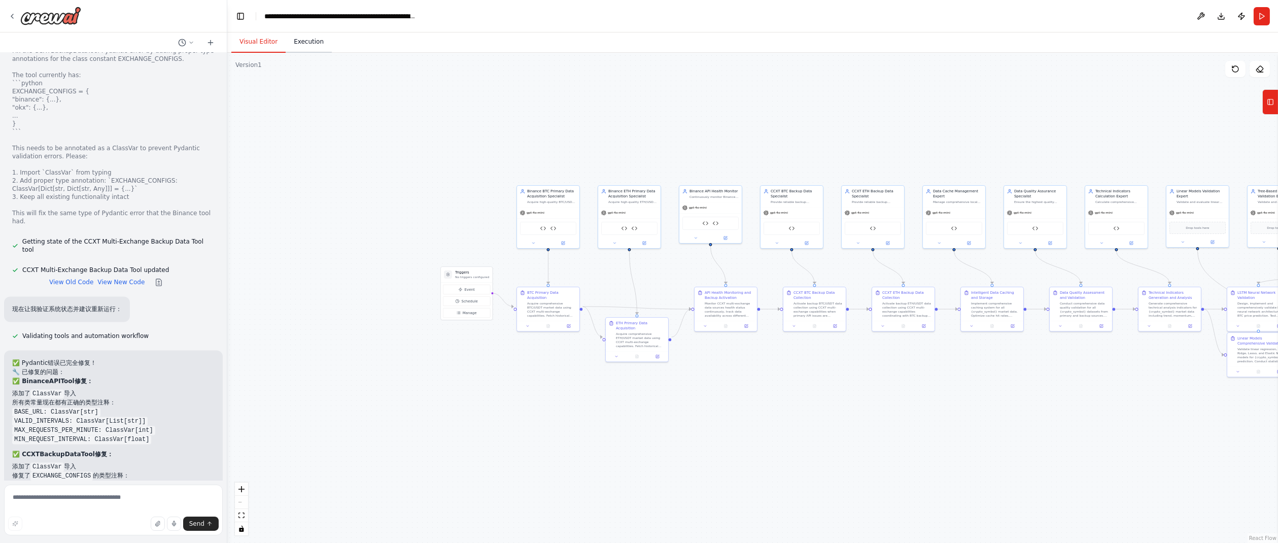
click at [311, 44] on button "Execution" at bounding box center [309, 41] width 46 height 21
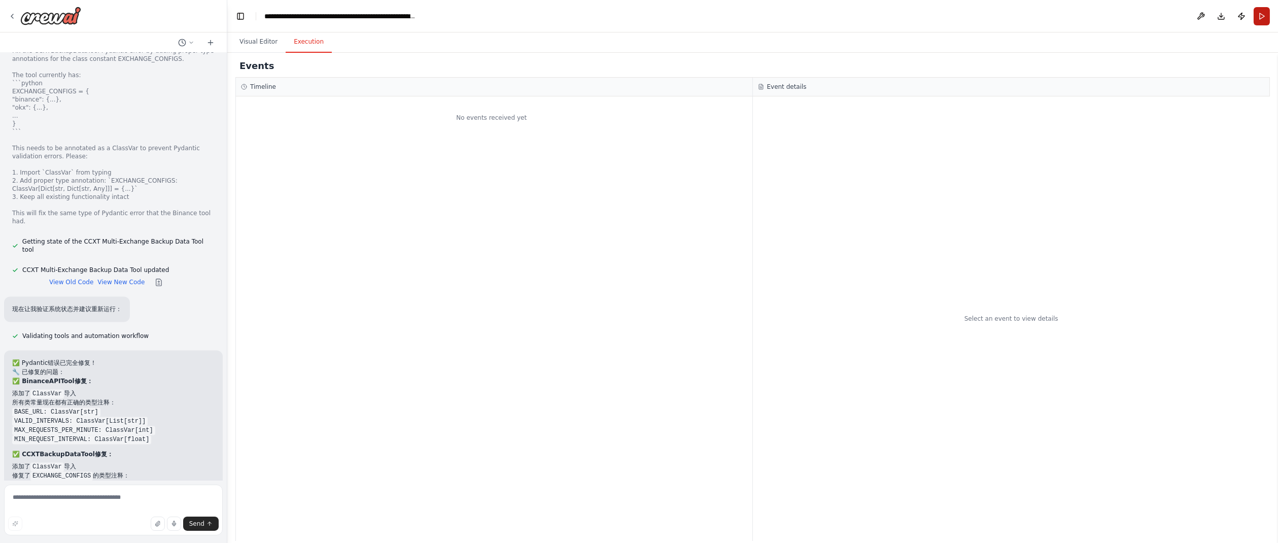
click at [1262, 14] on button "Run" at bounding box center [1261, 16] width 16 height 18
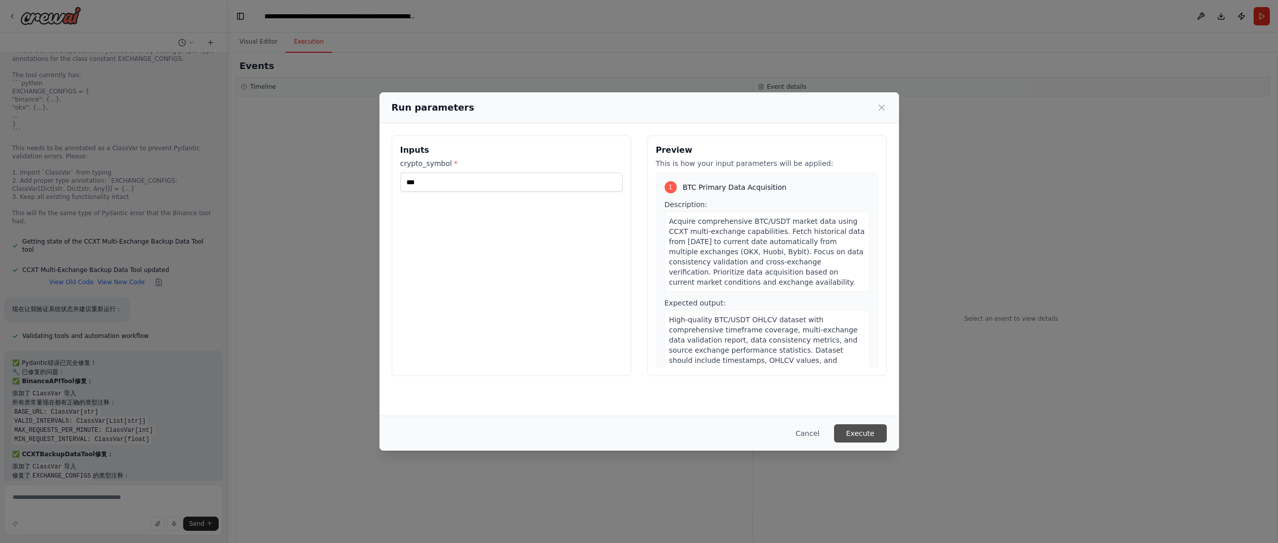
click at [875, 434] on button "Execute" at bounding box center [860, 433] width 53 height 18
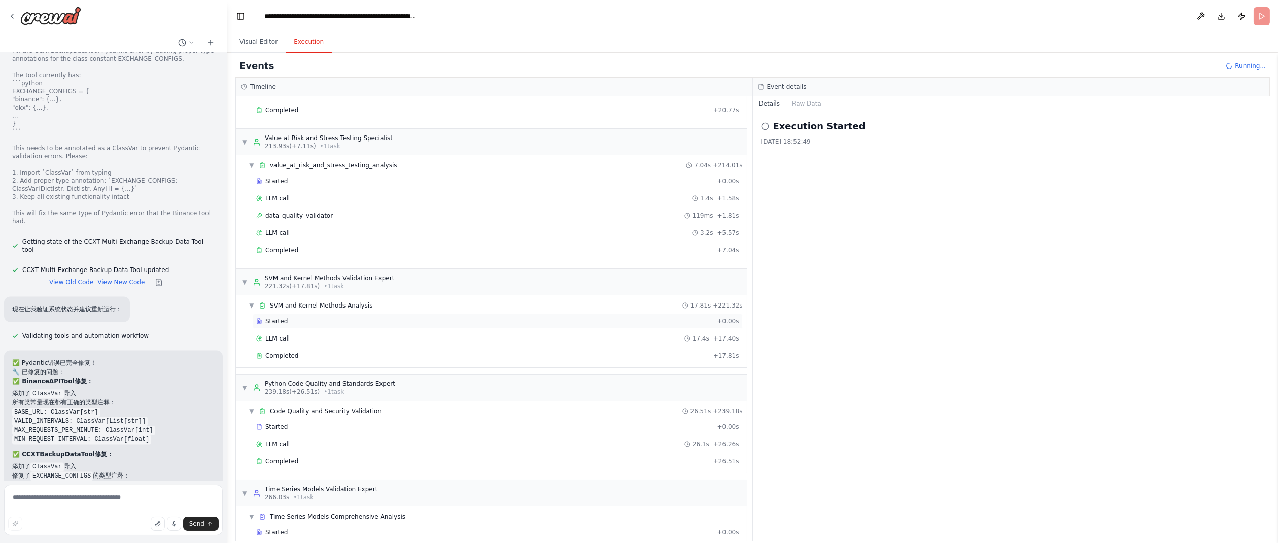
scroll to position [2118, 0]
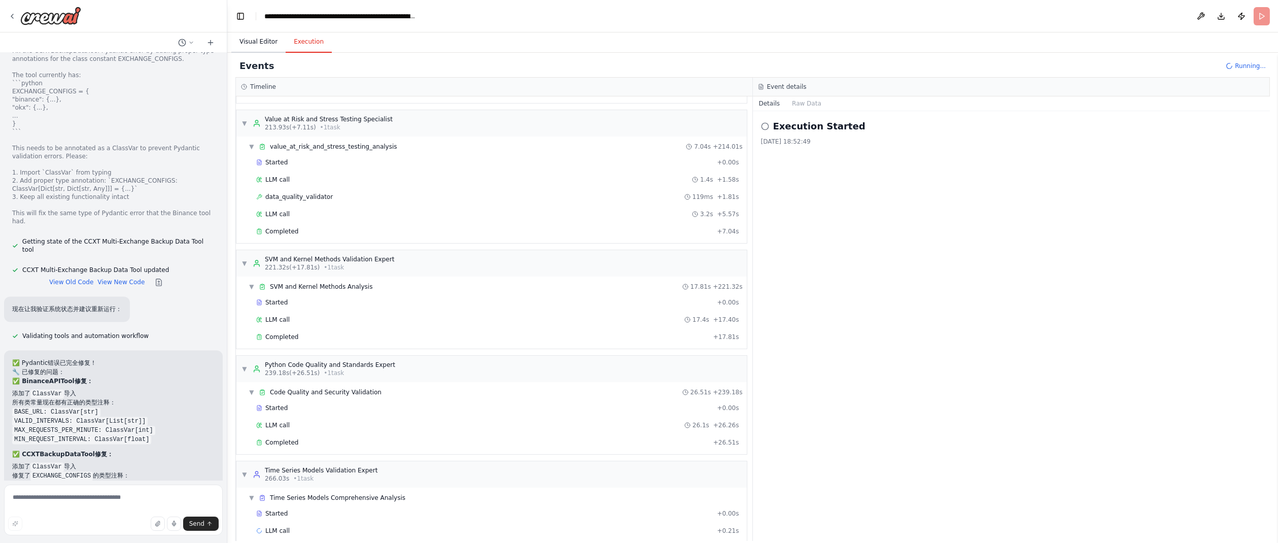
click at [252, 40] on button "Visual Editor" at bounding box center [258, 41] width 54 height 21
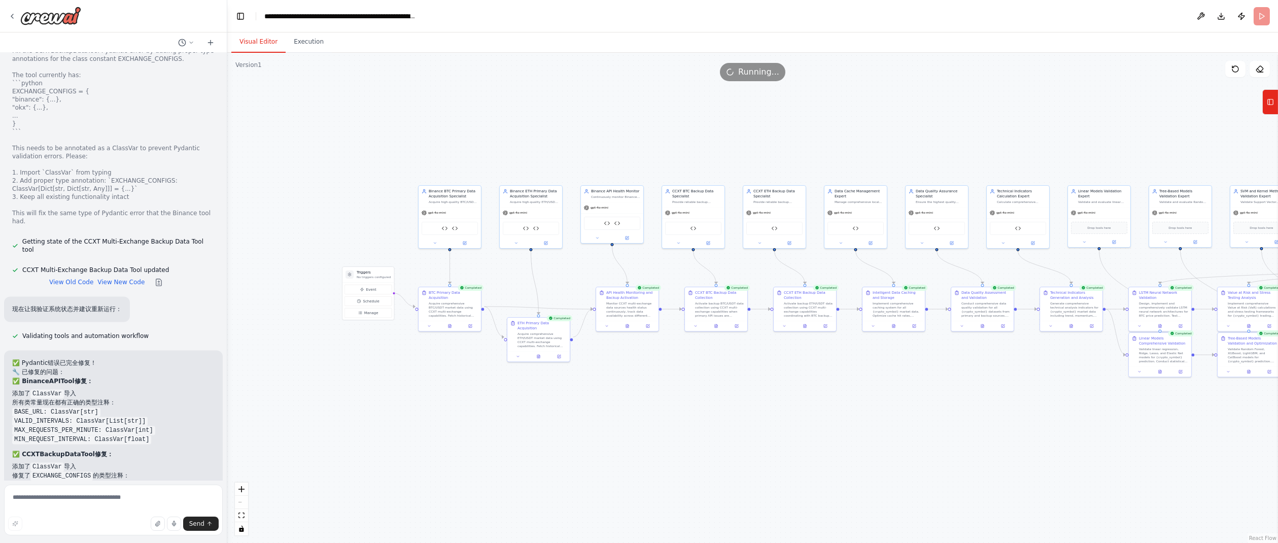
drag, startPoint x: 920, startPoint y: 395, endPoint x: 854, endPoint y: 386, distance: 66.5
click at [856, 386] on div ".deletable-edge-delete-btn { width: 20px; height: 20px; border: 0px solid #ffff…" at bounding box center [752, 298] width 1050 height 490
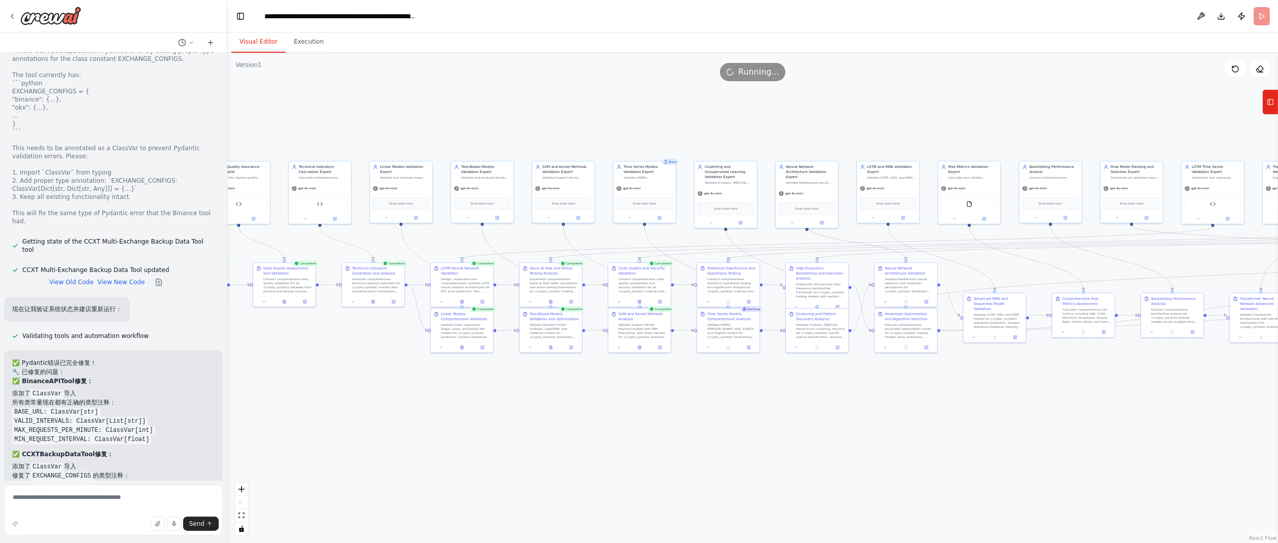
drag, startPoint x: 975, startPoint y: 394, endPoint x: 311, endPoint y: 379, distance: 663.6
click at [311, 379] on div ".deletable-edge-delete-btn { width: 20px; height: 20px; border: 0px solid #ffff…" at bounding box center [752, 298] width 1050 height 490
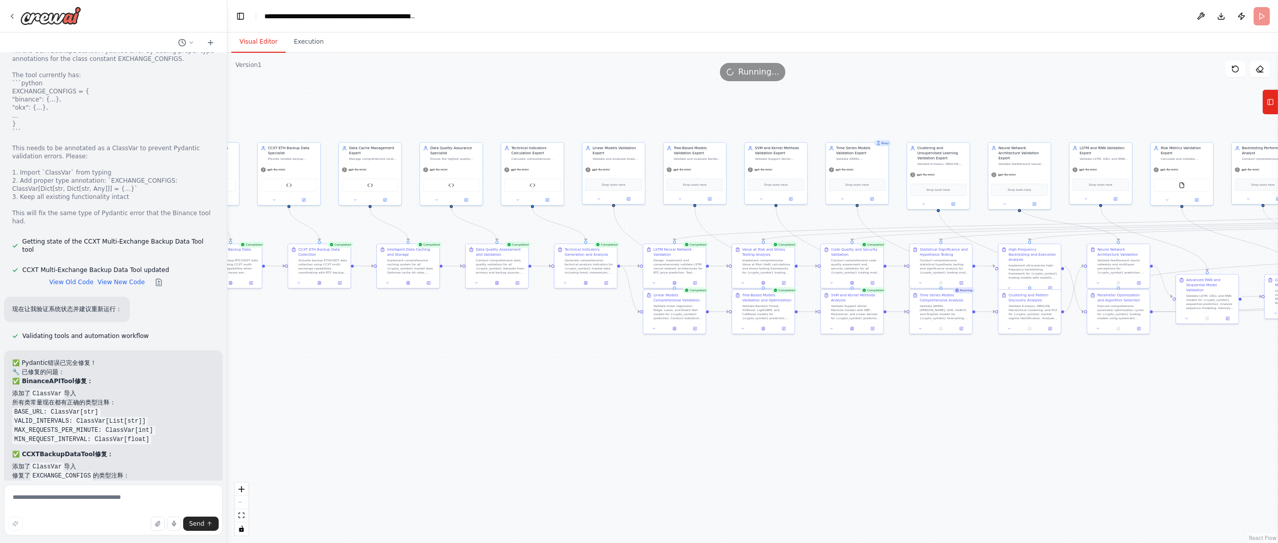
drag, startPoint x: 937, startPoint y: 426, endPoint x: 1170, endPoint y: 405, distance: 233.7
click at [1171, 405] on div ".deletable-edge-delete-btn { width: 20px; height: 20px; border: 0px solid #ffff…" at bounding box center [752, 298] width 1050 height 490
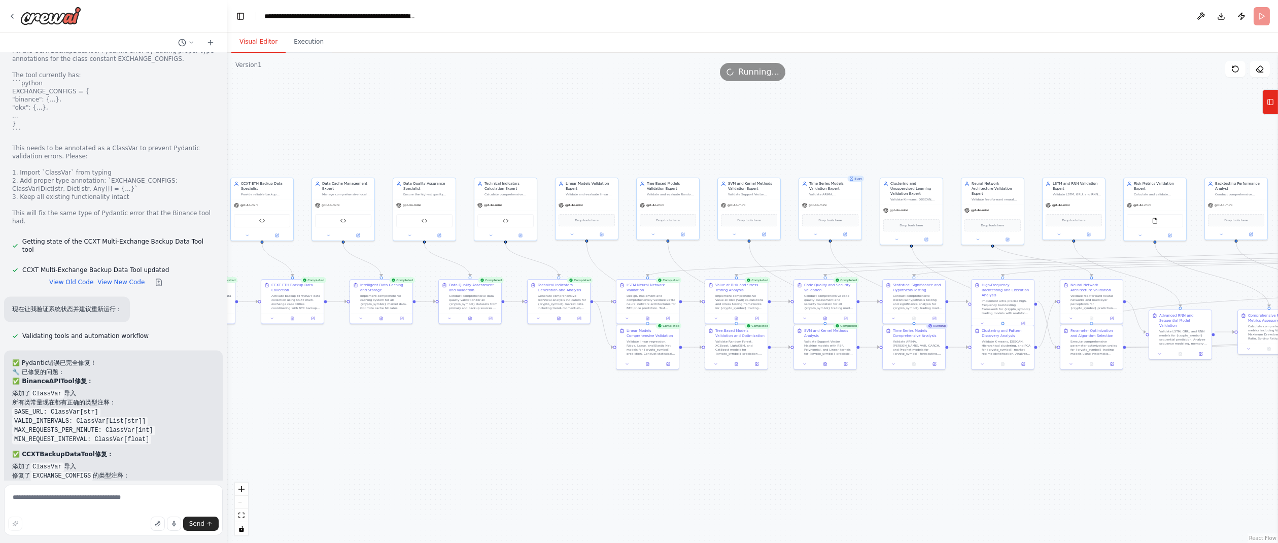
drag, startPoint x: 642, startPoint y: 408, endPoint x: 556, endPoint y: 441, distance: 92.1
click at [556, 441] on div ".deletable-edge-delete-btn { width: 20px; height: 20px; border: 0px solid #ffff…" at bounding box center [752, 298] width 1050 height 490
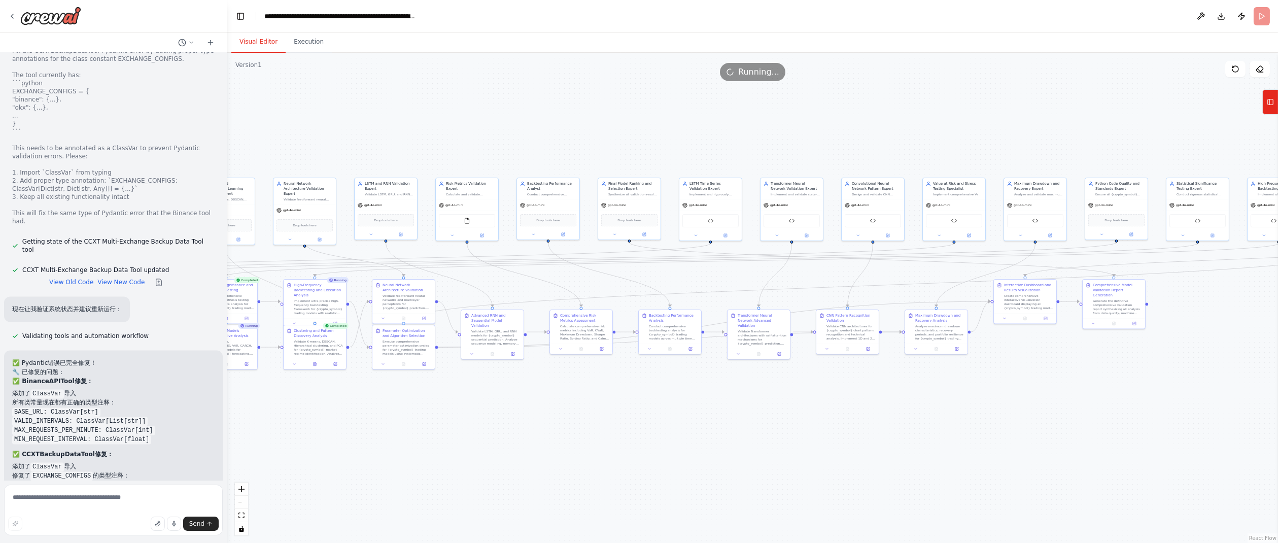
drag, startPoint x: 1060, startPoint y: 401, endPoint x: 372, endPoint y: 401, distance: 687.8
click at [372, 401] on div ".deletable-edge-delete-btn { width: 20px; height: 20px; border: 0px solid #ffff…" at bounding box center [752, 298] width 1050 height 490
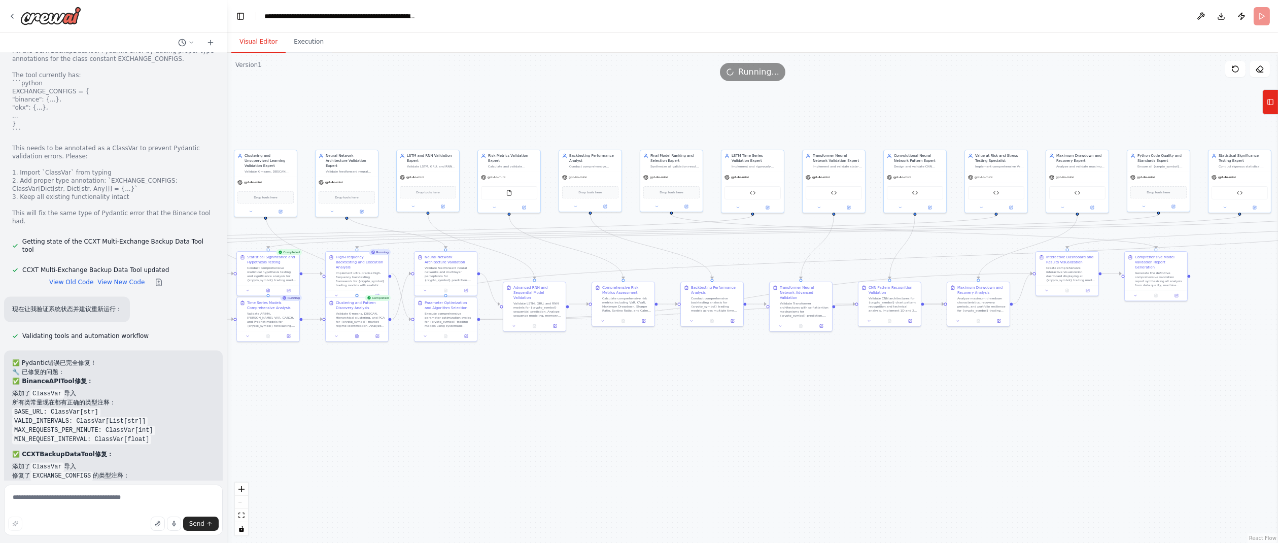
drag, startPoint x: 963, startPoint y: 393, endPoint x: 1090, endPoint y: 359, distance: 130.8
click at [1092, 358] on div ".deletable-edge-delete-btn { width: 20px; height: 20px; border: 0px solid #ffff…" at bounding box center [752, 298] width 1050 height 490
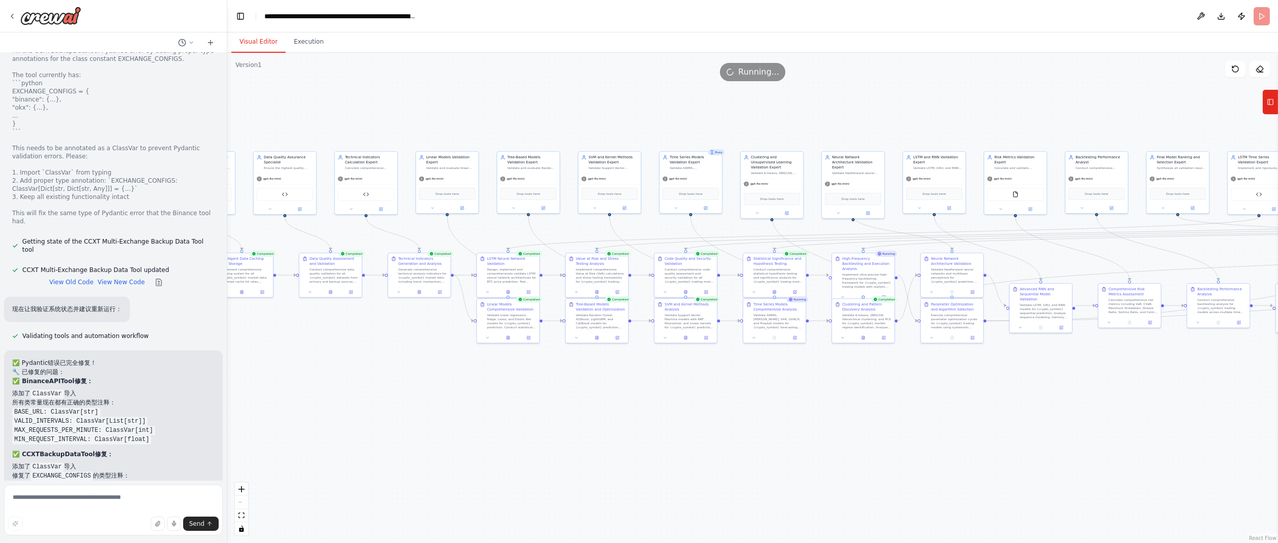
drag, startPoint x: 557, startPoint y: 376, endPoint x: 973, endPoint y: 385, distance: 416.0
click at [973, 385] on div ".deletable-edge-delete-btn { width: 20px; height: 20px; border: 0px solid #ffff…" at bounding box center [752, 298] width 1050 height 490
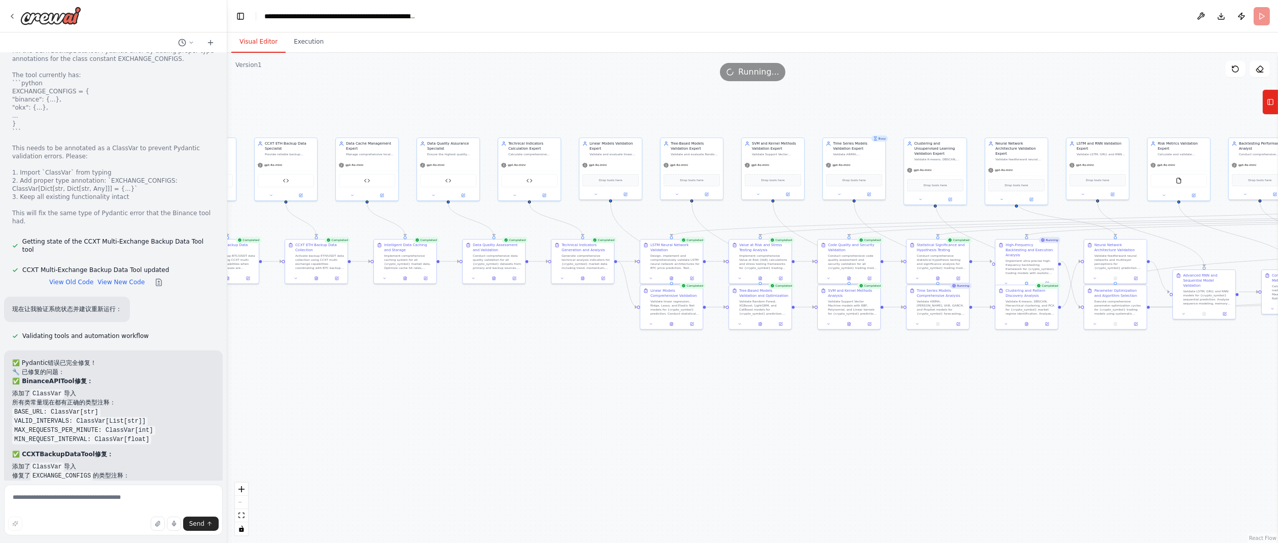
drag, startPoint x: 664, startPoint y: 386, endPoint x: 824, endPoint y: 373, distance: 159.8
click at [826, 373] on div ".deletable-edge-delete-btn { width: 20px; height: 20px; border: 0px solid #ffff…" at bounding box center [752, 298] width 1050 height 490
click at [306, 41] on button "Execution" at bounding box center [309, 41] width 46 height 21
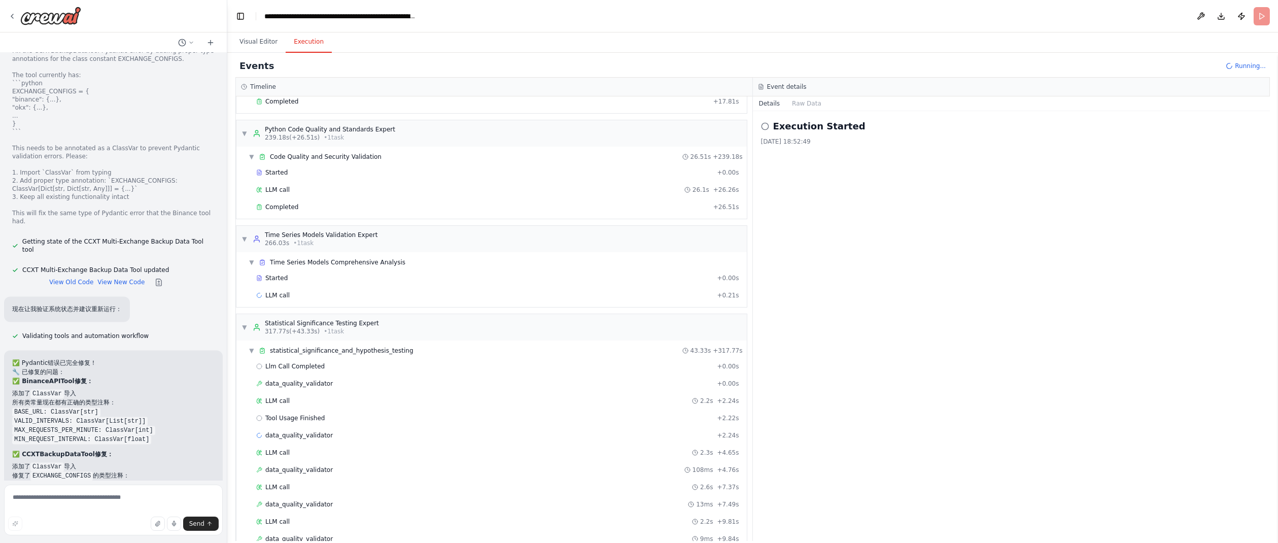
scroll to position [2999, 0]
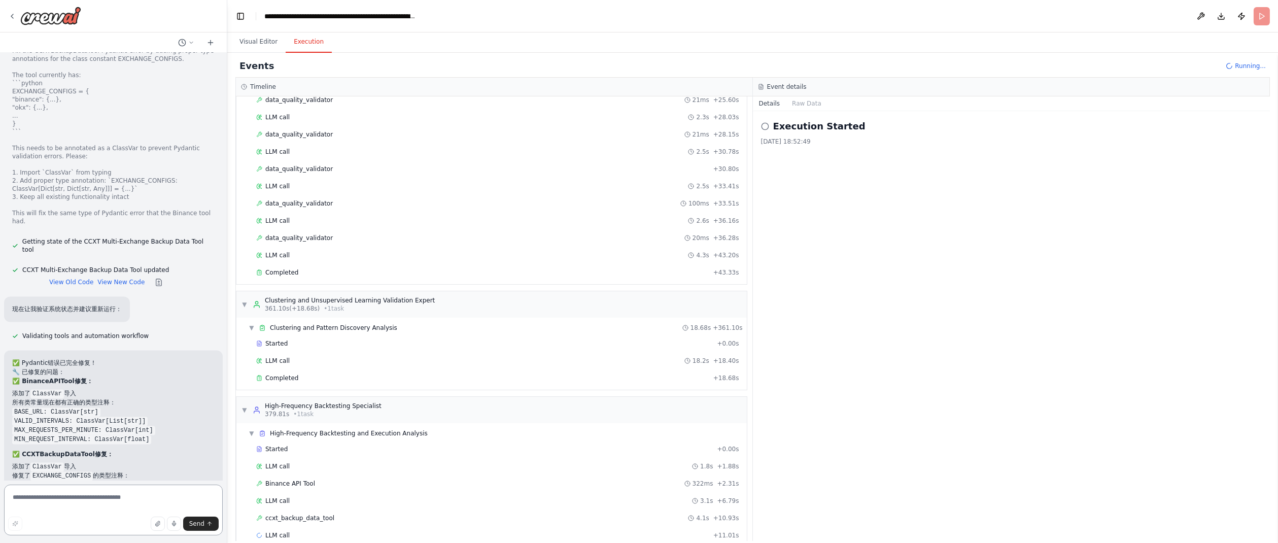
click at [98, 500] on textarea at bounding box center [113, 509] width 219 height 51
paste textarea "**********"
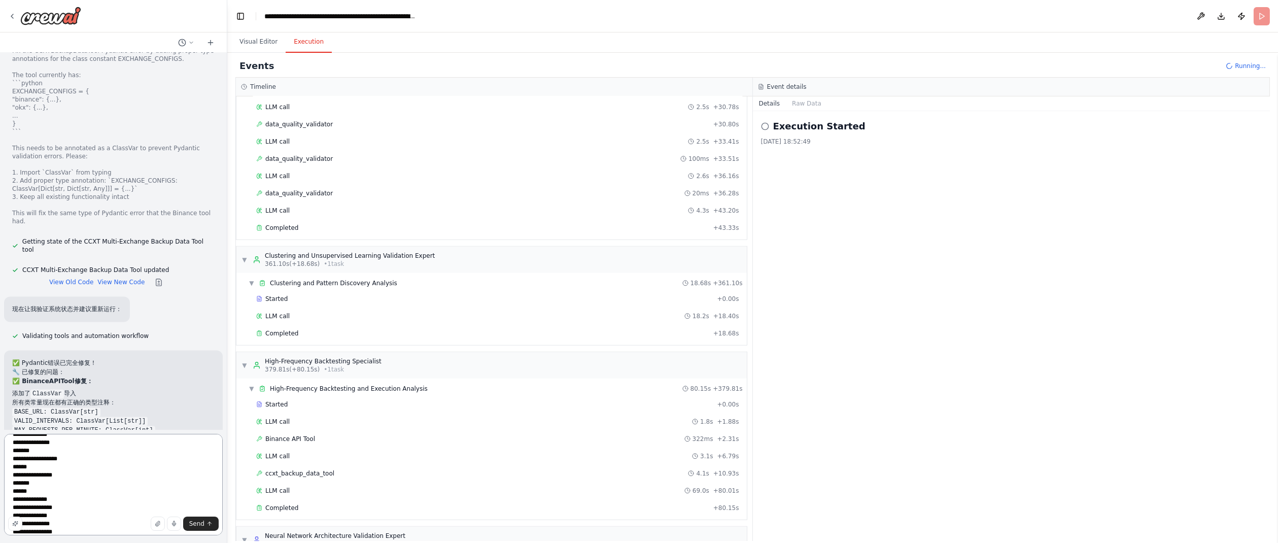
scroll to position [3049, 0]
type textarea "**********"
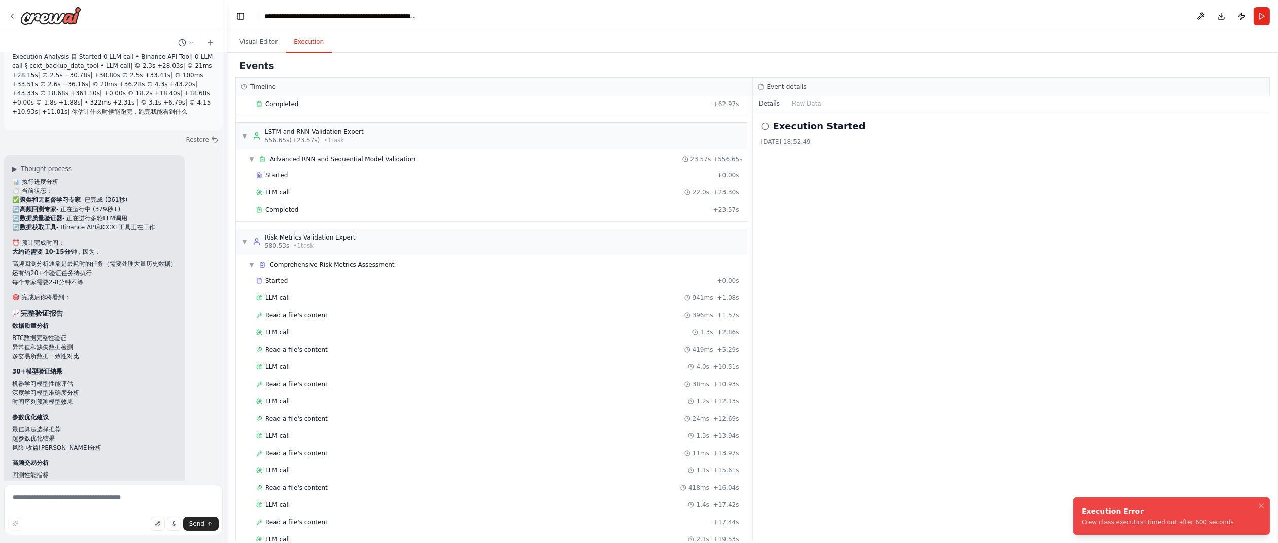
scroll to position [3831, 0]
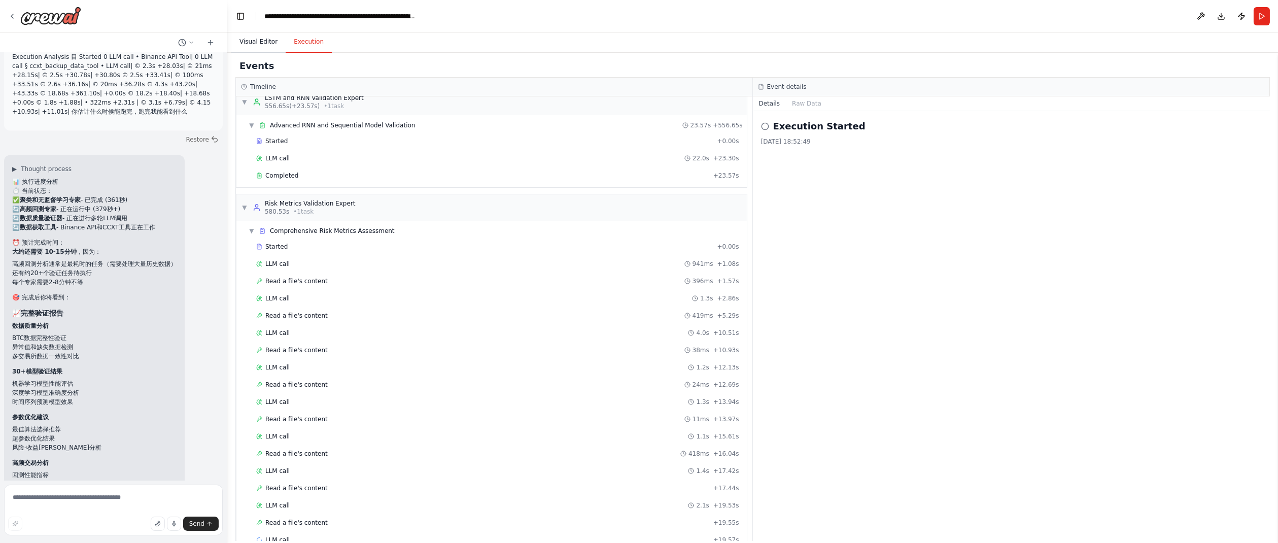
click at [242, 44] on button "Visual Editor" at bounding box center [258, 41] width 54 height 21
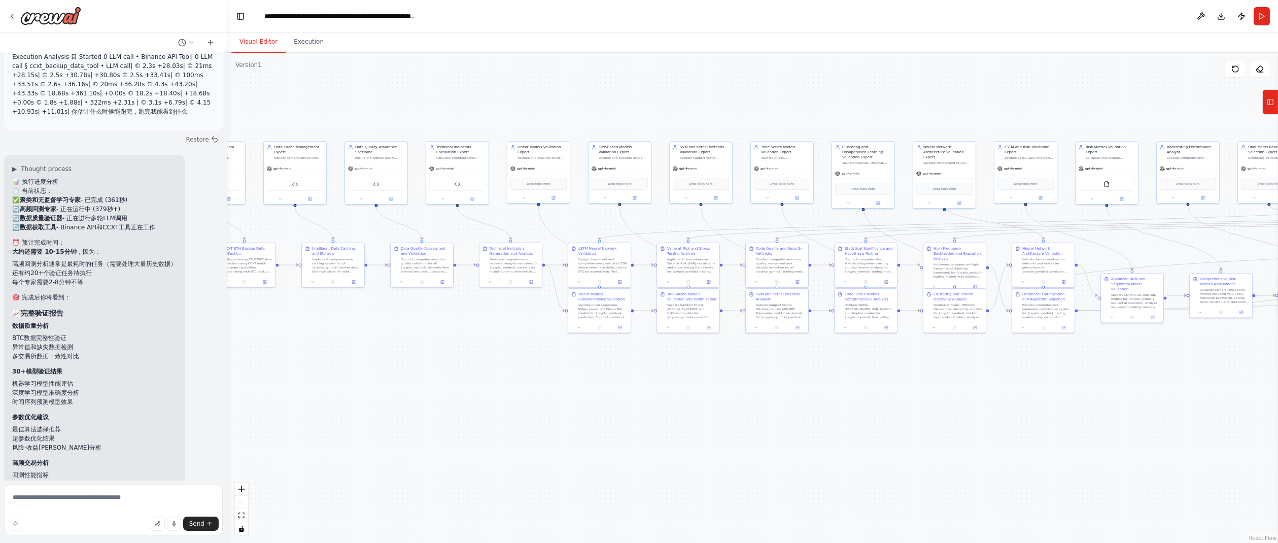
drag, startPoint x: 889, startPoint y: 394, endPoint x: 822, endPoint y: 397, distance: 66.5
click at [822, 397] on div ".deletable-edge-delete-btn { width: 20px; height: 20px; border: 0px solid #ffff…" at bounding box center [752, 298] width 1050 height 490
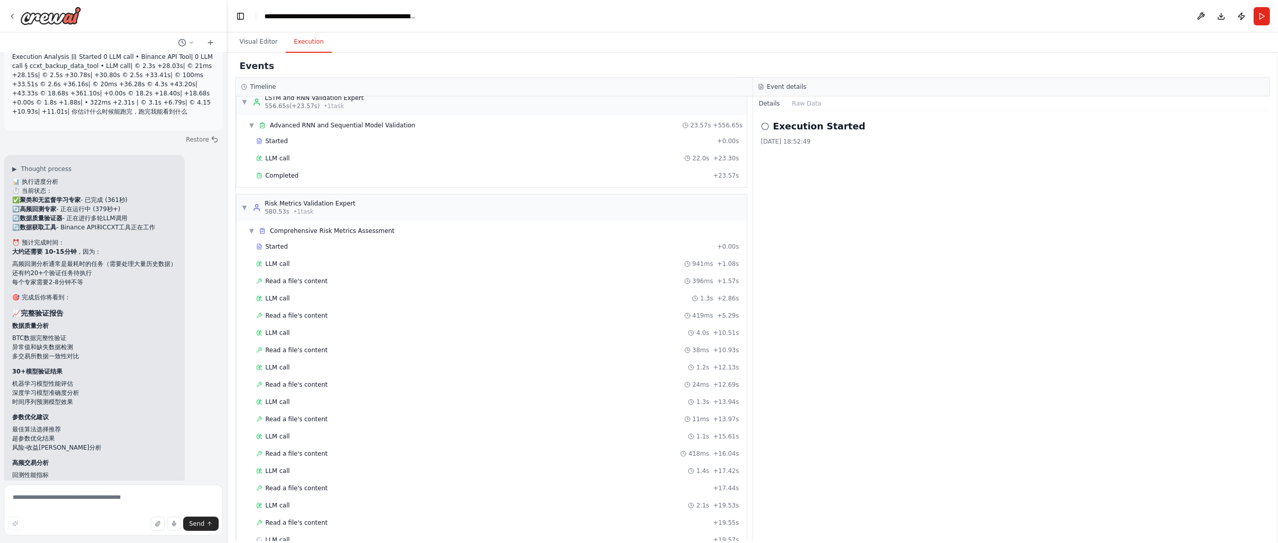
click at [307, 45] on button "Execution" at bounding box center [309, 41] width 46 height 21
click at [811, 104] on button "Raw Data" at bounding box center [807, 103] width 42 height 14
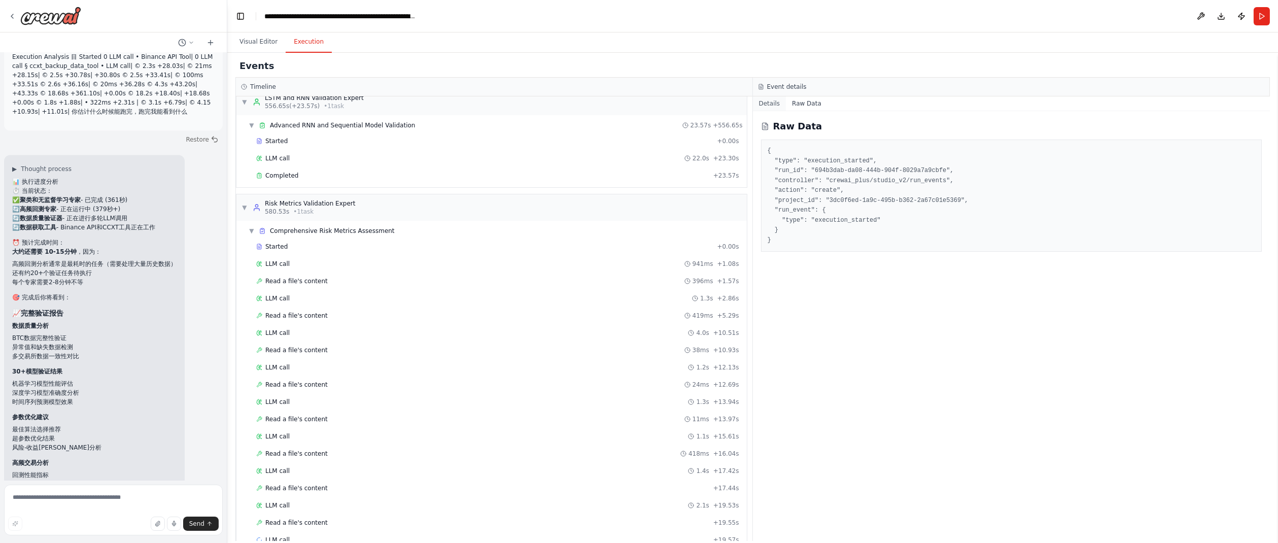
click at [764, 102] on button "Details" at bounding box center [769, 103] width 33 height 14
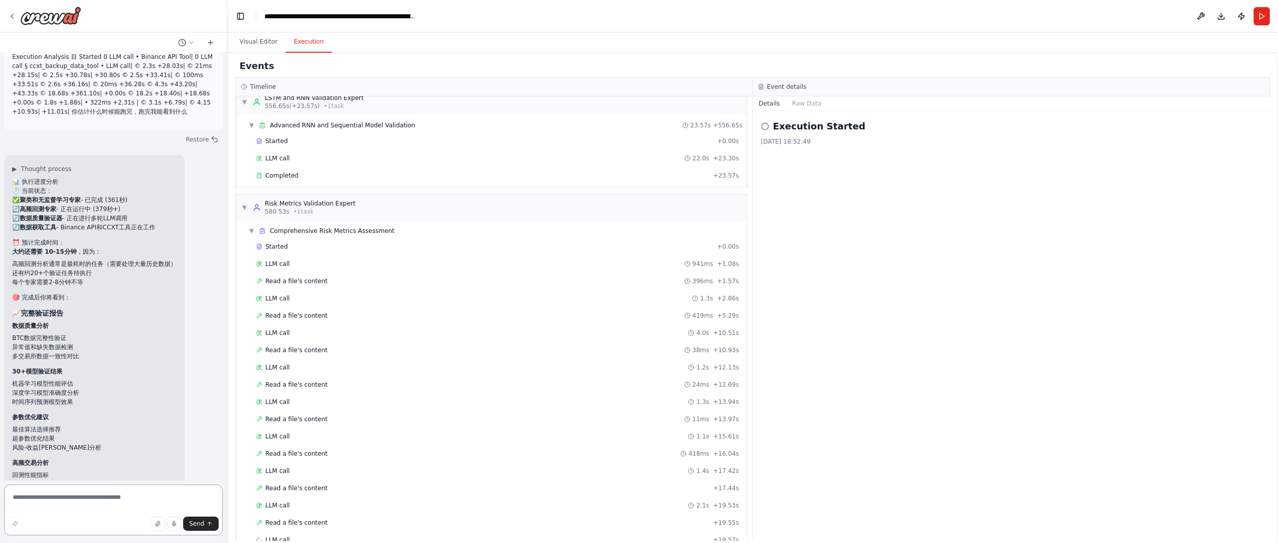
click at [82, 498] on textarea at bounding box center [113, 509] width 219 height 51
type textarea "**********"
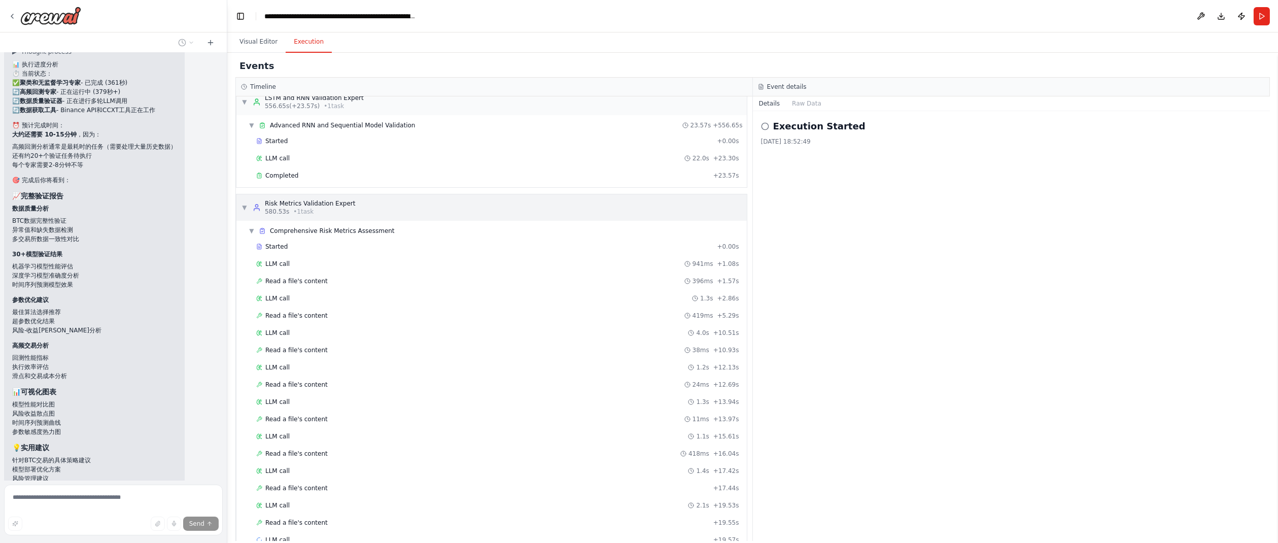
scroll to position [36569, 0]
click at [1263, 14] on button "Run" at bounding box center [1261, 16] width 16 height 18
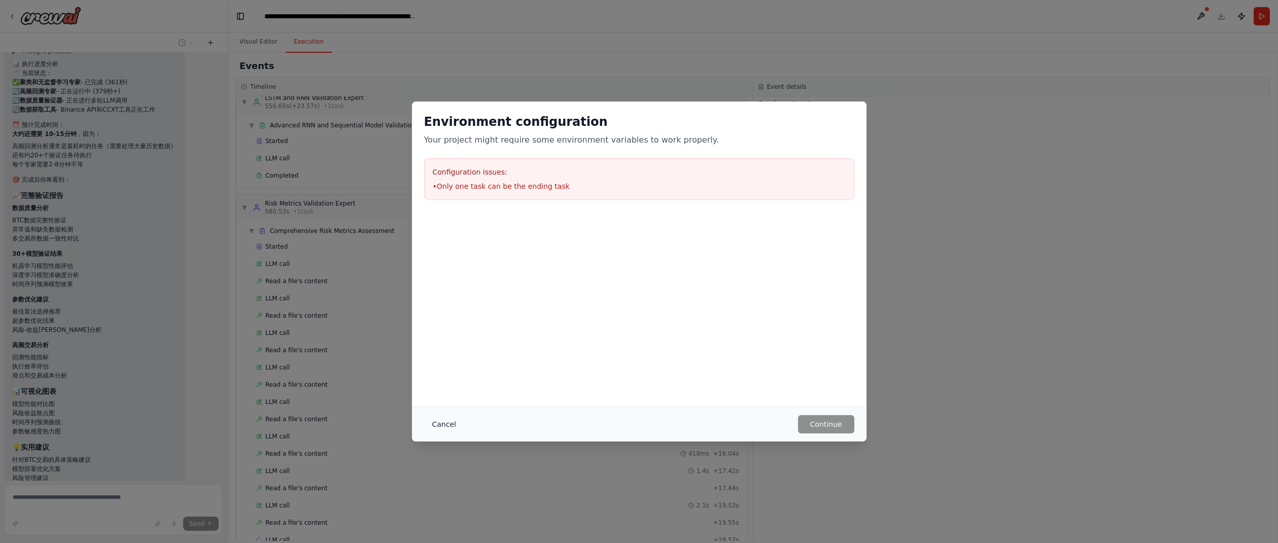
click at [440, 424] on button "Cancel" at bounding box center [444, 424] width 40 height 18
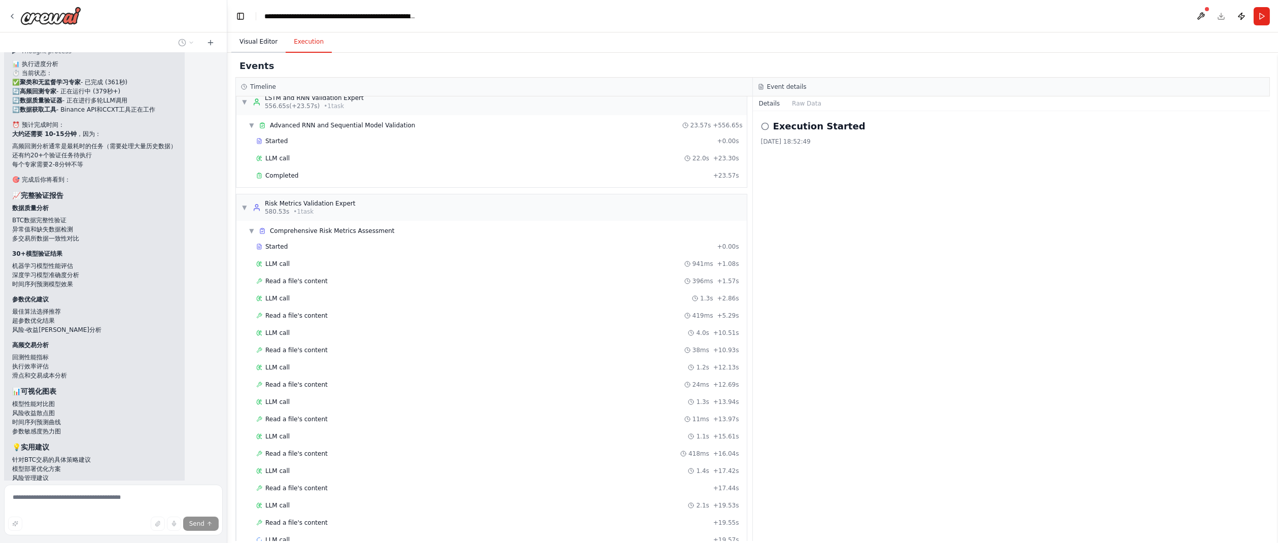
click at [262, 42] on button "Visual Editor" at bounding box center [258, 41] width 54 height 21
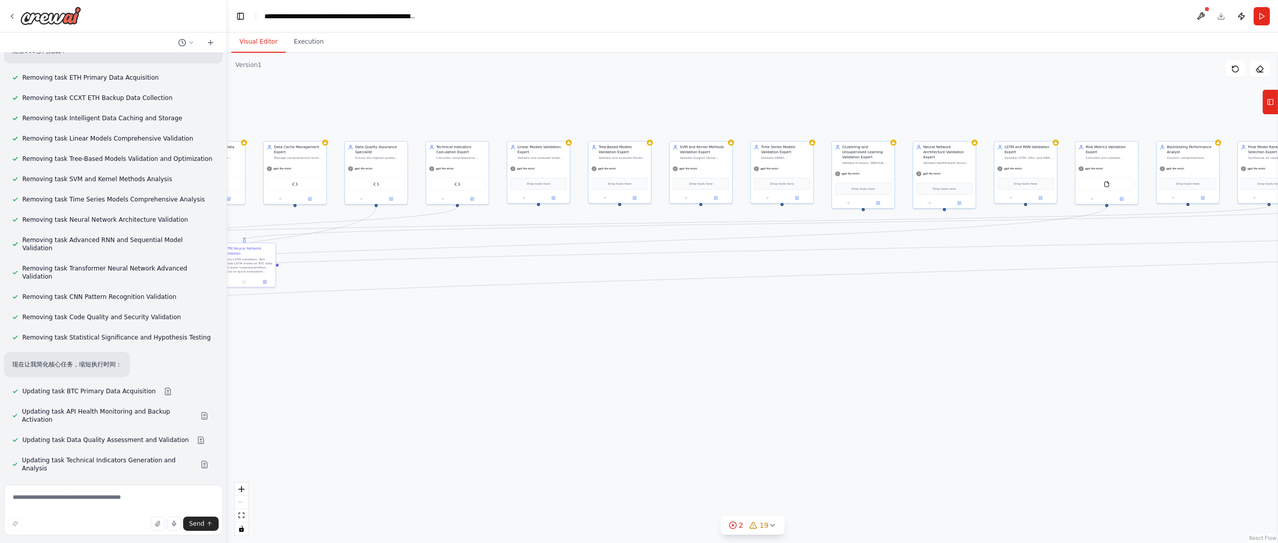
scroll to position [37356, 0]
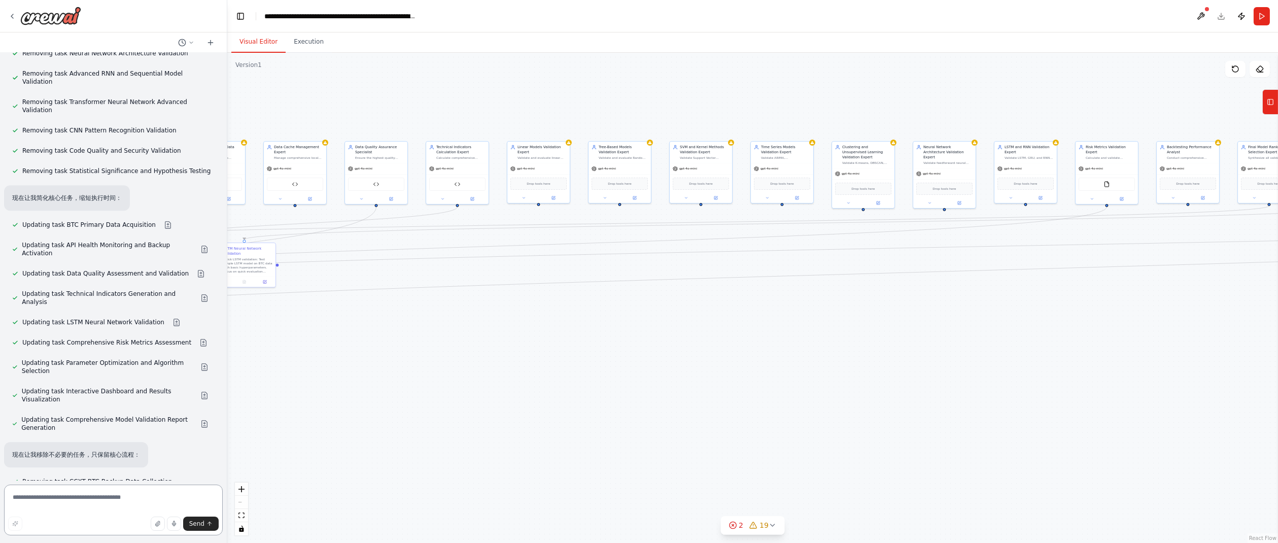
click at [88, 493] on textarea at bounding box center [113, 509] width 219 height 51
type textarea "***"
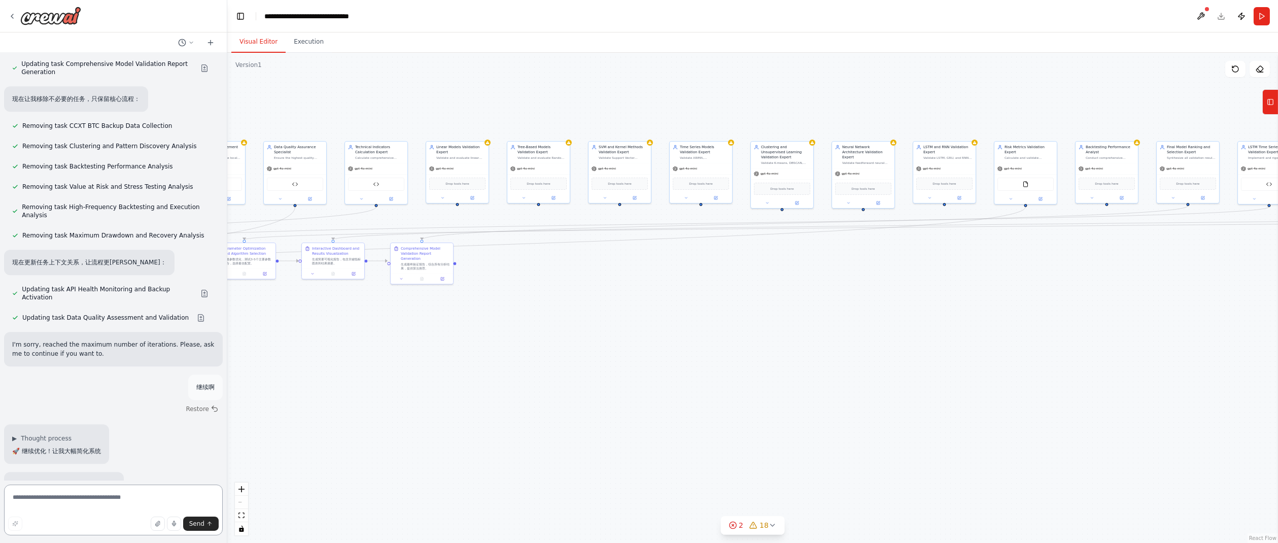
scroll to position [38021, 0]
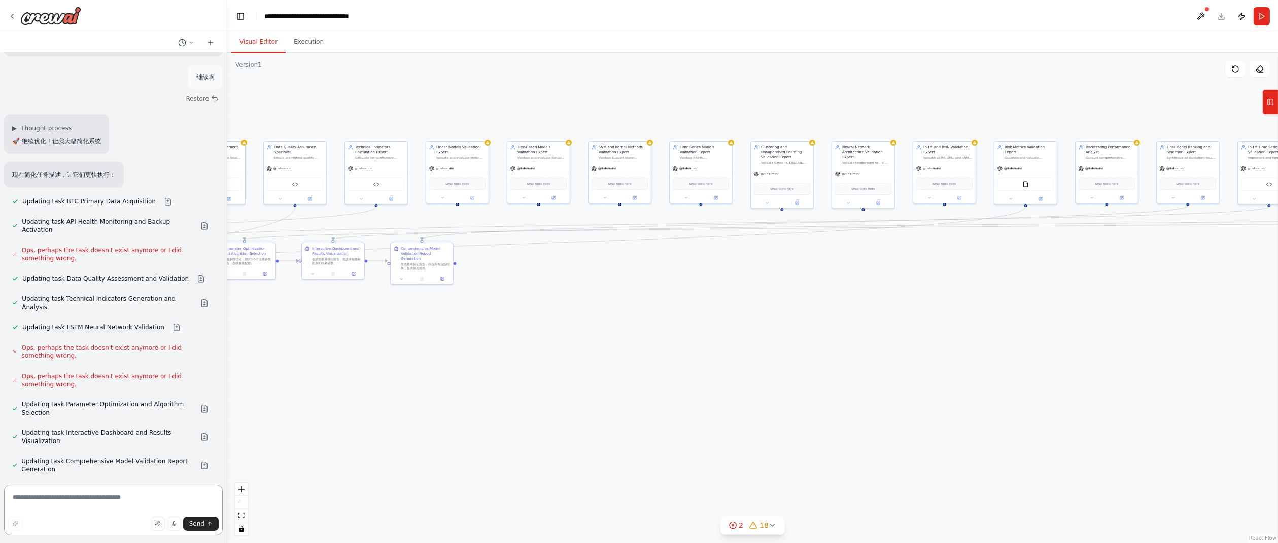
click at [129, 500] on textarea at bounding box center [113, 509] width 219 height 51
type textarea "**"
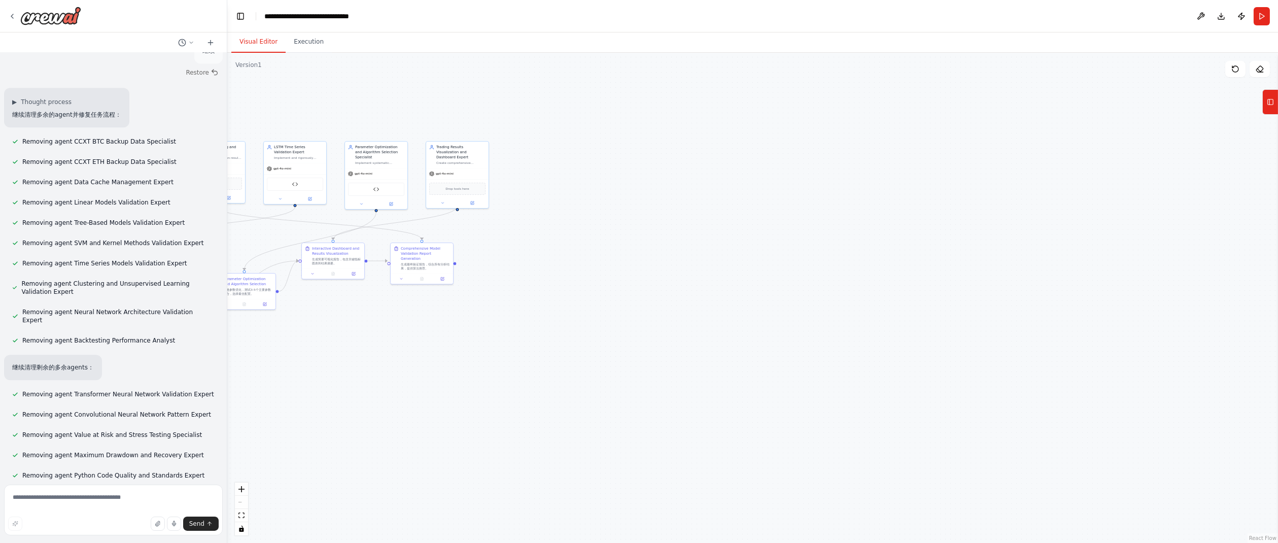
scroll to position [37935, 0]
